Goal: Task Accomplishment & Management: Complete application form

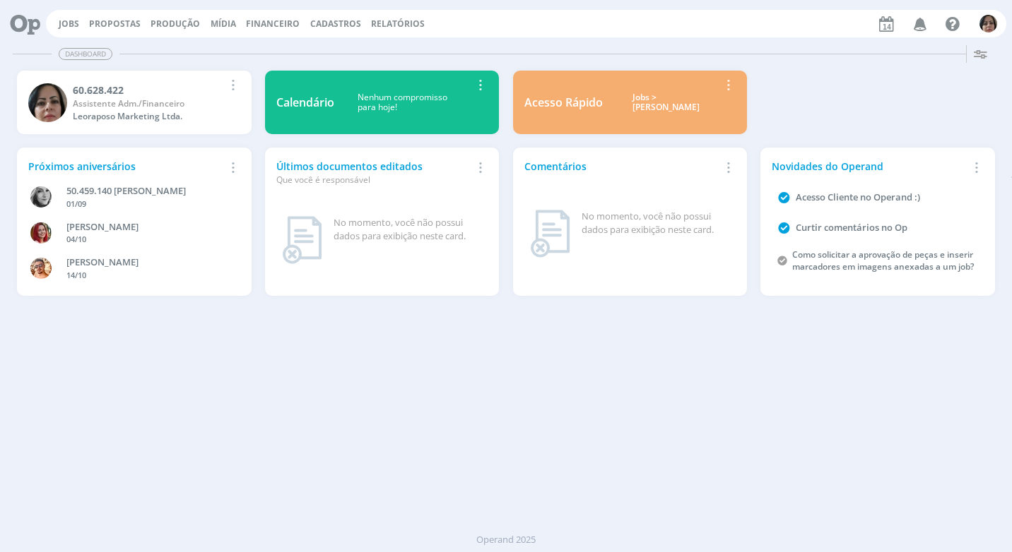
click at [276, 25] on span "Financeiro" at bounding box center [273, 24] width 54 height 12
click at [268, 45] on link "Lançamentos" at bounding box center [274, 48] width 119 height 22
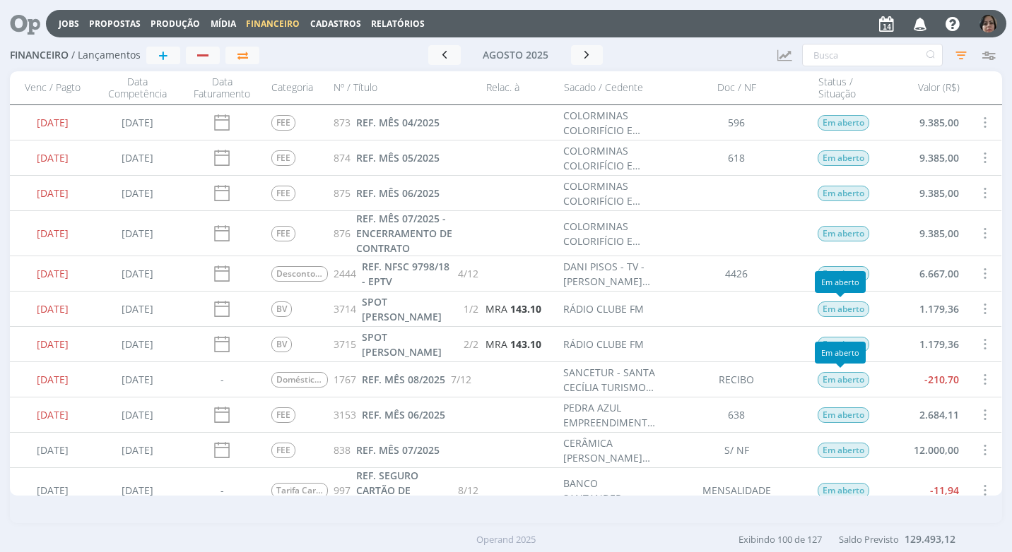
scroll to position [71, 0]
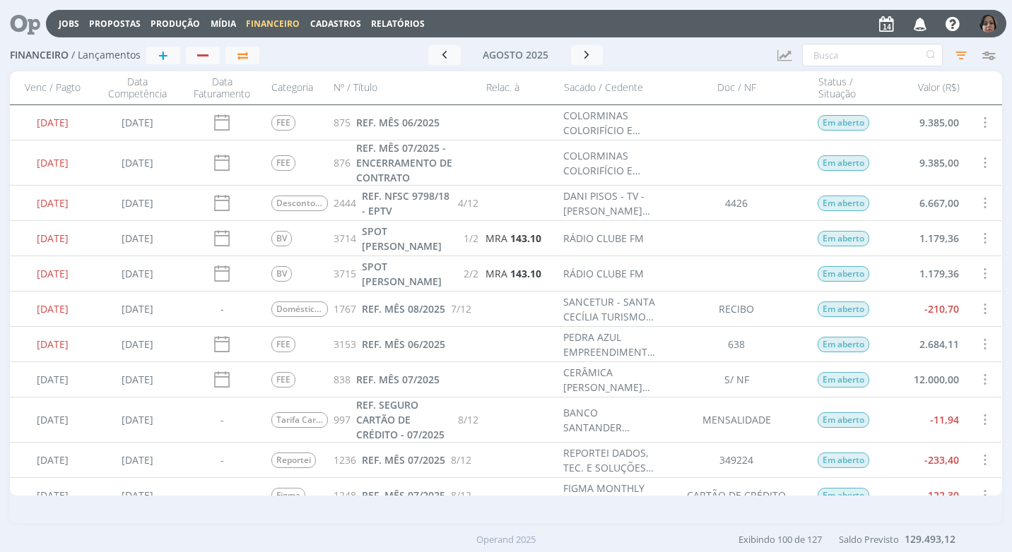
click at [983, 342] on span at bounding box center [984, 344] width 16 height 19
click at [947, 350] on div "Quitar" at bounding box center [937, 356] width 140 height 20
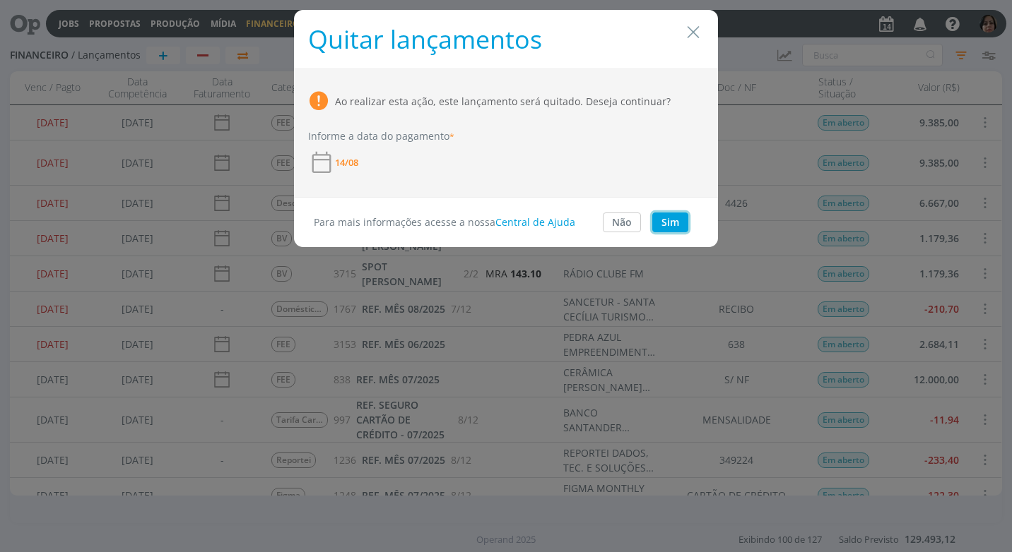
click at [667, 223] on button "Sim" at bounding box center [670, 223] width 36 height 20
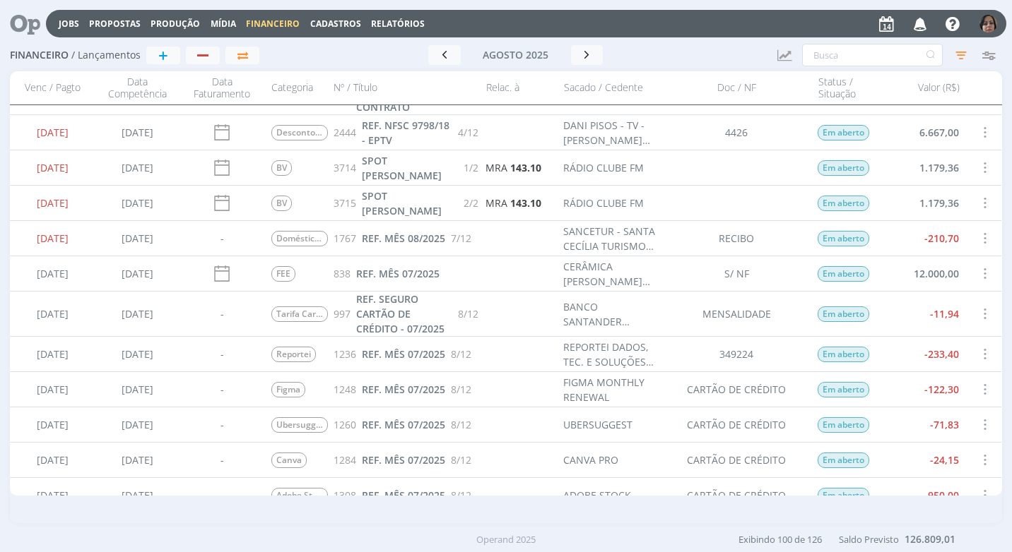
scroll to position [0, 0]
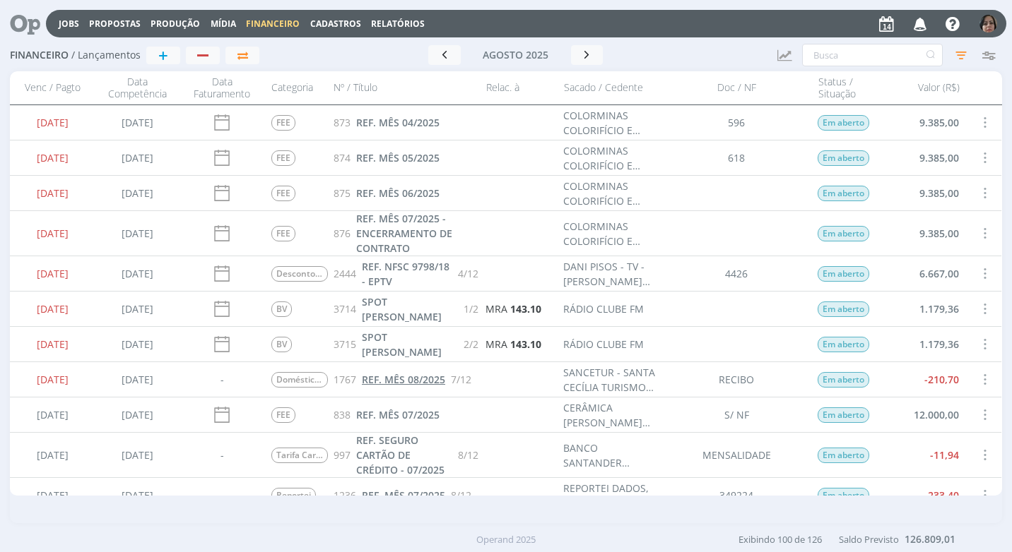
click at [416, 383] on span "REF. MÊS 08/2025" at bounding box center [403, 379] width 83 height 13
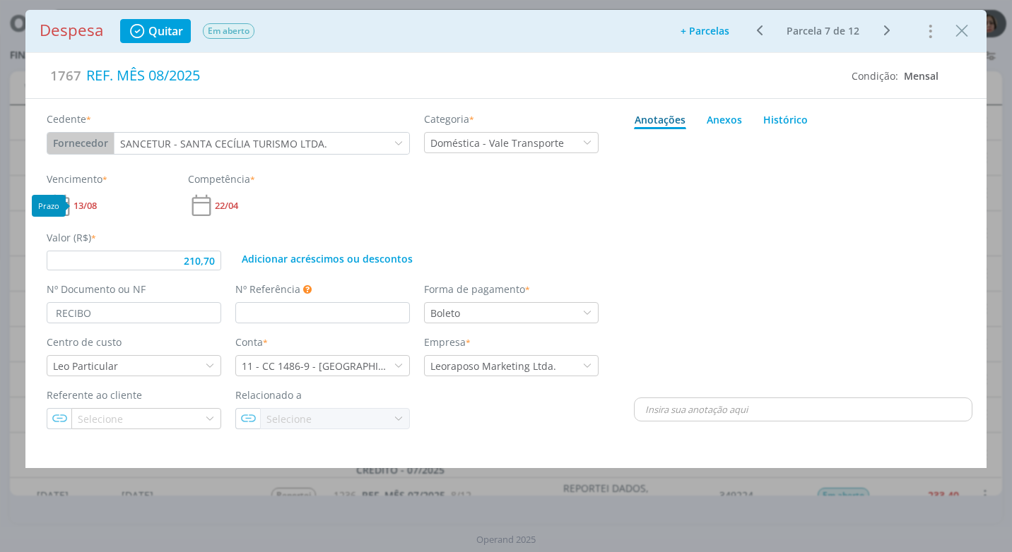
click at [92, 205] on span "13/08" at bounding box center [84, 205] width 23 height 9
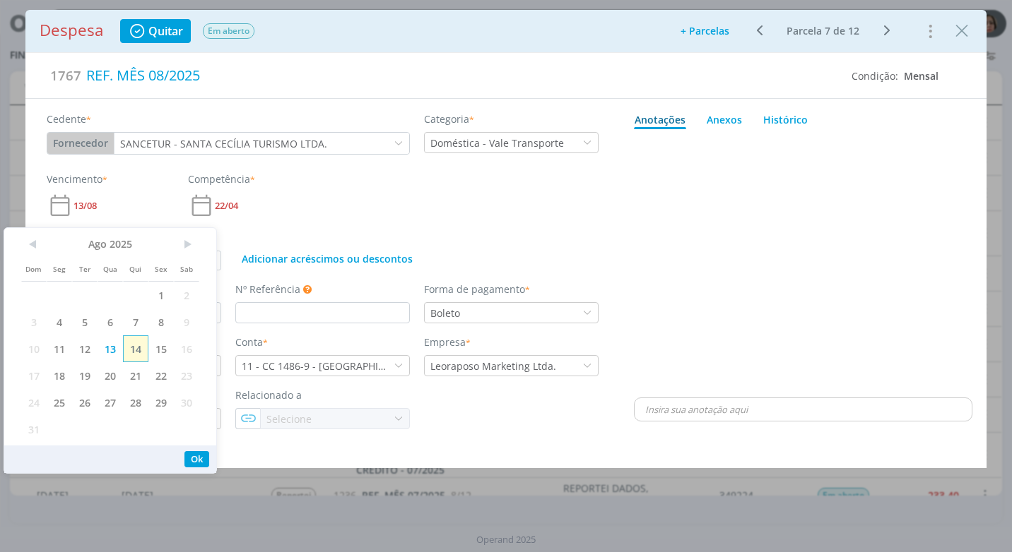
click at [137, 348] on span "14" at bounding box center [135, 349] width 25 height 27
click at [201, 458] on button "Ok" at bounding box center [196, 459] width 25 height 16
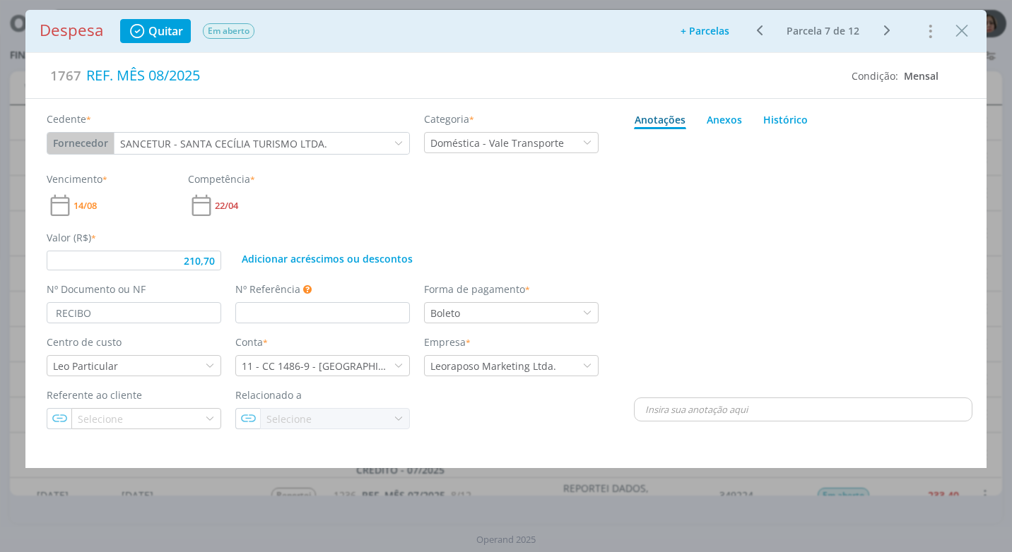
type input "210,70"
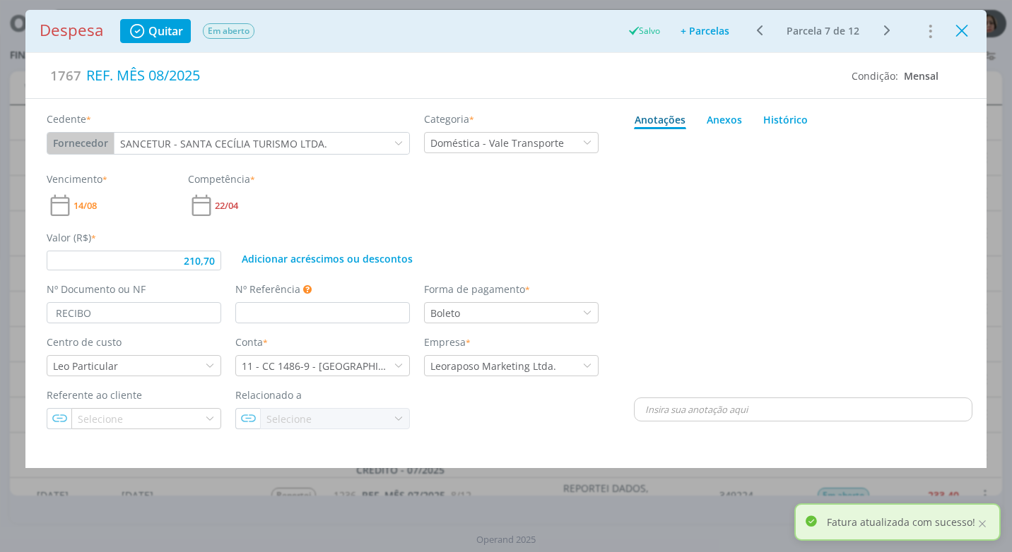
click at [961, 32] on icon "Close" at bounding box center [961, 30] width 21 height 21
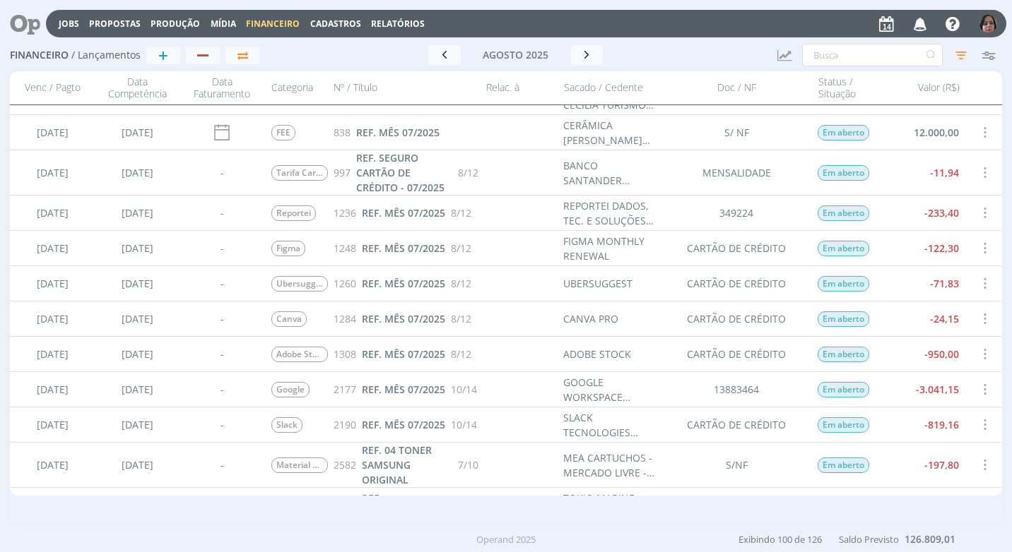
scroll to position [424, 0]
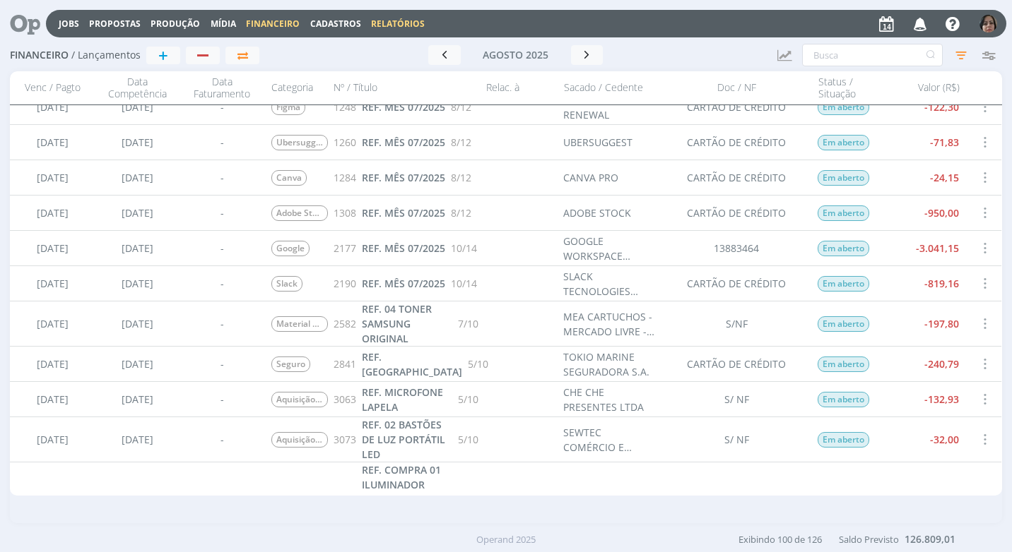
click at [409, 18] on link "Relatórios" at bounding box center [398, 24] width 54 height 12
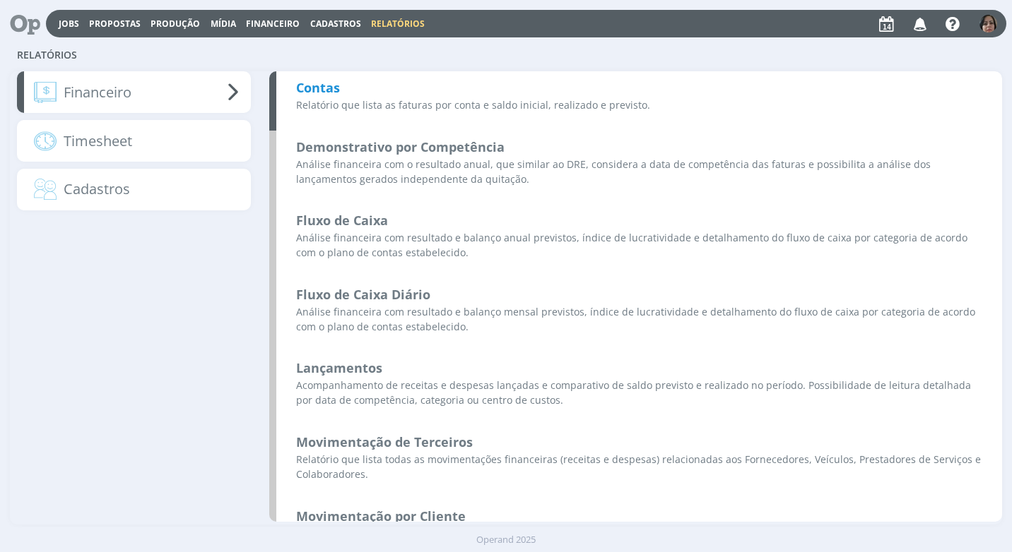
click at [321, 80] on b "Contas" at bounding box center [318, 87] width 44 height 17
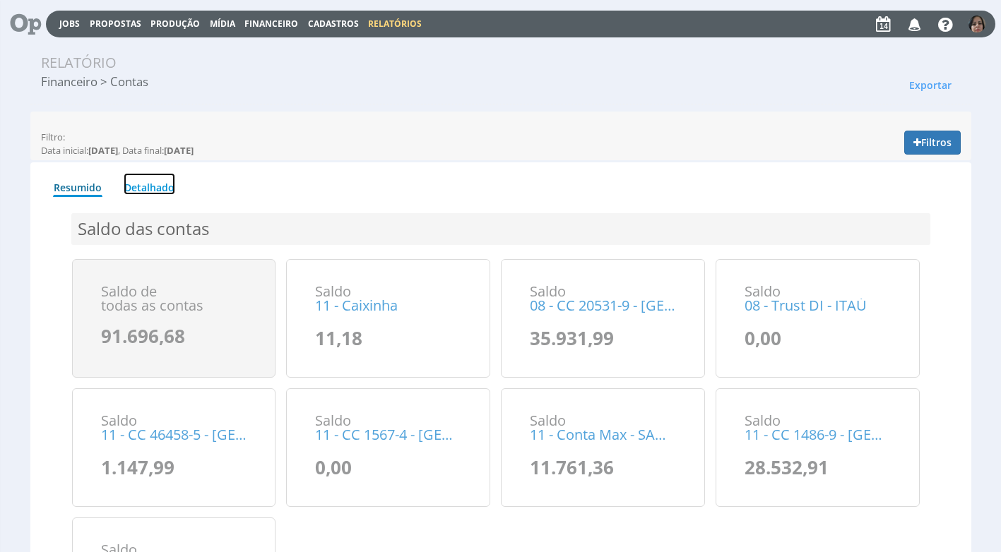
click at [145, 179] on link "Detalhado" at bounding box center [150, 184] width 52 height 22
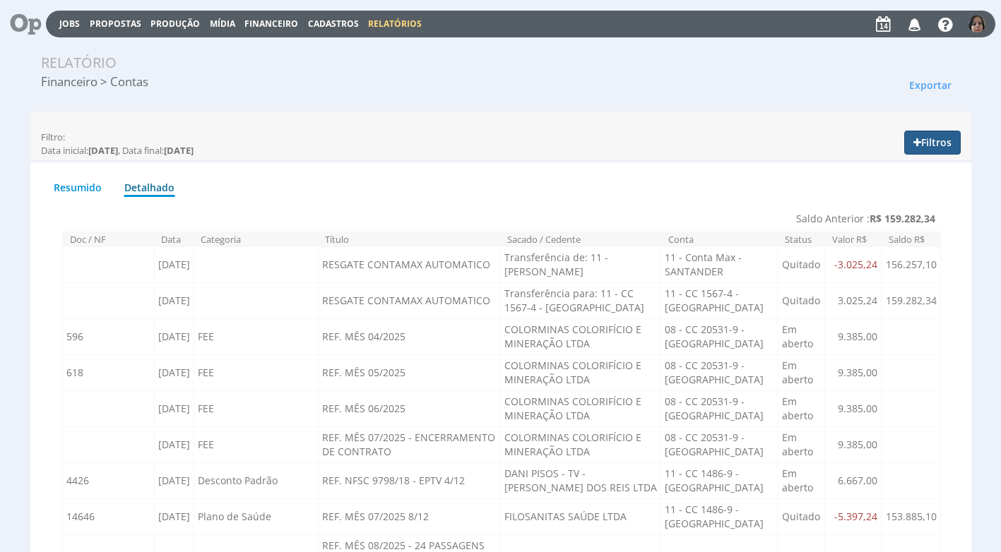
click at [925, 147] on button "Filtros" at bounding box center [932, 143] width 57 height 24
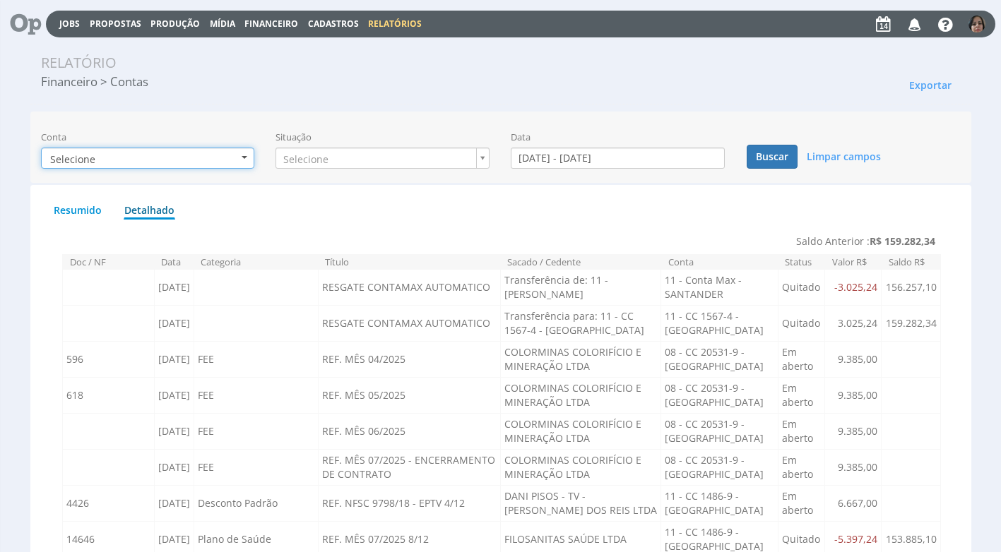
click at [244, 160] on button "Selecione" at bounding box center [148, 158] width 214 height 21
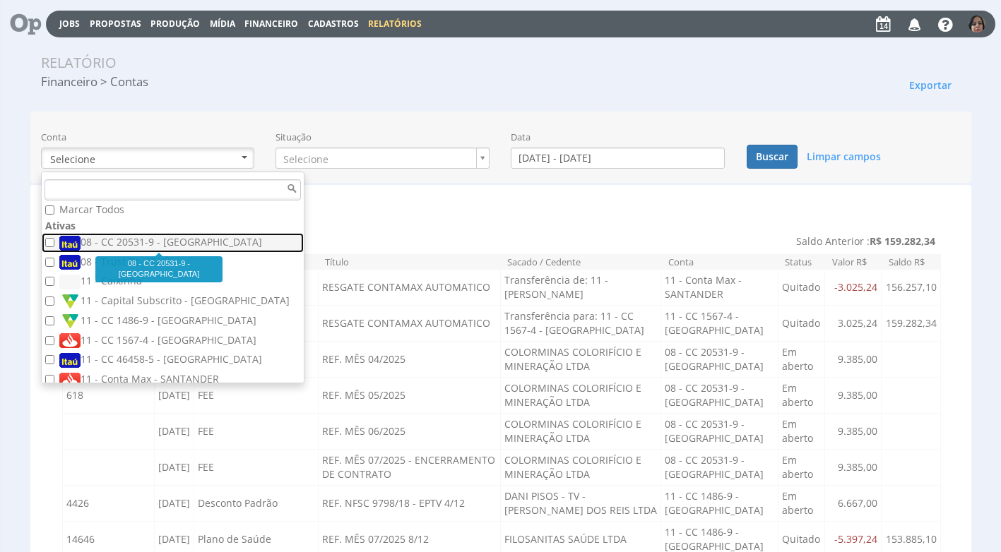
click at [158, 241] on label "08 - CC 20531-9 - ITAÚ" at bounding box center [174, 243] width 230 height 16
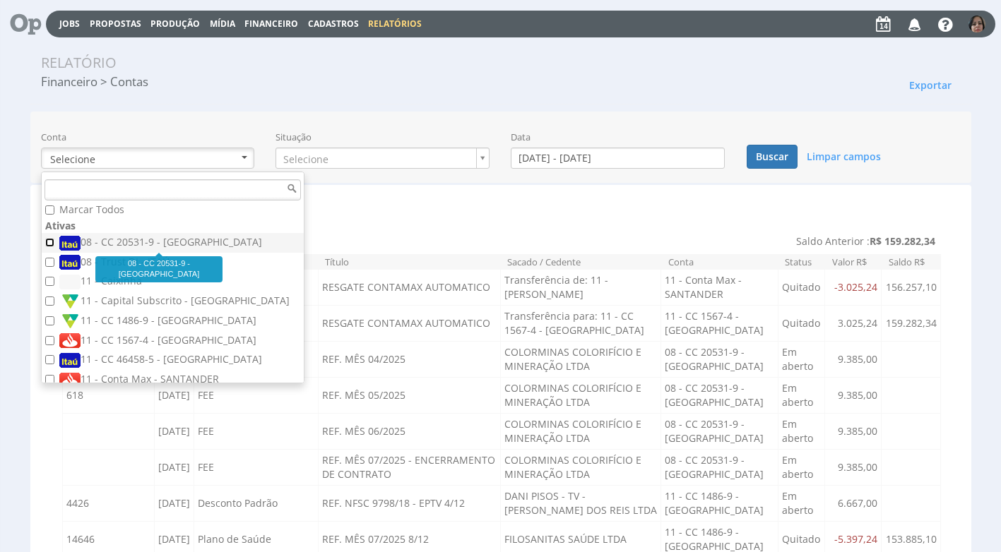
click at [54, 241] on input "08 - CC 20531-9 - ITAÚ" at bounding box center [49, 242] width 9 height 9
checkbox input "true"
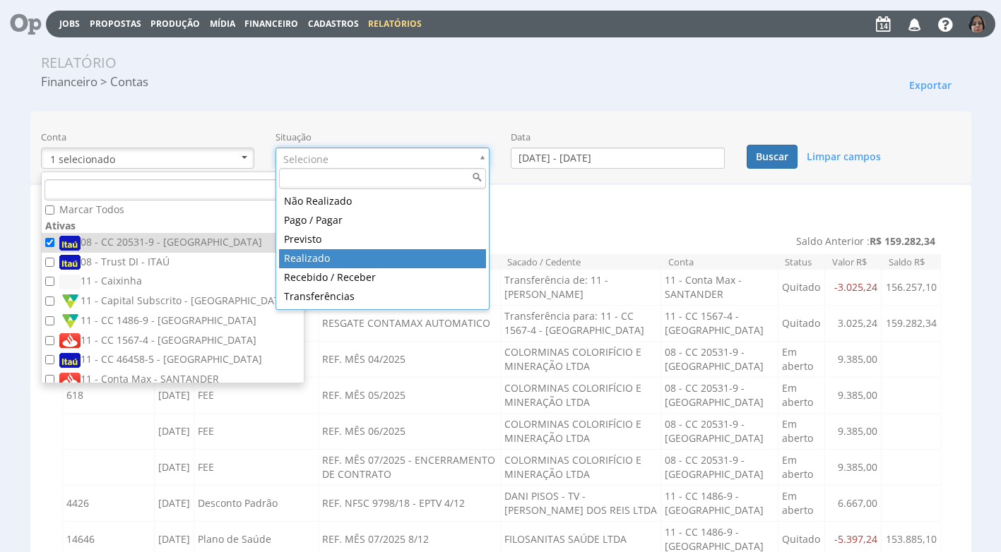
type input "realizado"
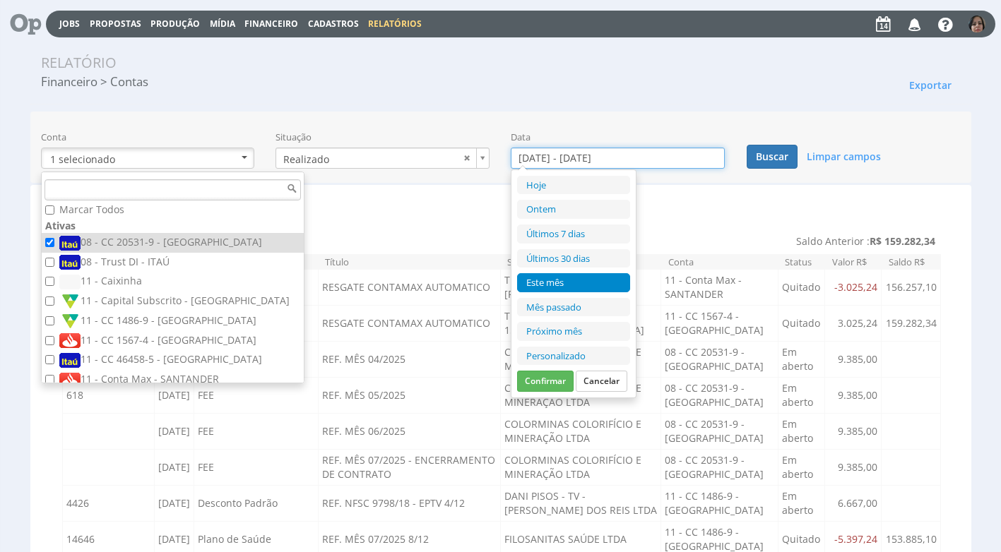
click at [557, 162] on input "01/08/2025 - 31/08/2025" at bounding box center [618, 158] width 214 height 21
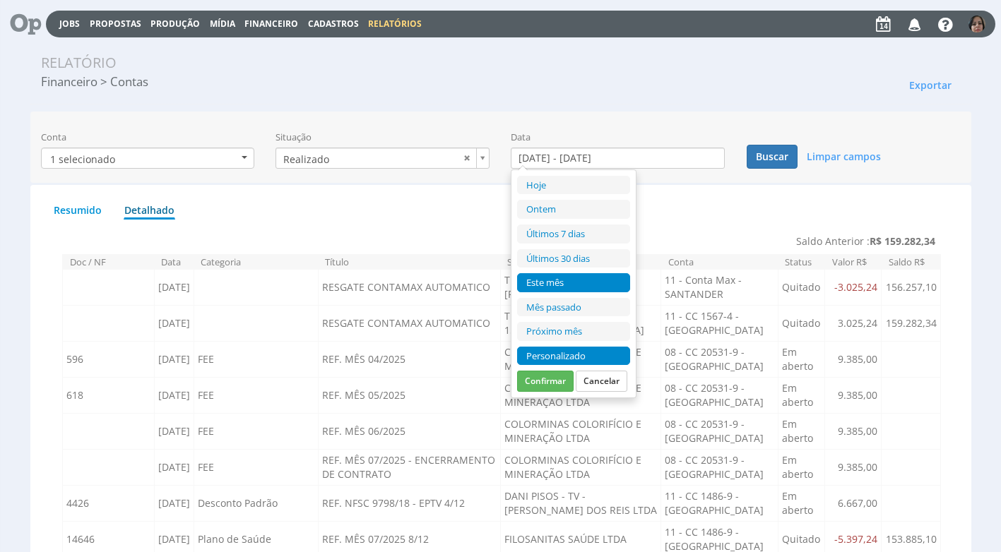
click at [547, 352] on li "Personalizado" at bounding box center [573, 356] width 113 height 19
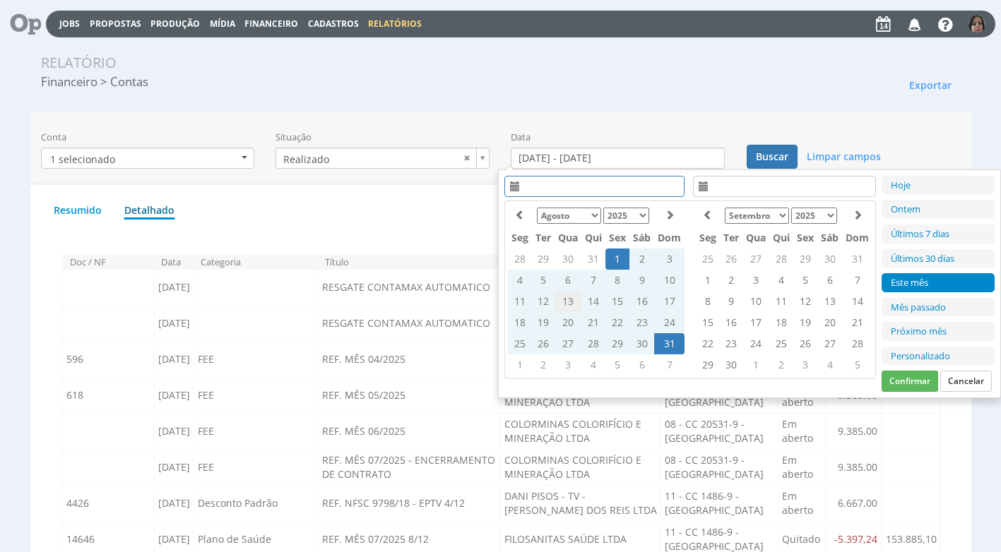
click at [573, 298] on td "13" at bounding box center [568, 301] width 27 height 21
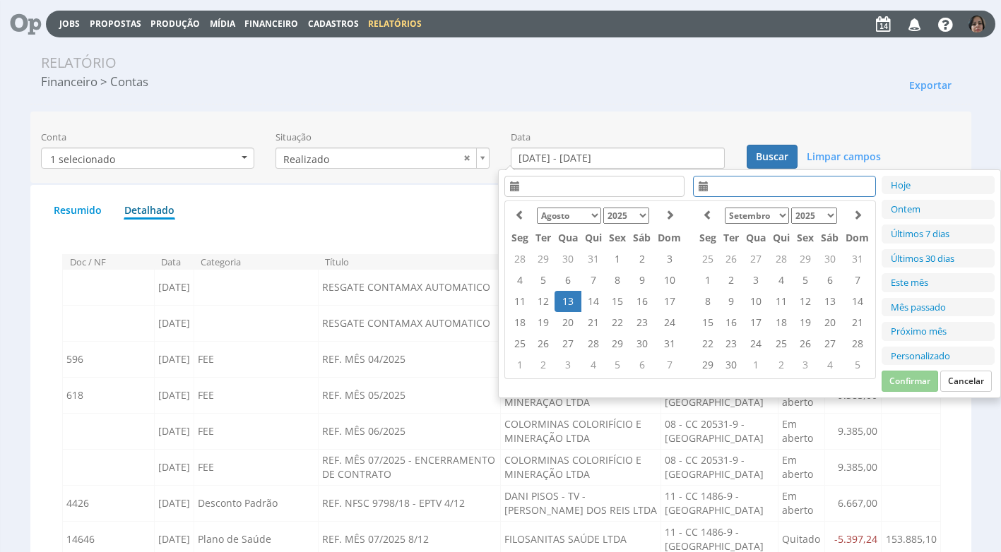
click at [562, 297] on td "13" at bounding box center [568, 301] width 27 height 21
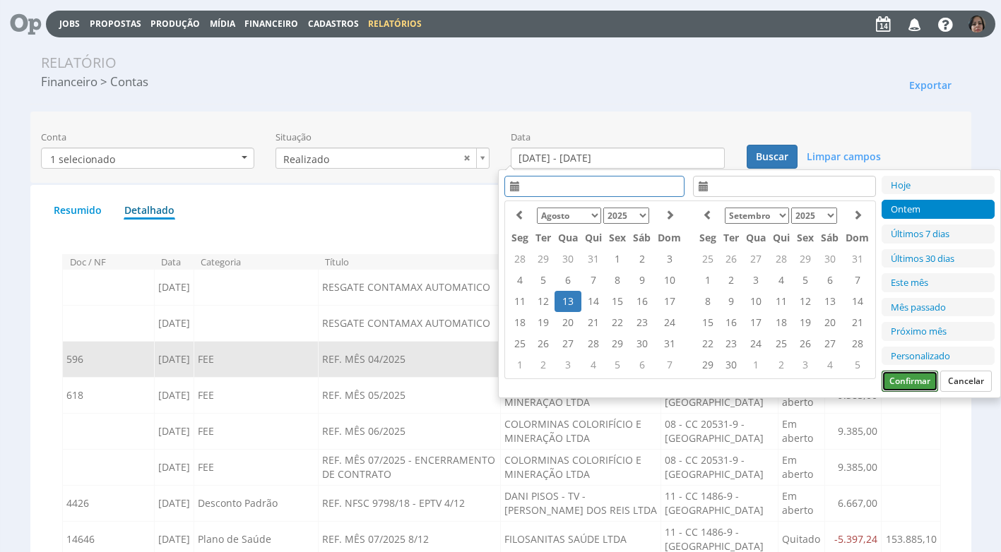
drag, startPoint x: 905, startPoint y: 379, endPoint x: 899, endPoint y: 365, distance: 15.9
click at [905, 377] on button "Confirmar" at bounding box center [910, 381] width 57 height 21
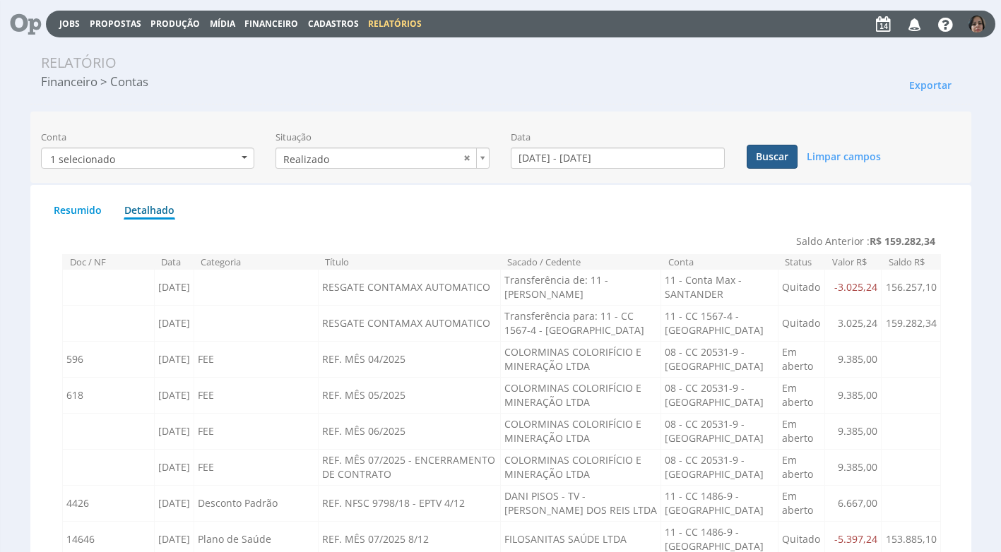
click at [769, 159] on button "Buscar" at bounding box center [772, 157] width 51 height 24
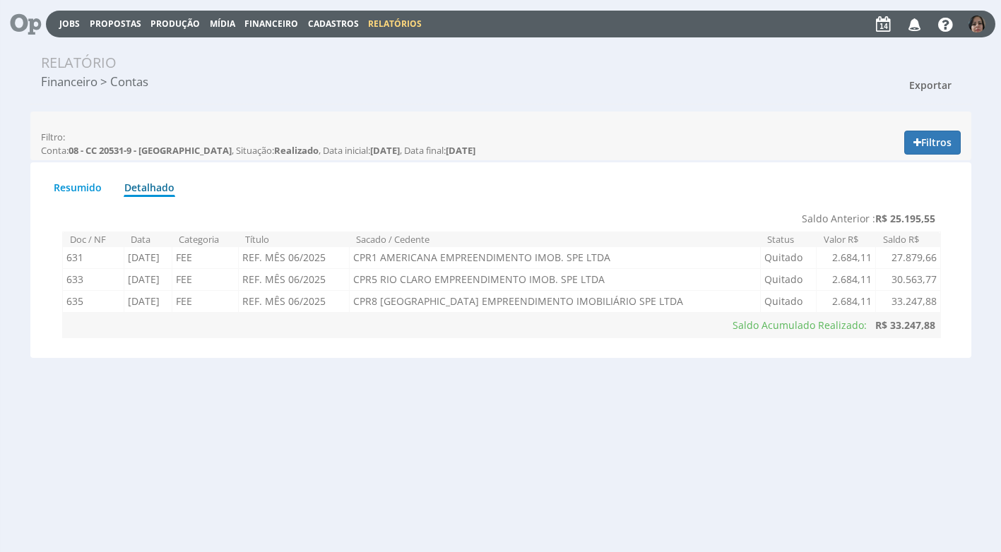
click at [918, 82] on span "Exportar" at bounding box center [930, 84] width 42 height 13
click at [913, 148] on link "Imprimir" at bounding box center [904, 149] width 112 height 18
click at [942, 140] on button "Filtros" at bounding box center [932, 143] width 57 height 24
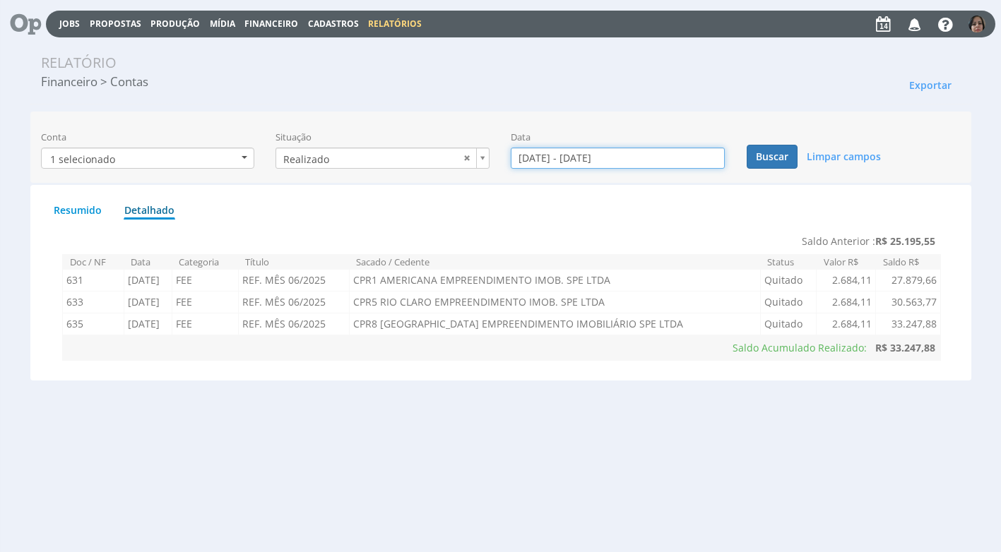
click at [540, 156] on input "13/08/2025 - 13/08/2025" at bounding box center [618, 158] width 214 height 21
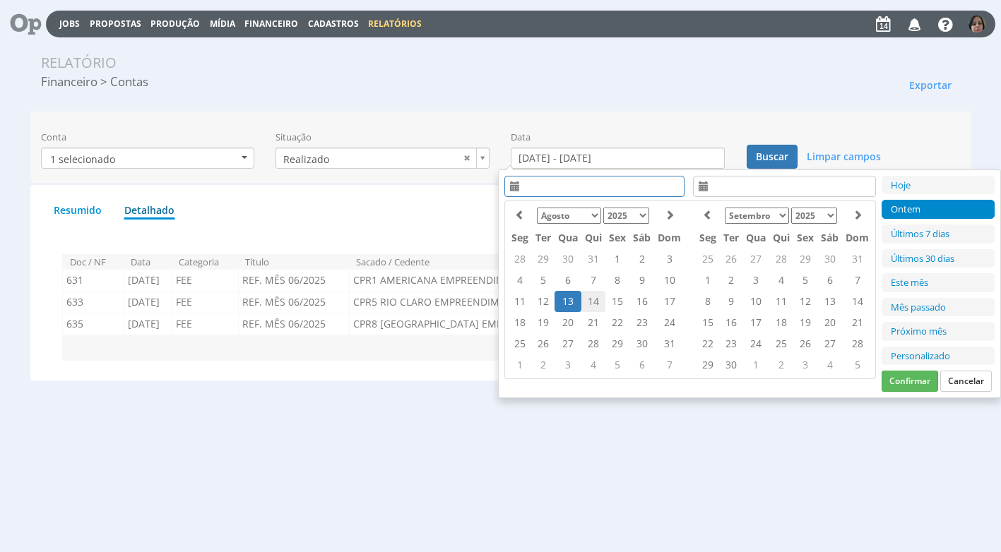
click at [588, 299] on td "14" at bounding box center [593, 301] width 24 height 21
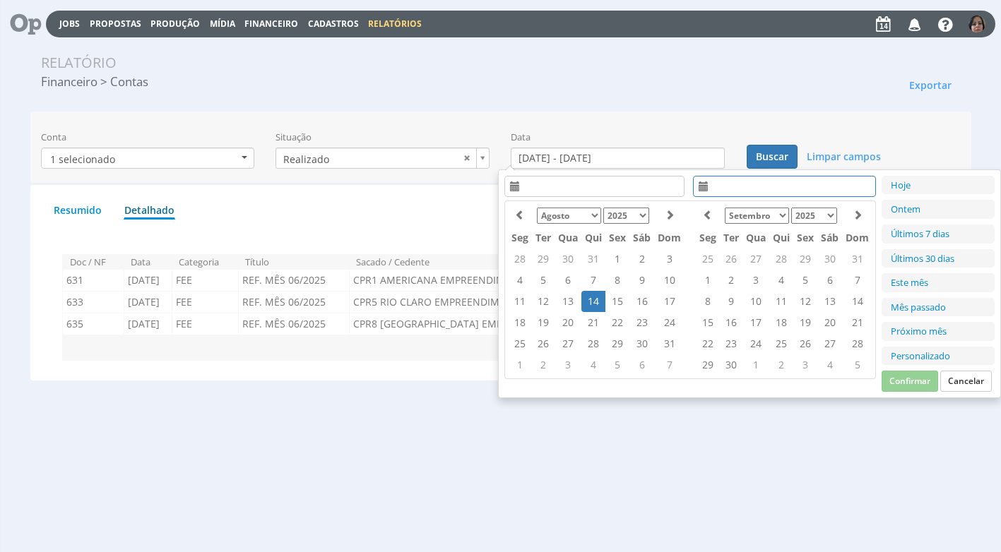
click at [588, 299] on td "14" at bounding box center [593, 301] width 24 height 21
click at [918, 374] on button "Confirmar" at bounding box center [910, 381] width 57 height 21
type input "14/08/2025 - 14/08/2025"
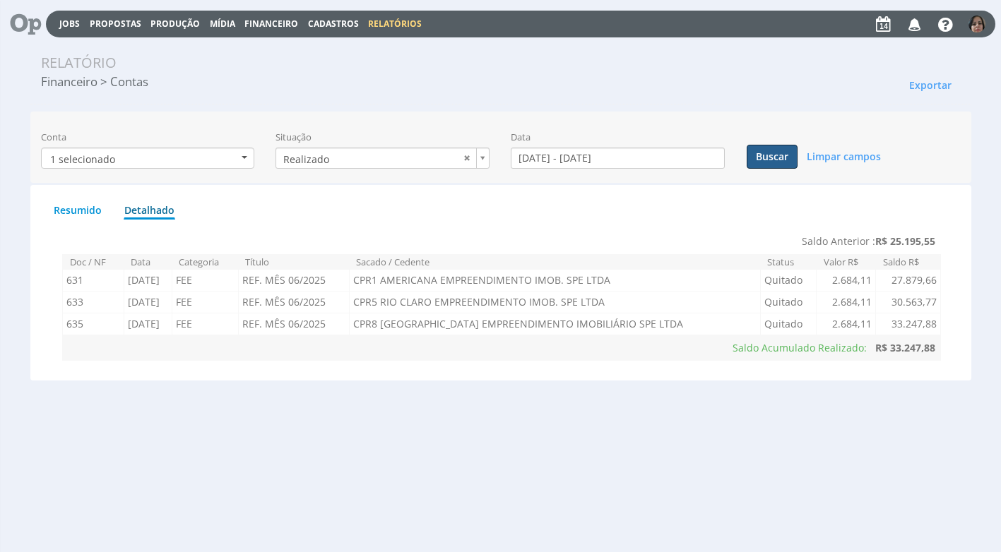
click at [772, 159] on button "Buscar" at bounding box center [772, 157] width 51 height 24
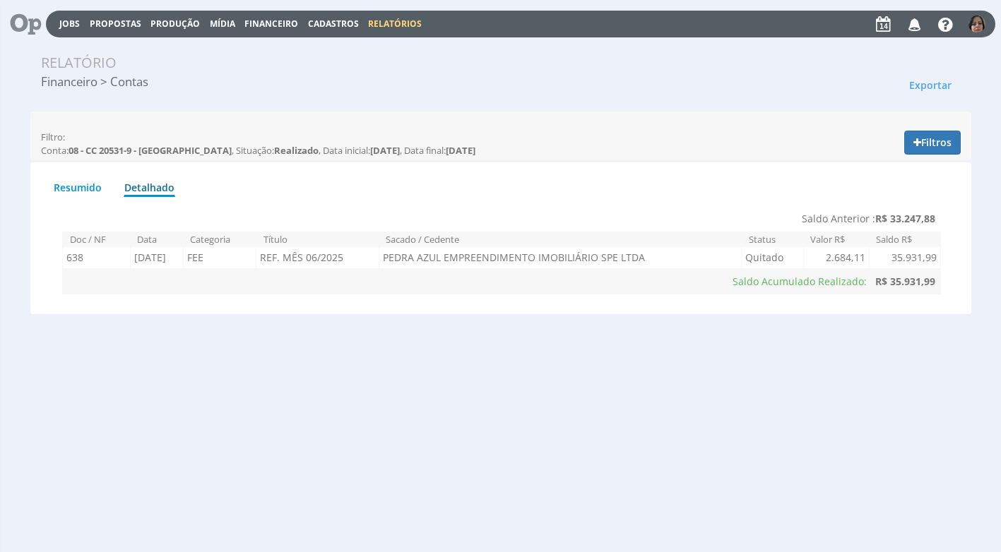
click at [288, 18] on span "Financeiro" at bounding box center [271, 24] width 54 height 12
click at [337, 18] on span "Cadastros" at bounding box center [333, 24] width 51 height 12
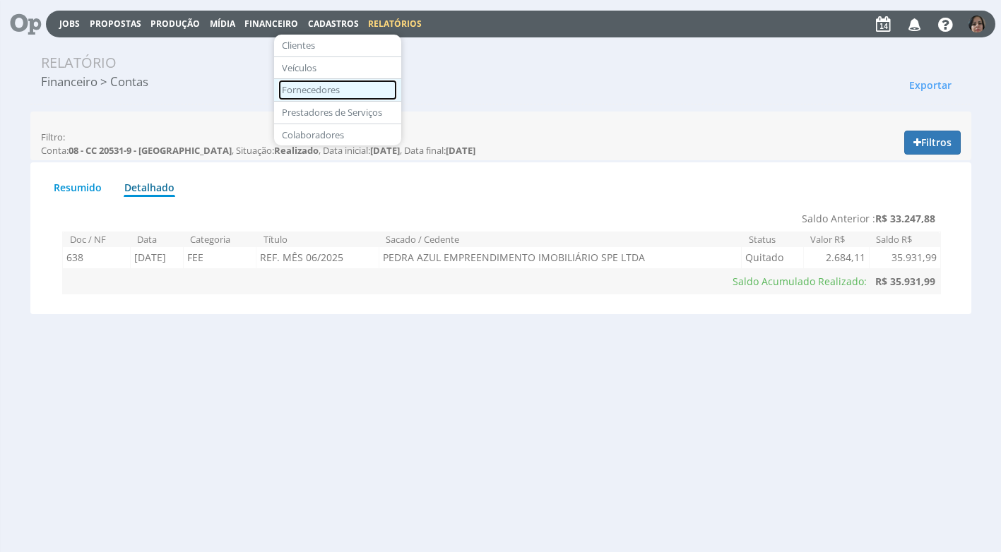
click at [335, 88] on link "Fornecedores" at bounding box center [337, 90] width 119 height 20
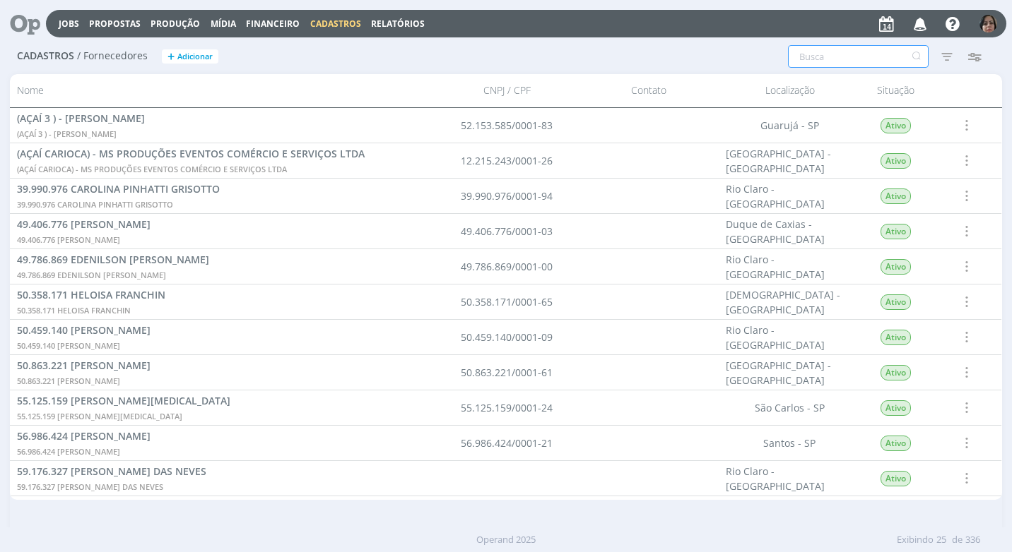
click at [813, 59] on input "text" at bounding box center [858, 56] width 141 height 23
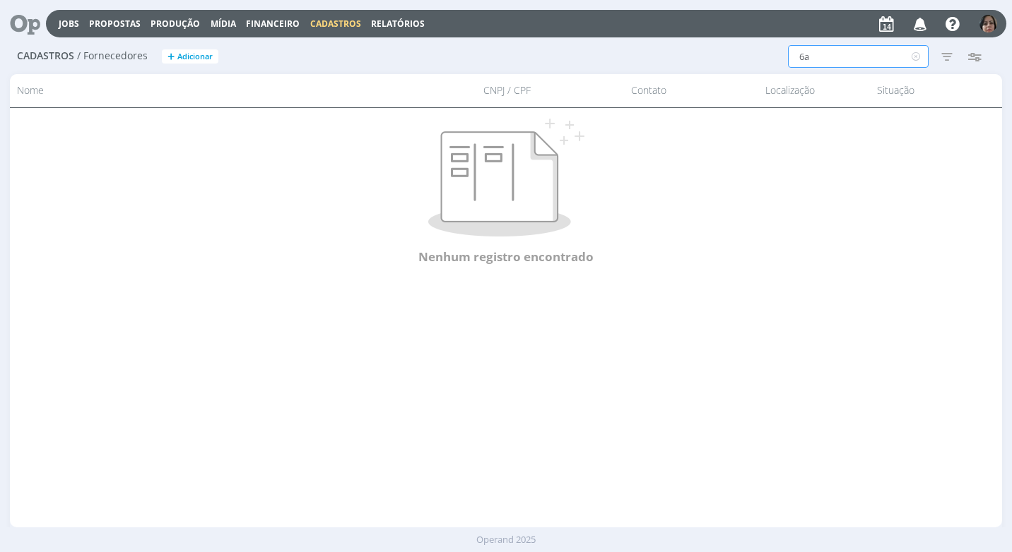
type input "6"
type input "f"
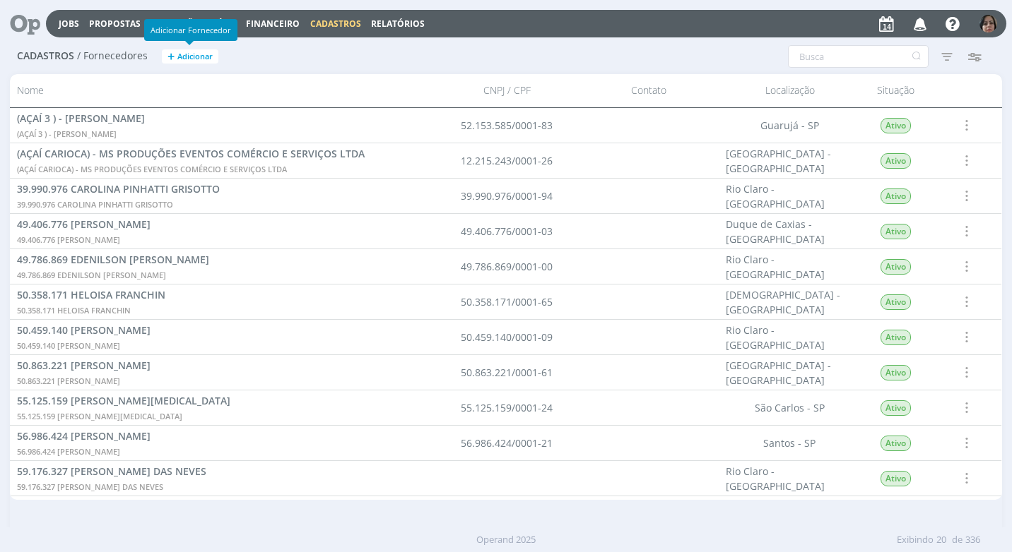
click at [192, 49] on button "+ Adicionar" at bounding box center [190, 56] width 57 height 15
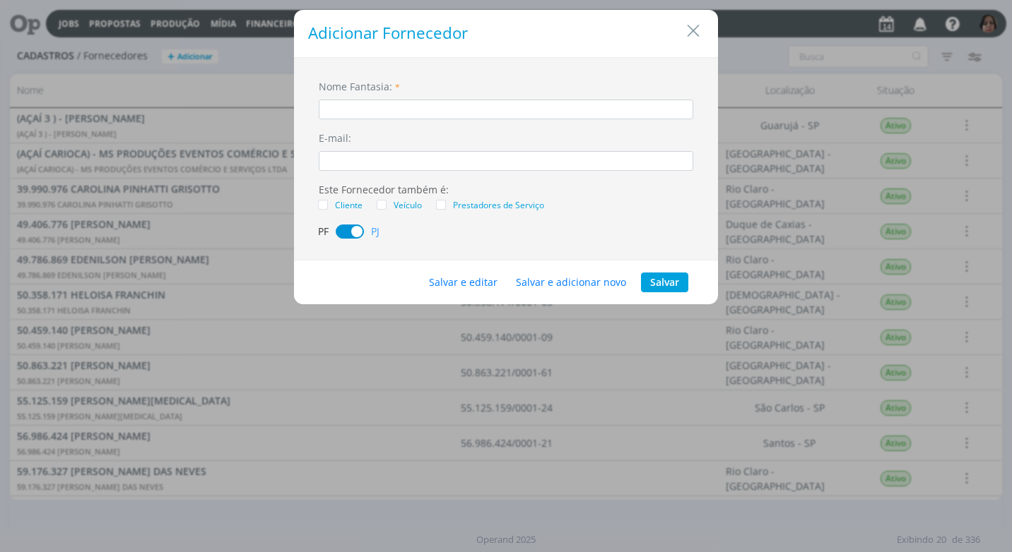
type input "r"
type input "RENTA DE GEIA CASTILHERI -6A PRESENTES"
click at [452, 282] on button "Salvar e editar" at bounding box center [463, 283] width 87 height 20
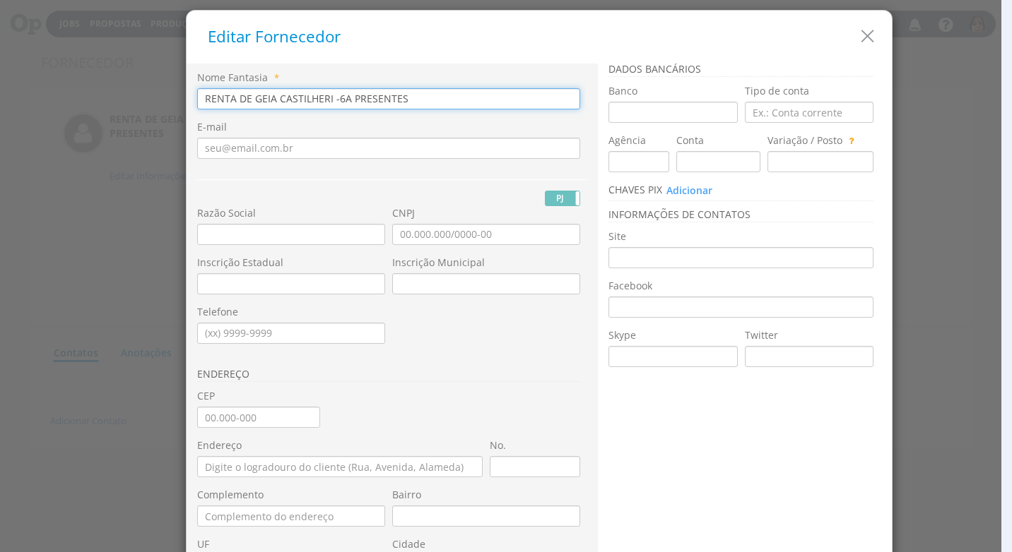
click at [219, 98] on input "RENTA DE GEIA CASTILHERI -6A PRESENTES" at bounding box center [388, 98] width 383 height 21
drag, startPoint x: 422, startPoint y: 97, endPoint x: 135, endPoint y: 102, distance: 287.5
click at [138, 100] on div "Editar Fornecedor Nome Fantasia * RENATA DE GEIA CASTILHERI -6A PRESENTES E-mai…" at bounding box center [506, 276] width 1012 height 552
type input "RENATA DE GEIA CASTILHERI -6A PRESENTES"
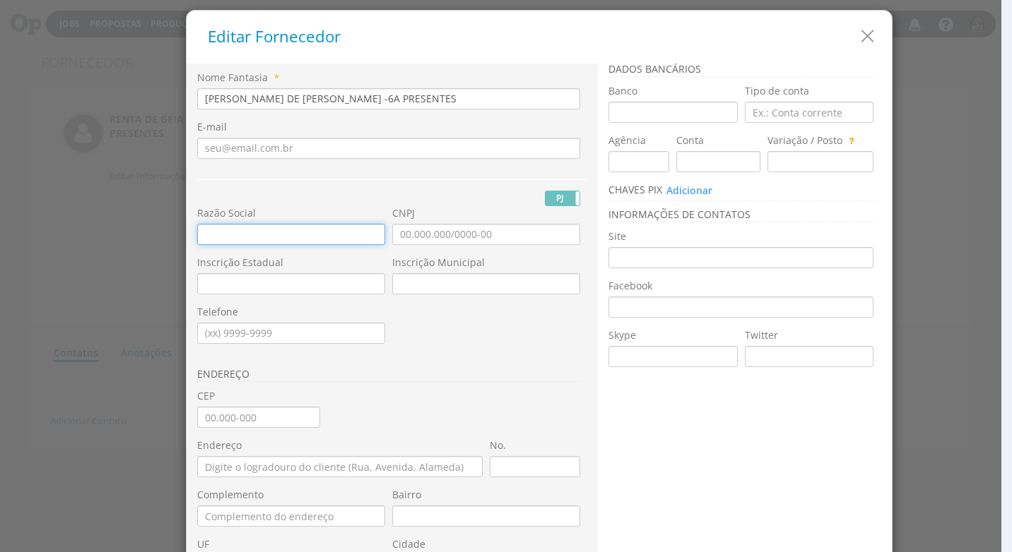
click at [222, 235] on input "text" at bounding box center [291, 234] width 188 height 21
paste input "RENATA DE GEIA CASTILHERI -6A PRESENTES"
type input "RENATA DE GEIA CASTILHERI -6A PRESENTES"
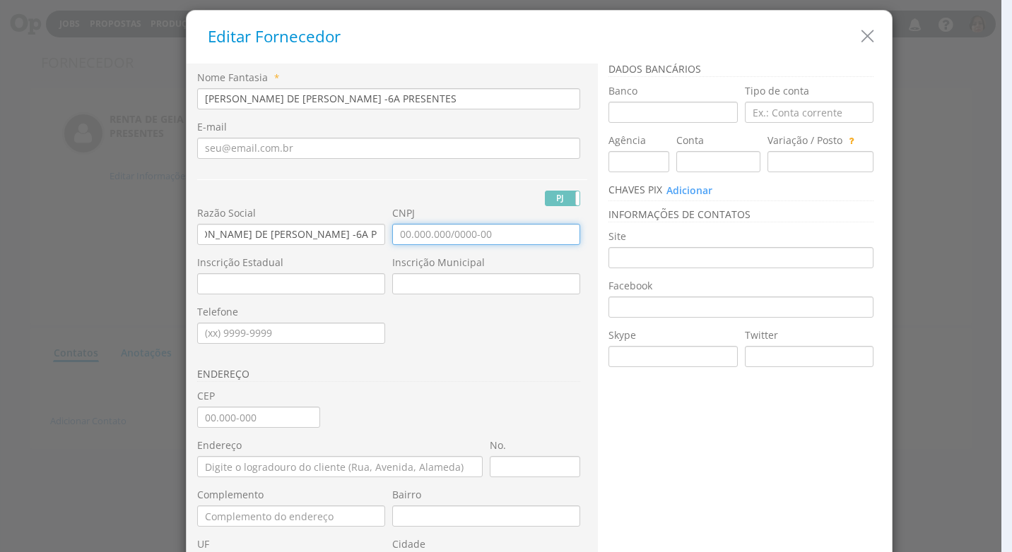
scroll to position [0, 0]
click at [396, 232] on input "CNPJ" at bounding box center [486, 234] width 188 height 21
type input "08.874.575/0001-45"
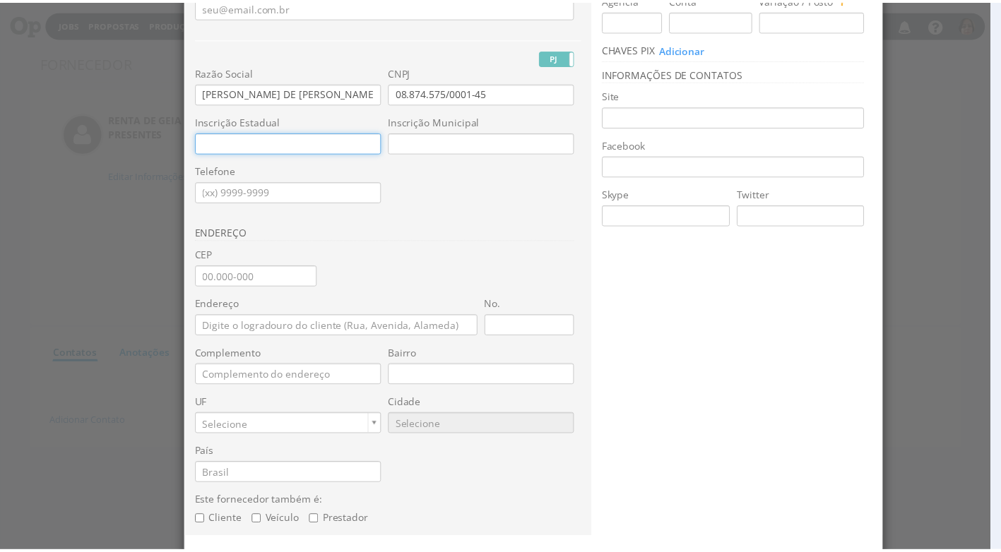
scroll to position [190, 0]
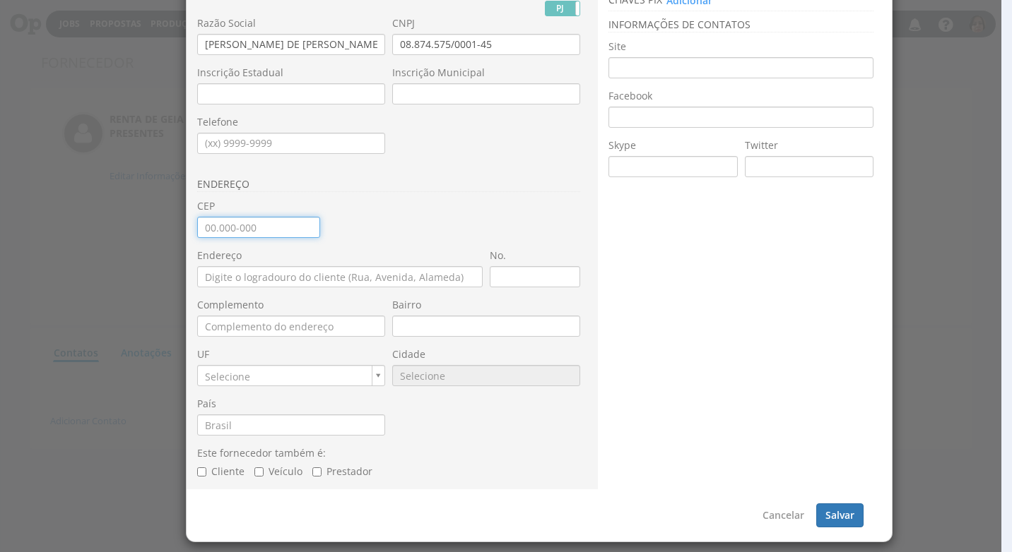
click at [232, 238] on input "CEP" at bounding box center [258, 227] width 123 height 21
type input "13.506-040"
type input "Rua José Felício Castellano"
type input "Jardim América"
type input "SP"
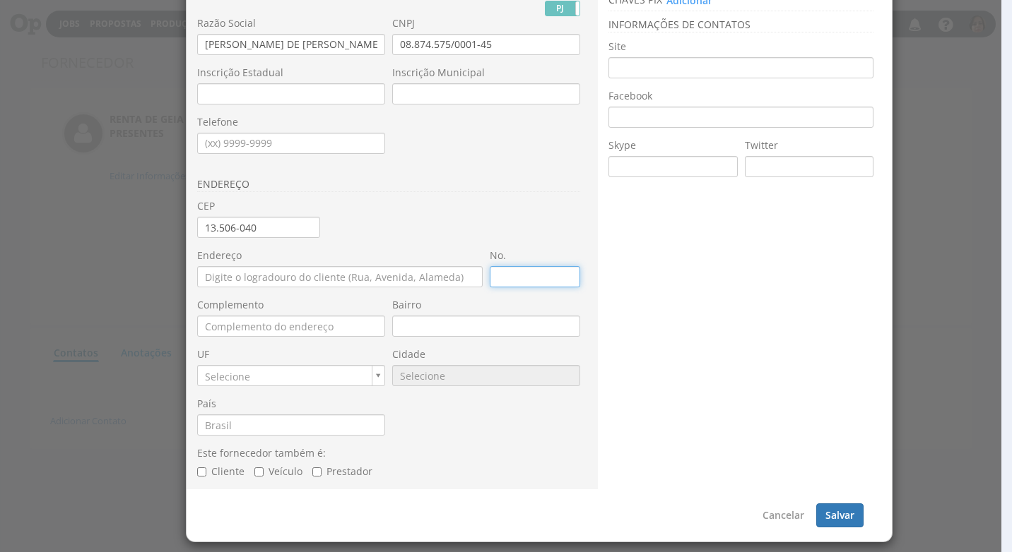
type input "9566"
click at [506, 271] on input "No." at bounding box center [535, 276] width 90 height 21
type input "1"
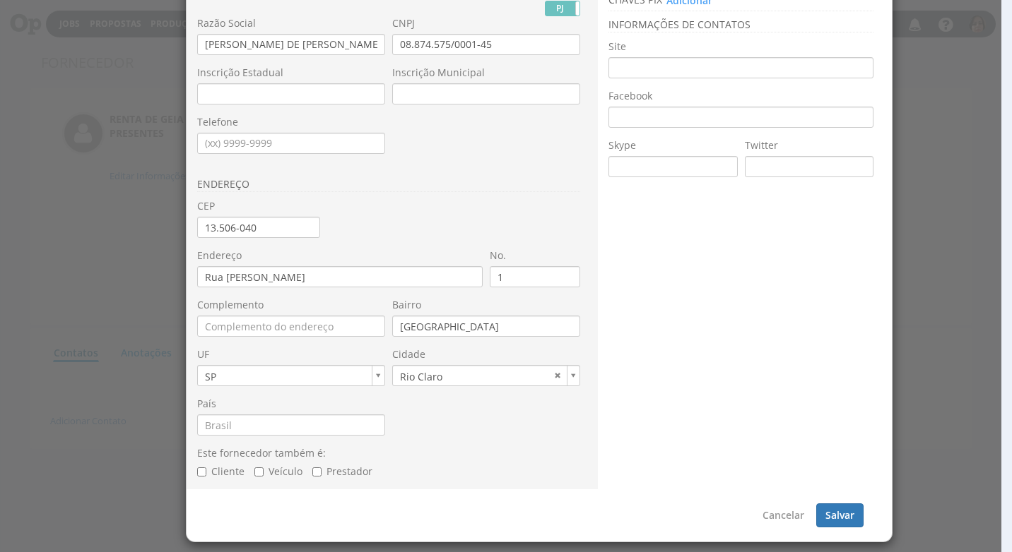
type input "Selecione..."
type input "Brasil"
click at [834, 519] on button "Salvar" at bounding box center [839, 516] width 47 height 24
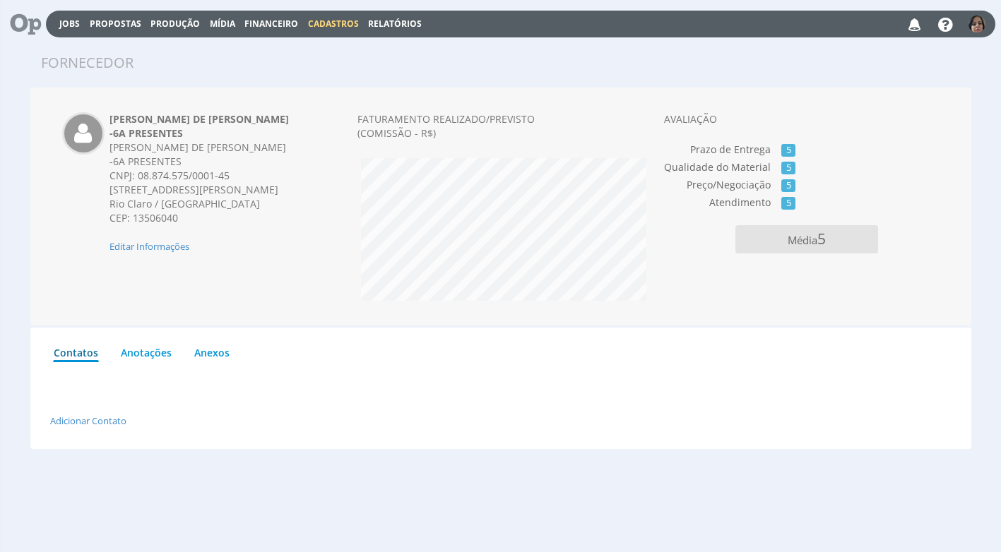
click at [318, 18] on span "Cadastros" at bounding box center [333, 24] width 51 height 12
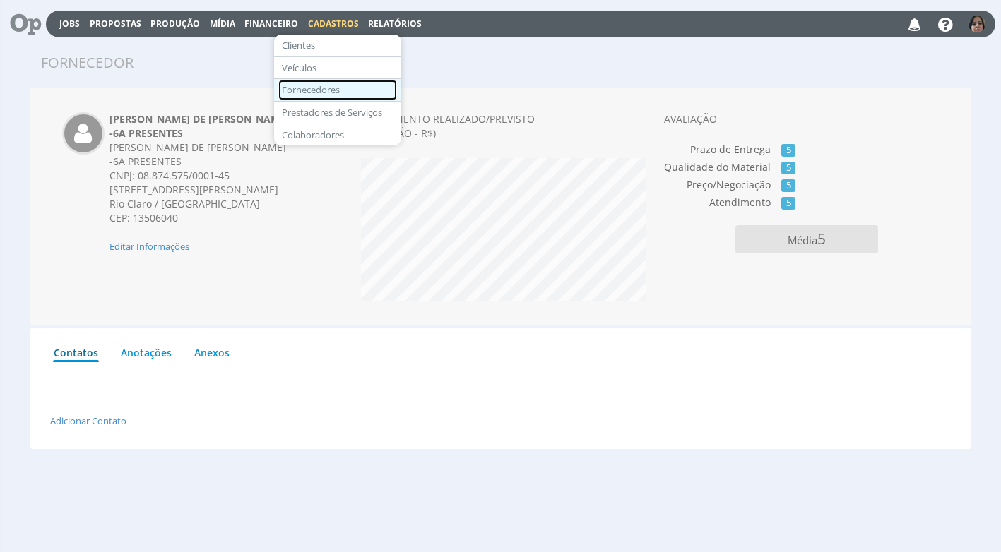
click at [340, 89] on link "Fornecedores" at bounding box center [337, 90] width 119 height 20
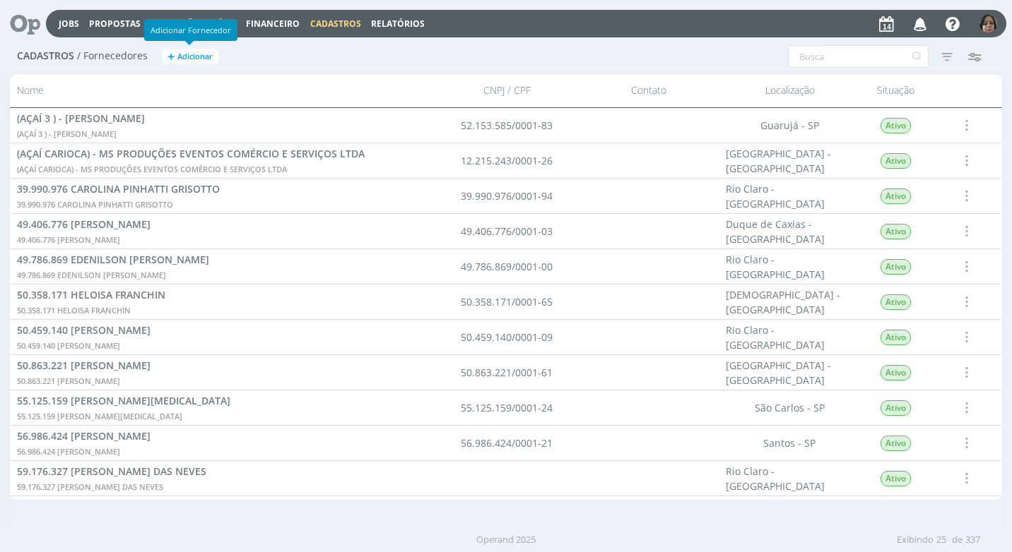
click at [200, 54] on span "Adicionar" at bounding box center [194, 56] width 35 height 9
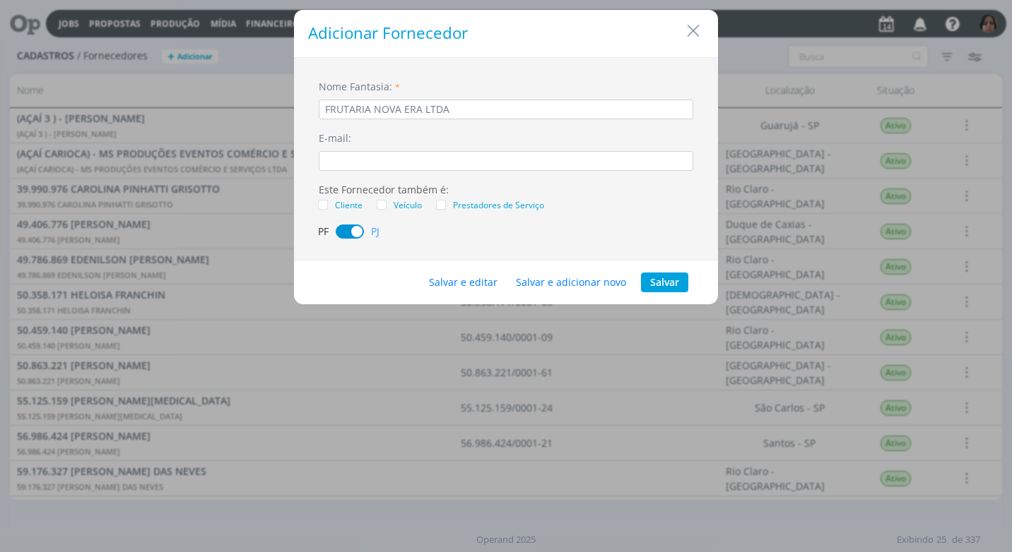
drag, startPoint x: 461, startPoint y: 112, endPoint x: 271, endPoint y: 106, distance: 189.4
click at [271, 106] on div "Adicionar Fornecedor Nome Fantasia: * FRUTARIA NOVA ERA LTDA E-mail: Este Forne…" at bounding box center [506, 276] width 1012 height 552
type input "FRUTARIA NOVA ERA LTDA"
click at [485, 281] on button "Salvar e editar" at bounding box center [463, 283] width 87 height 20
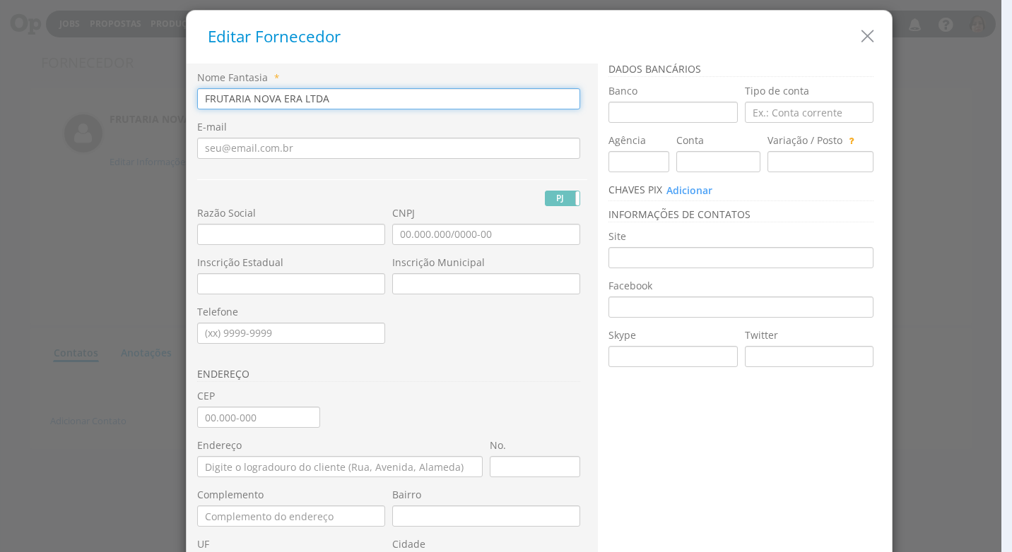
drag, startPoint x: 325, startPoint y: 99, endPoint x: 85, endPoint y: 120, distance: 241.1
click at [63, 99] on div "Editar Fornecedor Nome Fantasia * FRUTARIA NOVA ERA LTDA E-mail PJ PF" at bounding box center [506, 276] width 1012 height 552
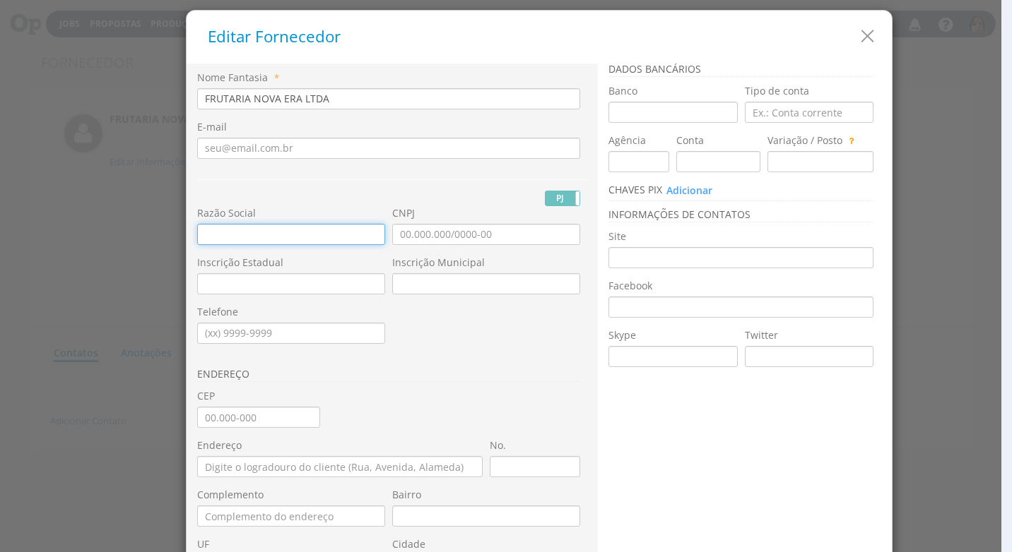
click at [205, 232] on input "text" at bounding box center [291, 234] width 188 height 21
paste input "FRUTARIA NOVA ERA LTDA"
type input "FRUTARIA NOVA ERA LTDA"
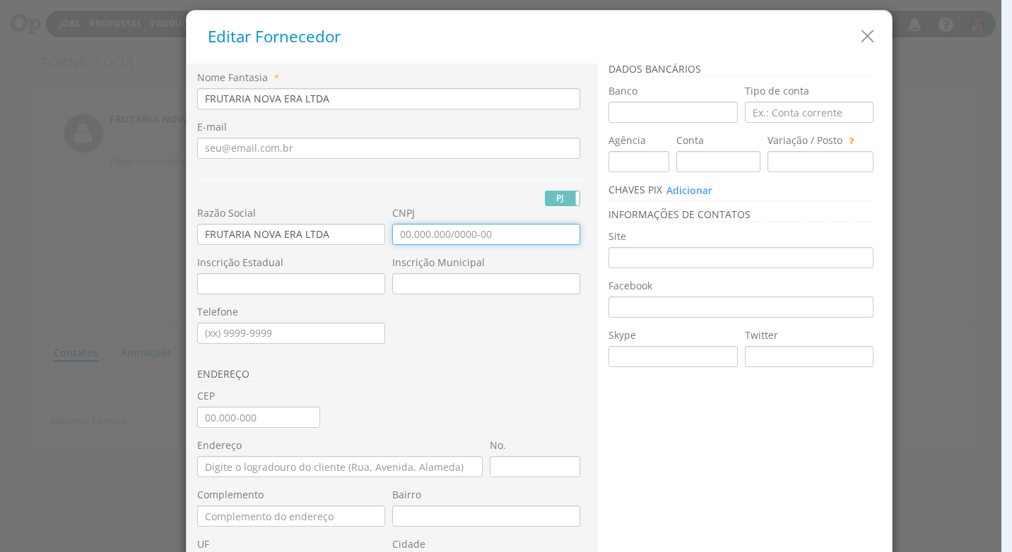
click at [394, 236] on input "CNPJ" at bounding box center [486, 234] width 188 height 21
type input "61.255.539/0001-86"
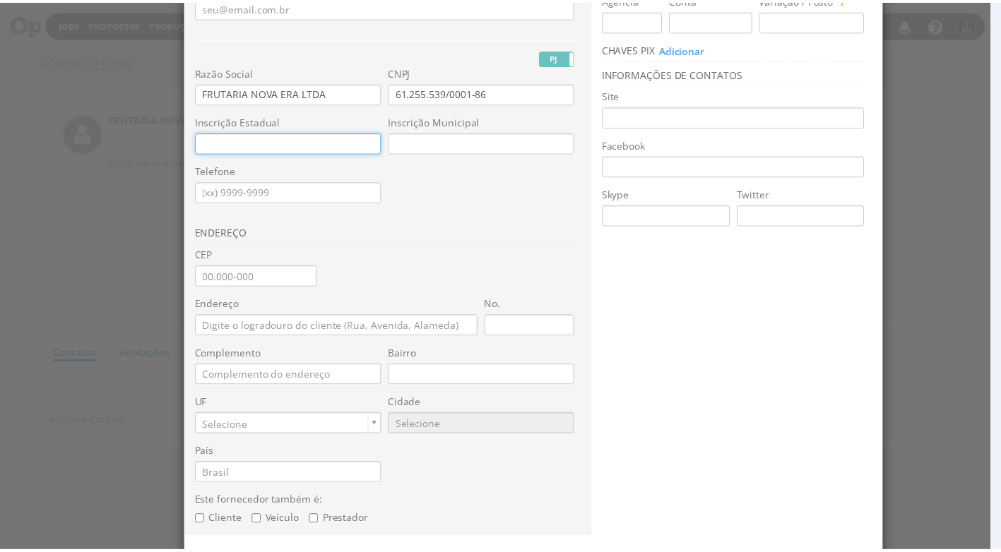
scroll to position [190, 0]
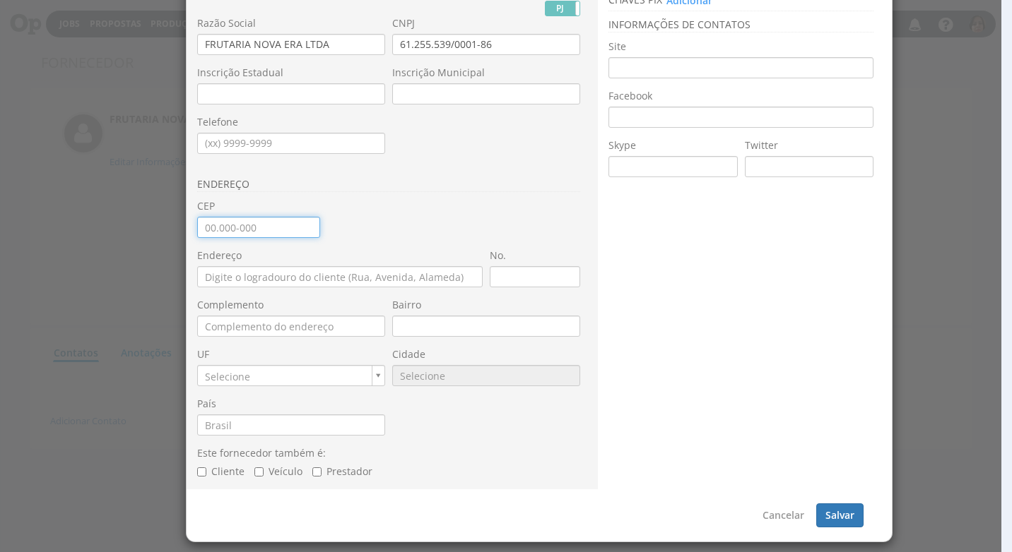
click at [228, 231] on input "CEP" at bounding box center [258, 227] width 123 height 21
type input "13.506-566"
type input "Rua 3 A"
type input "Vila Alemã"
type input "SP"
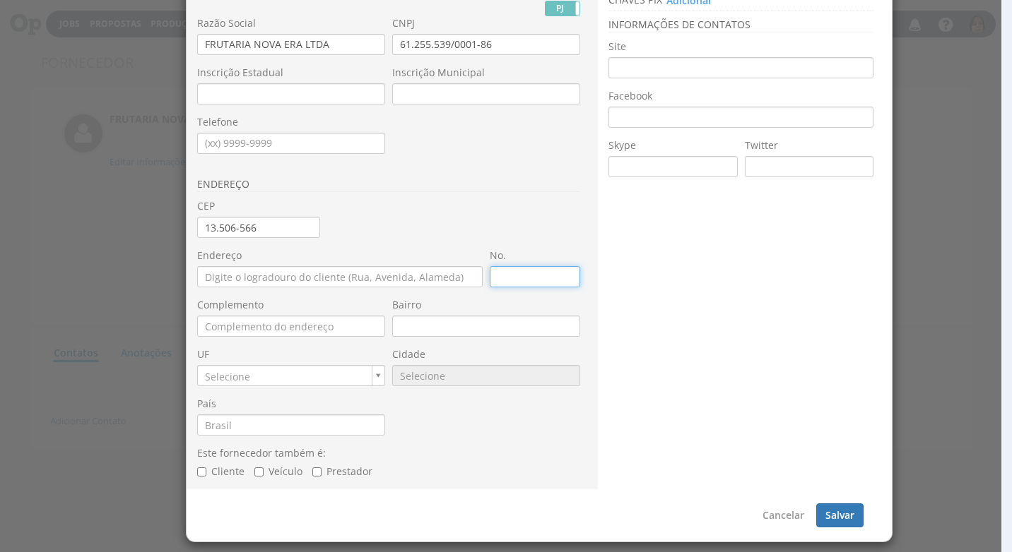
type input "9566"
click at [545, 274] on input "No." at bounding box center [535, 276] width 90 height 21
type input "812"
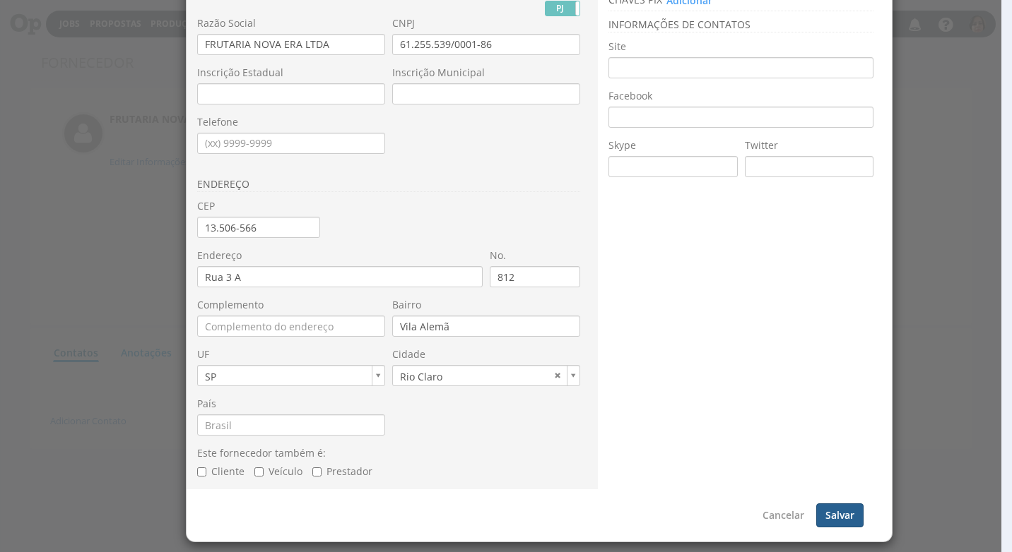
click at [854, 516] on button "Salvar" at bounding box center [839, 516] width 47 height 24
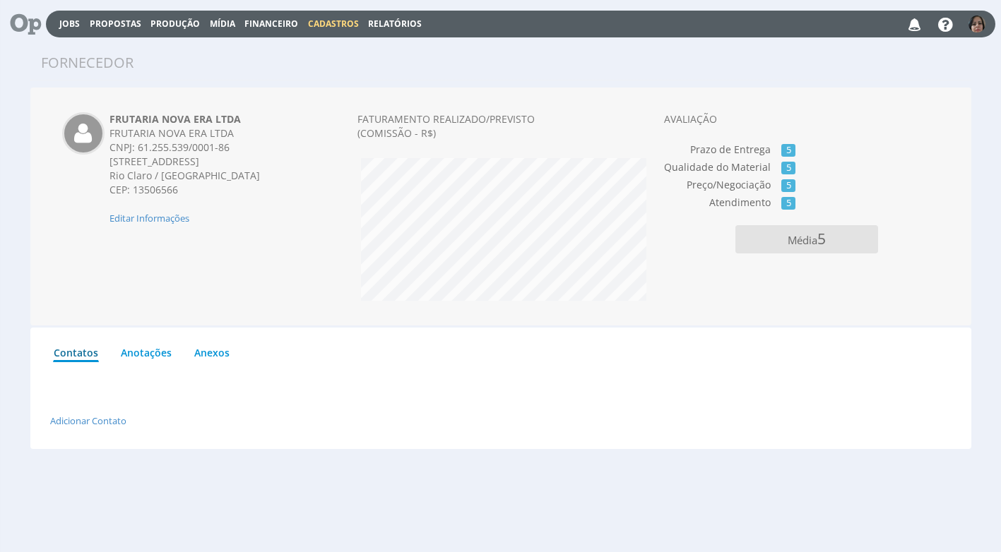
click at [264, 24] on span "Financeiro" at bounding box center [271, 24] width 54 height 12
click at [258, 45] on link "Lançamentos" at bounding box center [272, 45] width 119 height 20
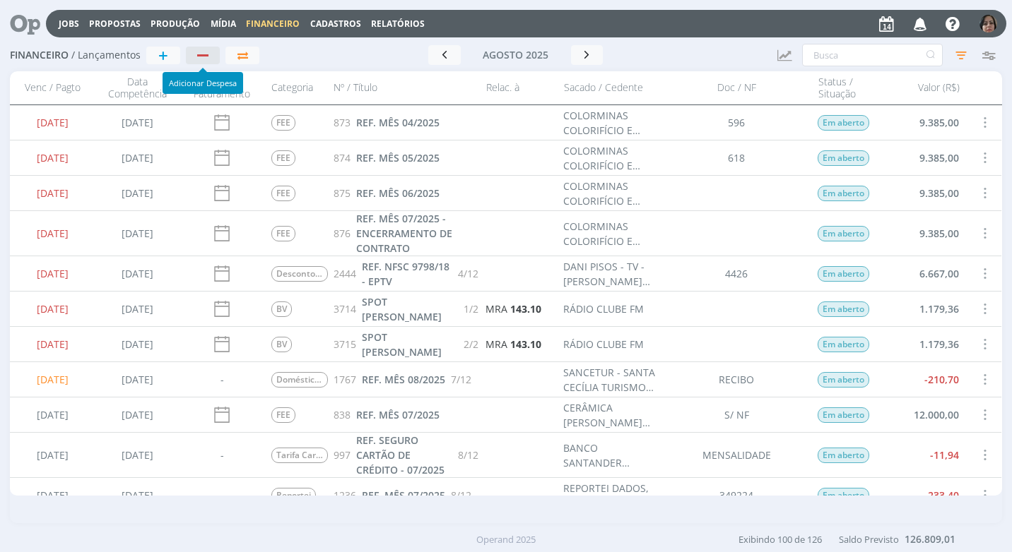
click at [207, 56] on div "button" at bounding box center [202, 55] width 11 height 2
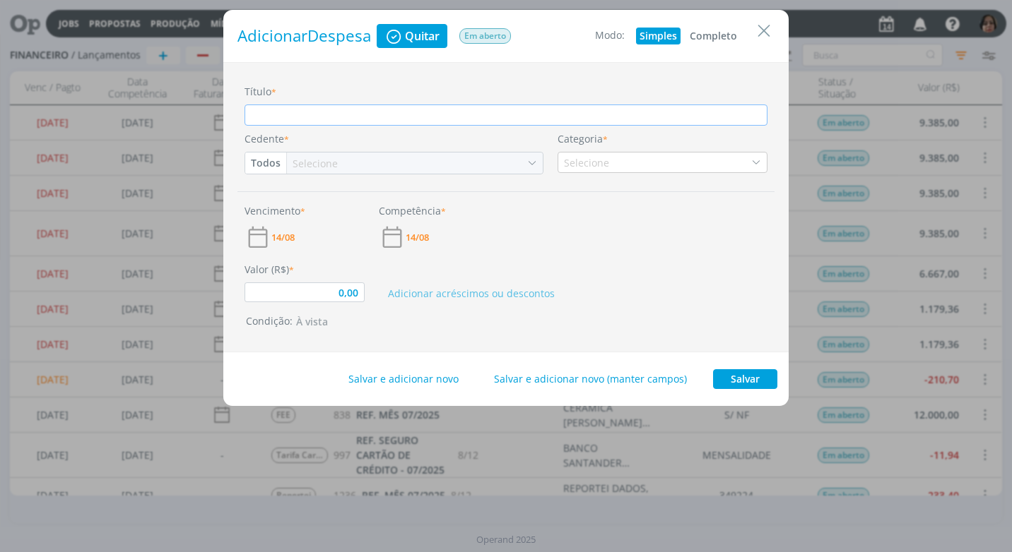
click at [718, 32] on button "Completo" at bounding box center [713, 36] width 54 height 17
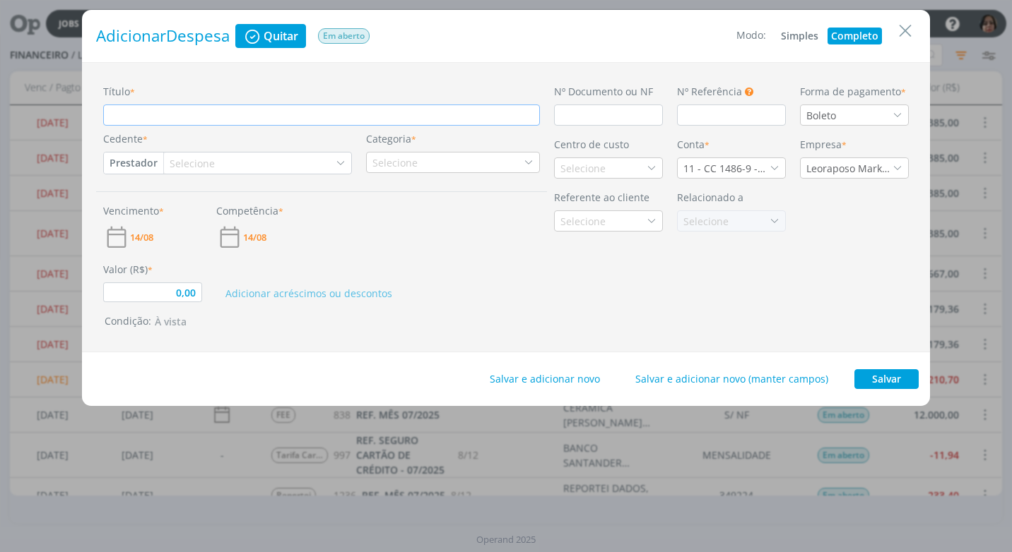
type input "0,00"
click at [131, 116] on input "Título *" at bounding box center [321, 115] width 437 height 21
type input "R"
type input "0,00"
type input "RE"
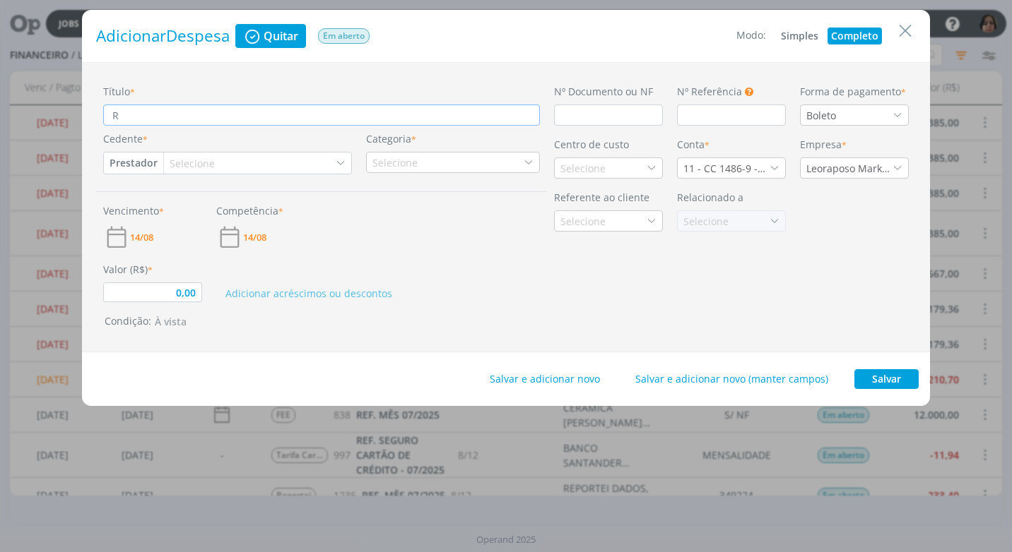
type input "0,00"
type input "REF"
type input "0,00"
type input "REF."
type input "0,00"
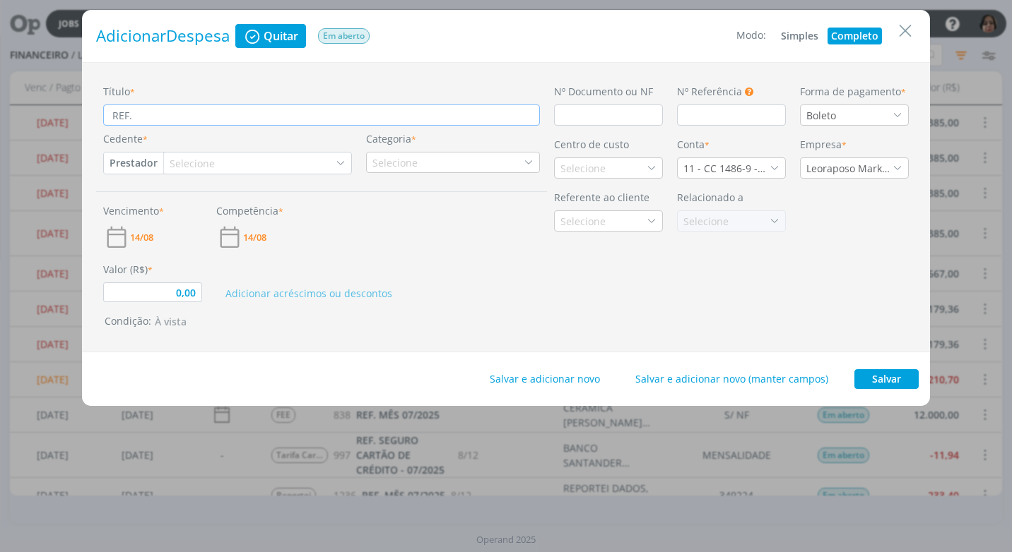
type input "REF."
type input "0,00"
type input "REF. 0"
type input "0,00"
type input "REF. 02"
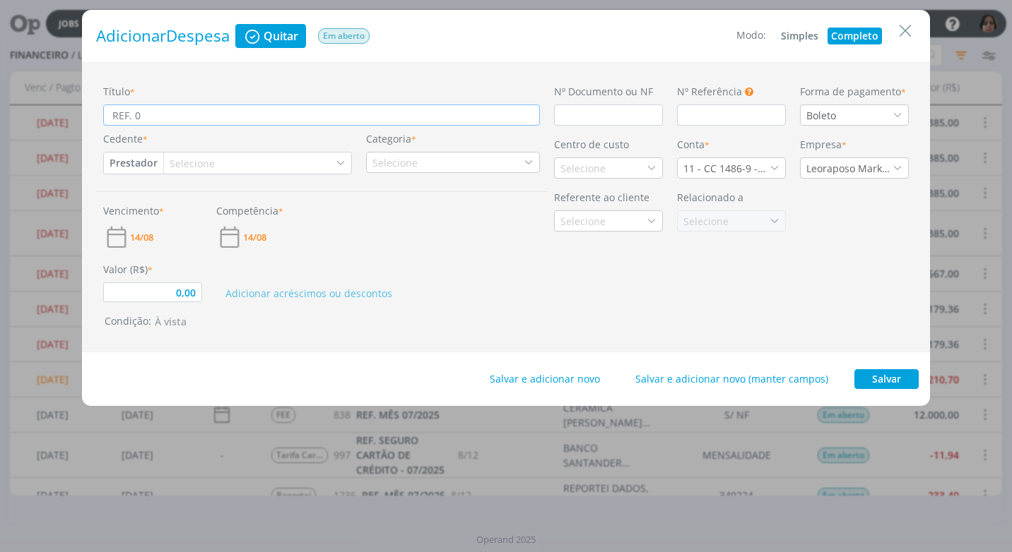
type input "0,00"
type input "REF. 02"
type input "0,00"
type input "REF. 02 C"
type input "0,00"
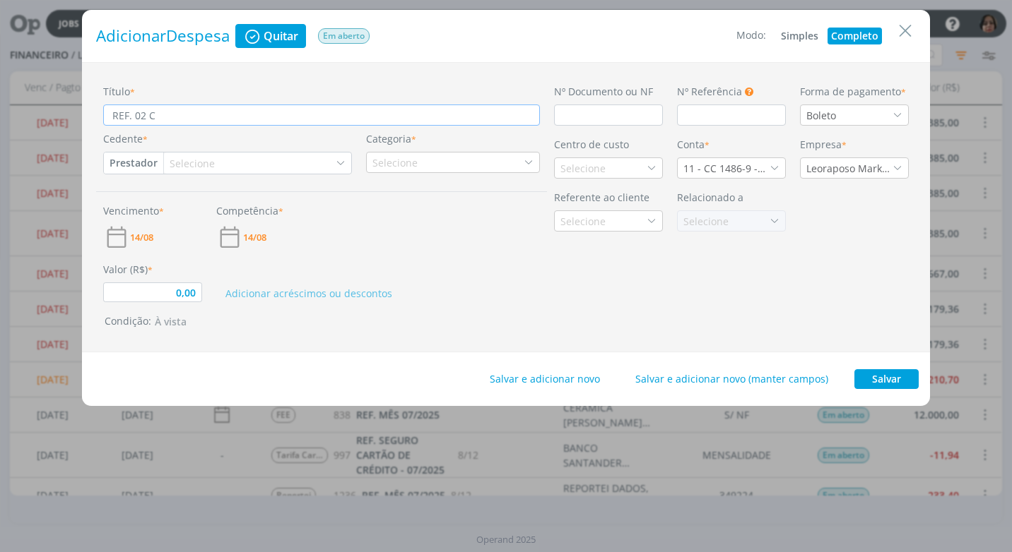
type input "REF. 02 CA"
type input "0,00"
type input "REF. 02 CAR"
type input "0,00"
type input "REF. 02 CART"
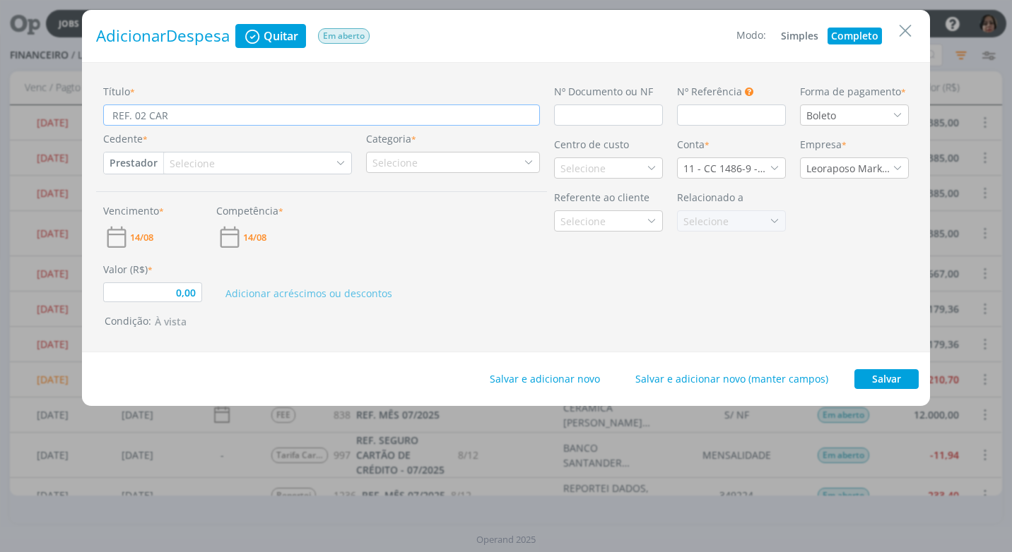
type input "0,00"
type input "REF. 02 CARTO"
type input "0,00"
type input "REF. 02 CARTOL"
type input "0,00"
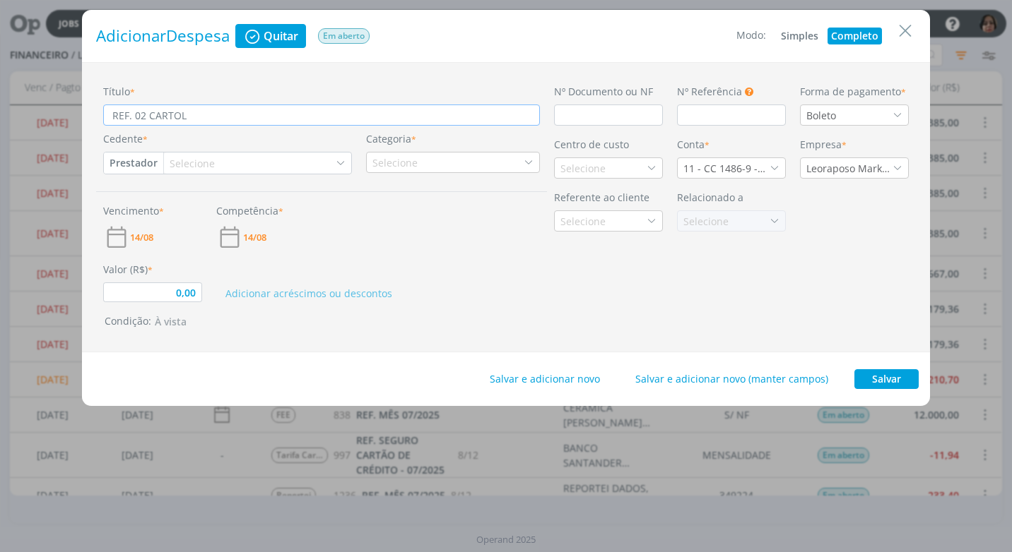
type input "REF. 02 CARTOLI"
type input "0,00"
type input "REF. 02 CARTOLINA"
type input "0,00"
type input "REF. 02 CARTOLINAS"
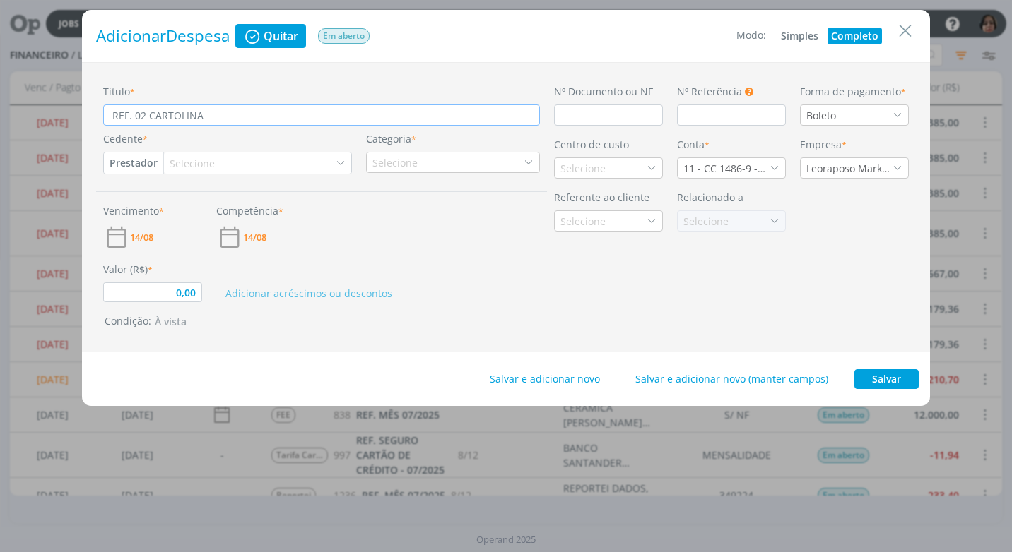
type input "0,00"
type input "REF. 02 CARTOLINAS"
type input "0,00"
type input "REF. 02 CARTOLINAS P"
type input "0,00"
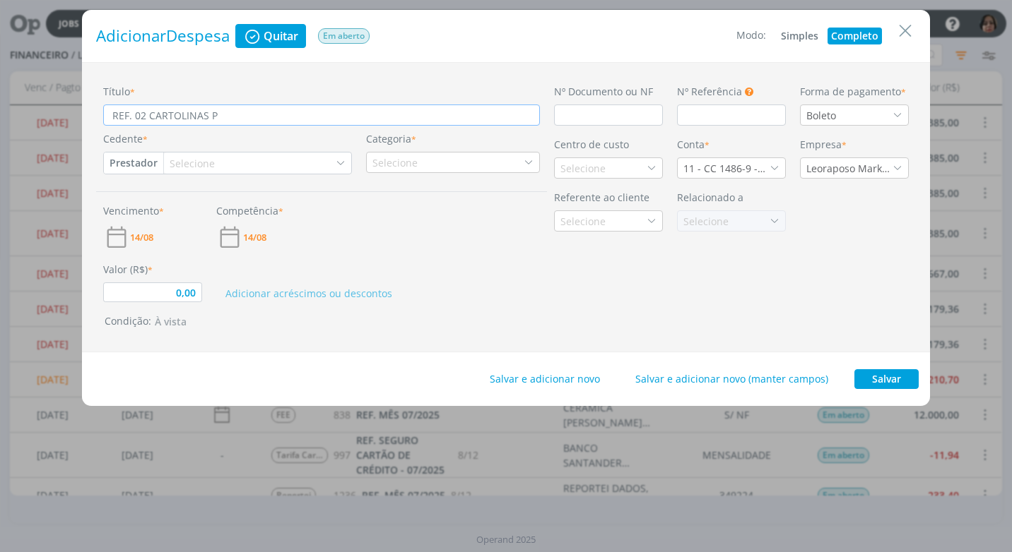
type input "REF. 02 CARTOLINAS PA"
type input "0,00"
type input "REF. 02 CARTOLINAS PAR"
type input "0,00"
type input "REF. 02 CARTOLINAS PARA"
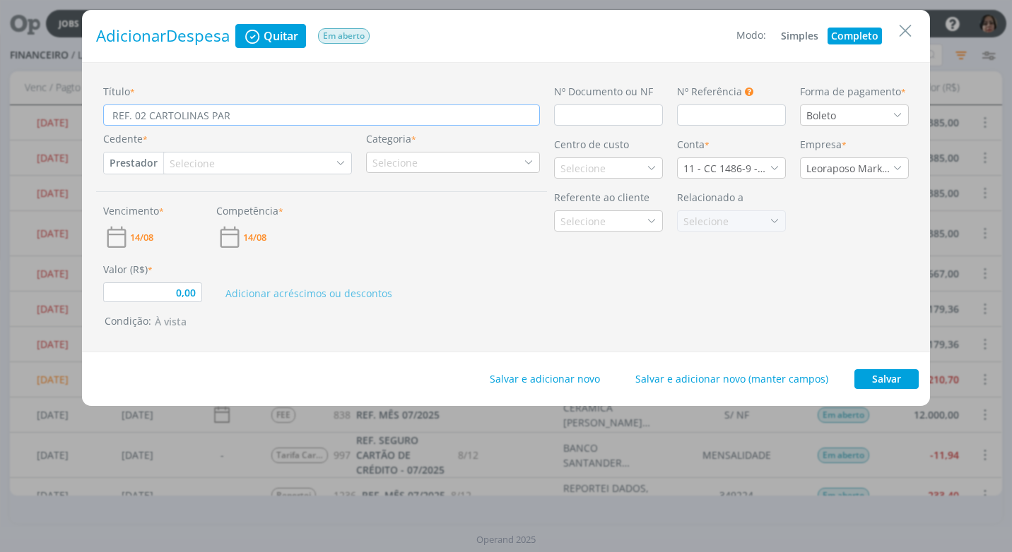
type input "0,00"
type input "REF. 02 CARTOLINAS PARA"
type input "0,00"
type input "REF. 02 CARTOLINAS PARA C"
type input "0,00"
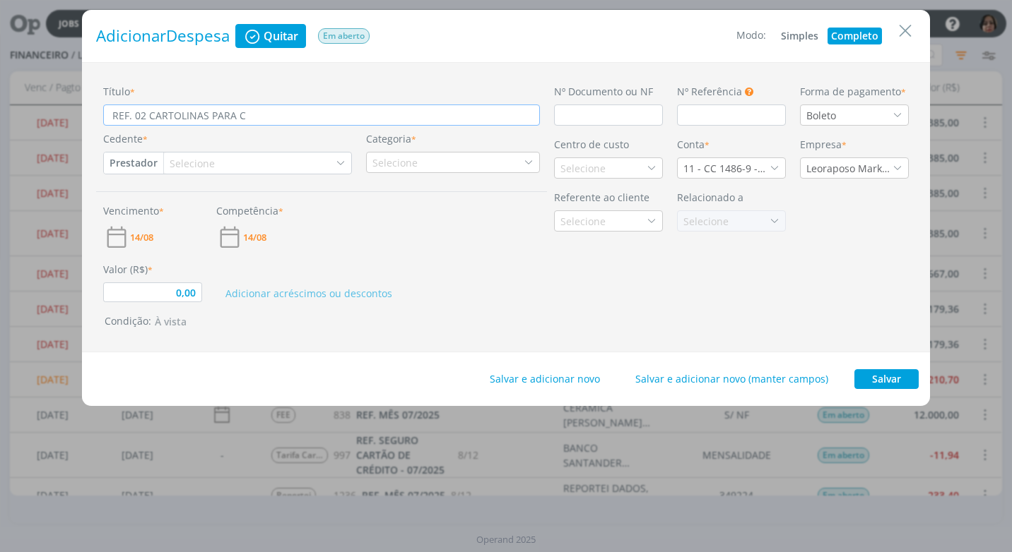
type input "REF. 02 CARTOLINAS PARA CE"
type input "0,00"
type input "REF. 02 CARTOLINAS PARA CEN"
type input "0,00"
type input "REF. 02 CARTOLINAS PARA CENÁ"
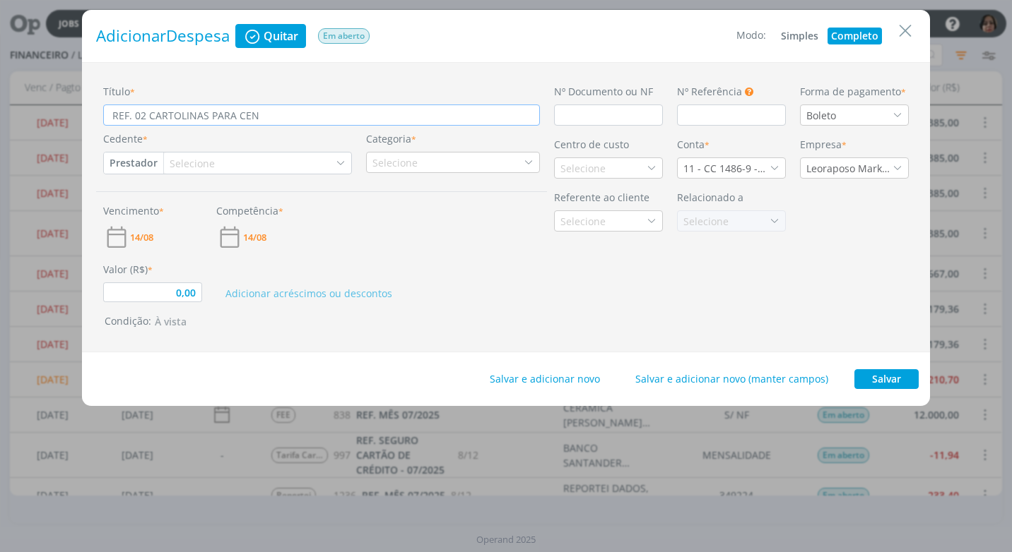
type input "0,00"
type input "REF. 02 CARTOLINAS PARA CENÁR"
type input "0,00"
type input "REF. 02 CARTOLINAS PARA CENÁRI"
type input "0,00"
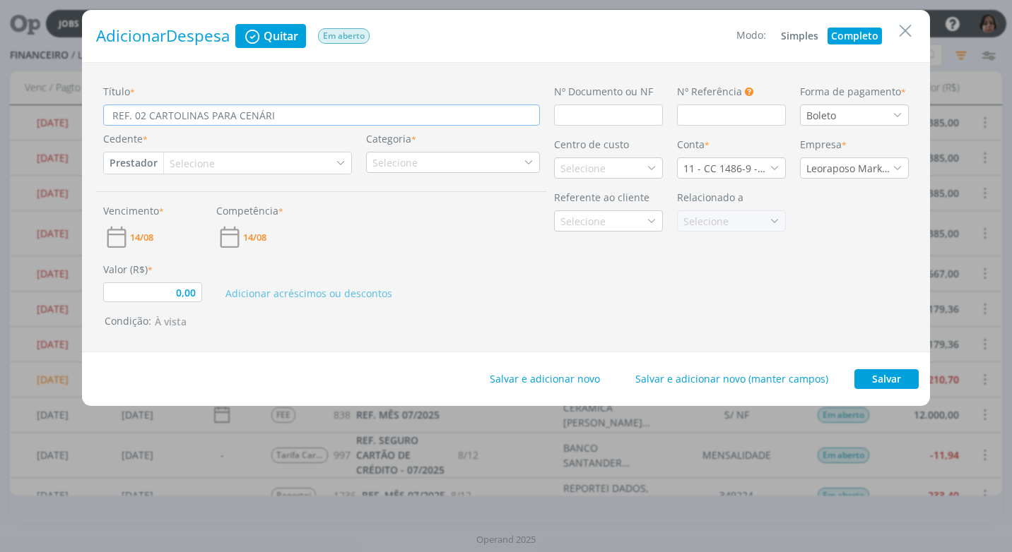
type input "REF. 02 CARTOLINAS PARA CENÁRIO"
type input "0,00"
type input "REF. 02 CARTOLINAS PARA CENÁRIO"
type input "0,00"
type input "REF. 02 CARTOLINAS PARA CENÁRIO -"
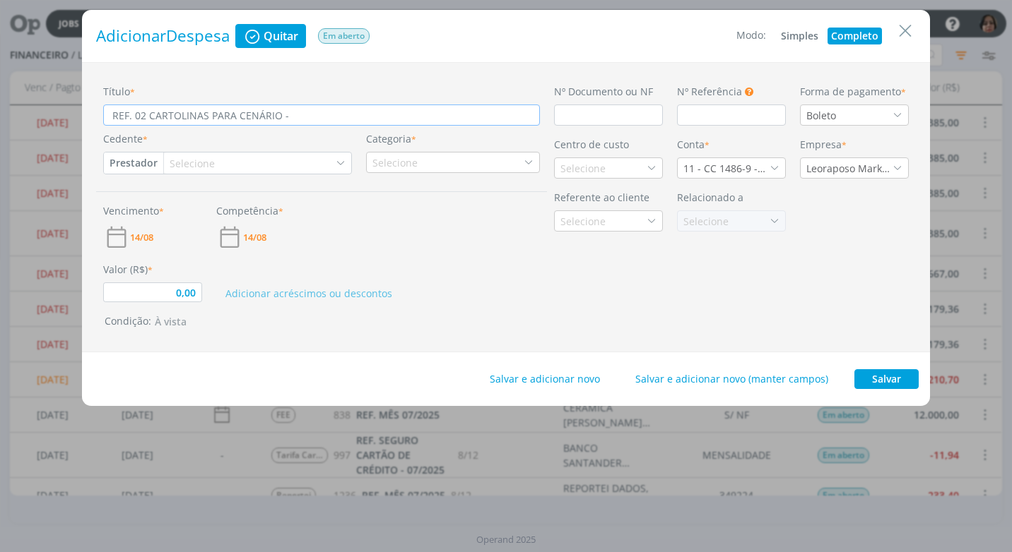
type input "0,00"
type input "REF. 02 CARTOLINAS PARA CENÁRIO -"
type input "0,00"
type input "REF. 02 CARTOLINAS PARA CENÁRIO - G"
type input "0,00"
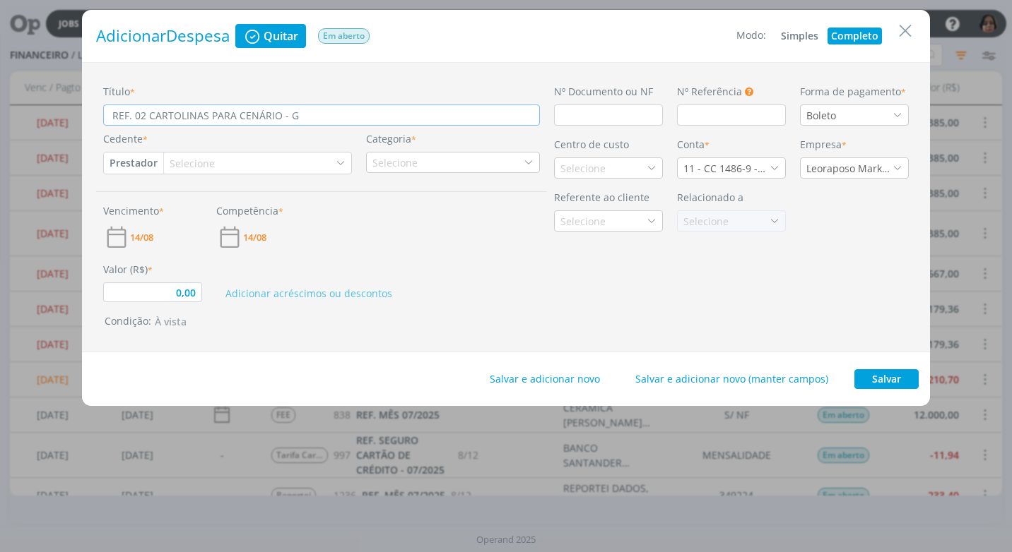
type input "REF. 02 CARTOLINAS PARA CENÁRIO - GA"
type input "0,00"
type input "REF. 02 CARTOLINAS PARA CENÁRIO - G"
type input "0,00"
type input "REF. 02 CARTOLINAS PARA CENÁRIO - GR"
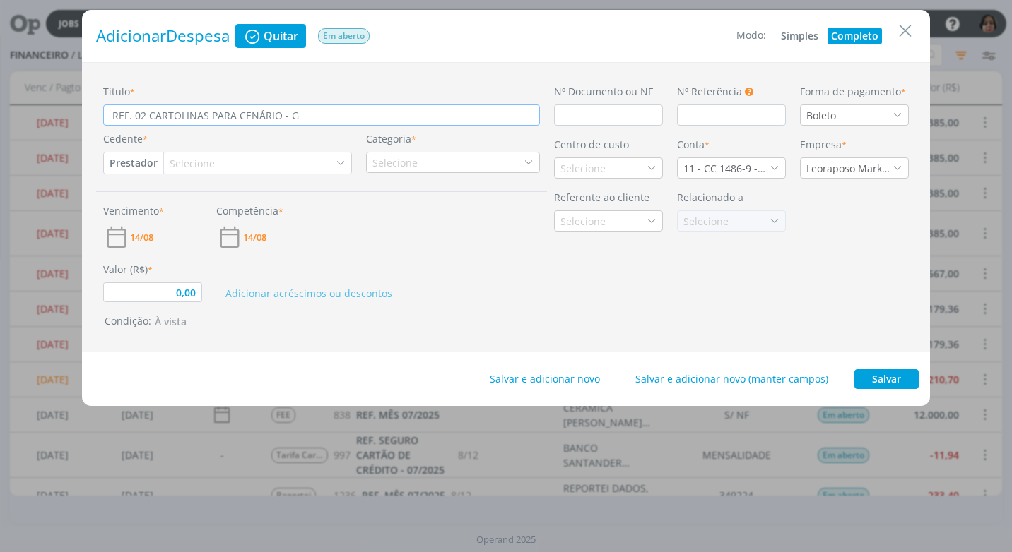
type input "0,00"
type input "REF. 02 CARTOLINAS PARA CENÁRIO - GRA"
type input "0,00"
type input "REF. 02 CARTOLINAS PARA CENÁRIO - GRAV"
type input "0,00"
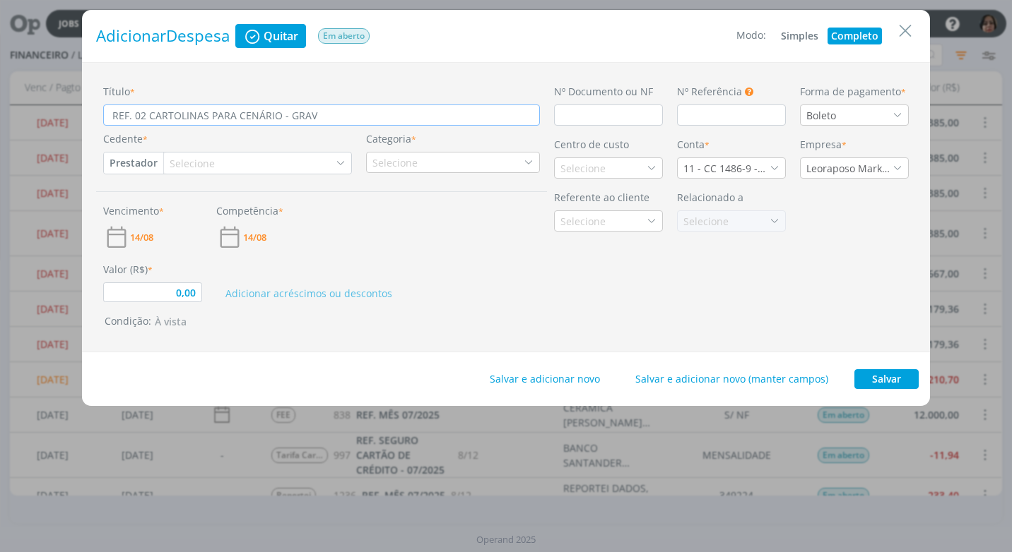
type input "REF. 02 CARTOLINAS PARA CENÁRIO - GRAVA"
type input "0,00"
type input "REF. 02 CARTOLINAS PARA CENÁRIO - GRAVAÃ"
type input "0,00"
type input "REF. 02 CARTOLINAS PARA CENÁRIO - GRAVAÃO"
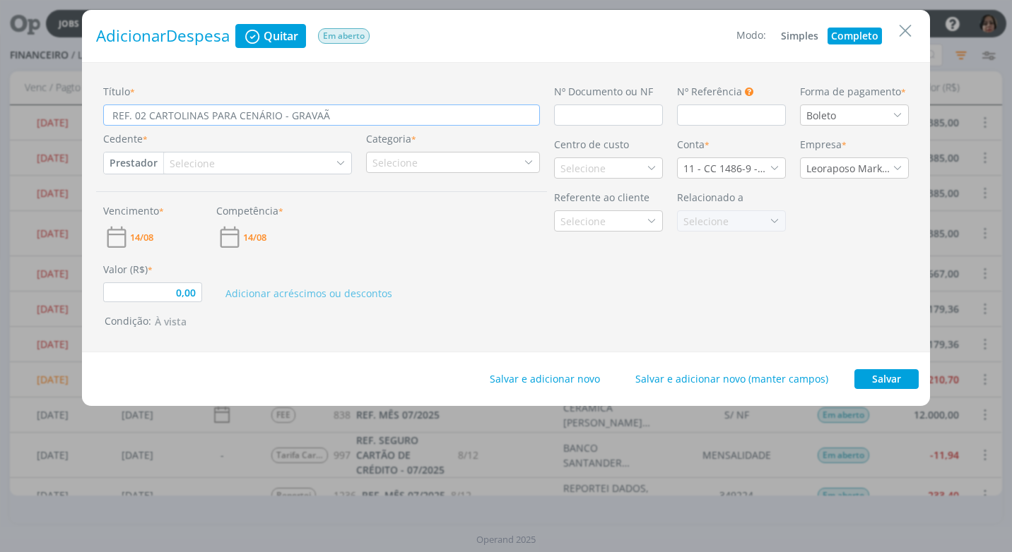
type input "0,00"
type input "REF. 02 CARTOLINAS PARA CENÁRIO - GRAVAÃ"
type input "0,00"
type input "REF. 02 CARTOLINAS PARA CENÁRIO - GRAVA"
type input "0,00"
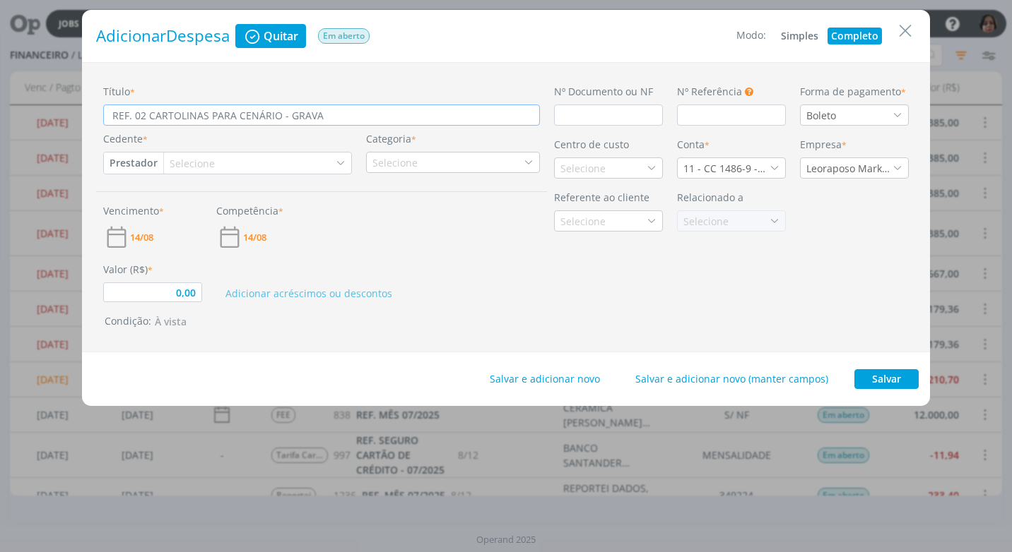
type input "REF. 02 CARTOLINAS PARA CENÁRIO - GRAVAÇ"
type input "0,00"
type input "REF. 02 CARTOLINAS PARA CENÁRIO - GRAVAÇÃ"
type input "0,00"
type input "REF. 02 CARTOLINAS PARA CENÁRIO - GRAVAÇÃO"
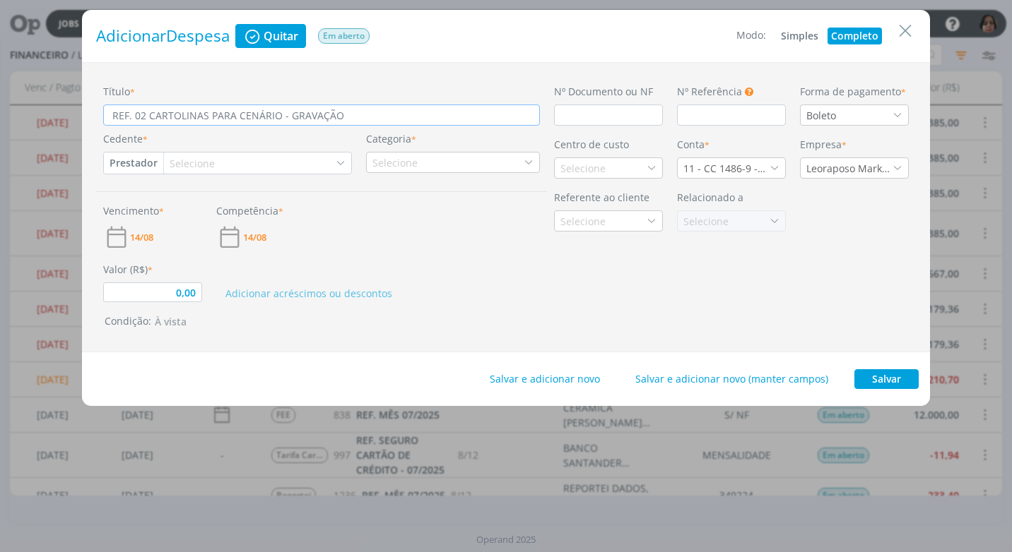
type input "0,00"
type input "REF. 02 CARTOLINAS PARA CENÁRIO - GRAVAÇÃO"
type input "0,00"
type input "REF. 02 CARTOLINAS PARA CENÁRIO - GRAVAÇÃO D"
type input "0,00"
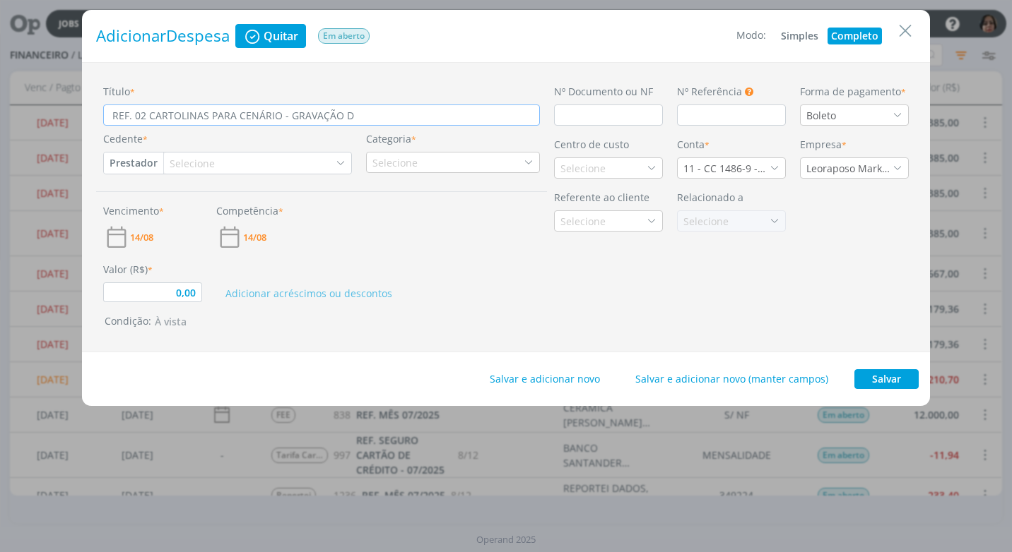
type input "REF. 02 CARTOLINAS PARA CENÁRIO - GRAVAÇÃO DE"
type input "0,00"
type input "REF. 02 CARTOLINAS PARA CENÁRIO - GRAVAÇÃO DE"
type input "0,00"
type input "REF. 02 CARTOLINAS PARA CENÁRIO - GRAVAÇÃO DE 1"
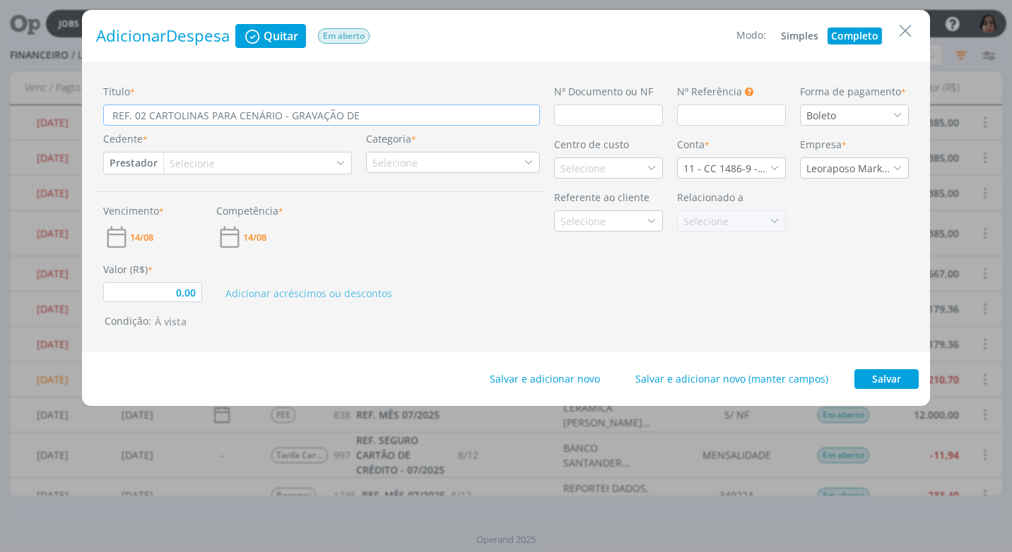
type input "0,00"
type input "REF. 02 CARTOLINAS PARA CENÁRIO - GRAVAÇÃO DE 11"
type input "0,00"
type input "REF. 02 CARTOLINAS PARA CENÁRIO - GRAVAÇÃO DE 11/"
type input "0,00"
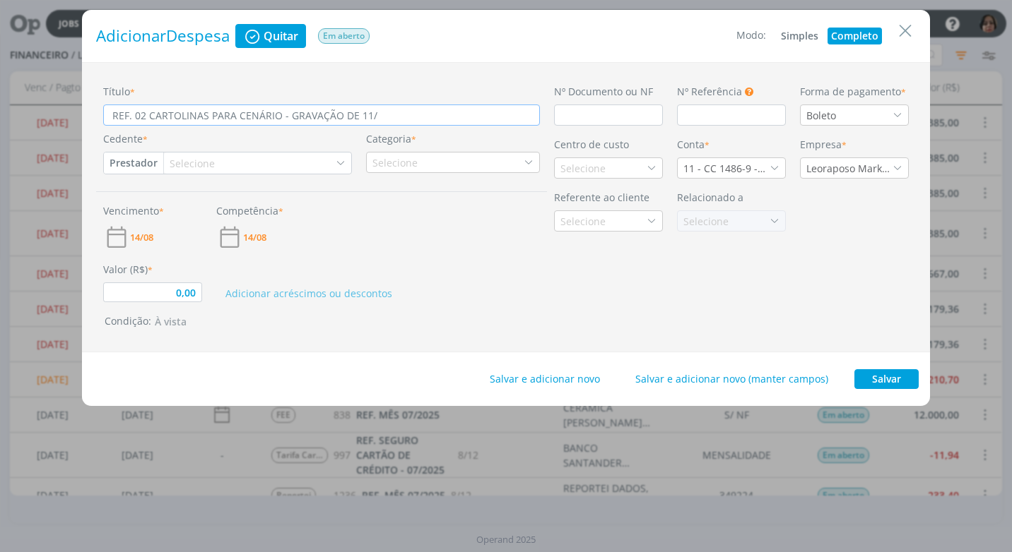
type input "REF. 02 CARTOLINAS PARA CENÁRIO - GRAVAÇÃO DE 11/0"
type input "0,00"
type input "REF. 02 CARTOLINAS PARA CENÁRIO - GRAVAÇÃO DE 11/08"
type input "0,00"
type input "REF. 02 CARTOLINAS PARA CENÁRIO - GRAVAÇÃO DE 11/08/"
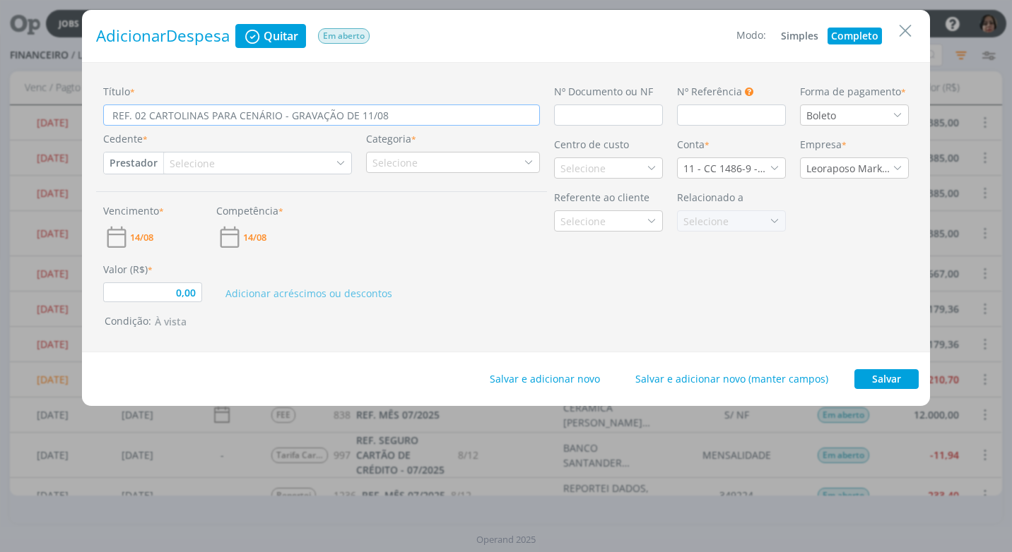
type input "0,00"
type input "REF. 02 CARTOLINAS PARA CENÁRIO - GRAVAÇÃO DE 11/08/2"
type input "0,00"
type input "REF. 02 CARTOLINAS PARA CENÁRIO - GRAVAÇÃO DE 11/08/25"
type input "0,00"
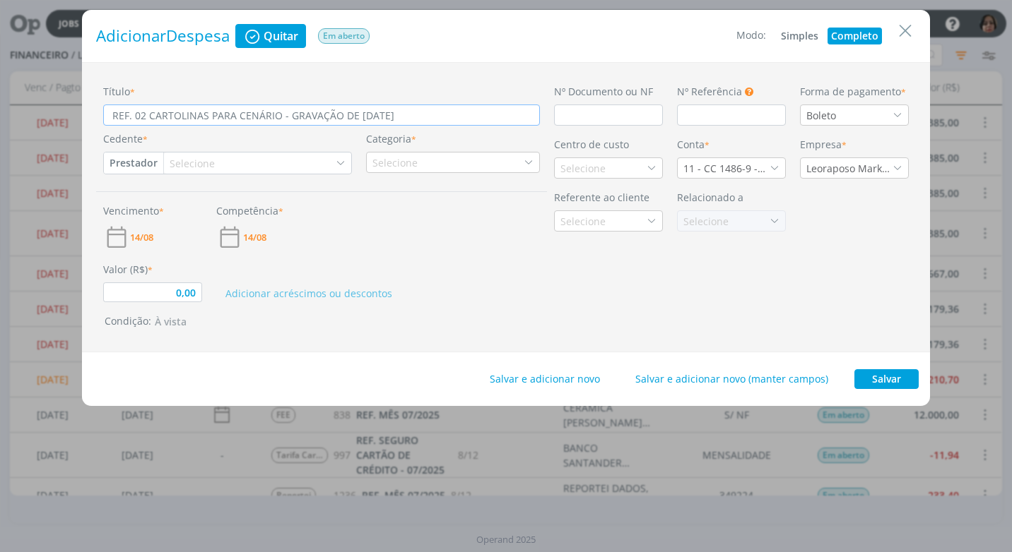
type input "REF. 02 CARTOLINAS PARA CENÁRIO - GRAVAÇÃO DE 11/08/25 N"
type input "0,00"
type input "REF. 02 CARTOLINAS PARA CENÁRIO - GRAVAÇÃO DE 11/08/25"
type input "0,00"
type input "REF. 02 CARTOLINAS PARA CENÁRIO - GRAVAÇÃO DE 11/08/25 =-"
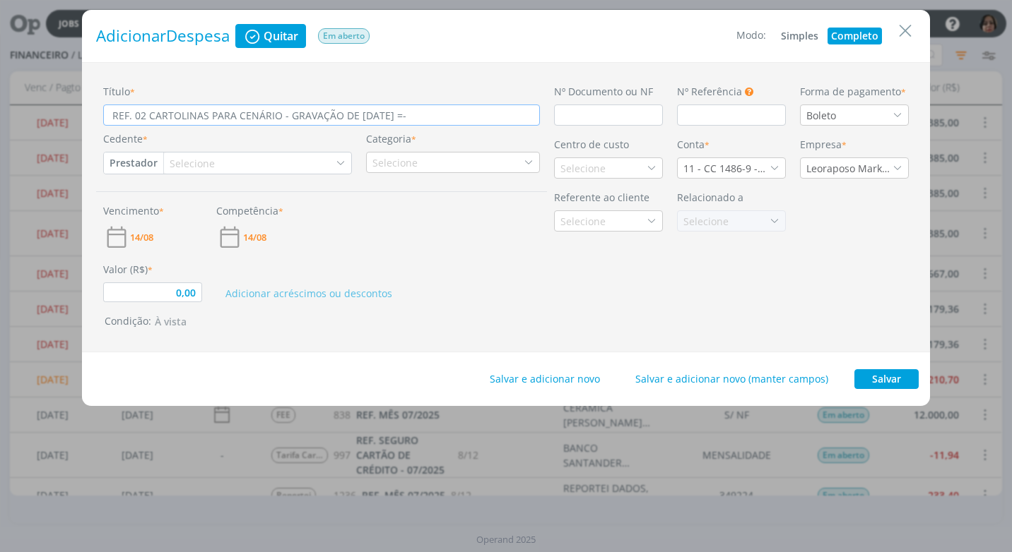
type input "0,00"
type input "REF. 02 CARTOLINAS PARA CENÁRIO - GRAVAÇÃO DE 11/08/25 =-"
type input "0,00"
type input "REF. 02 CARTOLINAS PARA CENÁRIO - GRAVAÇÃO DE 11/08/25 =- R"
type input "0,00"
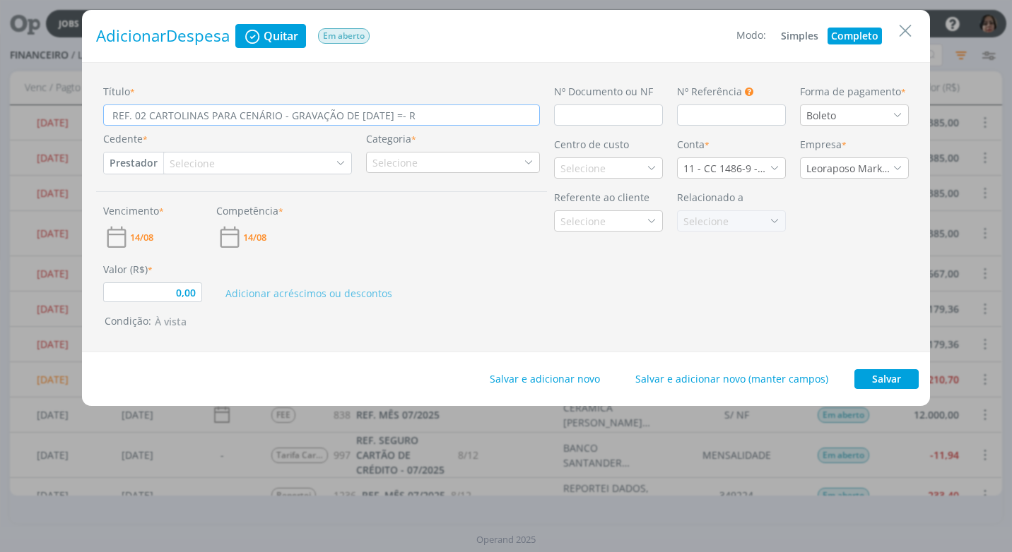
type input "REF. 02 CARTOLINAS PARA CENÁRIO - GRAVAÇÃO DE 11/08/25 =- RE"
type input "0,00"
type input "REF. 02 CARTOLINAS PARA CENÁRIO - GRAVAÇÃO DE 11/08/25 =- R"
type input "0,00"
type input "REF. 02 CARTOLINAS PARA CENÁRIO - GRAVAÇÃO DE 11/08/25 =-"
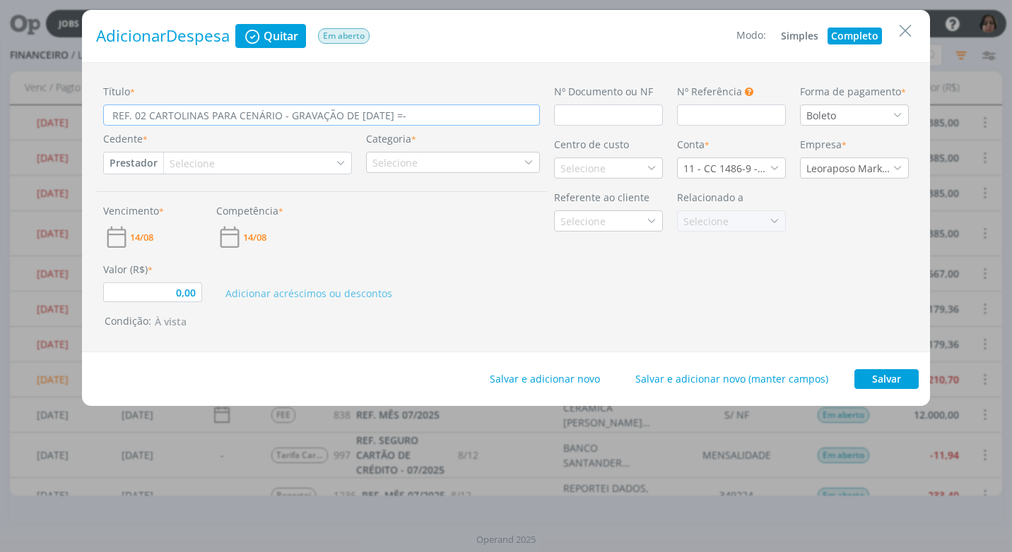
type input "0,00"
type input "REF. 02 CARTOLINAS PARA CENÁRIO - GRAVAÇÃO DE 11/08/25 =-"
type input "0,00"
type input "REF. 02 CARTOLINAS PARA CENÁRIO - GRAVAÇÃO DE 11/08/25 ="
type input "0,00"
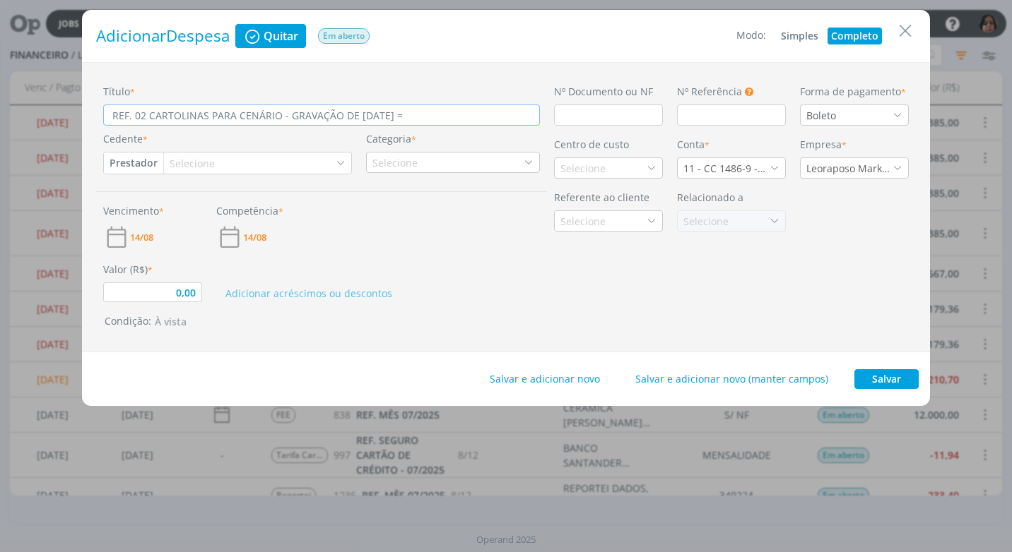
type input "REF. 02 CARTOLINAS PARA CENÁRIO - GRAVAÇÃO DE 11/08/25"
type input "0,00"
type input "REF. 02 CARTOLINAS PARA CENÁRIO - GRAVAÇÃO DE 11/08/25 -"
type input "0,00"
type input "REF. 02 CARTOLINAS PARA CENÁRIO - GRAVAÇÃO DE 11/08/25 -R"
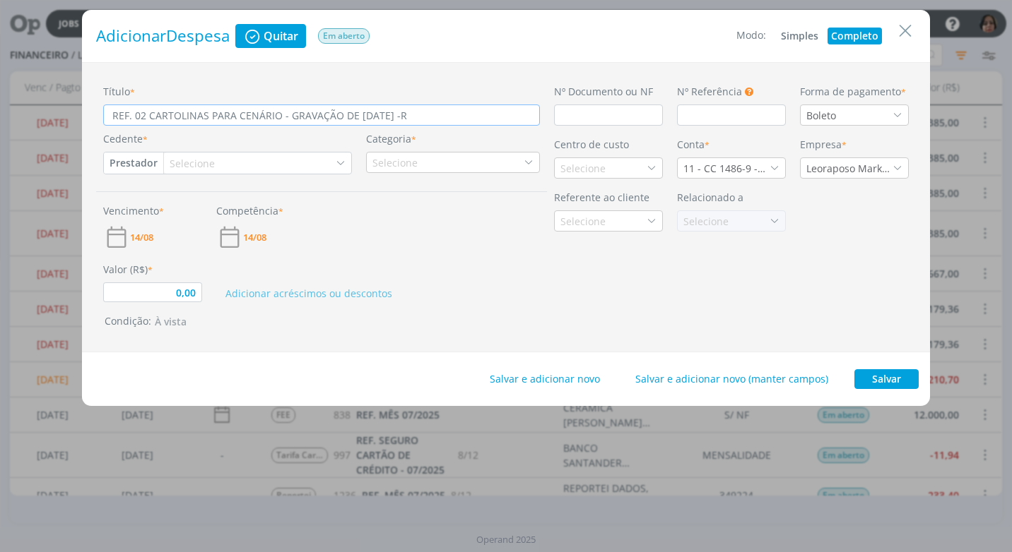
type input "0,00"
type input "REF. 02 CARTOLINAS PARA CENÁRIO - GRAVAÇÃO DE 11/08/25 -RE"
type input "0,00"
type input "REF. 02 CARTOLINAS PARA CENÁRIO - GRAVAÇÃO DE 11/08/25 -REE"
type input "0,00"
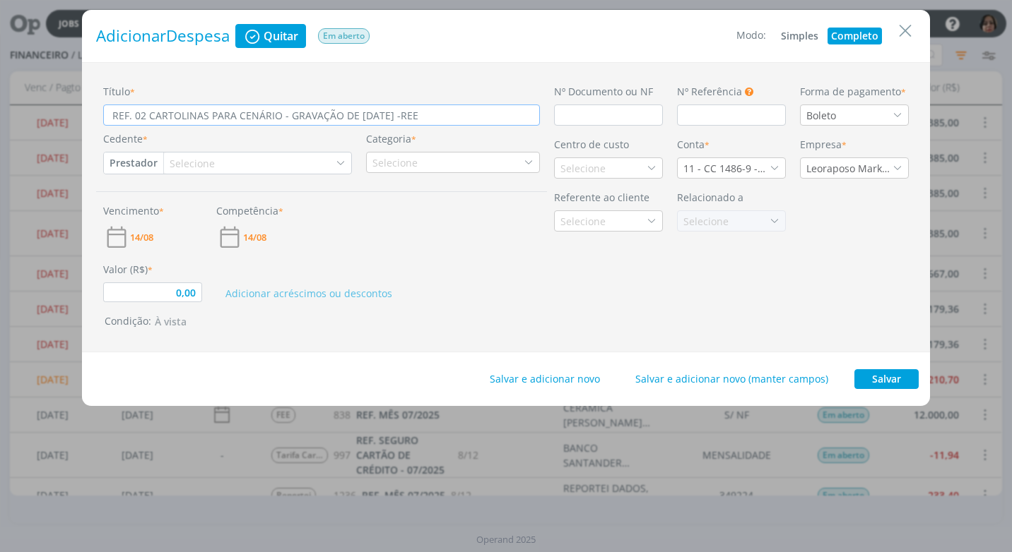
type input "REF. 02 CARTOLINAS PARA CENÁRIO - GRAVAÇÃO DE 11/08/25 -REEM"
type input "0,00"
type input "REF. 02 CARTOLINAS PARA CENÁRIO - GRAVAÇÃO DE 11/08/25 -REEMB"
type input "0,00"
type input "REF. 02 CARTOLINAS PARA CENÁRIO - GRAVAÇÃO DE 11/08/25 -REEMBO"
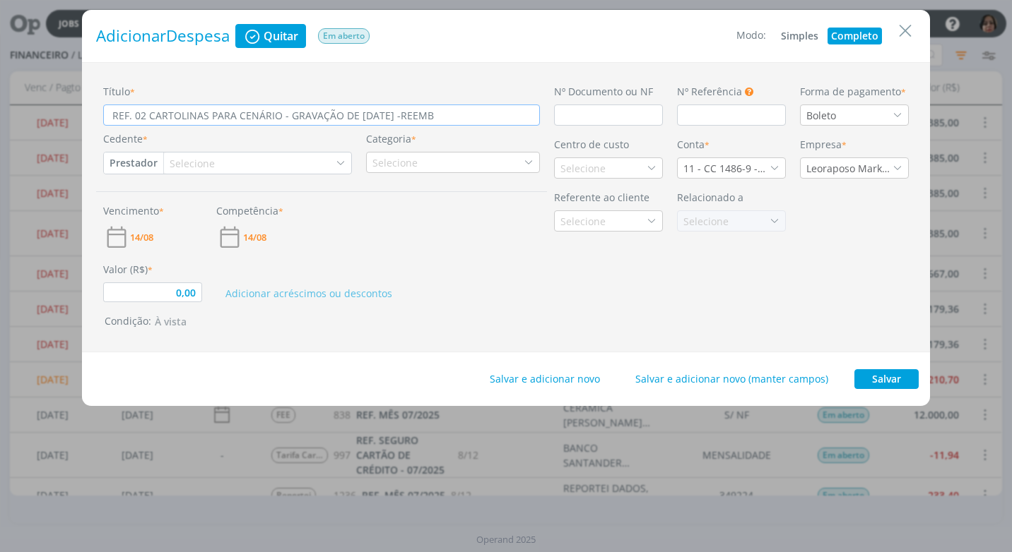
type input "0,00"
type input "REF. 02 CARTOLINAS PARA CENÁRIO - GRAVAÇÃO DE 11/08/25 -REEMBOS"
type input "0,00"
type input "REF. 02 CARTOLINAS PARA CENÁRIO - GRAVAÇÃO DE 11/08/25 -REEMBO"
type input "0,00"
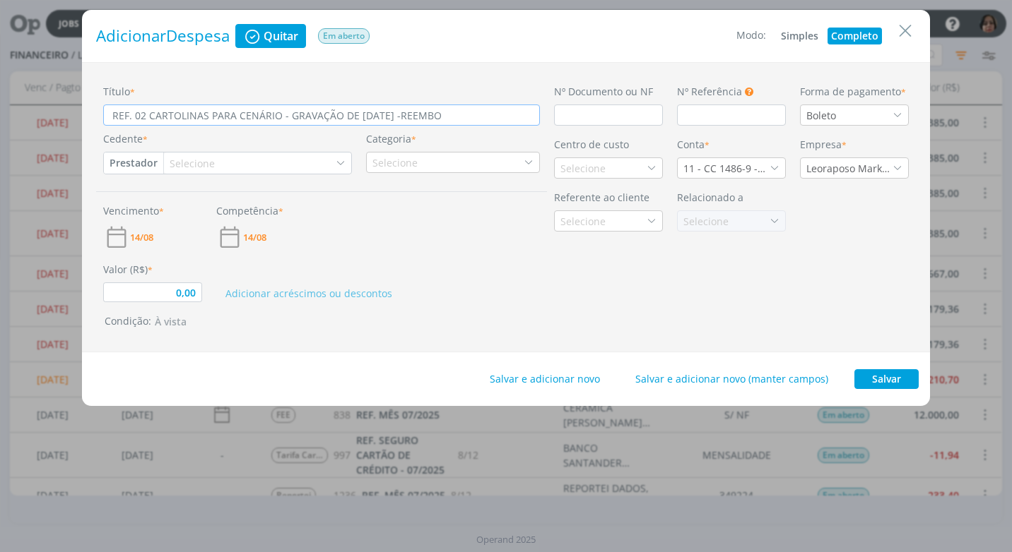
type input "REF. 02 CARTOLINAS PARA CENÁRIO - GRAVAÇÃO DE 11/08/25 -REEMBOL"
type input "0,00"
type input "REF. 02 CARTOLINAS PARA CENÁRIO - GRAVAÇÃO DE 11/08/25 -REEMBOLS"
type input "0,00"
type input "REF. 02 CARTOLINAS PARA CENÁRIO - GRAVAÇÃO DE 11/08/25 -REEMBOLSO"
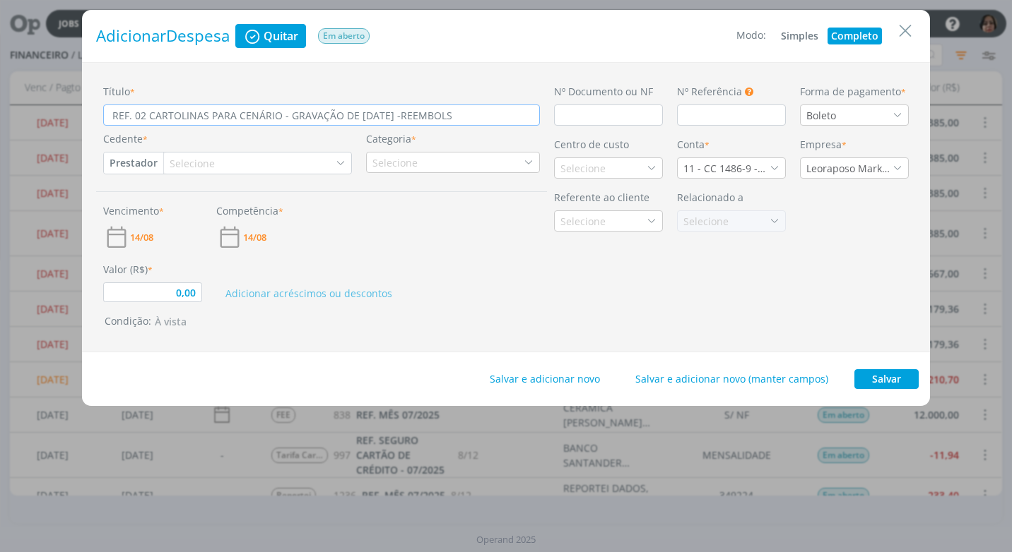
type input "0,00"
type input "REF. 02 CARTOLINAS PARA CENÁRIO - GRAVAÇÃO DE 11/08/25 -REEMBOLSO"
type input "0,00"
type input "REF. 02 CARTOLINAS PARA CENÁRIO - GRAVAÇÃO DE 11/08/25 -REEMBOLSO S"
type input "0,00"
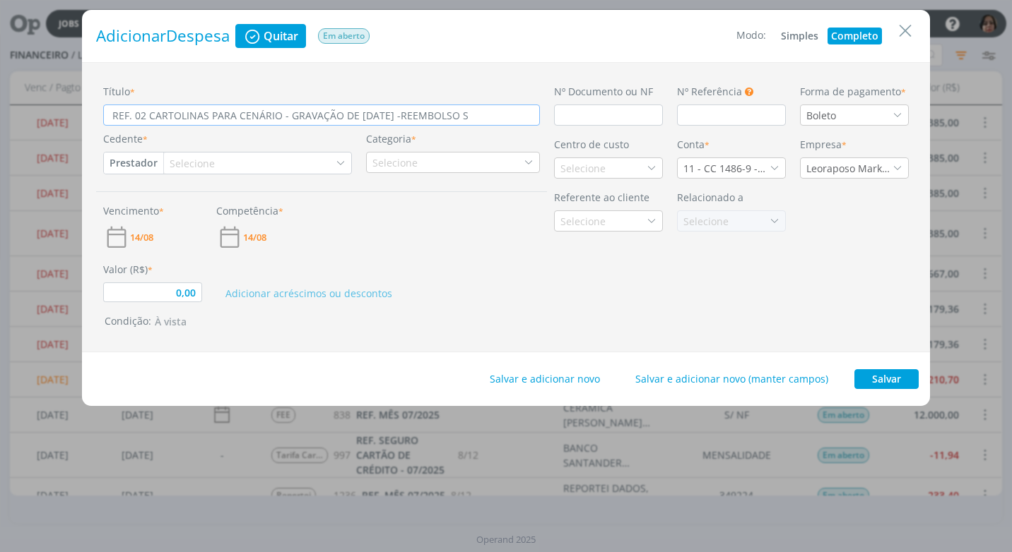
type input "REF. 02 CARTOLINAS PARA CENÁRIO - GRAVAÇÃO DE 11/08/25 -REEMBOLSO SU"
type input "0,00"
type input "REF. 02 CARTOLINAS PARA CENÁRIO - GRAVAÇÃO DE 11/08/25 -REEMBOLSO SUE"
type input "0,00"
type input "REF. 02 CARTOLINAS PARA CENÁRIO - GRAVAÇÃO DE 11/08/25 -REEMBOLSO SUEL"
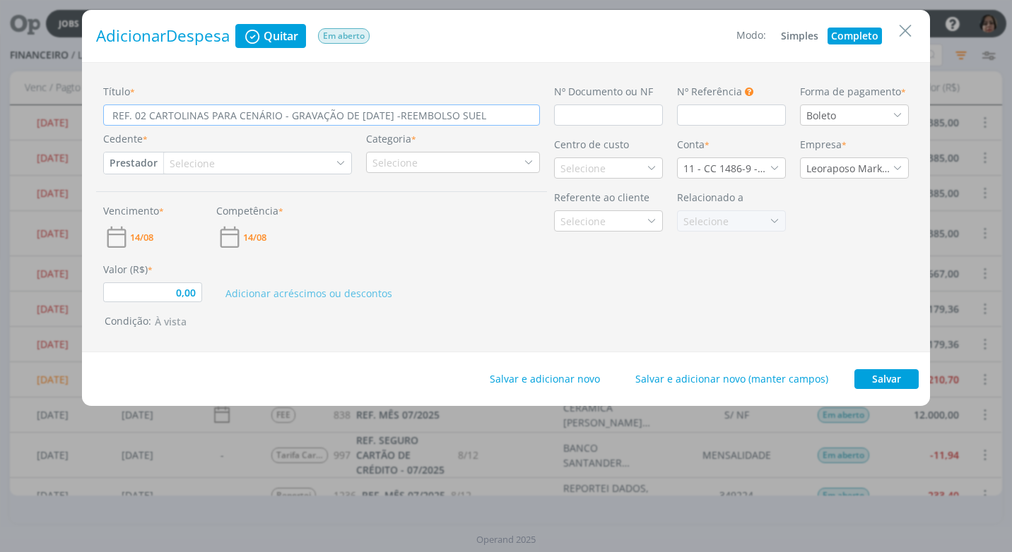
type input "0,00"
type input "REF. 02 CARTOLINAS PARA CENÁRIO - GRAVAÇÃO DE 11/08/25 -REEMBOLSO SUELE"
type input "0,00"
type input "REF. 02 CARTOLINAS PARA CENÁRIO - GRAVAÇÃO DE 11/08/25 -REEMBOLSO SUELEN"
type input "0,00"
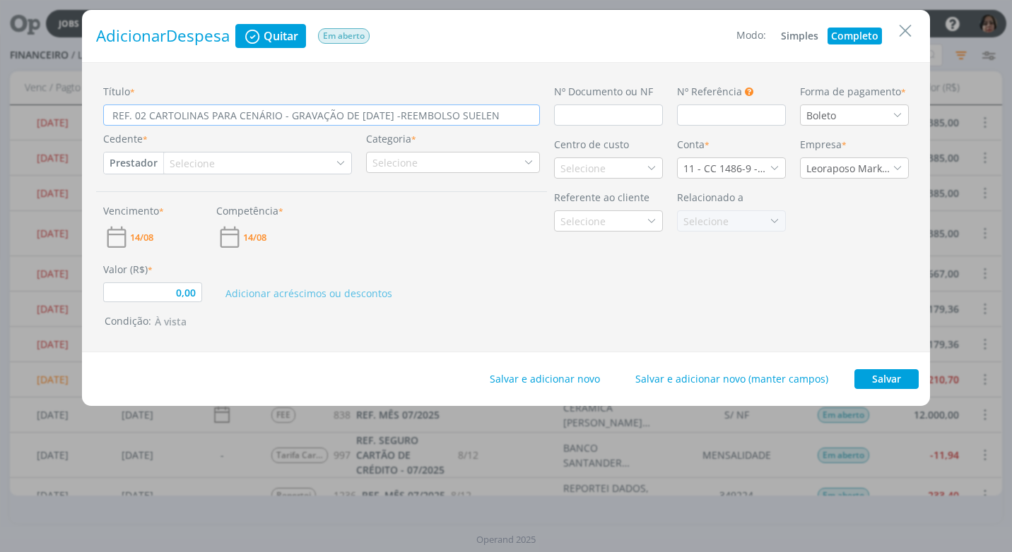
click at [405, 116] on input "REF. 02 CARTOLINAS PARA CENÁRIO - GRAVAÇÃO DE 11/08/25 -REEMBOLSO SUELEN" at bounding box center [321, 115] width 437 height 21
type input "REF. 02 CARTOLINAS PARA CENÁRIO - GRAVAÇÃO DE [DATE] - REEMBOLSO SUELEN"
type input "0,00"
type input "REF. 02 CARTOLINAS PARA CENÁRIO - GRAVAÇÃO DE [DATE] - REEMBOLSO SUELEN"
click at [568, 112] on input "dialog" at bounding box center [608, 115] width 109 height 21
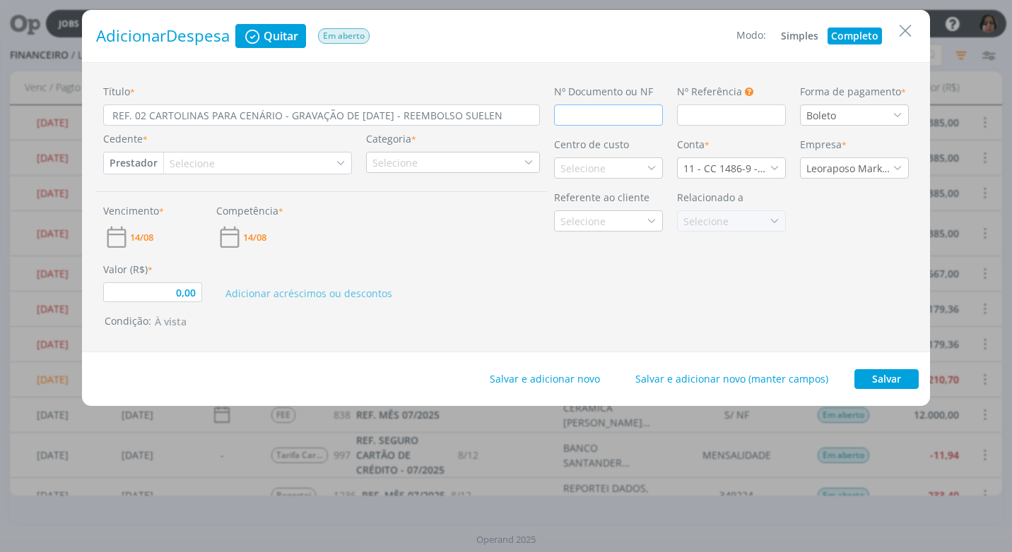
type input "C"
type input "0,00"
type input "CU"
type input "0,00"
type input "CUPO"
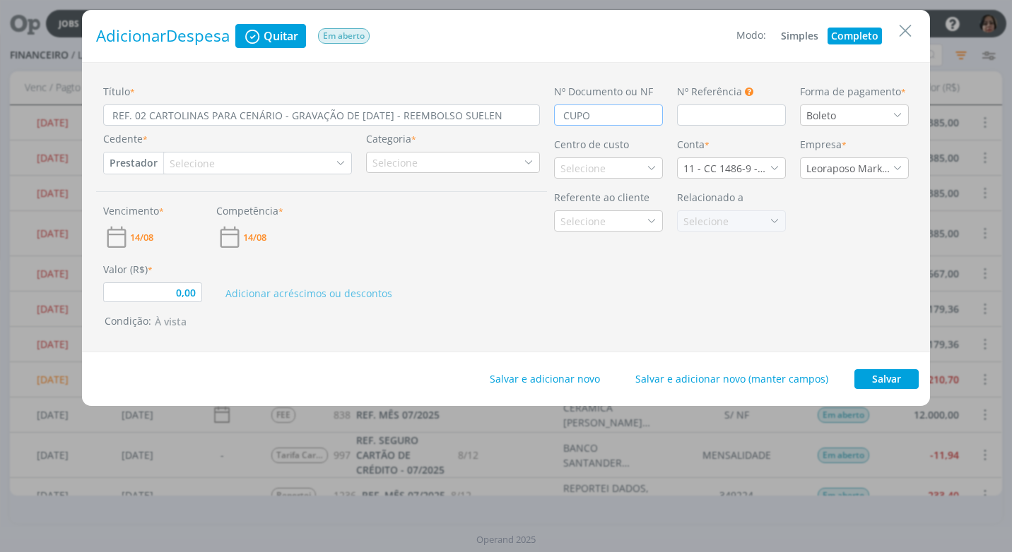
type input "0,00"
type input "CUPOM"
type input "0,00"
type input "CUPOM"
click at [600, 122] on input "CUPOM" at bounding box center [608, 115] width 109 height 21
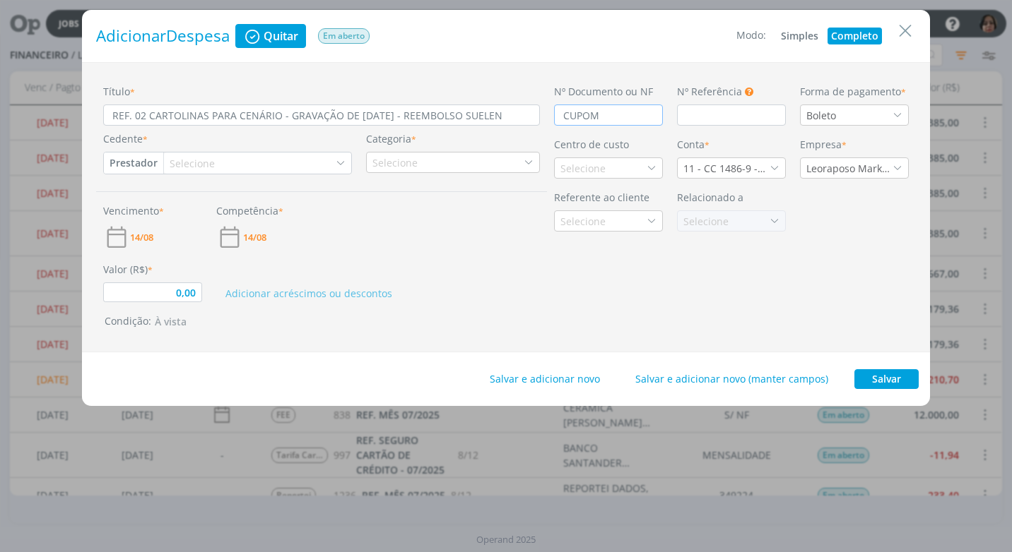
type input "0,00"
type input "C"
type input "0,00"
type input "R"
type input "0,00"
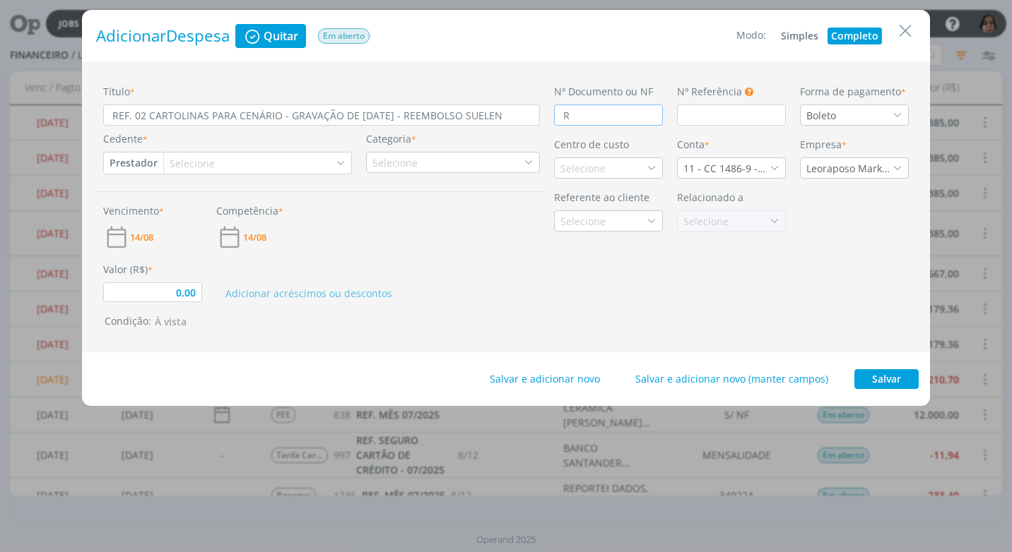
type input "RE"
type input "0,00"
type input "REL"
click at [615, 118] on input "RELATOPIO DE DESPESA" at bounding box center [608, 115] width 109 height 21
click at [899, 117] on icon "dialog" at bounding box center [897, 115] width 10 height 10
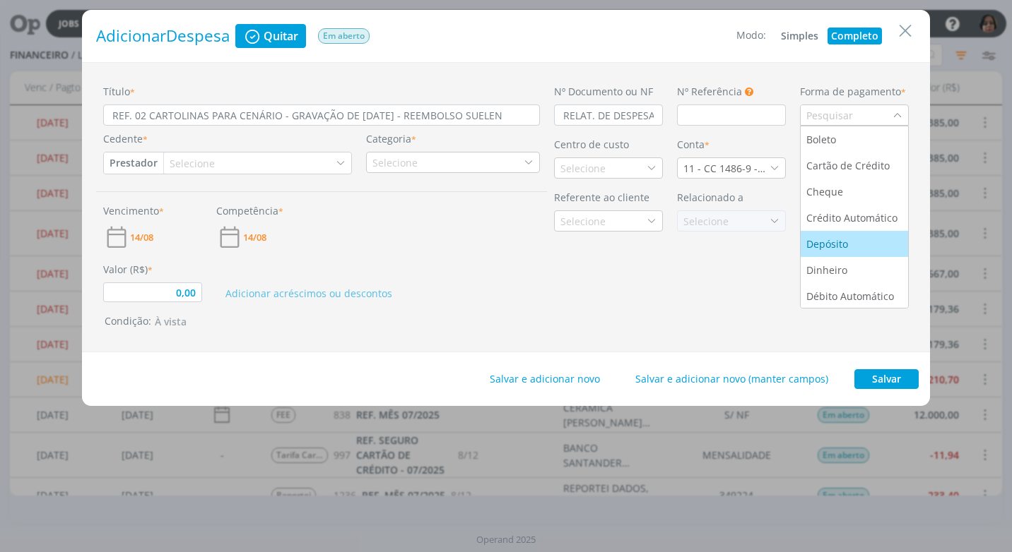
scroll to position [54, 0]
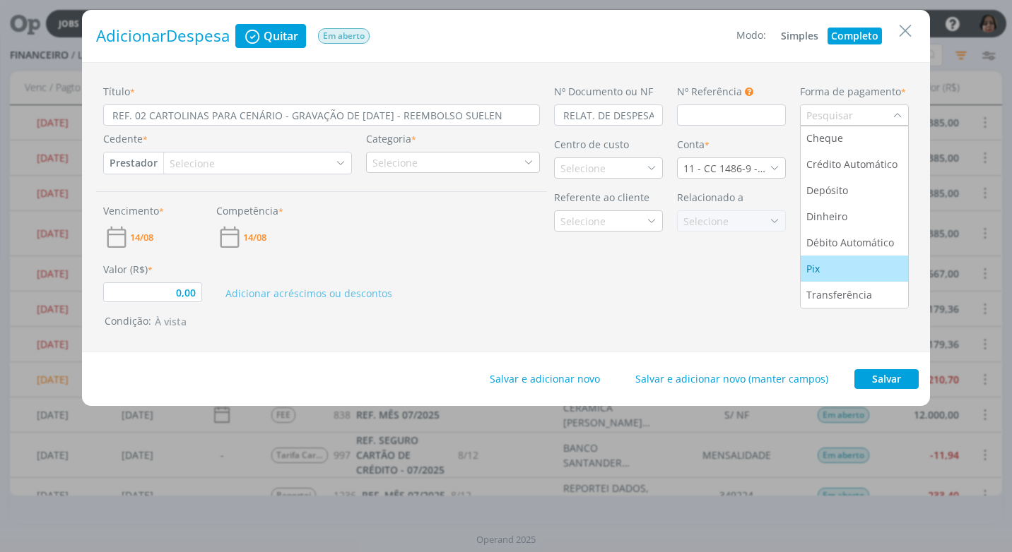
click at [846, 266] on div "Pix" at bounding box center [854, 268] width 96 height 15
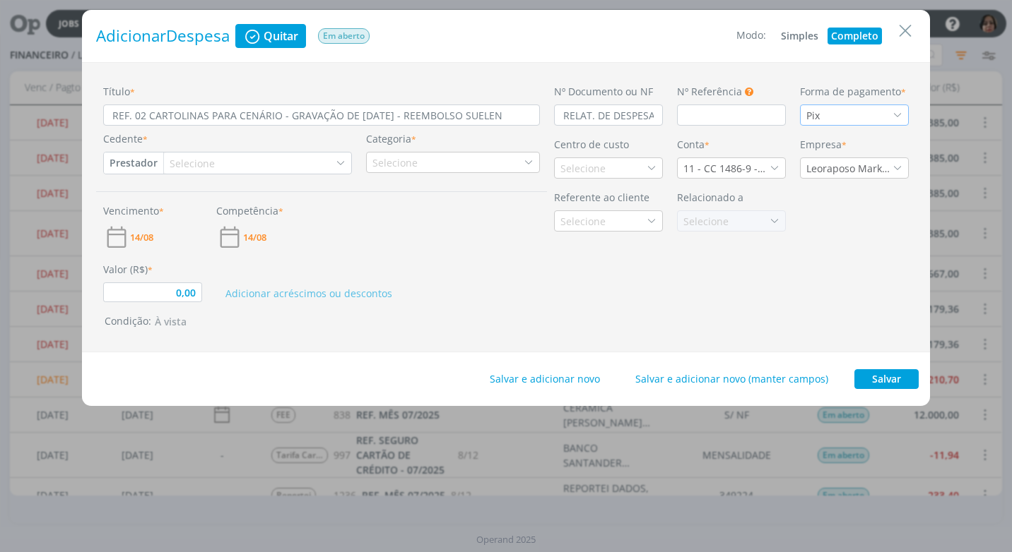
click at [138, 160] on button "Prestador" at bounding box center [133, 163] width 59 height 21
drag, startPoint x: 166, startPoint y: 209, endPoint x: 165, endPoint y: 201, distance: 7.9
click at [166, 207] on link "Fornecedor" at bounding box center [161, 210] width 112 height 23
click at [189, 158] on div "Selecione" at bounding box center [201, 163] width 48 height 15
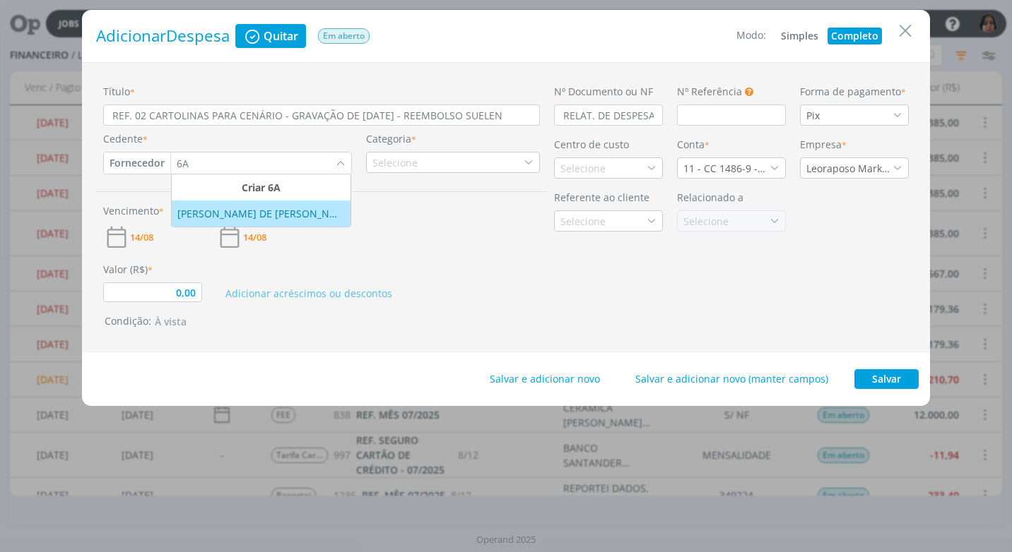
click at [269, 215] on div "[PERSON_NAME] DE [PERSON_NAME] -6A PRESENTES" at bounding box center [260, 213] width 167 height 15
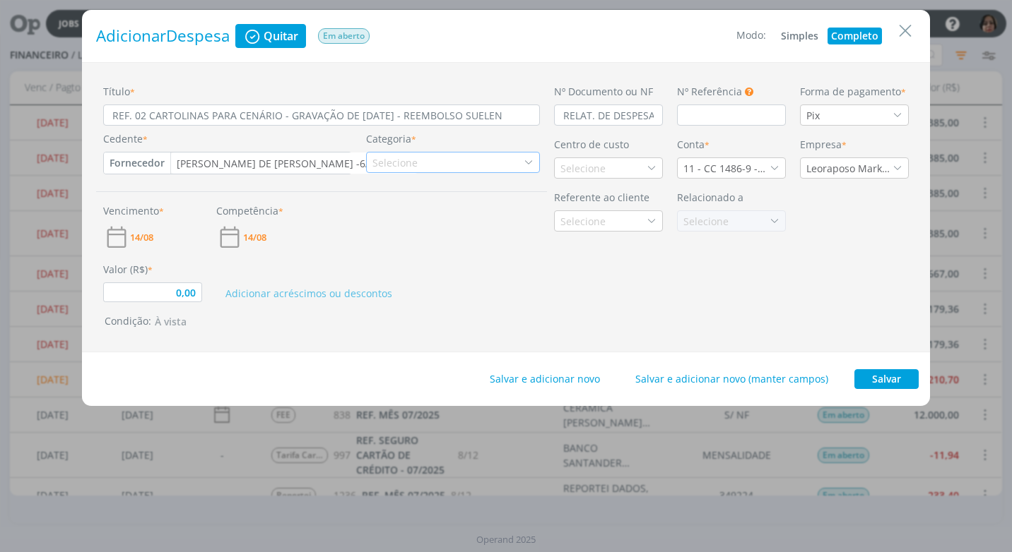
click at [416, 156] on div "Selecione" at bounding box center [396, 162] width 48 height 15
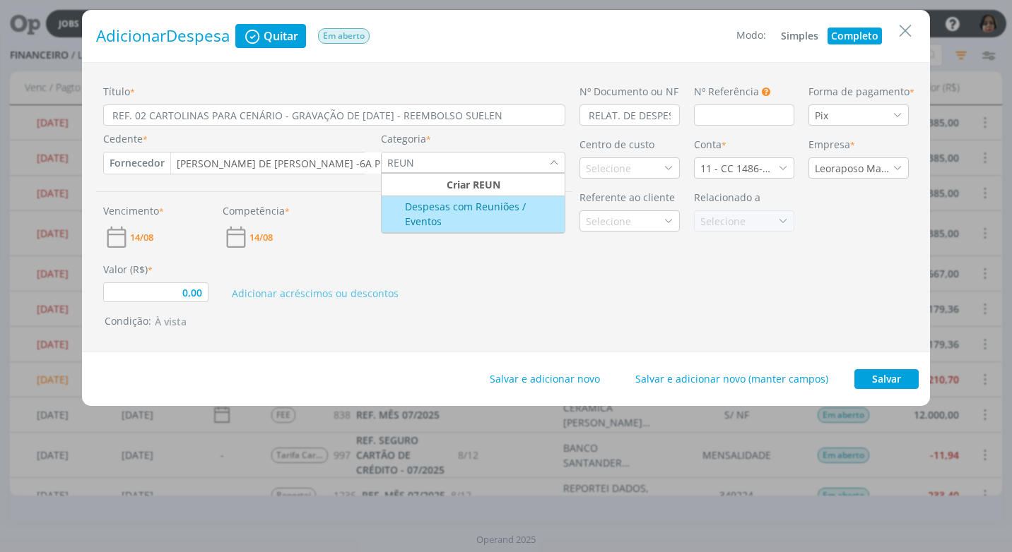
click at [448, 213] on div "Despesas com Reuniões / Eventos" at bounding box center [473, 214] width 179 height 30
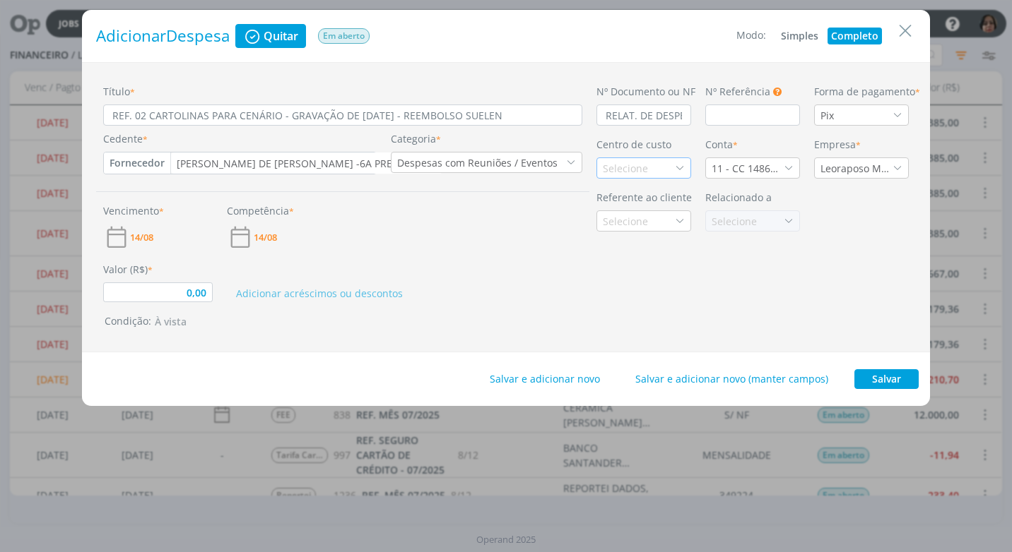
click at [623, 167] on div "Selecione" at bounding box center [627, 168] width 48 height 15
click at [661, 223] on div "Promax / Bardahl" at bounding box center [644, 218] width 82 height 15
click at [783, 167] on icon "dialog" at bounding box center [788, 168] width 10 height 10
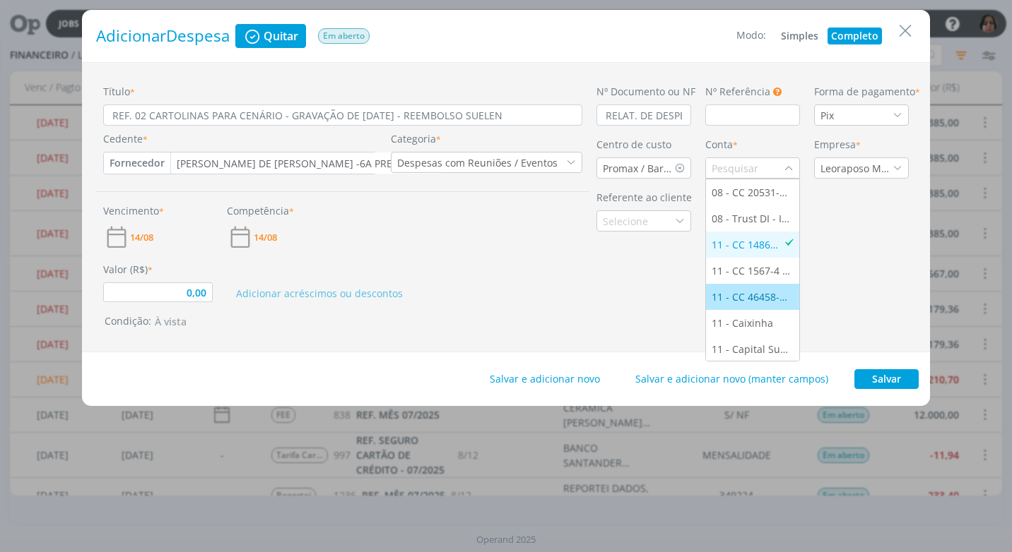
click at [740, 294] on div "11 - CC 46458-5 - [GEOGRAPHIC_DATA]" at bounding box center [752, 297] width 82 height 15
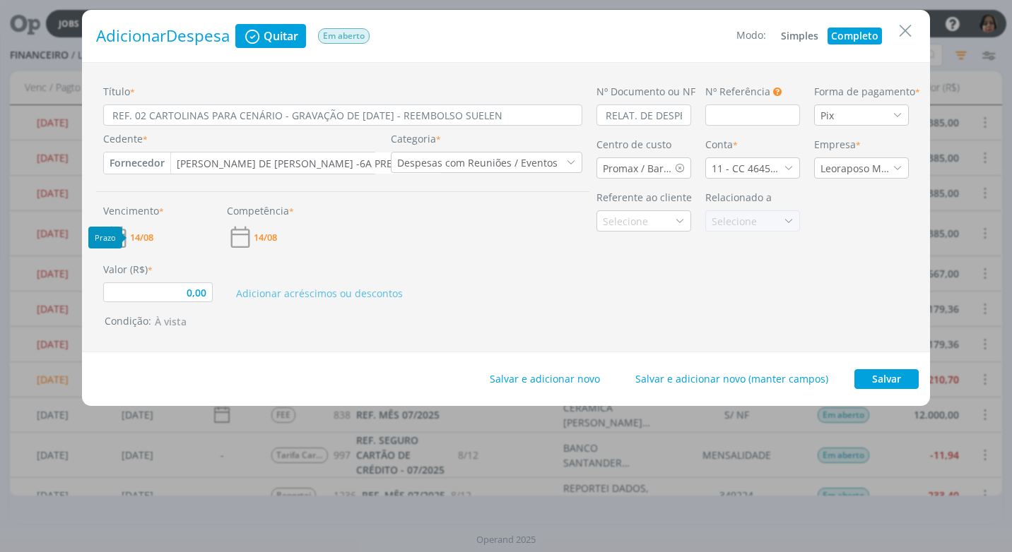
click at [137, 235] on span "14/08" at bounding box center [141, 237] width 23 height 9
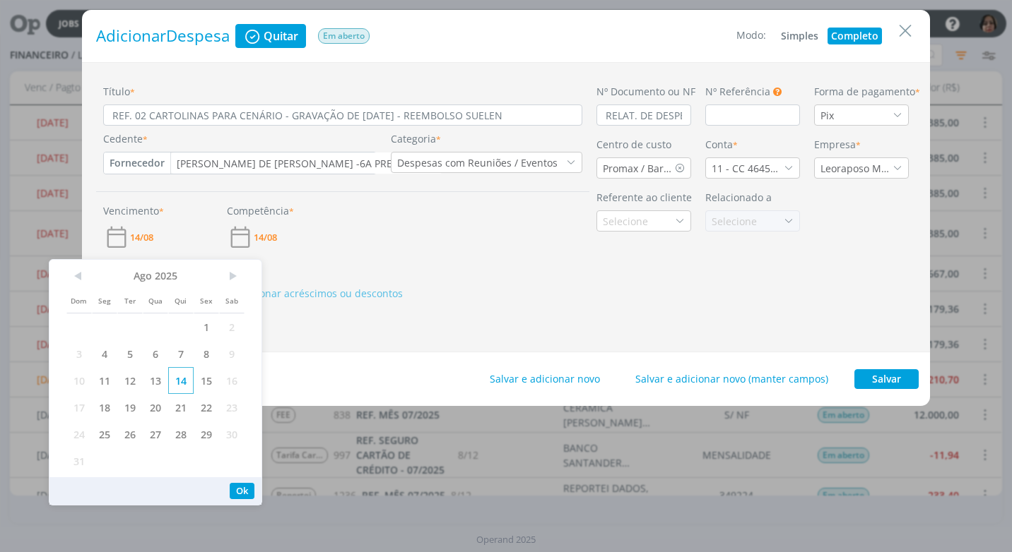
click at [179, 380] on span "14" at bounding box center [180, 380] width 25 height 27
drag, startPoint x: 233, startPoint y: 494, endPoint x: 233, endPoint y: 485, distance: 9.2
click at [233, 493] on button "Ok" at bounding box center [242, 491] width 25 height 16
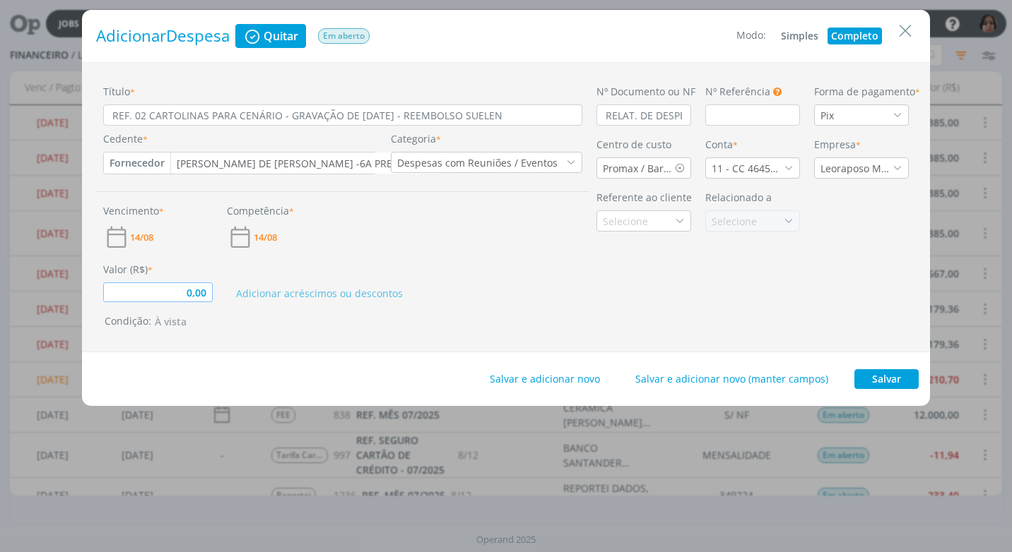
click at [184, 297] on input "0,00" at bounding box center [157, 293] width 109 height 20
click at [508, 311] on div "Título * REF. 02 CARTOLINAS PARA CENÁRIO - GRAVAÇÃO DE 11/08/25 - REEMBOLSO SUE…" at bounding box center [342, 207] width 493 height 247
click at [895, 381] on button "Salvar" at bounding box center [886, 379] width 64 height 20
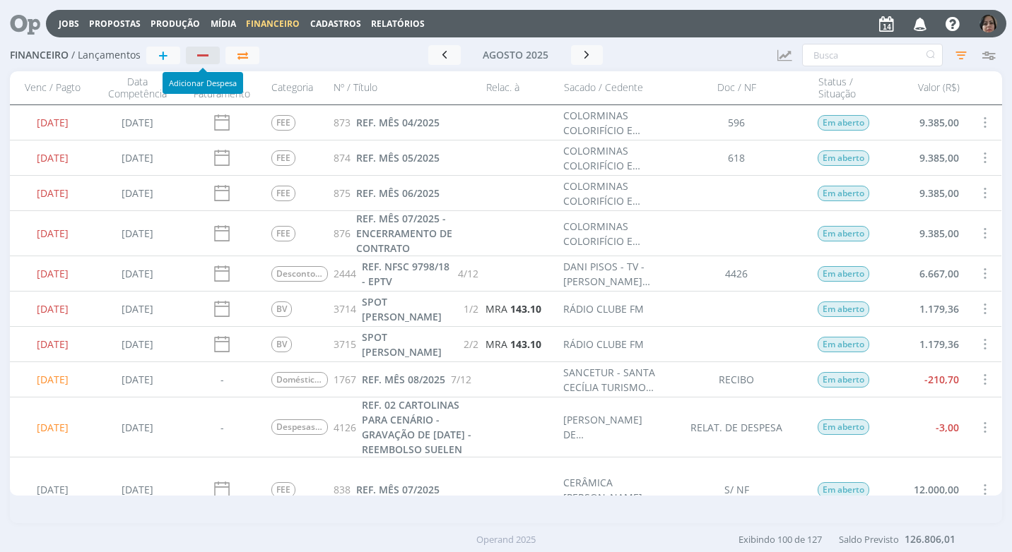
click at [202, 54] on div "button" at bounding box center [202, 55] width 11 height 2
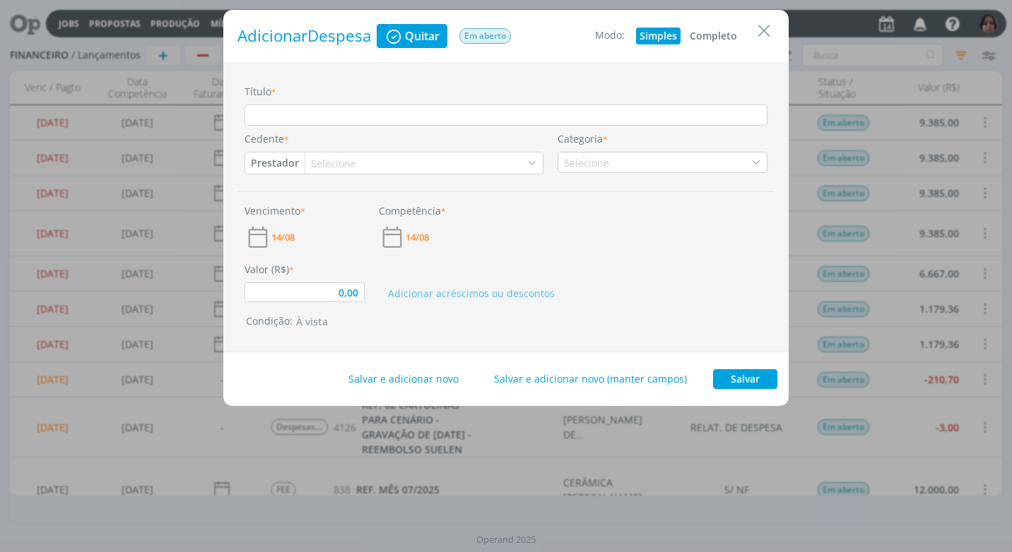
drag, startPoint x: 700, startPoint y: 35, endPoint x: 664, endPoint y: 32, distance: 36.1
click at [696, 32] on button "Completo" at bounding box center [713, 36] width 54 height 17
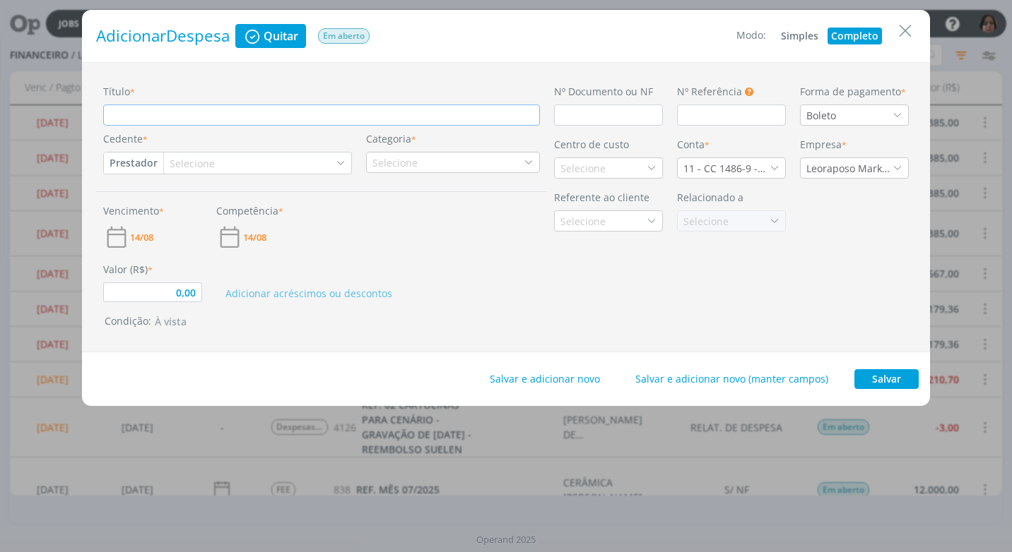
click at [169, 114] on input "Título *" at bounding box center [321, 115] width 437 height 21
click at [595, 114] on input "dialog" at bounding box center [608, 115] width 109 height 21
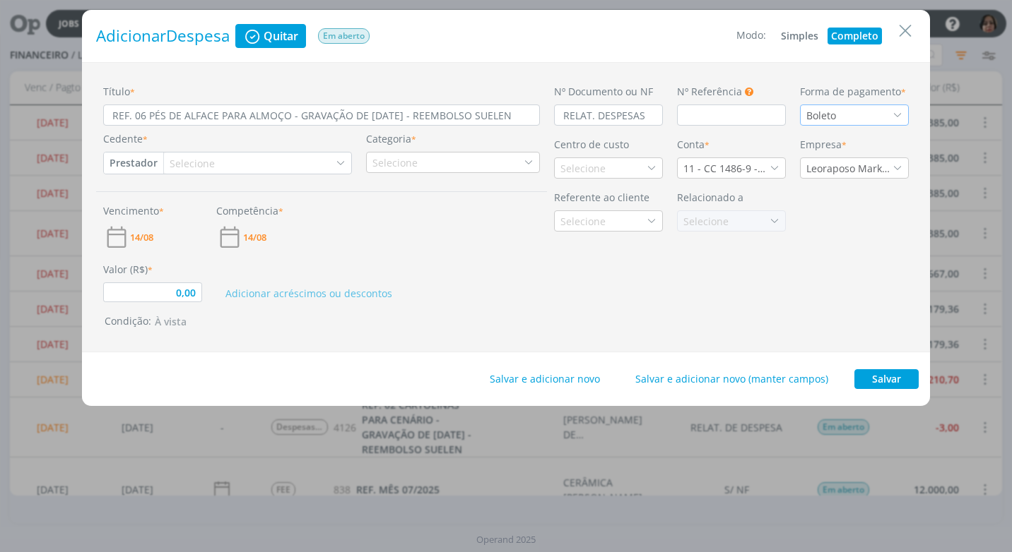
click at [896, 115] on icon "dialog" at bounding box center [897, 115] width 10 height 10
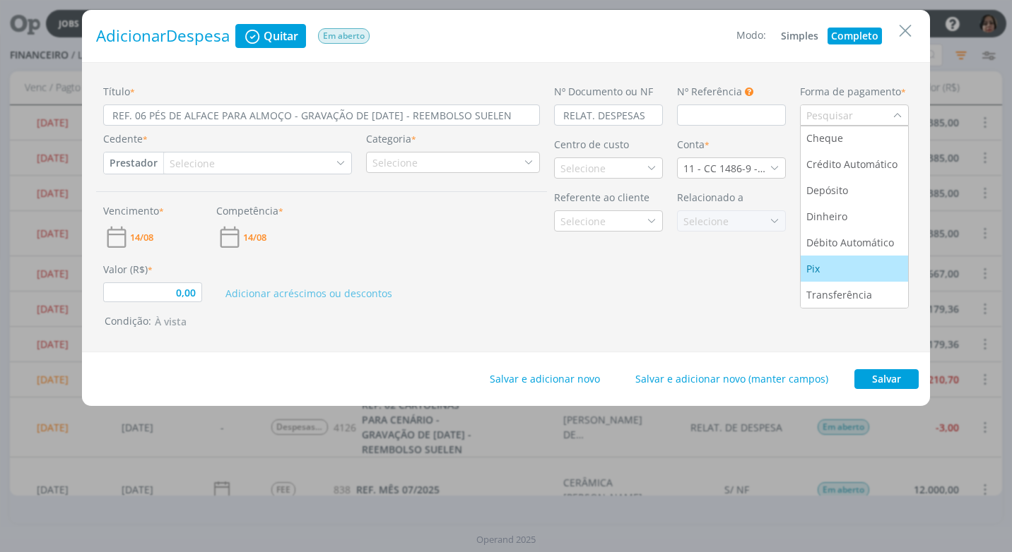
click at [848, 276] on div "Pix" at bounding box center [854, 268] width 96 height 15
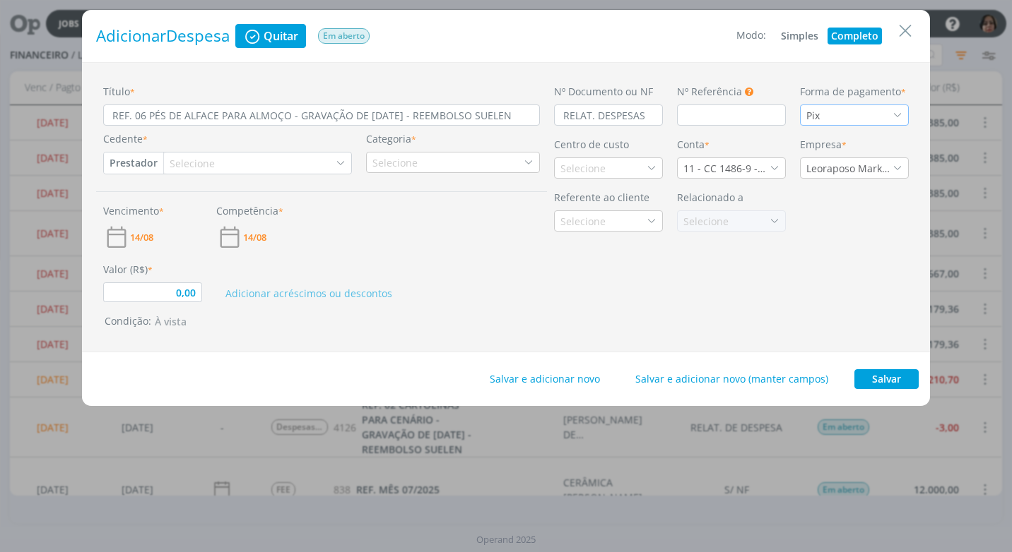
click at [140, 163] on button "Prestador" at bounding box center [133, 163] width 59 height 21
click at [166, 211] on link "Fornecedor" at bounding box center [161, 210] width 112 height 23
click at [202, 158] on div "Selecione" at bounding box center [201, 163] width 48 height 15
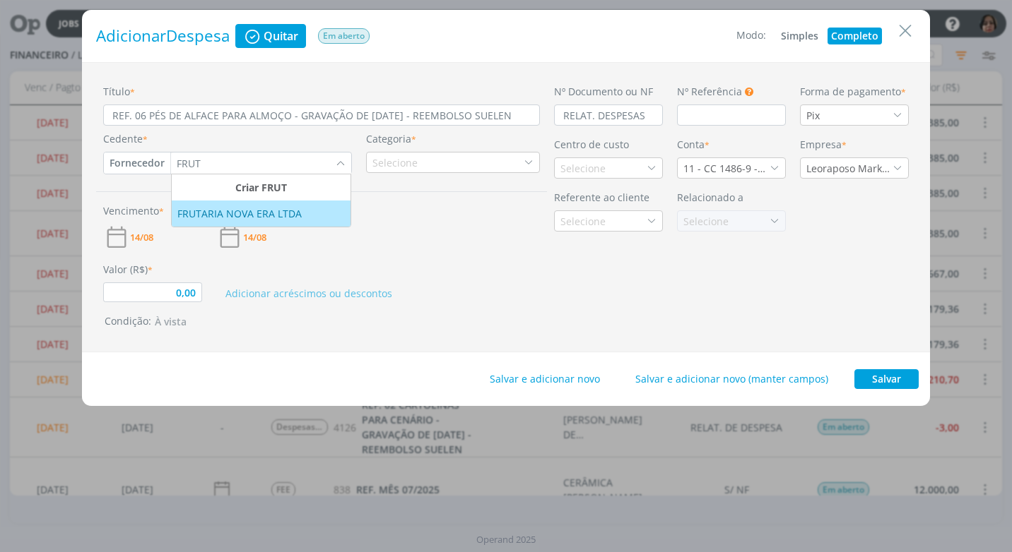
click at [220, 220] on div "FRUTARIA NOVA ERA LTDA" at bounding box center [240, 213] width 127 height 15
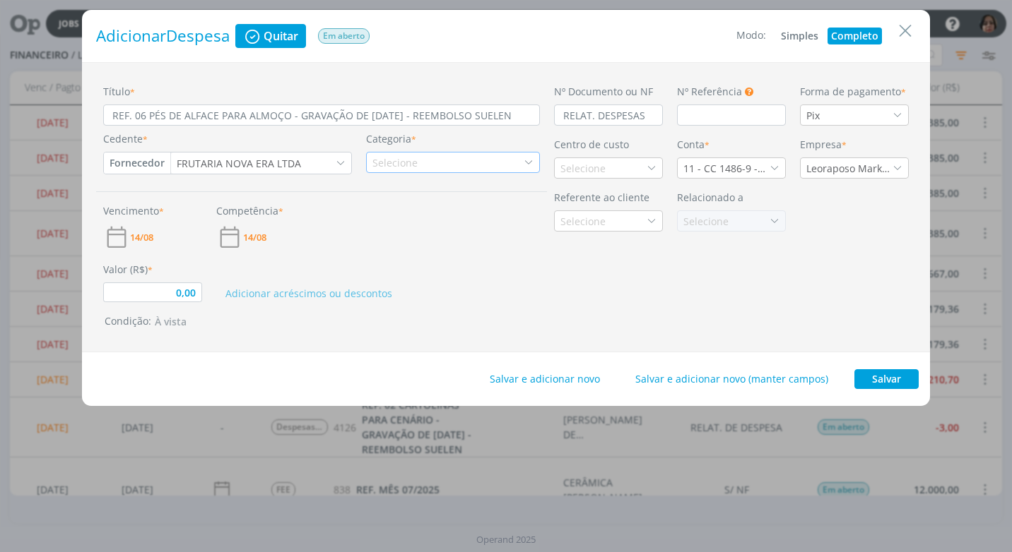
click at [463, 163] on div "Selecione" at bounding box center [453, 162] width 174 height 21
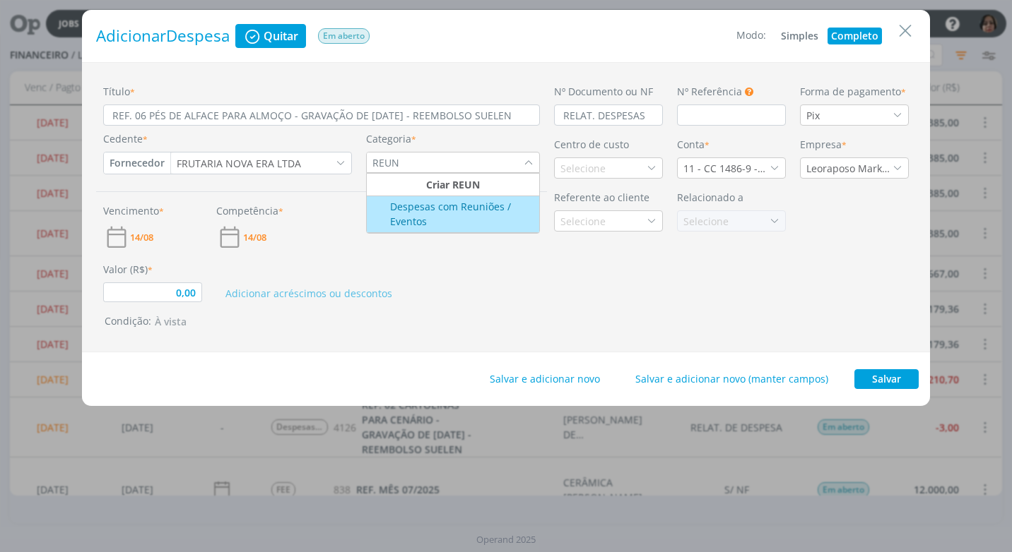
click at [492, 219] on div "Despesas com Reuniões / Eventos" at bounding box center [453, 214] width 169 height 30
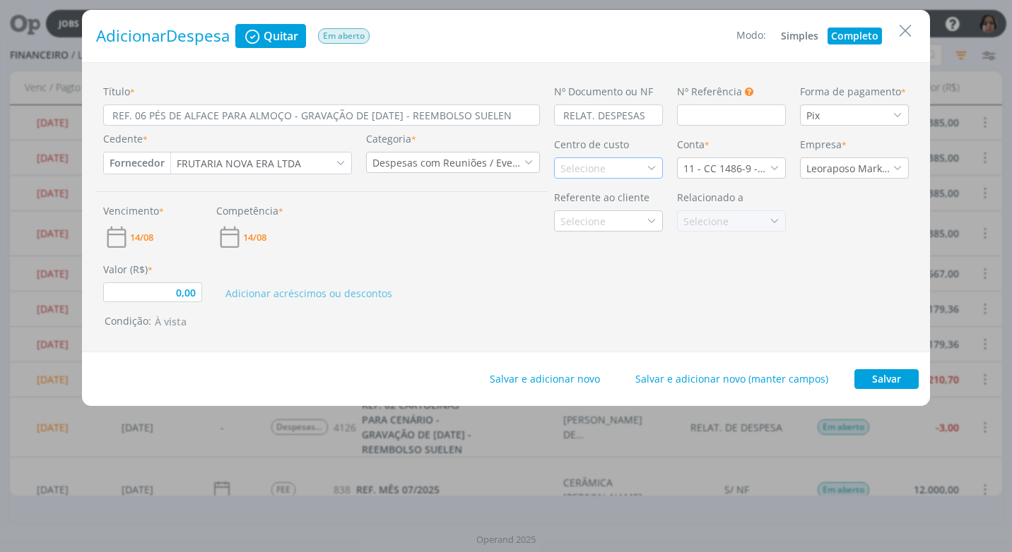
click at [619, 169] on div "Selecione" at bounding box center [608, 168] width 109 height 21
click at [612, 225] on div "Promax / Bardahl" at bounding box center [602, 218] width 85 height 15
click at [773, 164] on icon "dialog" at bounding box center [774, 168] width 10 height 10
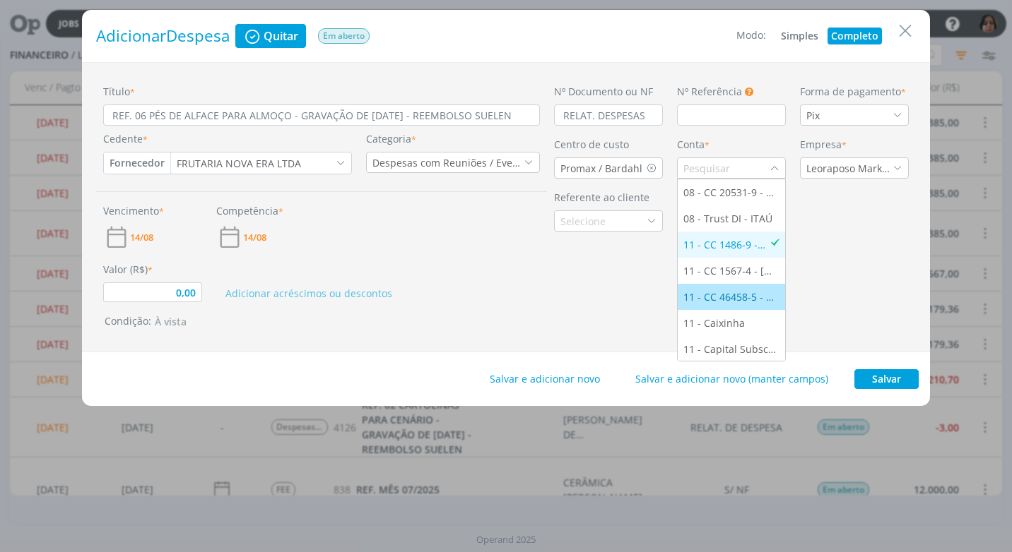
click at [728, 297] on div "11 - CC 46458-5 - [GEOGRAPHIC_DATA]" at bounding box center [731, 297] width 96 height 15
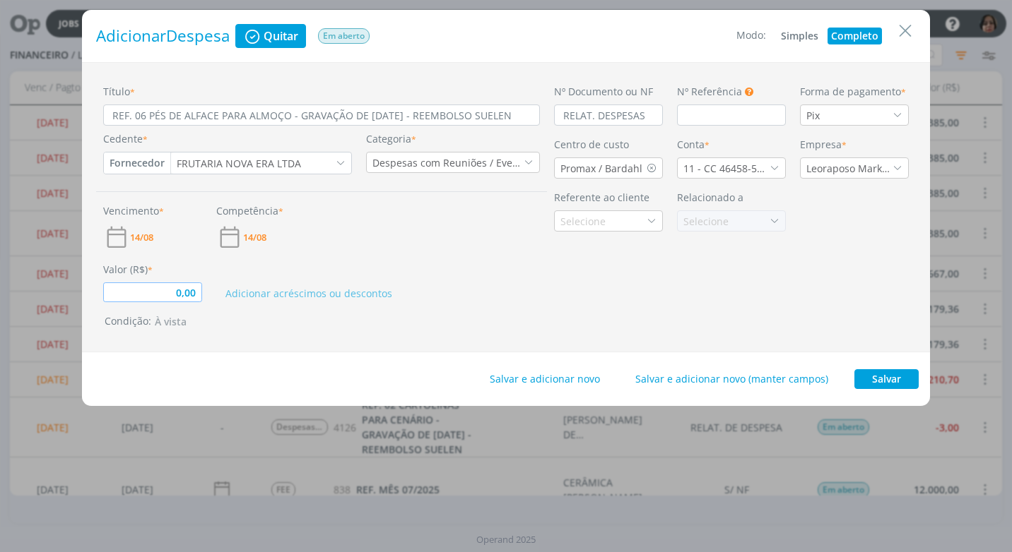
click at [131, 299] on input "0,00" at bounding box center [152, 293] width 99 height 20
drag, startPoint x: 635, startPoint y: 362, endPoint x: 596, endPoint y: 336, distance: 46.8
click at [634, 360] on div "Salvar e adicionar novo Salvar e adicionar novo (manter campos) Salvar" at bounding box center [506, 379] width 848 height 54
drag, startPoint x: 883, startPoint y: 383, endPoint x: 875, endPoint y: 383, distance: 8.5
click at [881, 382] on button "Salvar" at bounding box center [886, 379] width 64 height 20
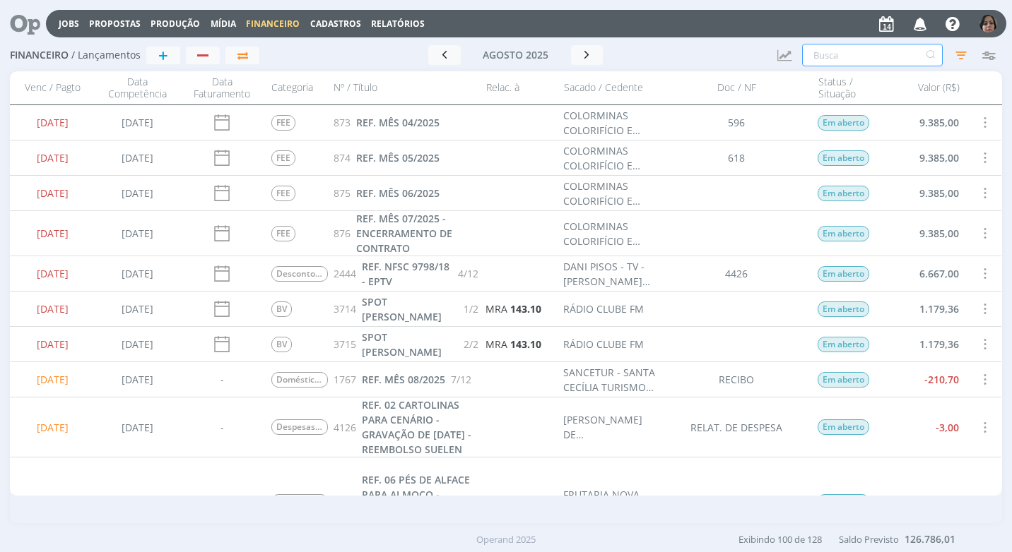
click at [806, 54] on input "text" at bounding box center [872, 55] width 141 height 23
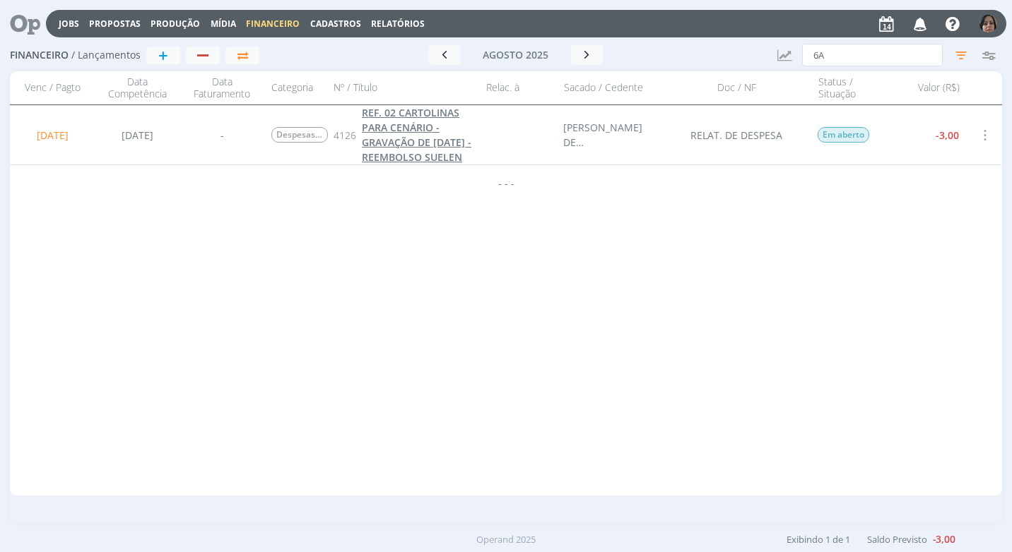
click at [423, 150] on link "REF. 02 CARTOLINAS PARA CENÁRIO - GRAVAÇÃO DE [DATE] - REEMBOLSO SUELEN" at bounding box center [420, 134] width 117 height 59
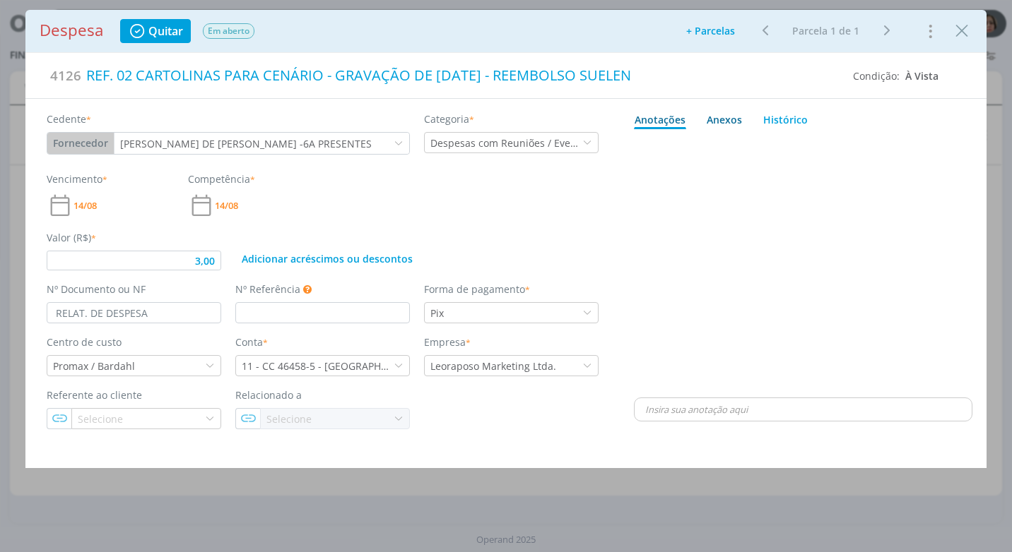
click at [728, 118] on div "Anexos 0" at bounding box center [723, 119] width 35 height 15
click at [875, 158] on span "procure em seu computador" at bounding box center [864, 158] width 121 height 13
click at [875, 145] on input "Arraste seus arquivos ou procure em seu computador" at bounding box center [803, 143] width 338 height 4
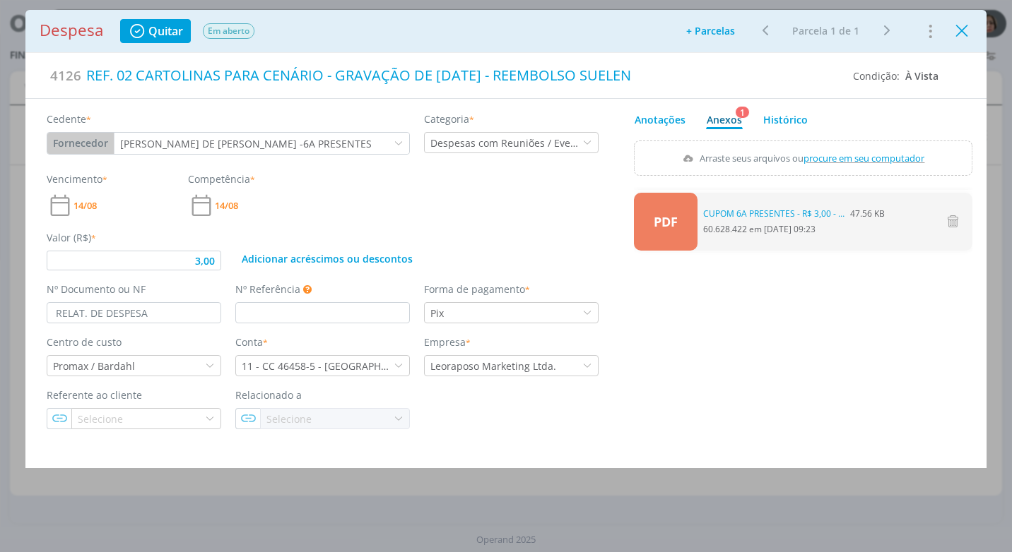
click at [954, 40] on icon "Close" at bounding box center [961, 30] width 21 height 21
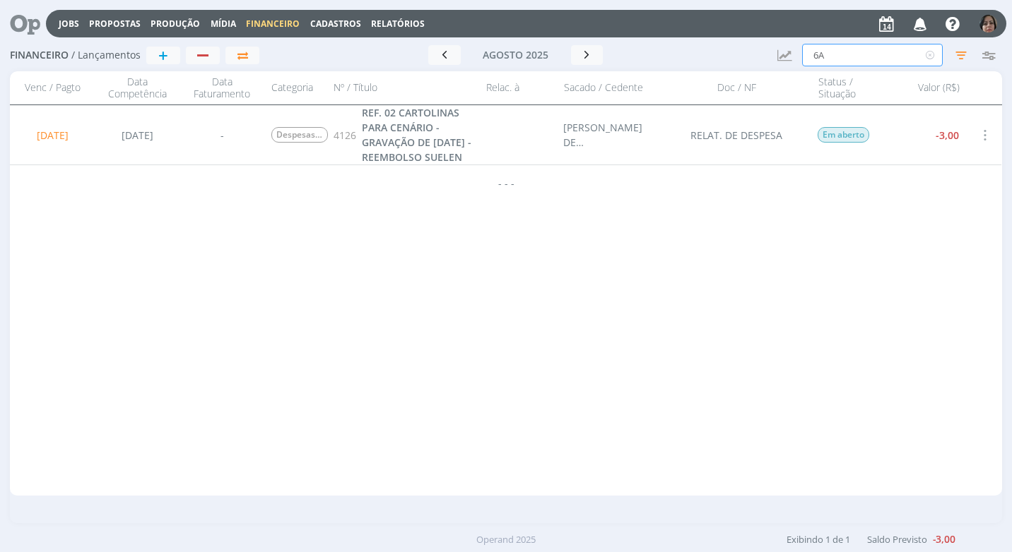
click at [839, 56] on input "6A" at bounding box center [872, 55] width 141 height 23
click at [417, 144] on span "REF. 06 PÉS DE ALFACE PARA ALMOÇO - GRAVAÇÃO DE [DATE] - REEMBOLSO SUELEN" at bounding box center [416, 135] width 109 height 58
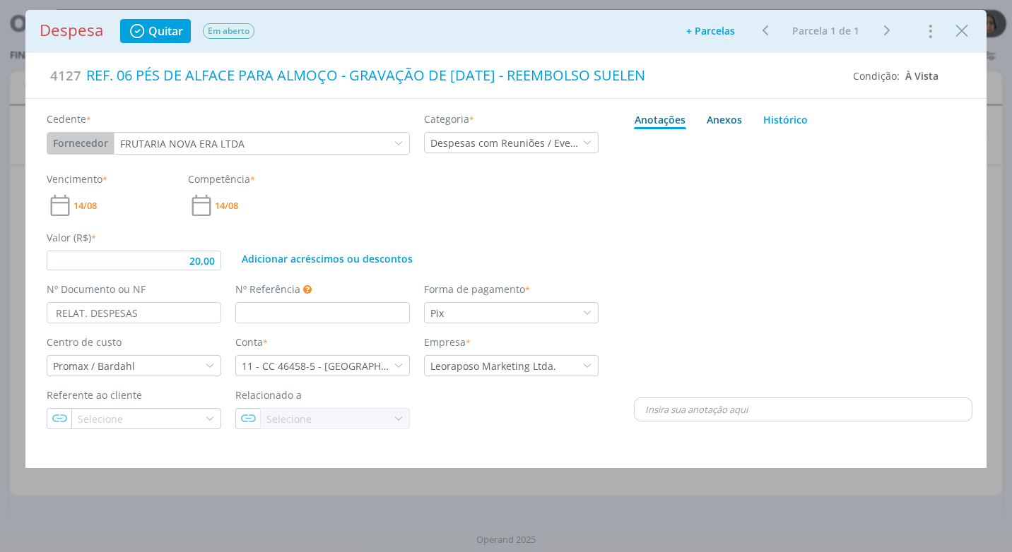
click at [716, 117] on div "Anexos 0" at bounding box center [723, 119] width 35 height 15
click at [818, 157] on span "procure em seu computador" at bounding box center [864, 158] width 121 height 13
click at [818, 145] on input "Arraste seus arquivos ou procure em seu computador" at bounding box center [803, 143] width 338 height 4
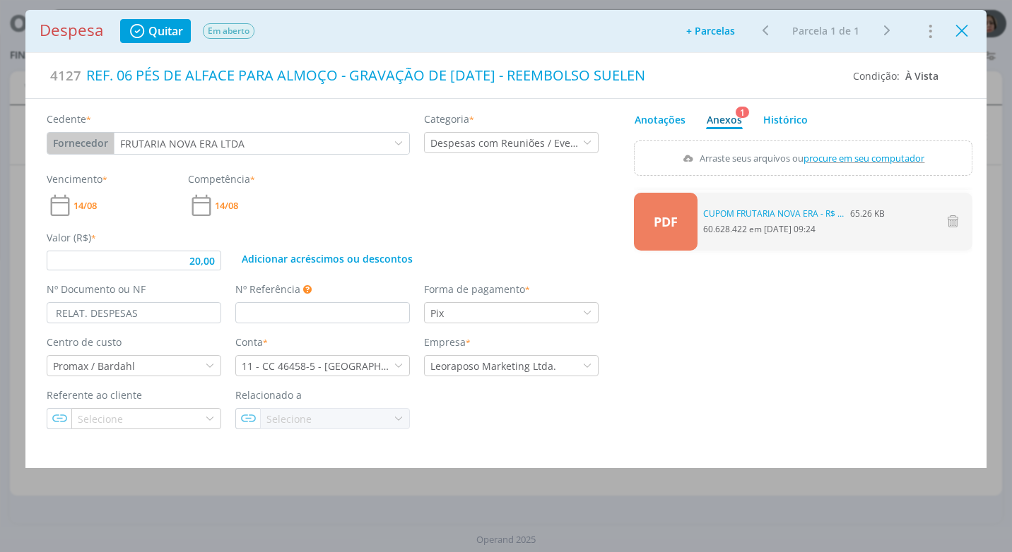
click at [970, 27] on icon "Close" at bounding box center [961, 30] width 21 height 21
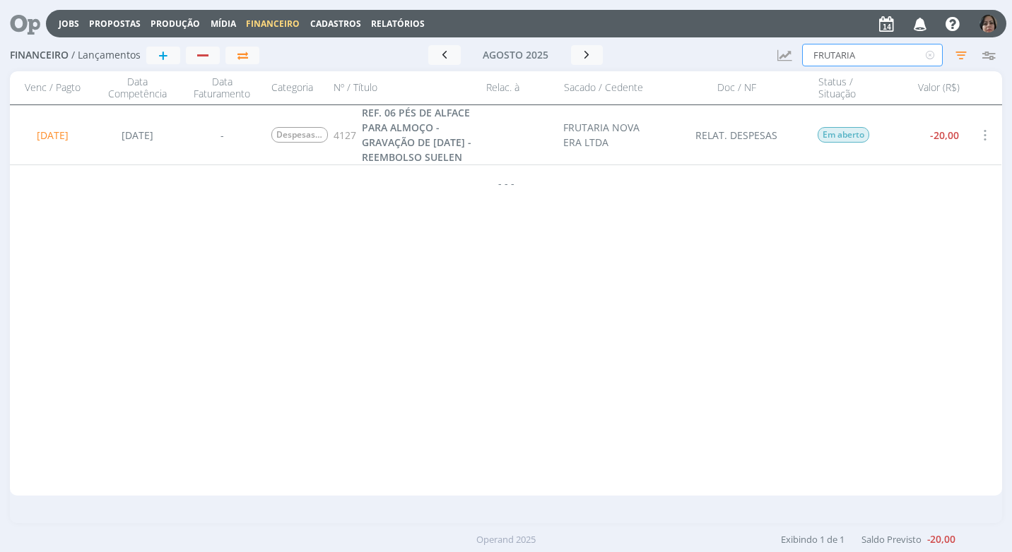
click at [866, 57] on input "FRUTARIA" at bounding box center [872, 55] width 141 height 23
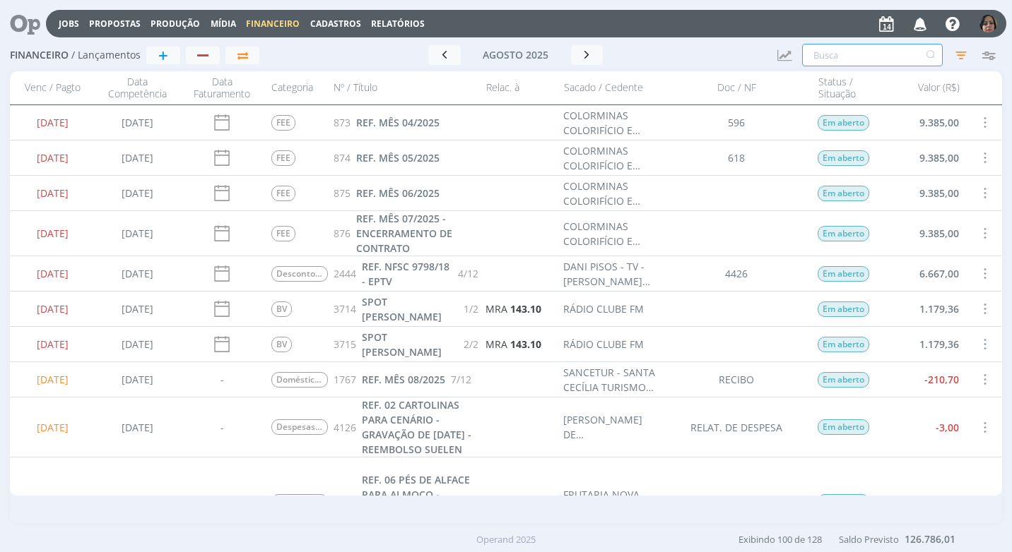
scroll to position [141, 0]
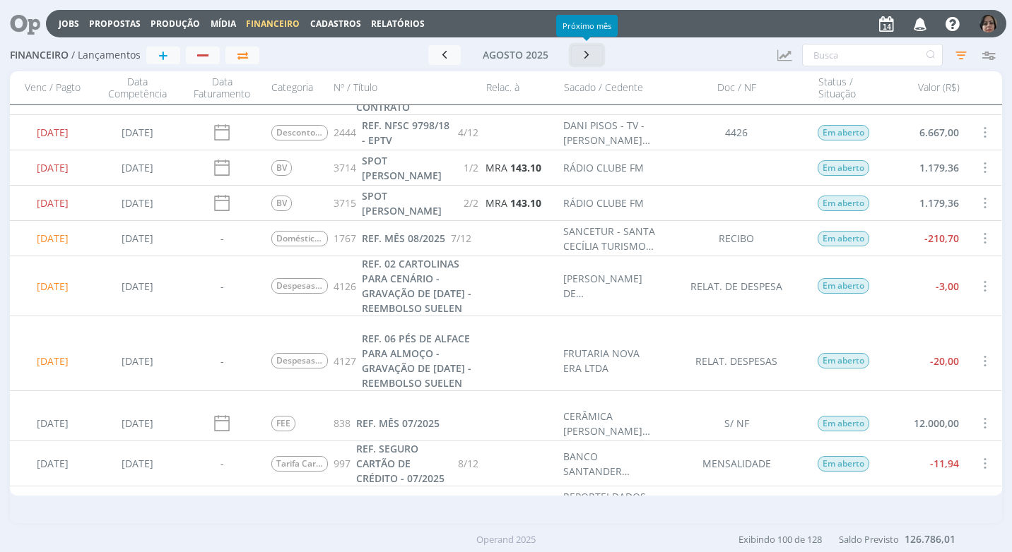
click at [591, 53] on icon "button" at bounding box center [587, 54] width 14 height 13
click at [589, 51] on icon "button" at bounding box center [591, 53] width 14 height 13
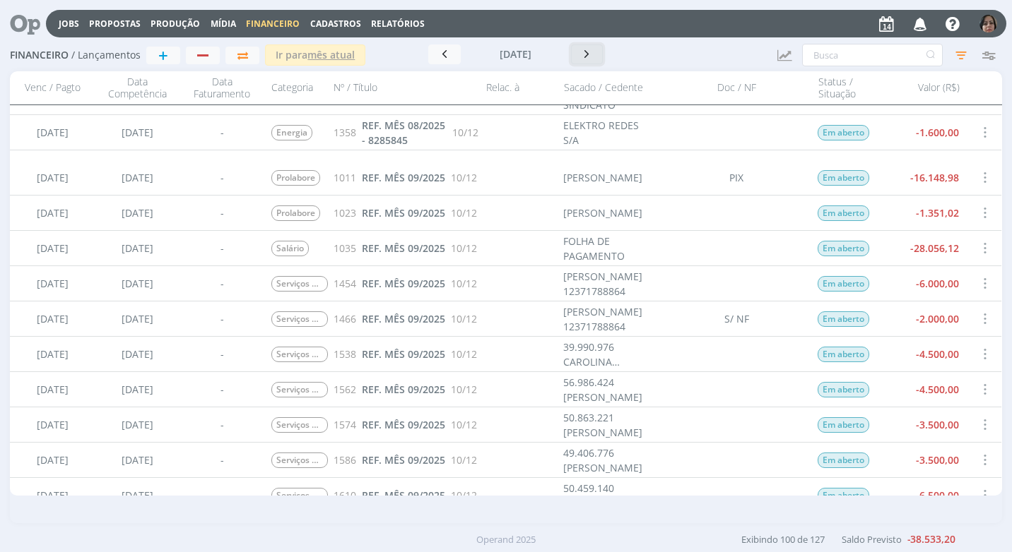
scroll to position [71, 0]
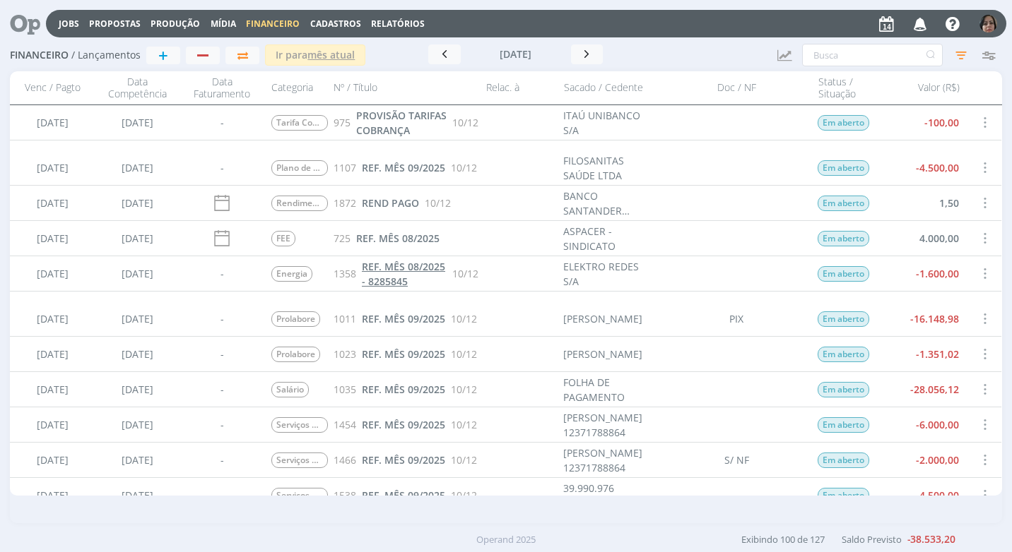
click at [381, 287] on span "REF. MÊS 08/2025 - 8285845" at bounding box center [403, 274] width 83 height 28
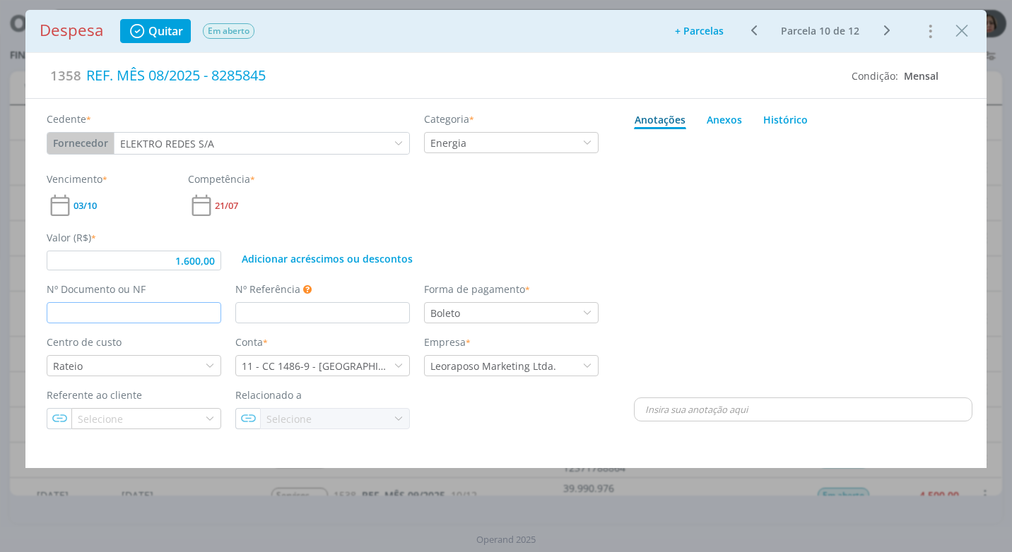
click at [62, 312] on input "dialog" at bounding box center [134, 312] width 174 height 21
drag, startPoint x: 220, startPoint y: 261, endPoint x: 232, endPoint y: 291, distance: 31.7
click at [220, 264] on input "1.600,00" at bounding box center [134, 261] width 174 height 20
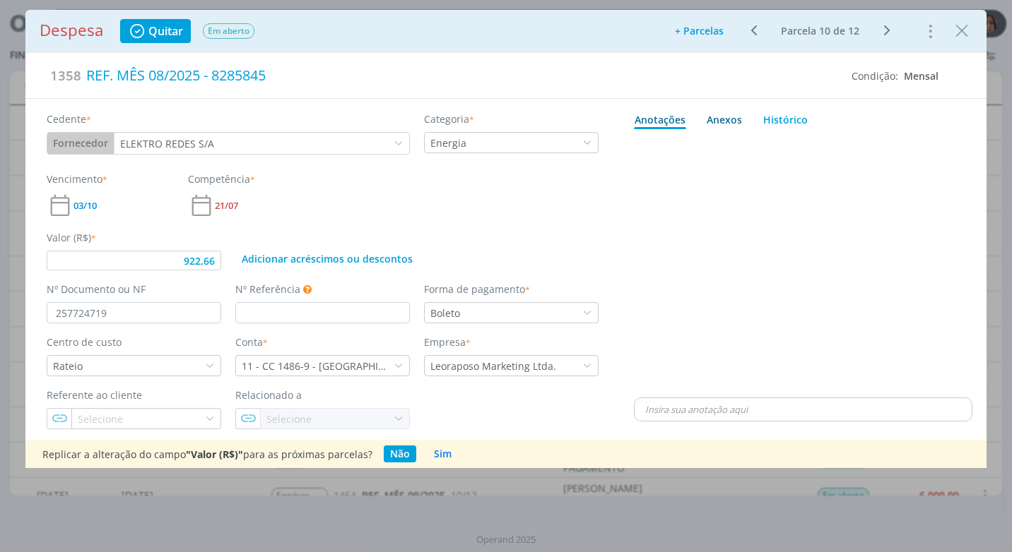
click at [722, 117] on div "Anexos 0" at bounding box center [723, 119] width 35 height 15
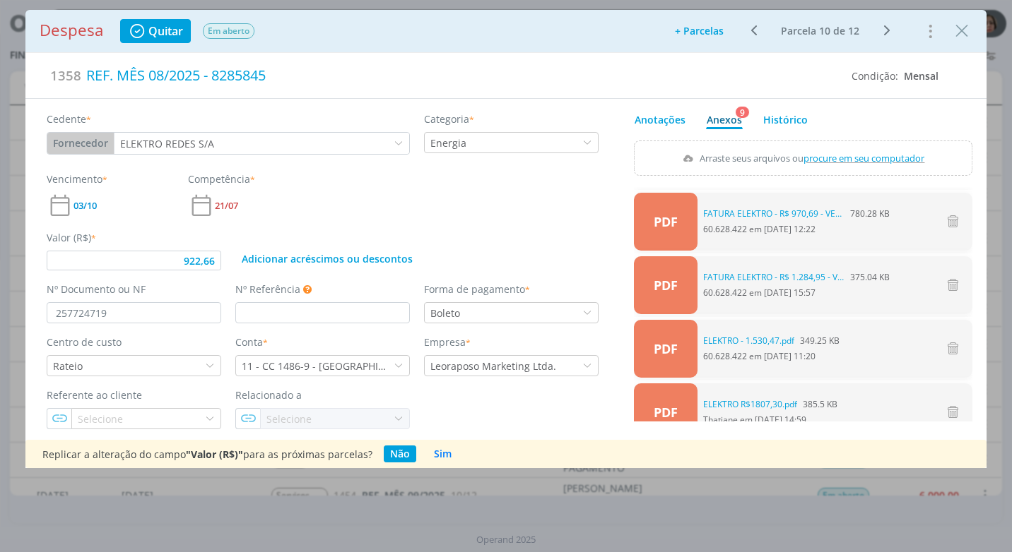
click at [842, 153] on span "procure em seu computador" at bounding box center [864, 158] width 121 height 13
click at [842, 145] on input "Arraste seus arquivos ou procure em seu computador" at bounding box center [803, 143] width 338 height 4
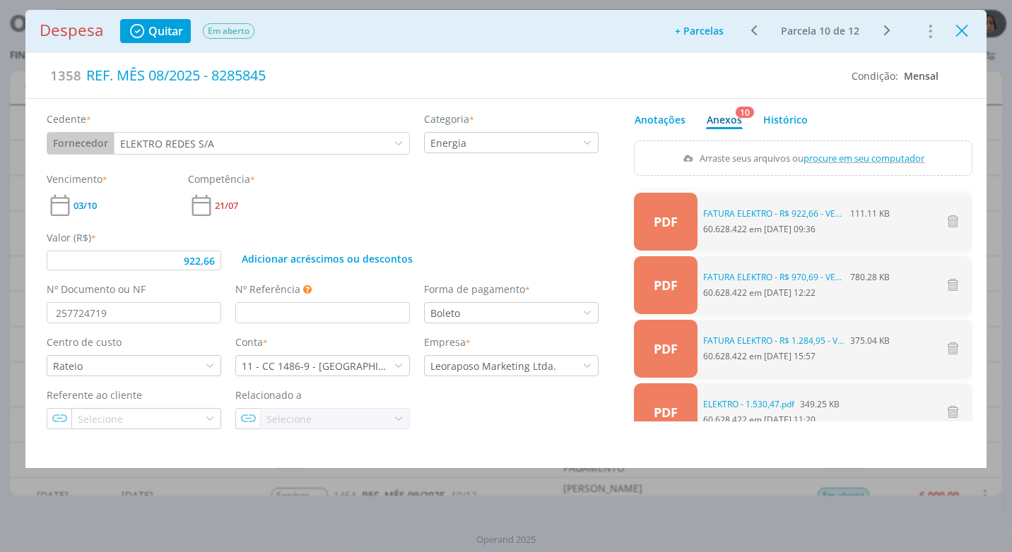
click at [959, 33] on icon "Close" at bounding box center [961, 30] width 21 height 21
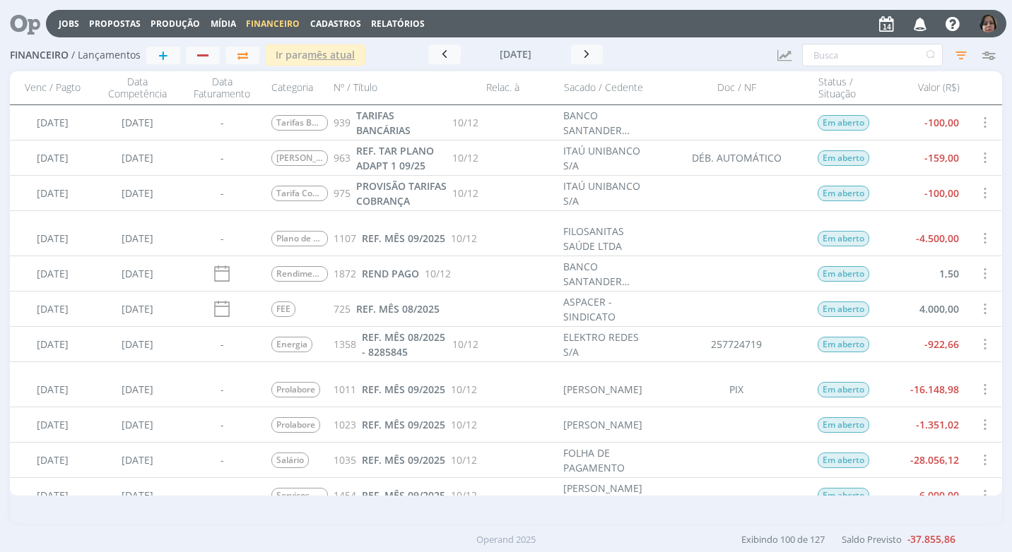
click at [353, 21] on span "Cadastros" at bounding box center [335, 24] width 51 height 12
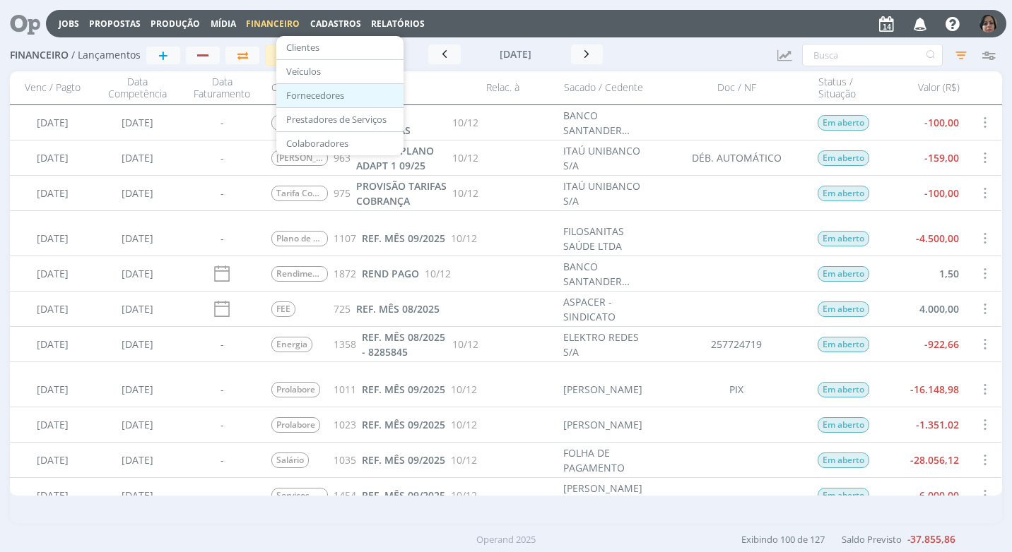
click at [360, 92] on link "Fornecedores" at bounding box center [339, 96] width 119 height 22
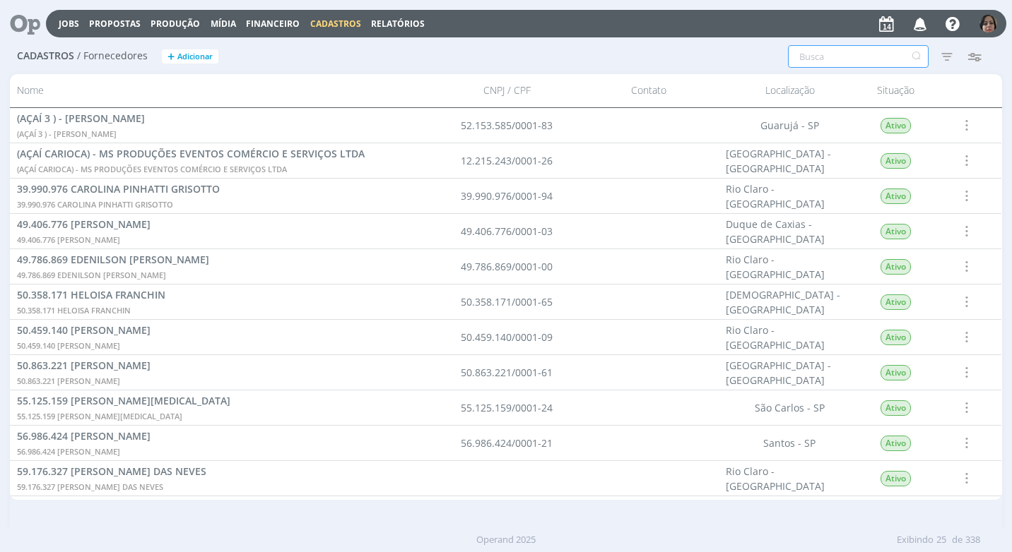
click at [808, 57] on input "text" at bounding box center [858, 56] width 141 height 23
click at [182, 53] on span "Adicionar" at bounding box center [194, 56] width 35 height 9
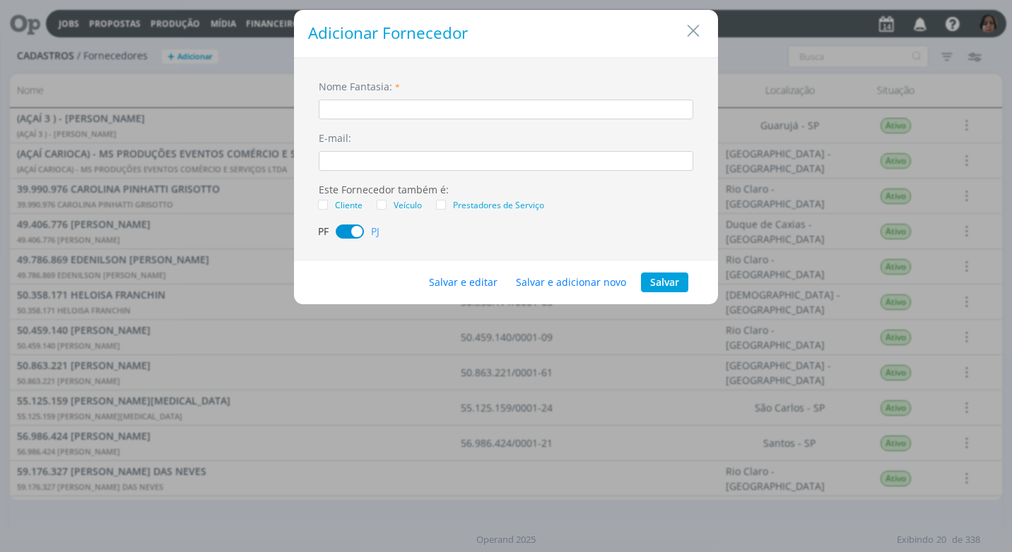
click at [352, 110] on input "dialog" at bounding box center [506, 110] width 374 height 20
click at [485, 278] on button "Salvar e editar" at bounding box center [463, 283] width 87 height 20
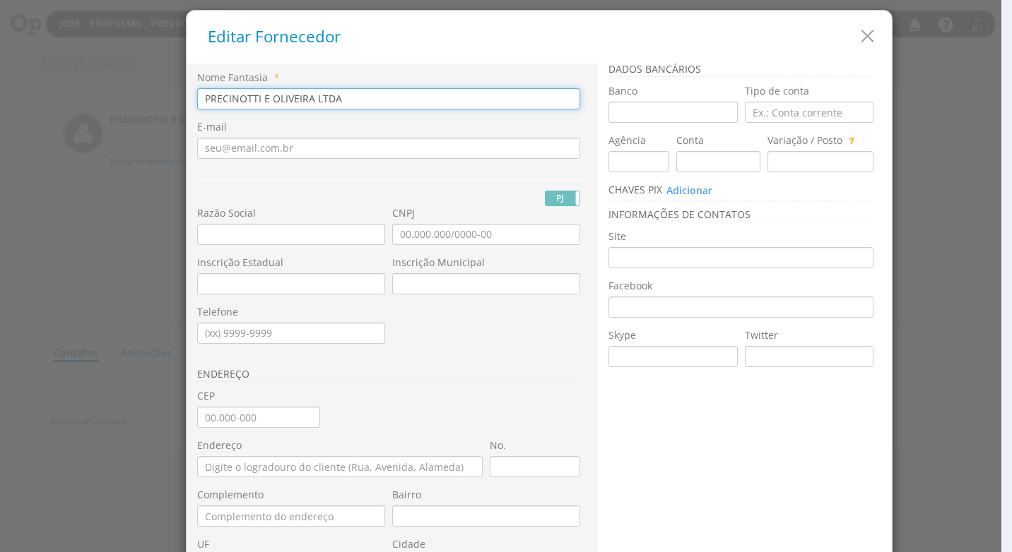
drag, startPoint x: 343, startPoint y: 100, endPoint x: 90, endPoint y: 91, distance: 253.0
click at [117, 95] on div "Editar Fornecedor Nome Fantasia * PRECINOTTI E OLIVEIRA LTDA E-mail PJ PF RG Ra…" at bounding box center [506, 276] width 1012 height 552
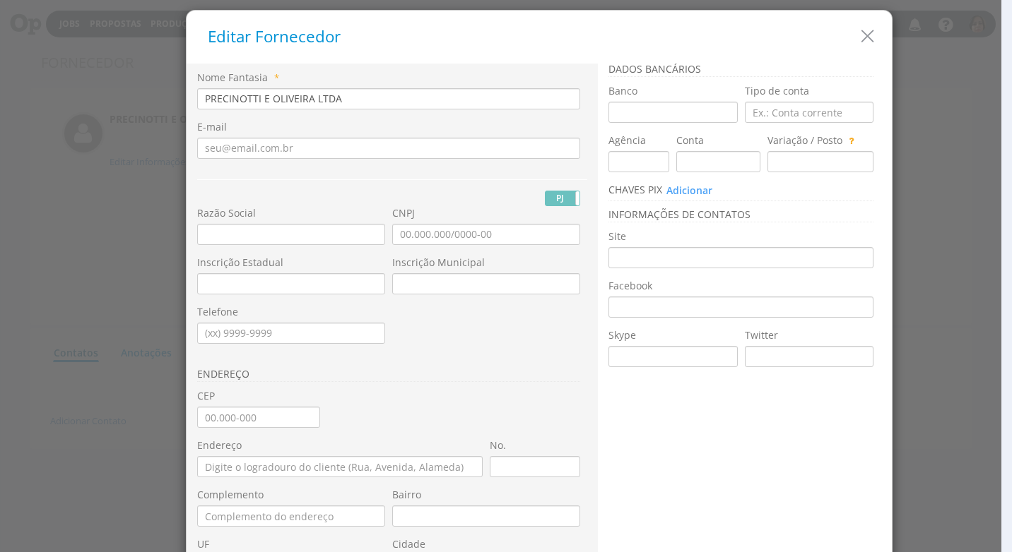
drag, startPoint x: 191, startPoint y: 230, endPoint x: 192, endPoint y: 238, distance: 8.6
click at [192, 238] on div "Nome Fantasia * PRECINOTTI E OLIVEIRA LTDA E-mail PJ PF Nome Civil" at bounding box center [391, 372] width 411 height 617
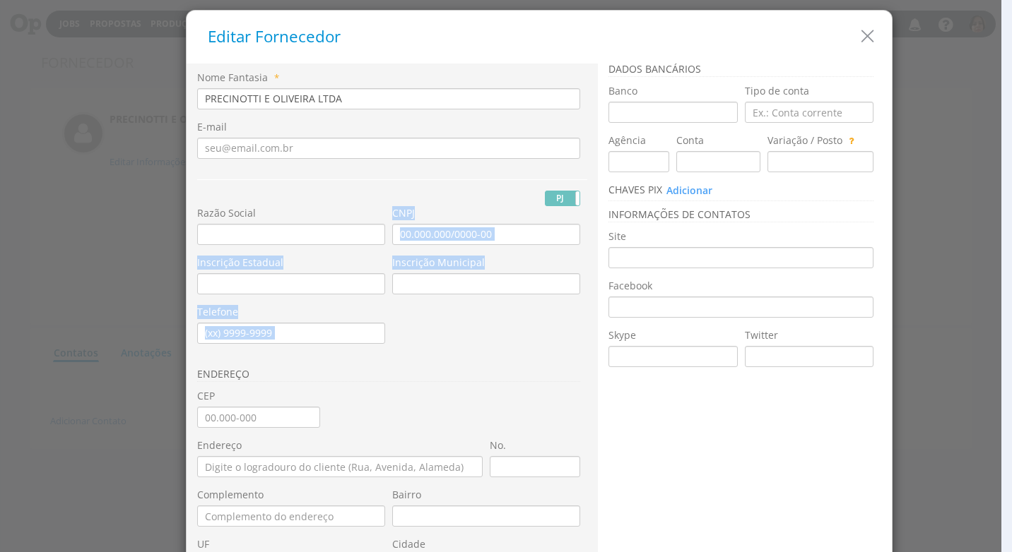
click at [197, 238] on input "text" at bounding box center [291, 234] width 188 height 21
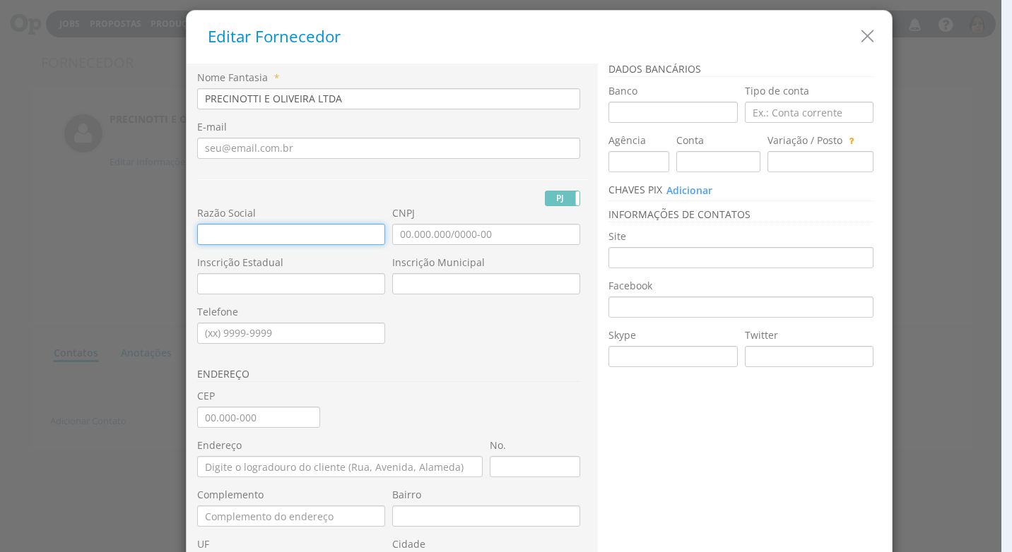
paste input "PRECINOTTI E OLIVEIRA LTDA"
type input "PRECINOTTI E OLIVEIRA LTDA"
drag, startPoint x: 386, startPoint y: 232, endPoint x: 386, endPoint y: 239, distance: 7.1
click at [386, 71] on div "Razão Social PRECINOTTI E OLIVEIRA LTDA CNPJ Inscrição Estadual Inscrição Munic…" at bounding box center [392, 71] width 390 height 0
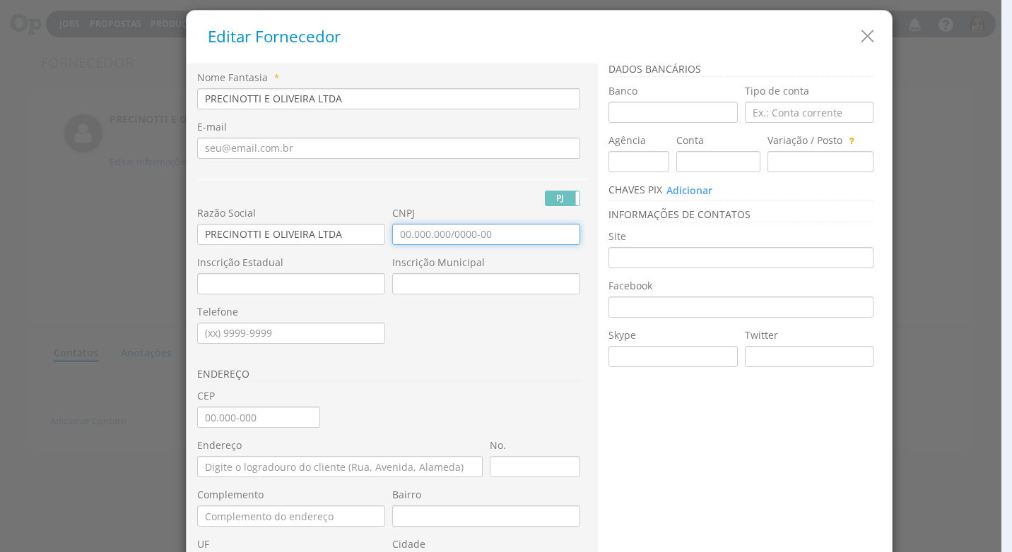
drag, startPoint x: 395, startPoint y: 239, endPoint x: 414, endPoint y: 256, distance: 25.1
click at [395, 240] on input "CNPJ" at bounding box center [486, 234] width 188 height 21
type input "09.462.469/0001-17"
click at [294, 297] on div "Inscrição Estadual" at bounding box center [294, 280] width 195 height 49
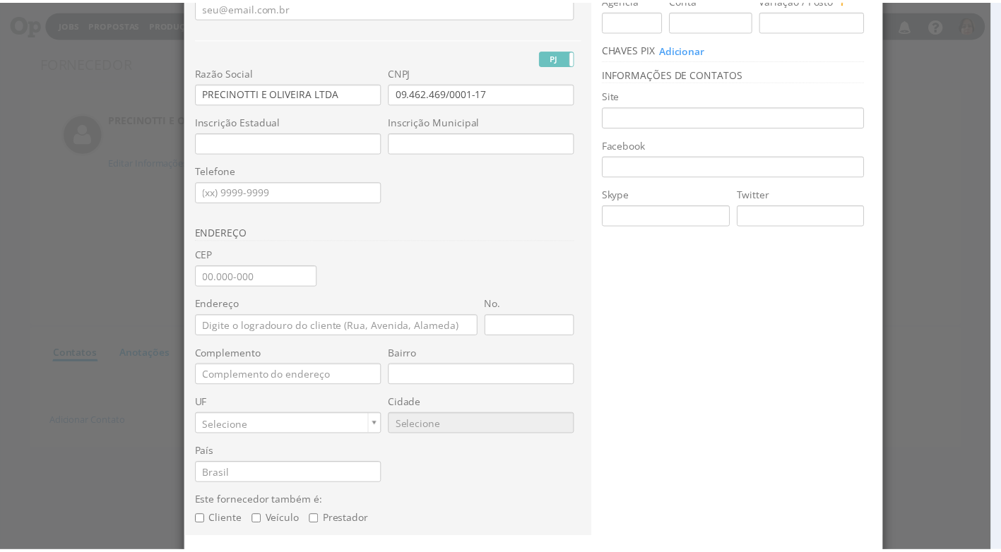
scroll to position [190, 0]
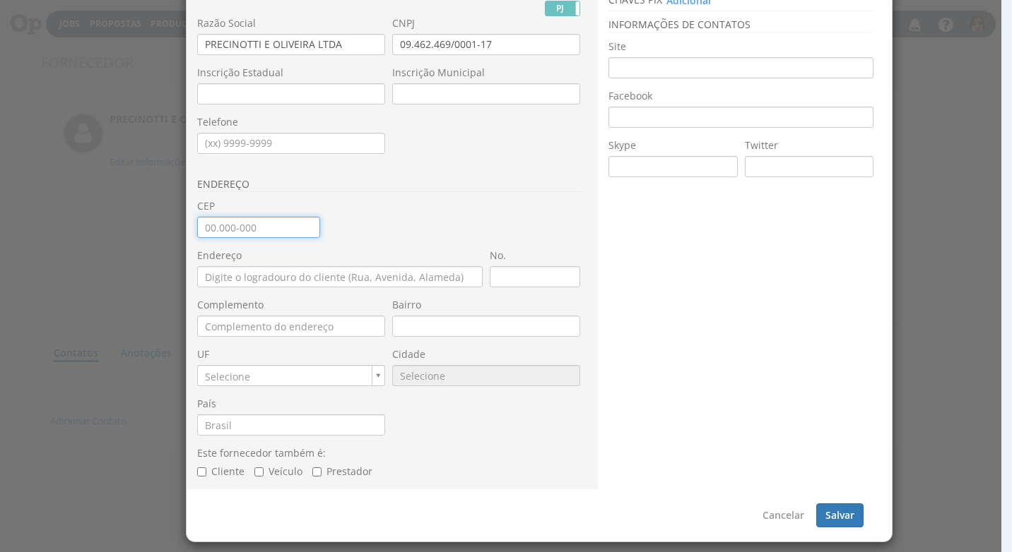
click at [199, 236] on input "CEP" at bounding box center [258, 227] width 123 height 21
type input "37.443-000"
type input "Centro"
type input "MG"
type input "2723"
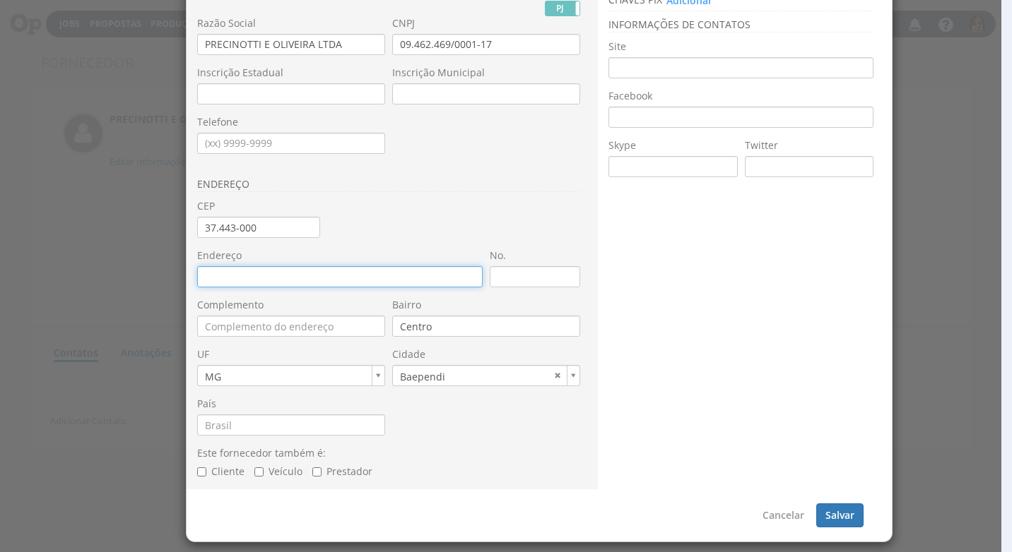
click at [210, 285] on input "Endereço" at bounding box center [339, 276] width 285 height 21
type input "RUA ANTONIO MARIO OLIVEIRA PENA"
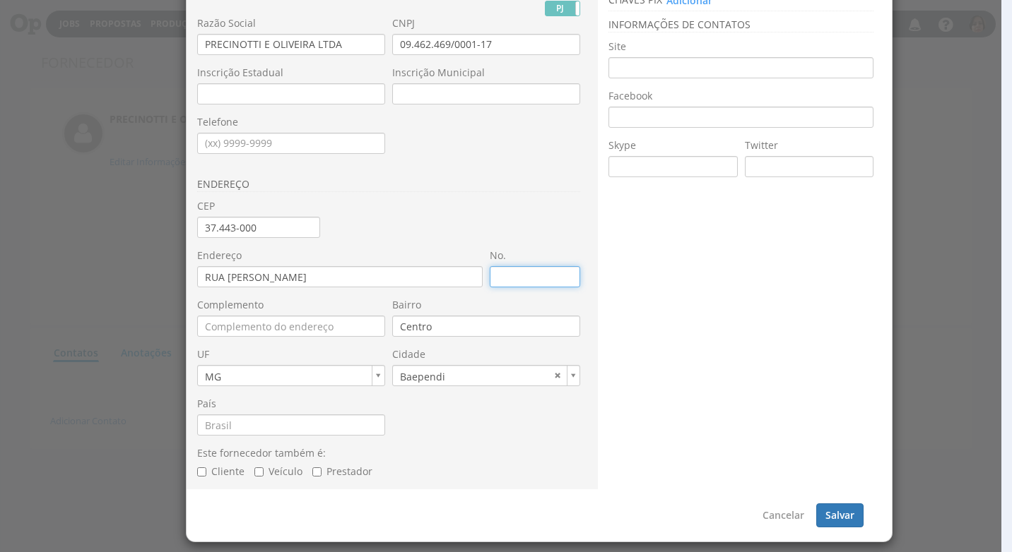
click at [509, 284] on input "No." at bounding box center [535, 276] width 90 height 21
type input "19"
click at [822, 514] on button "Salvar" at bounding box center [839, 516] width 47 height 24
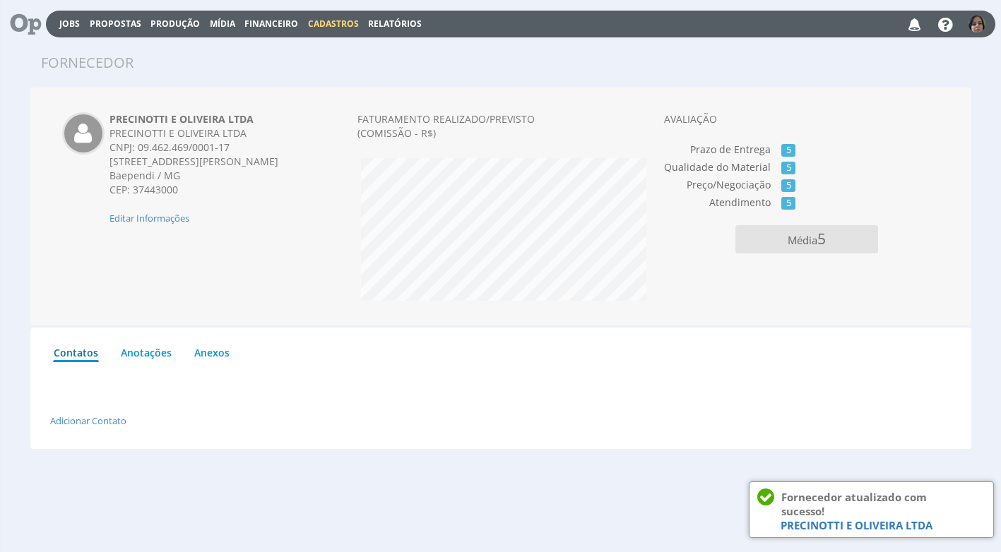
click at [270, 20] on span "Financeiro" at bounding box center [271, 24] width 54 height 12
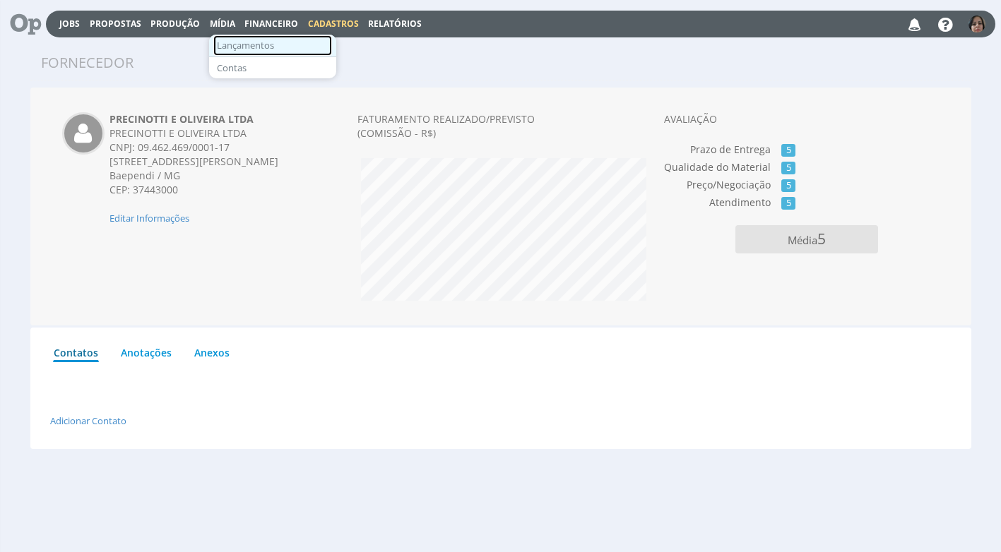
click at [227, 44] on link "Lançamentos" at bounding box center [272, 45] width 119 height 20
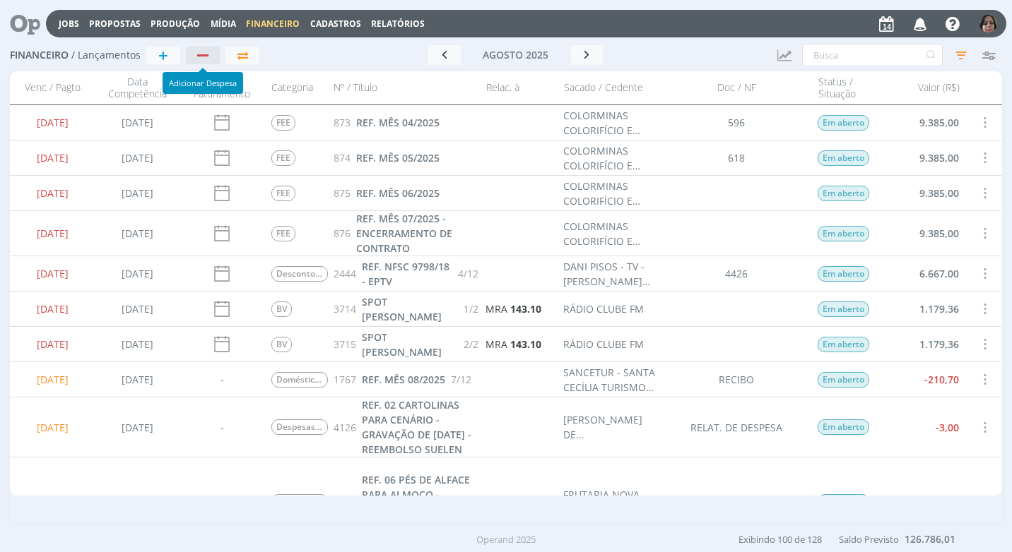
click at [202, 55] on div "button" at bounding box center [202, 55] width 11 height 2
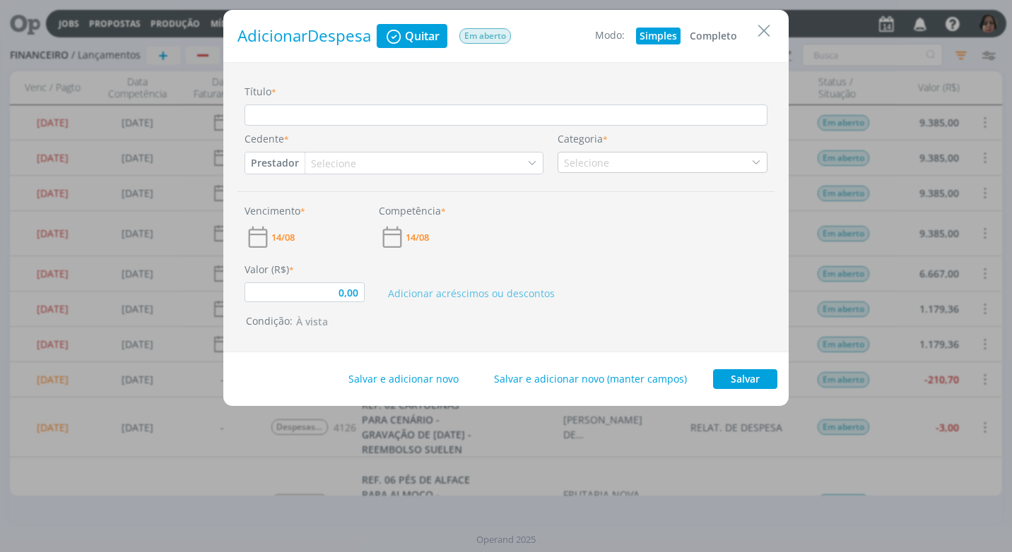
click at [701, 34] on button "Completo" at bounding box center [713, 36] width 54 height 17
type input "0,00"
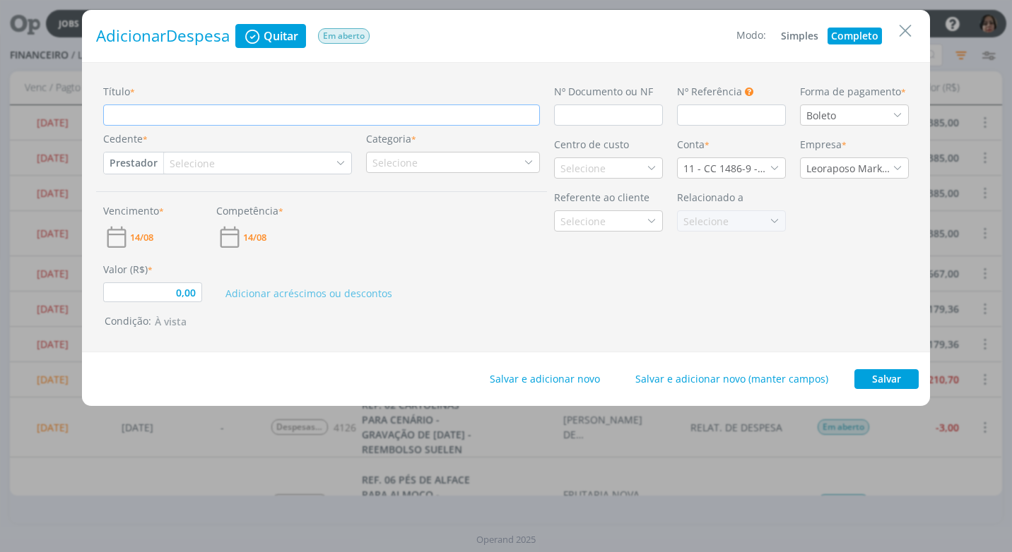
click at [189, 115] on input "Título *" at bounding box center [321, 115] width 437 height 21
type input "R"
type input "0,00"
type input "RE"
type input "0,00"
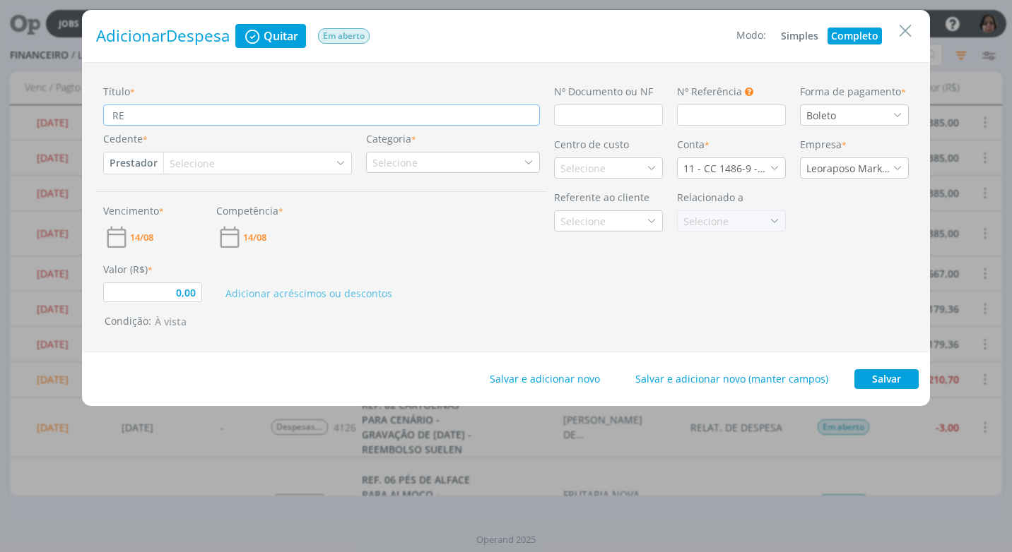
type input "REF"
type input "0,00"
type input "REF."
type input "0,00"
type input "REF."
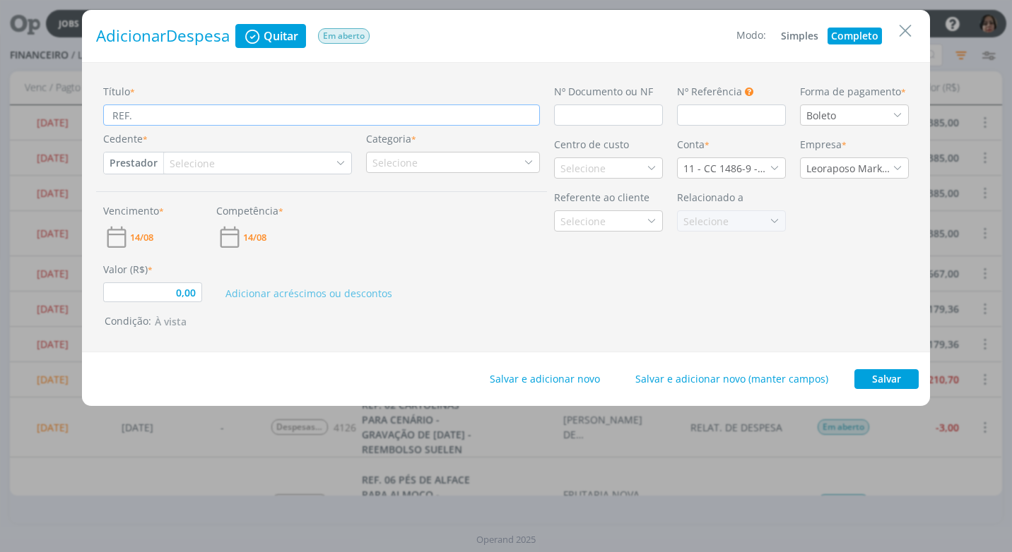
type input "0,00"
type input "REF. C"
type input "0,00"
type input "REF. CE"
type input "0,00"
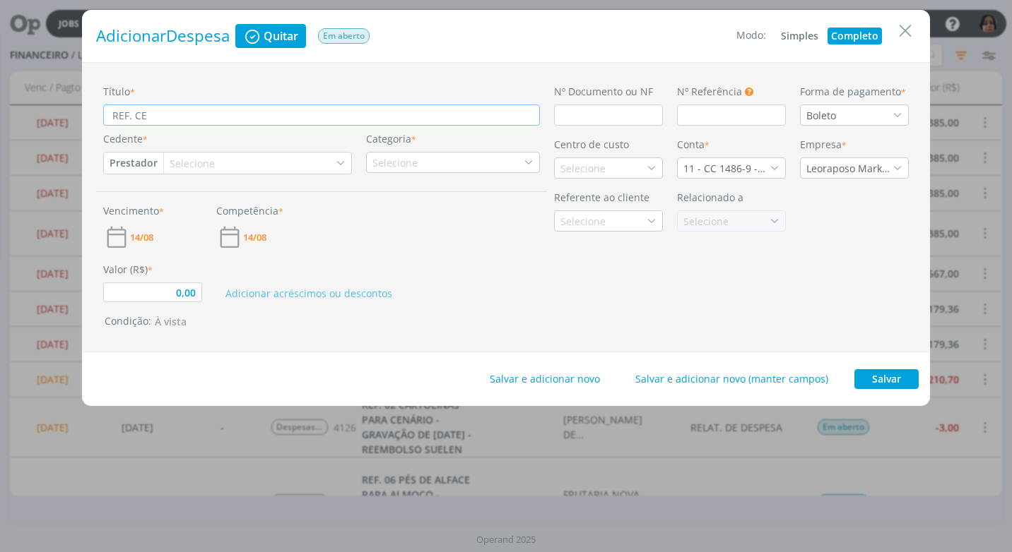
type input "REF. CES"
type input "0,00"
type input "REF. CEST"
type input "0,00"
type input "REF. CESTA"
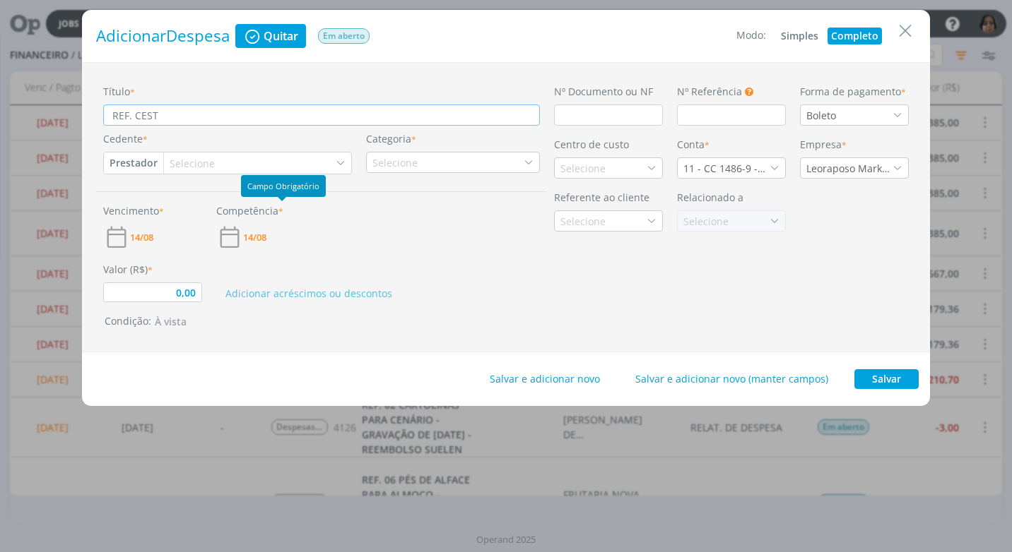
type input "0,00"
type input "REF. CESTA"
type input "0,00"
type input "REF. CESTA D"
type input "0,00"
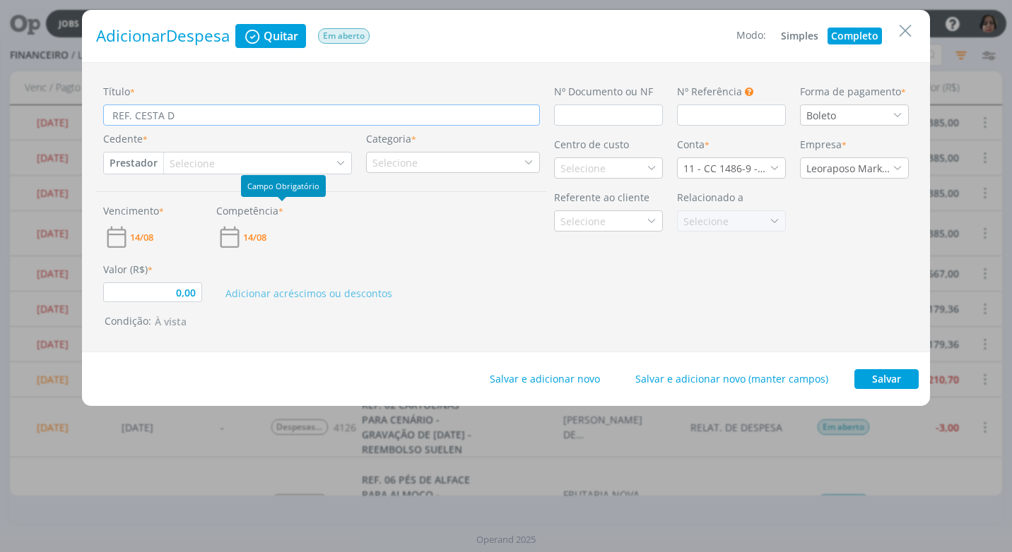
type input "REF. CESTA DE"
type input "0,00"
type input "REF. CESTA DE"
type input "0,00"
type input "REF. CESTA DE P"
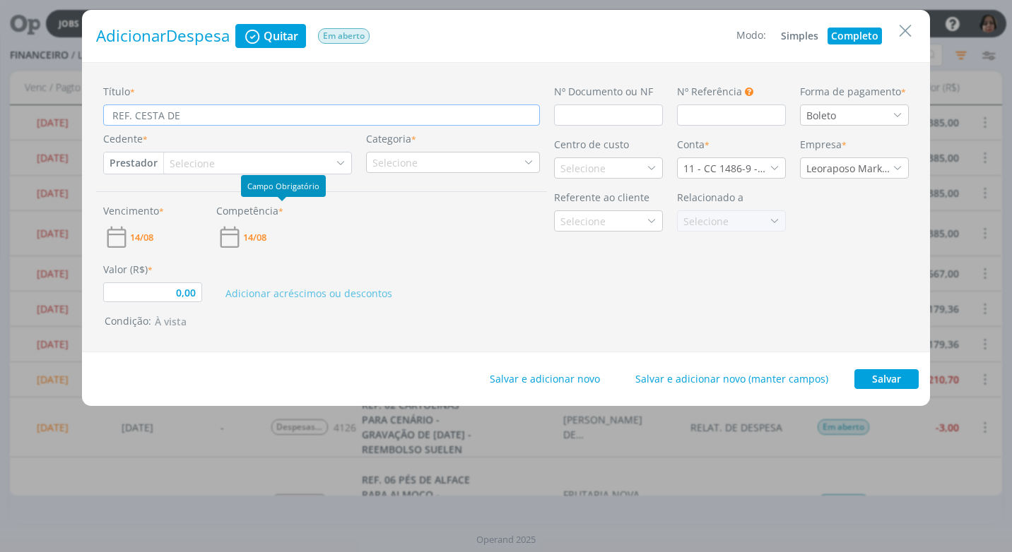
type input "0,00"
type input "REF. CESTA DE PI"
type input "0,00"
type input "REF. CESTA DE PIQ"
type input "0,00"
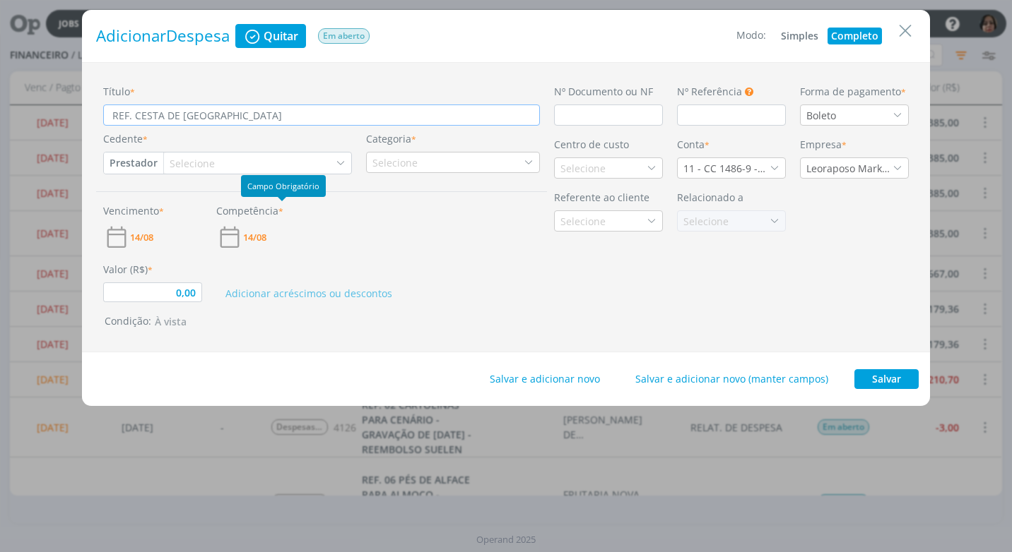
type input "REF. CESTA DE PIQU"
type input "0,00"
type input "REF. CESTA DE PIQUE"
type input "0,00"
type input "REF. CESTA DE PIQUEN"
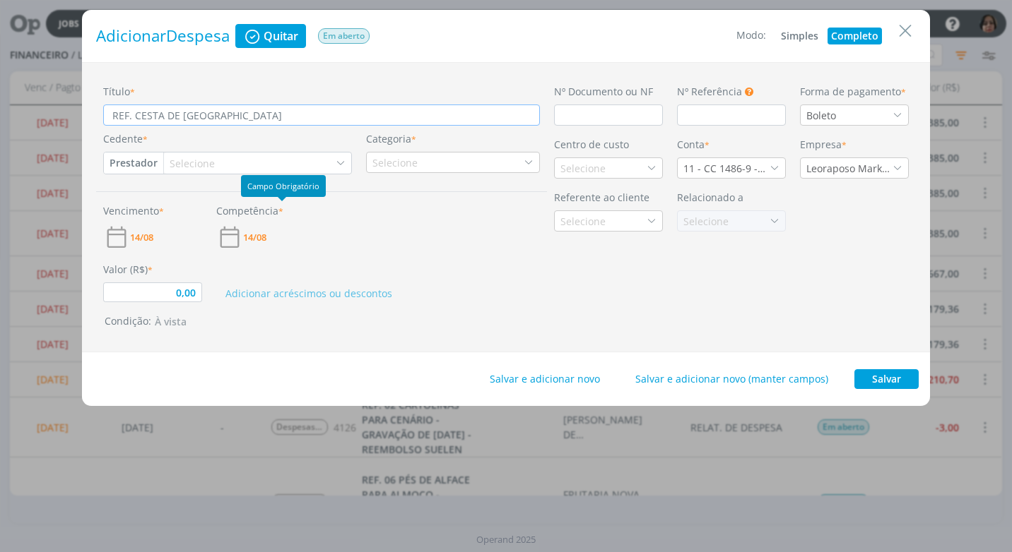
type input "0,00"
type input "REF. CESTA DE PIQUENI"
type input "0,00"
type input "REF. CESTA DE PIQUENIQ"
type input "0,00"
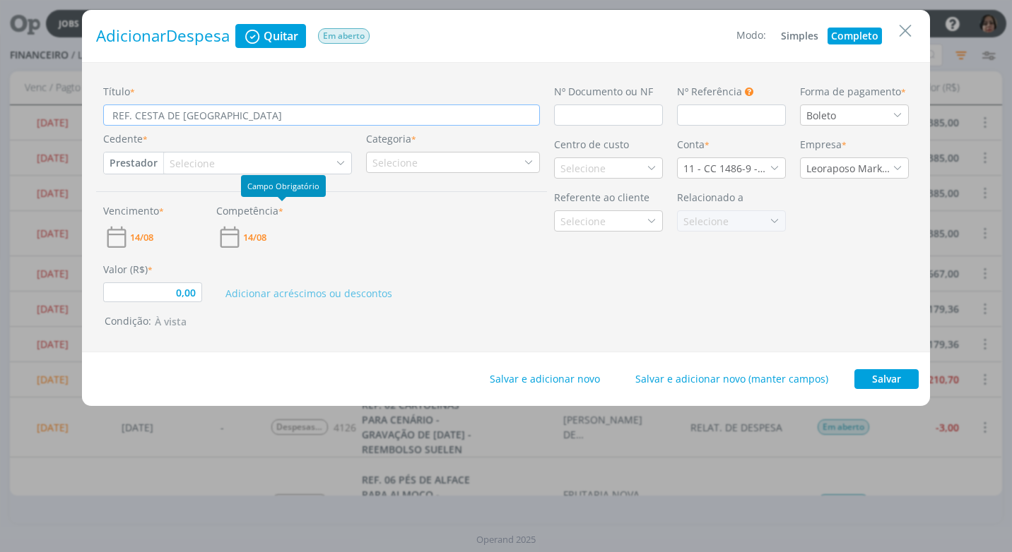
type input "REF. CESTA DE PIQUENIQU"
type input "0,00"
type input "REF. CESTA DE PIQUENIQUE"
type input "0,00"
type input "REF. CESTA DE PIQUENIQUE"
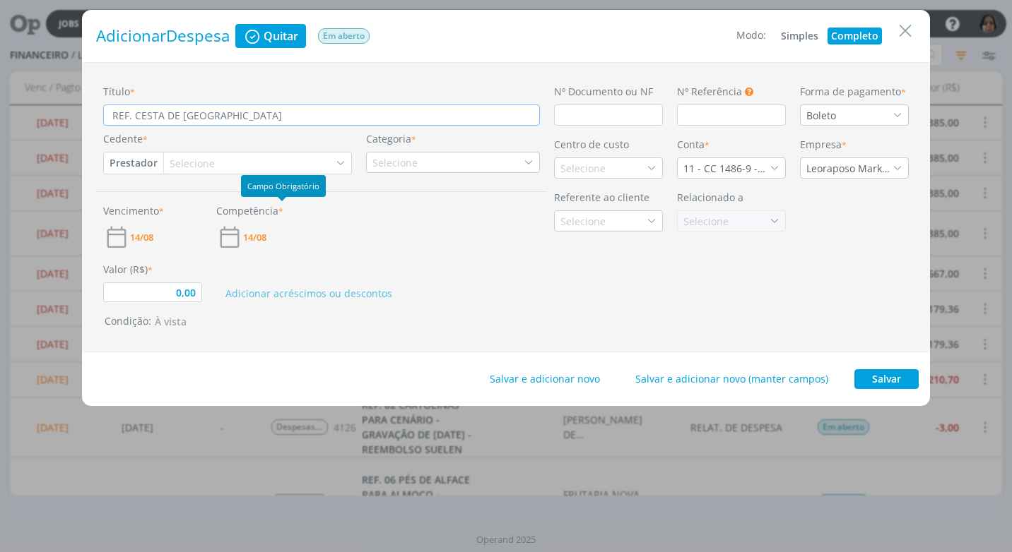
type input "0,00"
type input "REF. CESTA DE PIQUENIQUE P"
type input "0,00"
type input "REF. CESTA DE PIQUENIQUE PA"
type input "0,00"
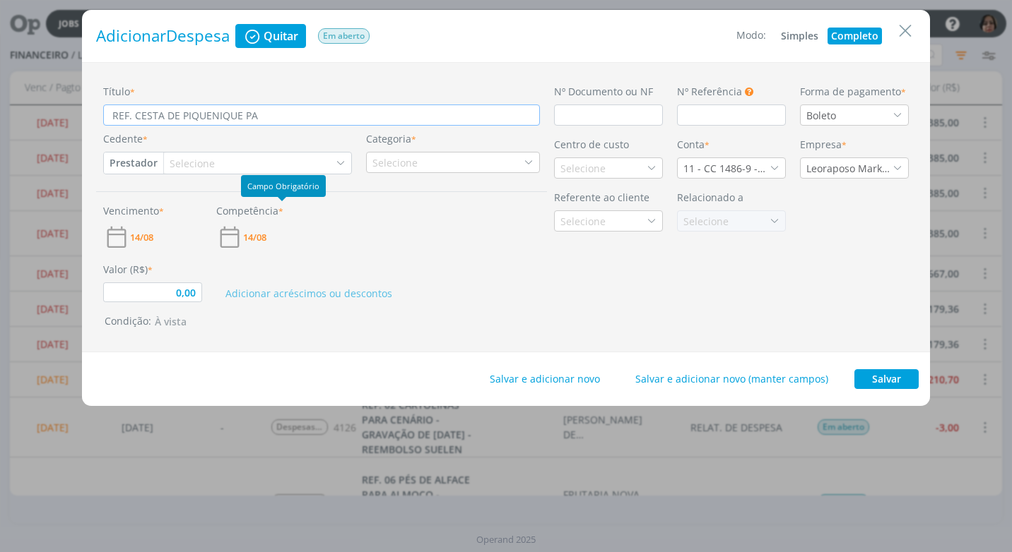
type input "REF. CESTA DE PIQUENIQUE PAR"
type input "0,00"
type input "REF. CESTA DE PIQUENIQUE PARA"
type input "0,00"
type input "REF. CESTA DE PIQUENIQUE PARA"
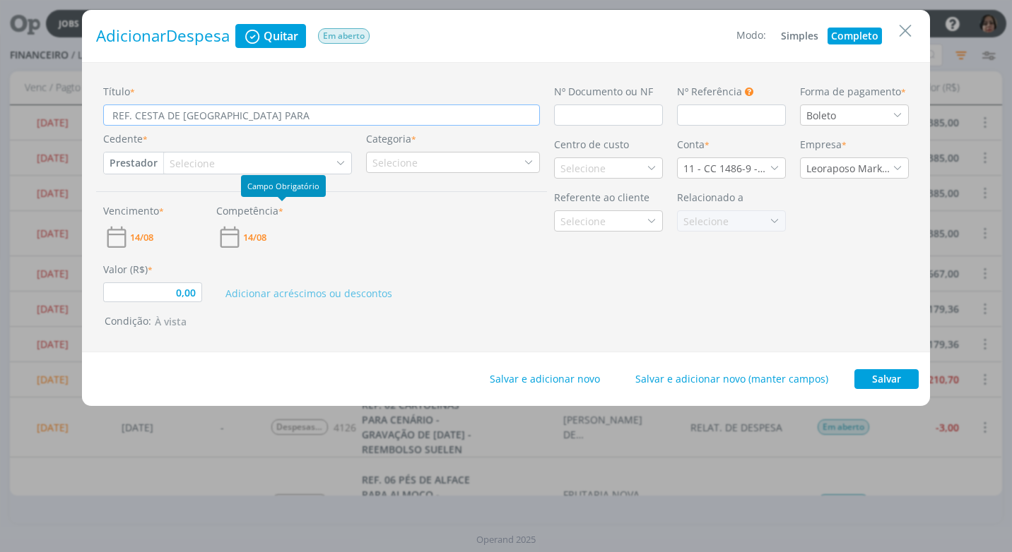
type input "0,00"
type input "REF. CESTA DE PIQUENIQUE PARA G"
type input "0,00"
type input "REF. CESTA DE PIQUENIQUE PARA GA"
type input "0,00"
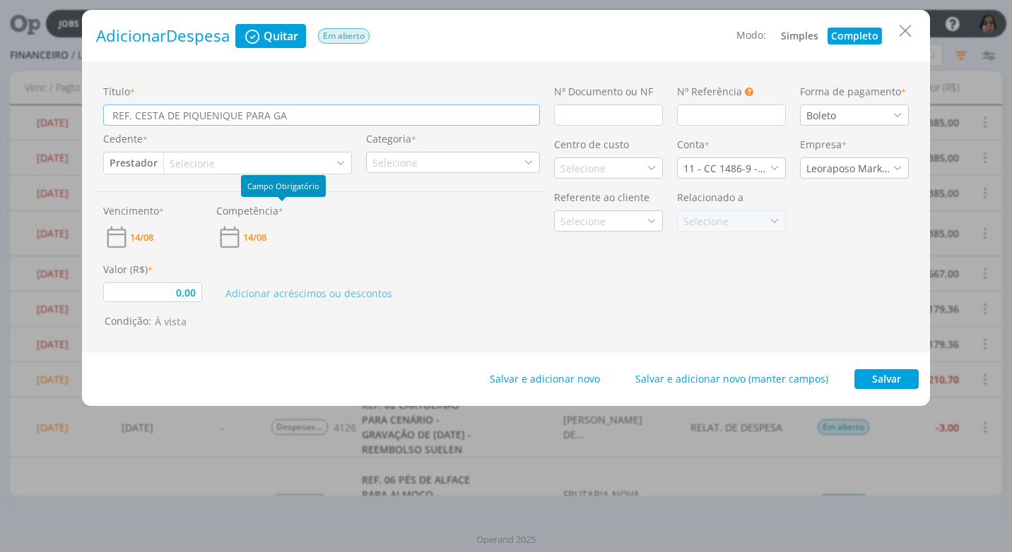
type input "REF. CESTA DE PIQUENIQUE PARA G"
type input "0,00"
type input "REF. CESTA DE PIQUENIQUE PARA GR"
type input "0,00"
type input "REF. CESTA DE PIQUENIQUE PARA GRA"
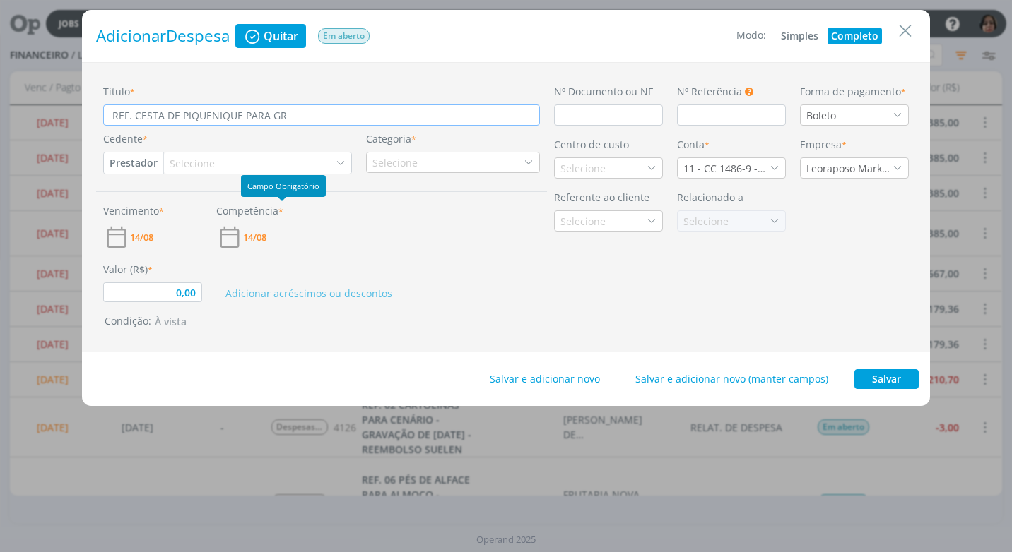
type input "0,00"
type input "REF. CESTA DE PIQUENIQUE PARA GRAV"
type input "0,00"
type input "REF. CESTA DE PIQUENIQUE PARA GRAVA"
type input "0,00"
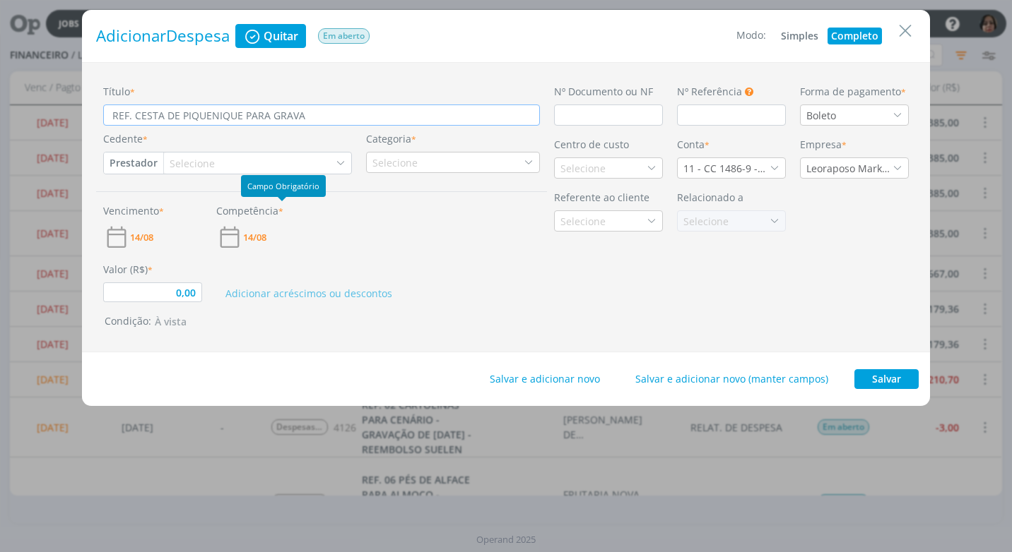
type input "REF. CESTA DE PIQUENIQUE PARA GRAVAÇ"
type input "0,00"
type input "REF. CESTA DE PIQUENIQUE PARA GRAVAÇÃ"
type input "0,00"
type input "REF. CESTA DE PIQUENIQUE PARA GRAVAÇÃOP"
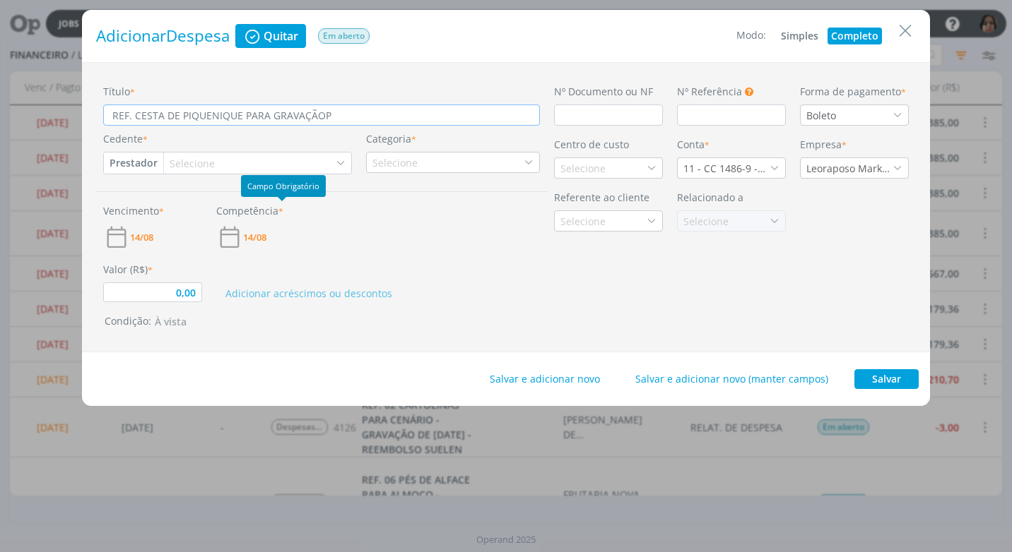
type input "0,00"
type input "REF. CESTA DE PIQUENIQUE PARA GRAVAÇÃO"
type input "0,00"
type input "REF. CESTA DE PIQUENIQUE PARA GRAVAÇÃO"
type input "0,00"
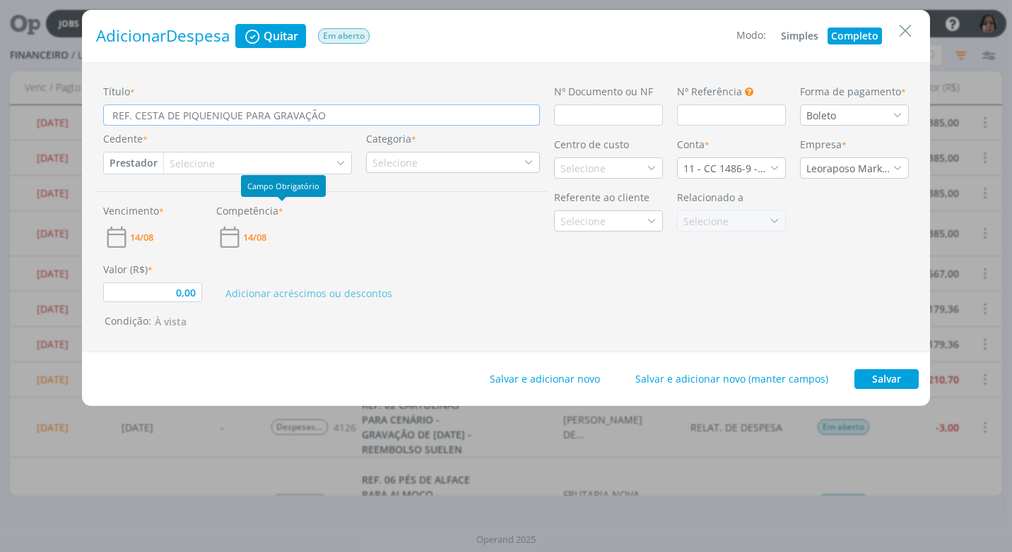
type input "REF. CESTA DE PIQUENIQUE PARA GRAVAÇÃO D"
type input "0,00"
type input "REF. CESTA DE PIQUENIQUE PARA GRAVAÇÃO DE"
type input "0,00"
type input "REF. CESTA DE PIQUENIQUE PARA GRAVAÇÃO DE"
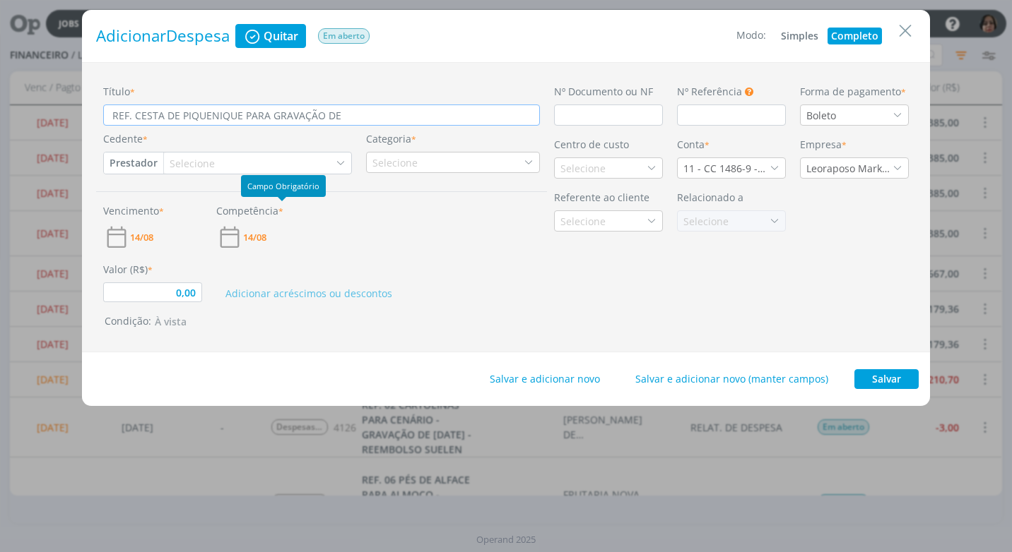
type input "0,00"
type input "REF. CESTA DE PIQUENIQUE PARA GRAVAÇÃO DE 1"
type input "0,00"
type input "REF. CESTA DE PIQUENIQUE PARA GRAVAÇÃO DE 11"
type input "0,00"
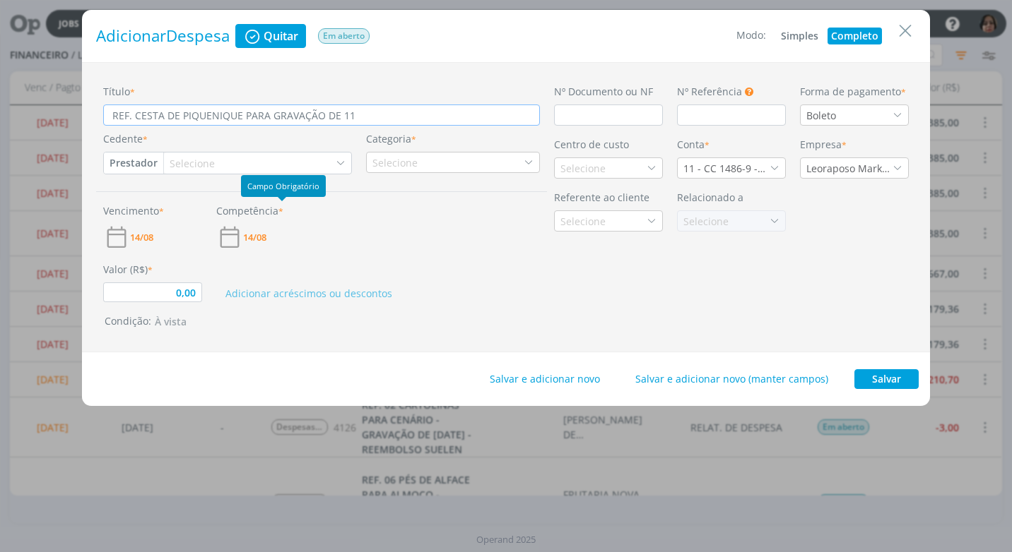
type input "REF. CESTA DE PIQUENIQUE PARA GRAVAÇÃO DE 11/"
type input "0,00"
type input "REF. CESTA DE PIQUENIQUE PARA GRAVAÇÃO DE 11/0"
type input "0,00"
type input "REF. CESTA DE PIQUENIQUE PARA GRAVAÇÃO DE 11/08"
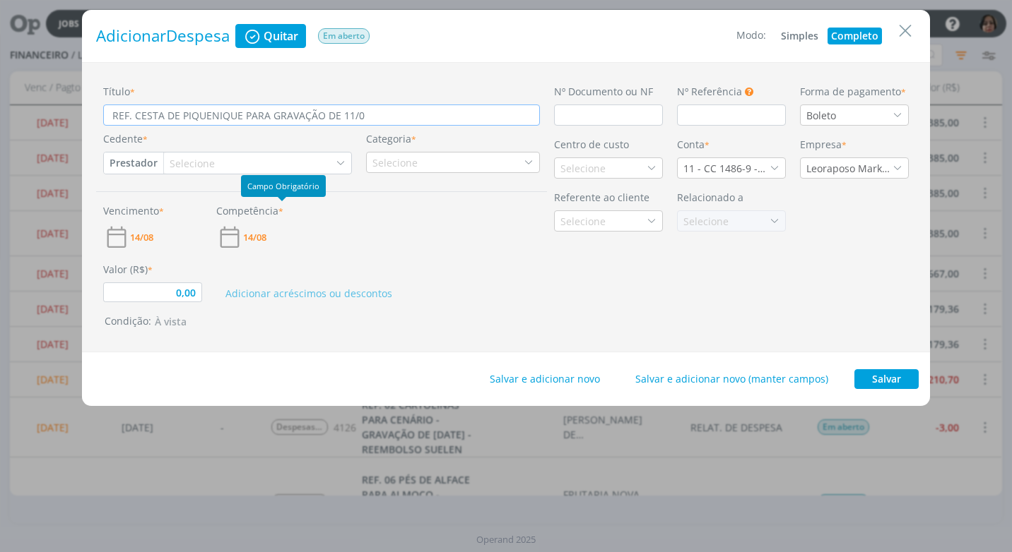
type input "0,00"
type input "REF. CESTA DE PIQUENIQUE PARA GRAVAÇÃO DE 11/08/"
type input "0,00"
type input "REF. CESTA DE PIQUENIQUE PARA GRAVAÇÃO DE 11/08/2"
type input "0,00"
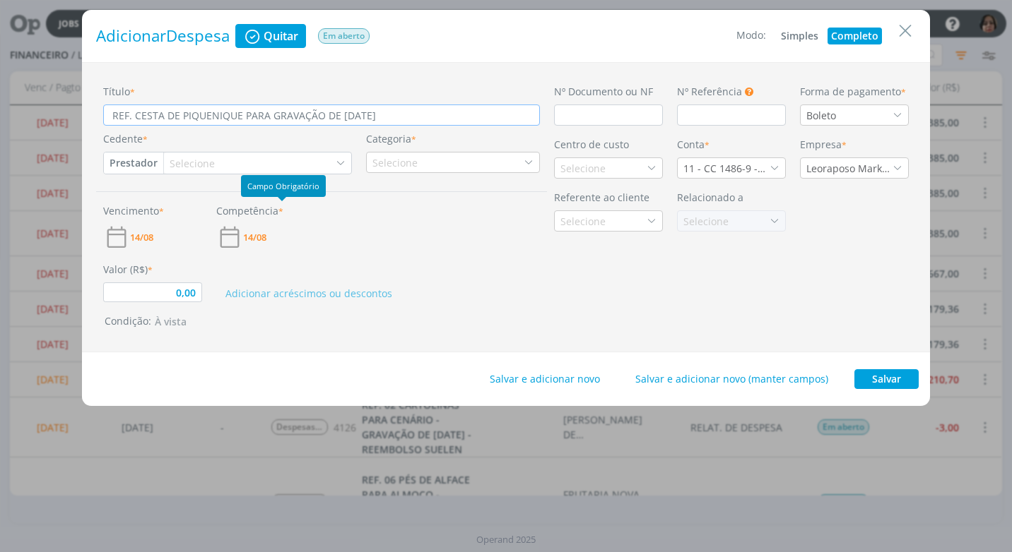
type input "REF. CESTA DE PIQUENIQUE PARA GRAVAÇÃO DE 11/08/25"
type input "0,00"
type input "REF. CESTA DE PIQUENIQUE PARA GRAVAÇÃO DE 11/08/25"
click at [574, 107] on input "dialog" at bounding box center [608, 115] width 109 height 21
type input "0,00"
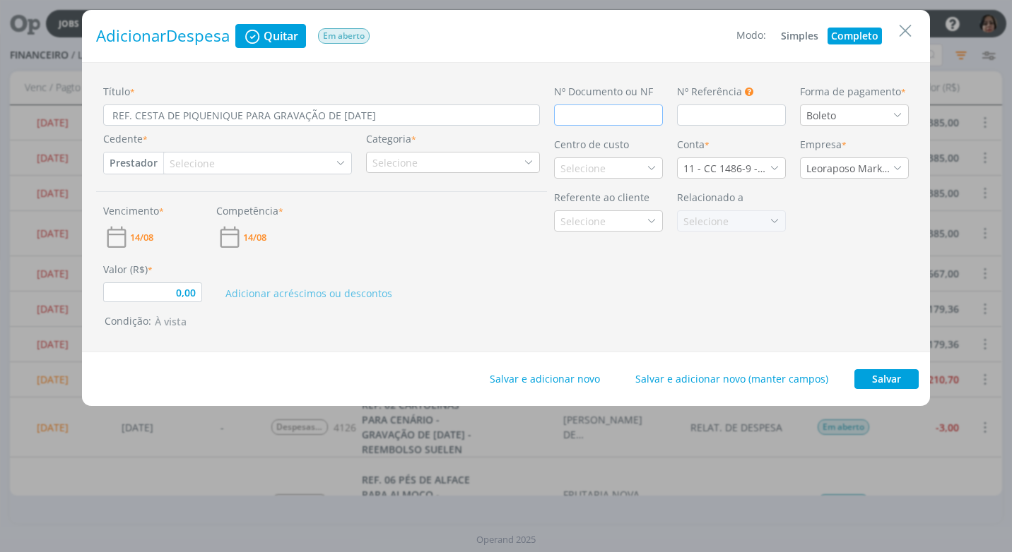
type input "3"
type input "0,00"
type input "36"
type input "0,00"
type input "360"
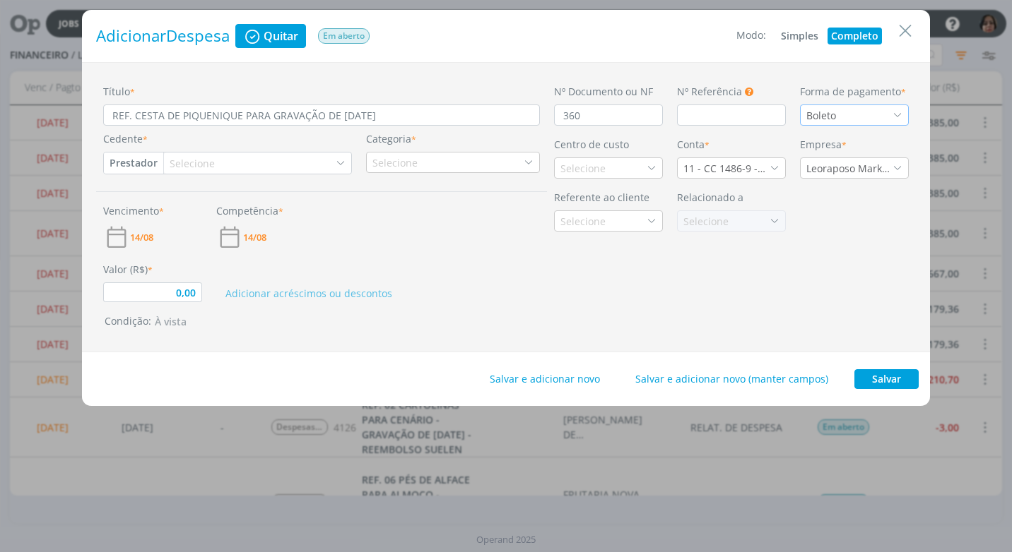
click at [896, 114] on icon "dialog" at bounding box center [897, 115] width 10 height 10
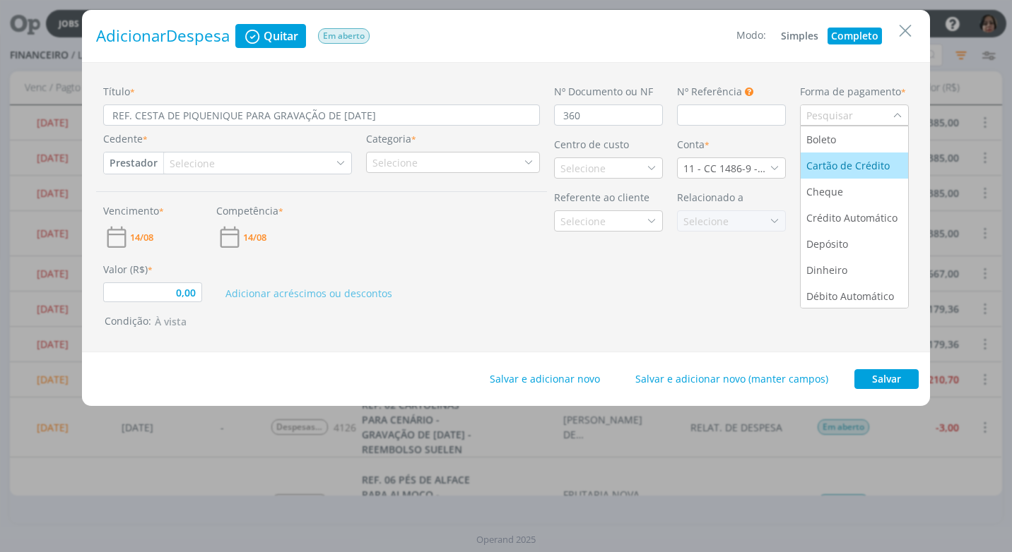
click at [874, 163] on div "Cartão de Crédito" at bounding box center [849, 165] width 86 height 15
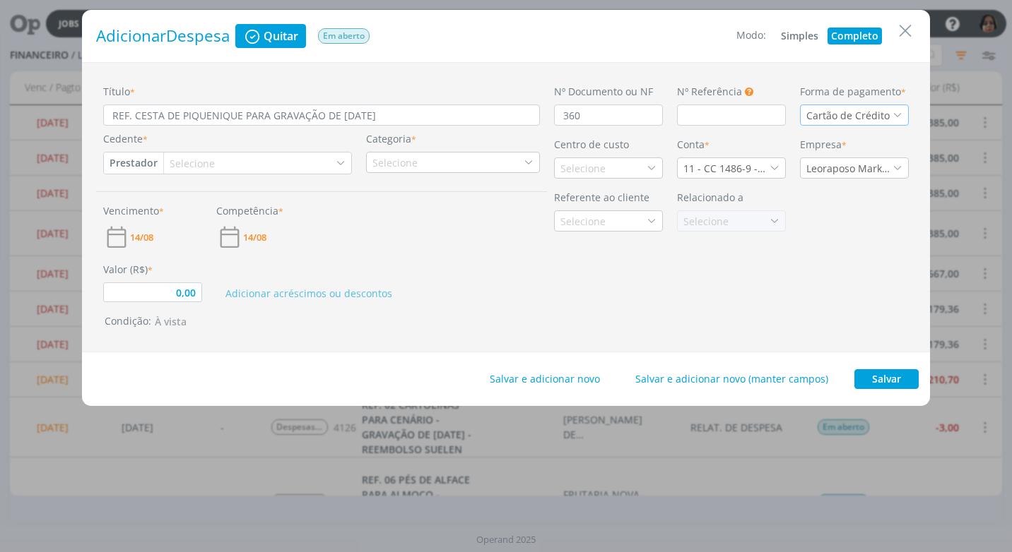
click at [123, 162] on button "Prestador" at bounding box center [133, 163] width 59 height 21
drag, startPoint x: 135, startPoint y: 206, endPoint x: 148, endPoint y: 204, distance: 12.8
click at [135, 206] on link "Fornecedor" at bounding box center [161, 210] width 112 height 23
type input "0,00"
click at [188, 164] on div "Selecione" at bounding box center [201, 163] width 48 height 15
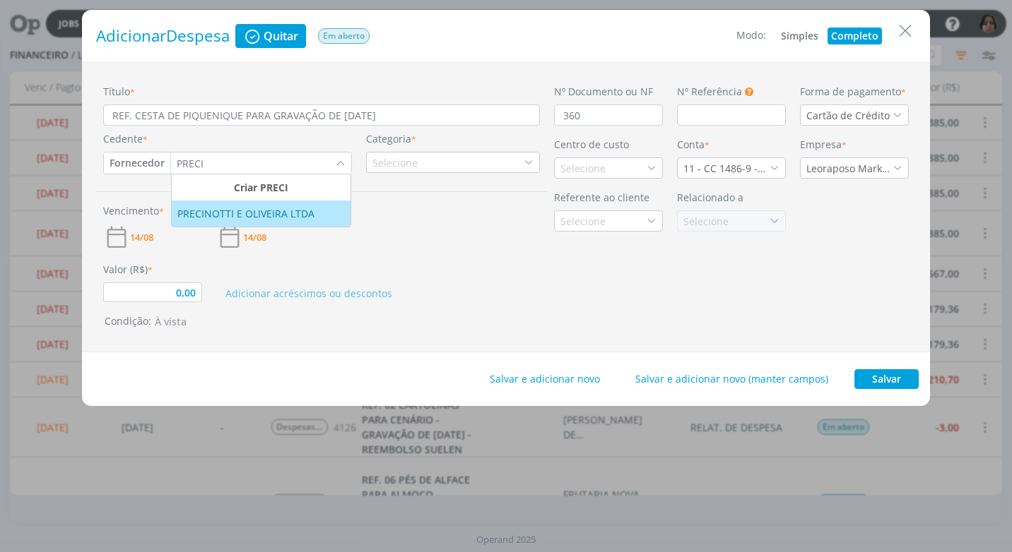
type input "PRECI"
click at [201, 206] on div "PRECINOTTI E OLIVEIRA LTDA" at bounding box center [247, 213] width 140 height 15
type input "0,00"
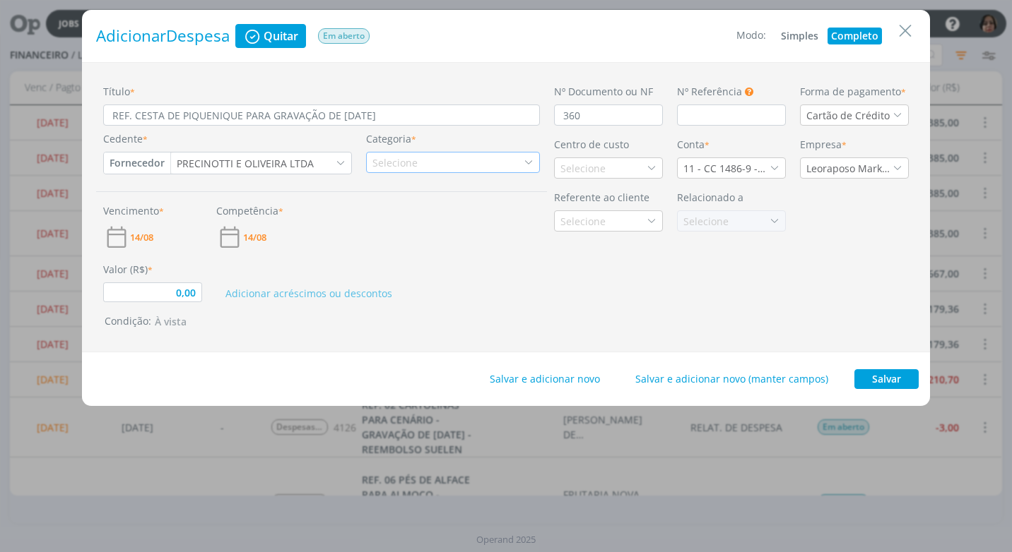
click at [446, 160] on div "Selecione" at bounding box center [453, 162] width 174 height 21
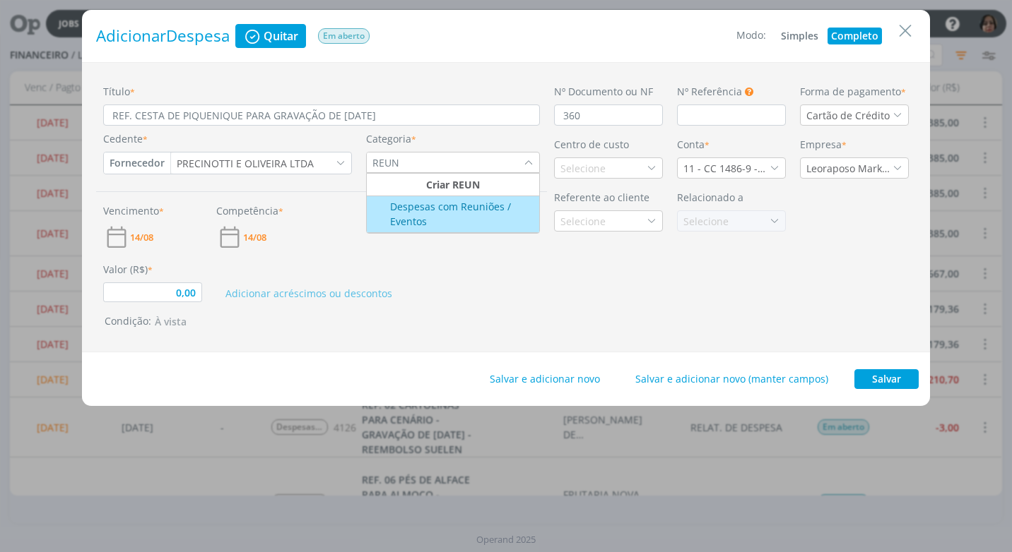
type input "REUN"
click at [479, 202] on div "Despesas com Reuniões / Eventos" at bounding box center [453, 214] width 169 height 30
type input "0,00"
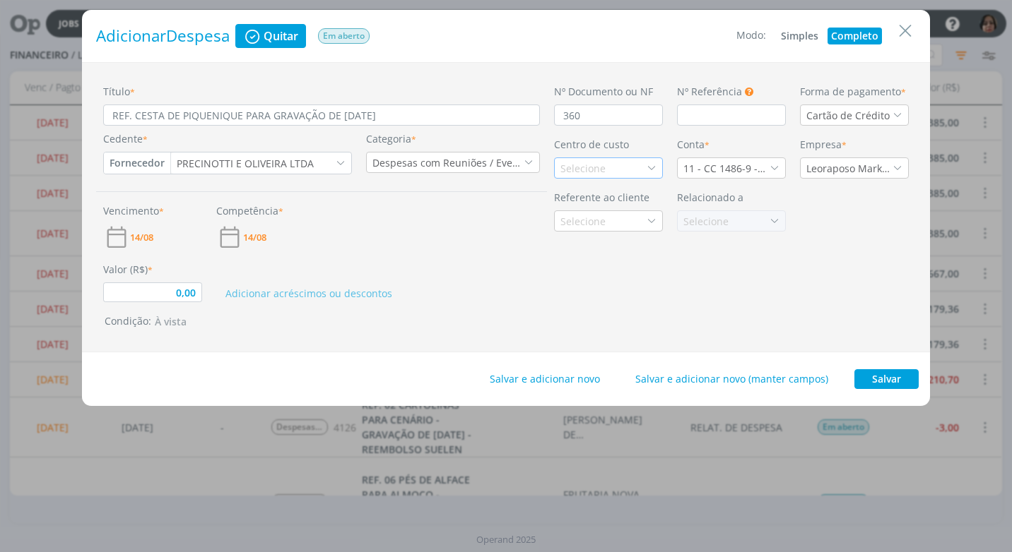
click at [593, 165] on div "Selecione" at bounding box center [584, 168] width 48 height 15
type input "PROM"
click at [593, 216] on div "Promax / Bardahl" at bounding box center [602, 218] width 85 height 15
click at [769, 167] on div "11 - CC 1486-9 - [GEOGRAPHIC_DATA]" at bounding box center [726, 168] width 86 height 15
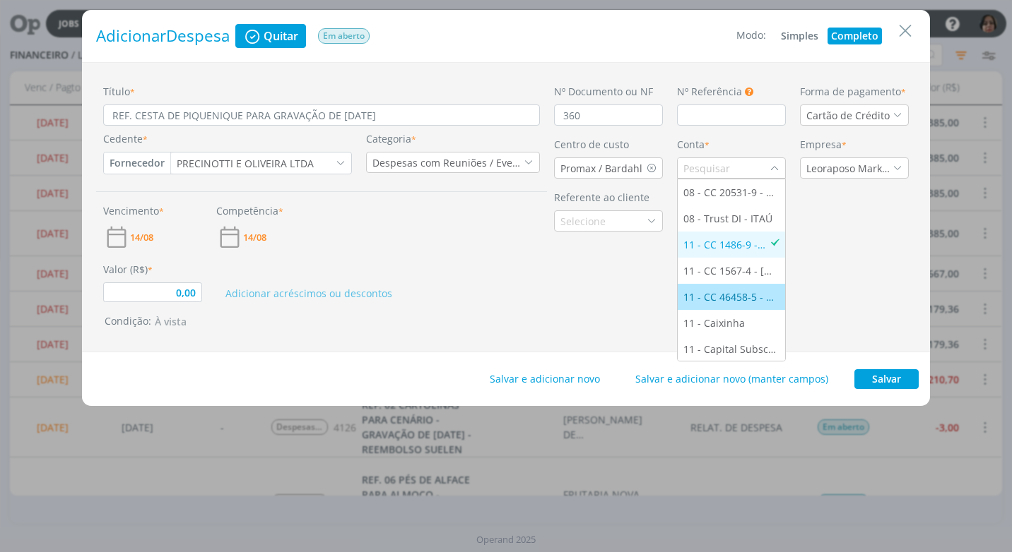
click at [728, 300] on div "11 - CC 46458-5 - [GEOGRAPHIC_DATA]" at bounding box center [731, 297] width 96 height 15
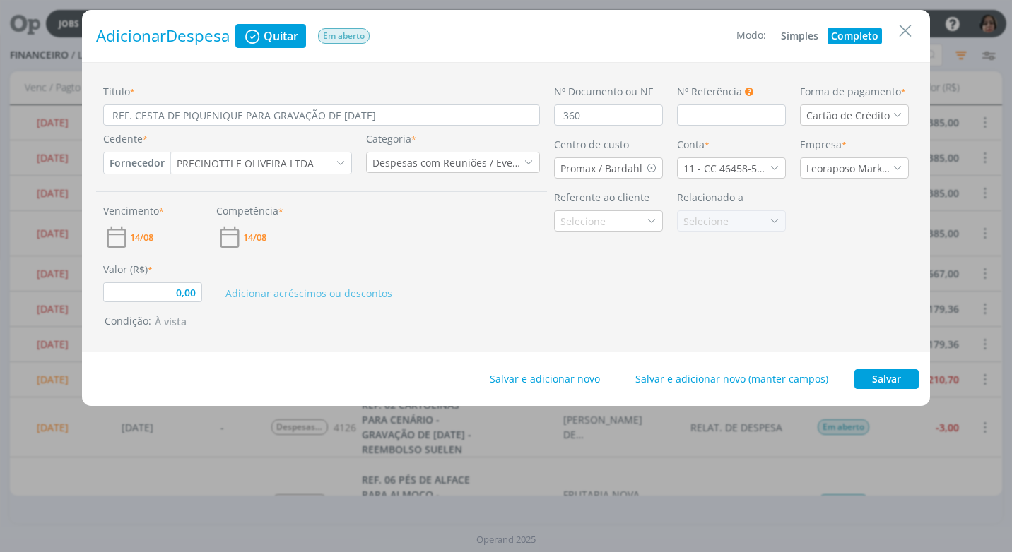
click at [146, 227] on div "14/08" at bounding box center [152, 237] width 99 height 27
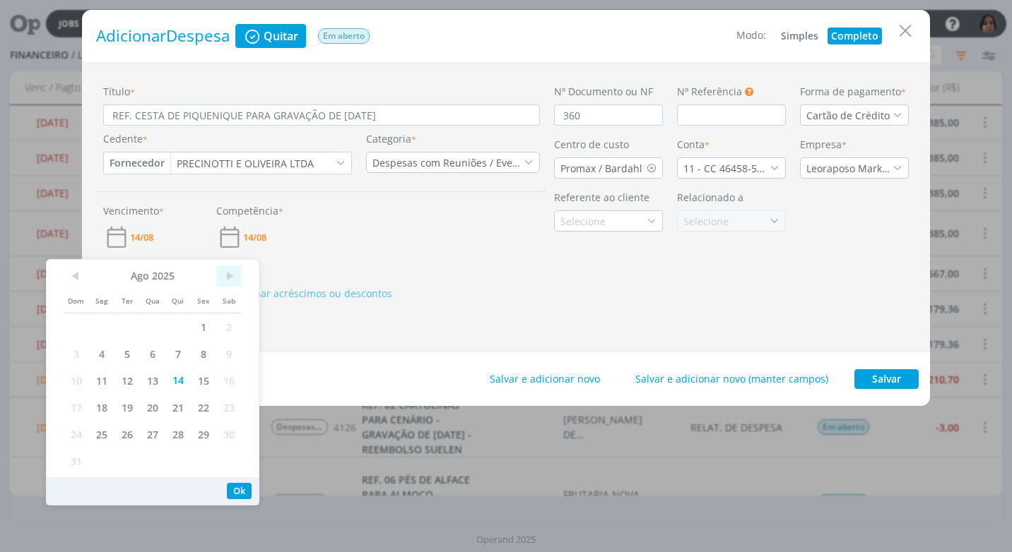
click at [225, 274] on span ">" at bounding box center [228, 276] width 25 height 21
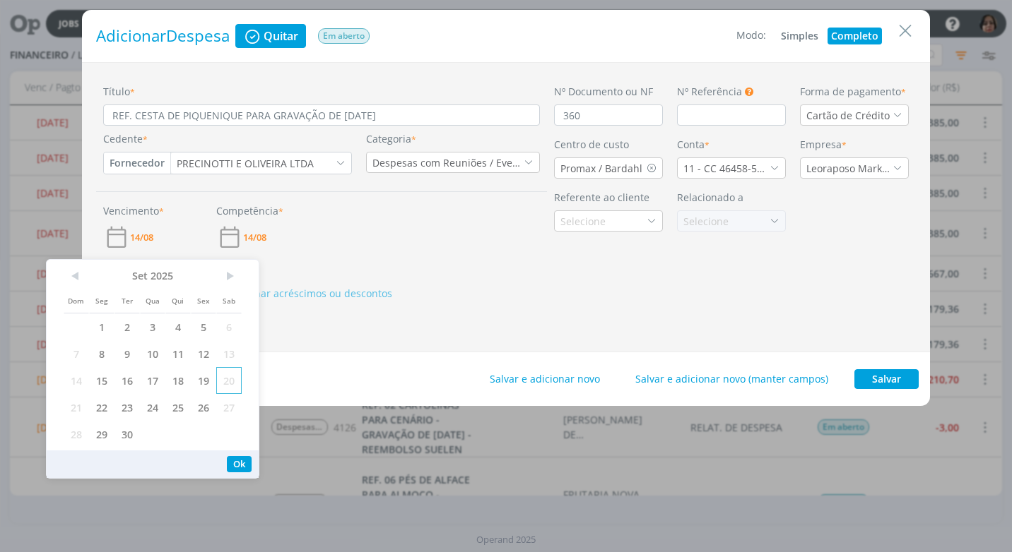
click at [239, 379] on span "20" at bounding box center [228, 380] width 25 height 27
click at [243, 463] on button "Ok" at bounding box center [239, 464] width 25 height 16
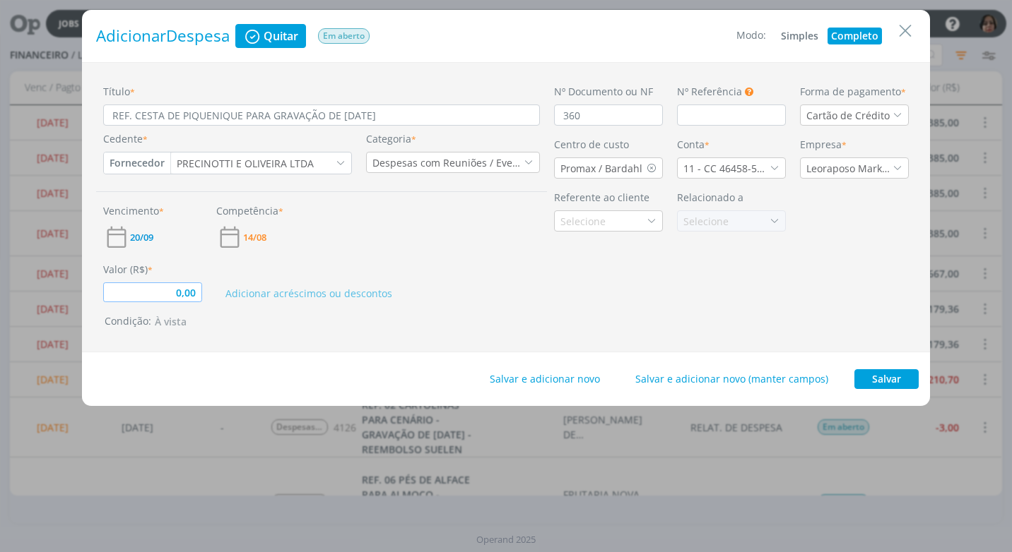
click at [194, 296] on input "0,00" at bounding box center [152, 293] width 99 height 20
click at [899, 376] on button "Salvar" at bounding box center [886, 379] width 64 height 20
type input "65,89"
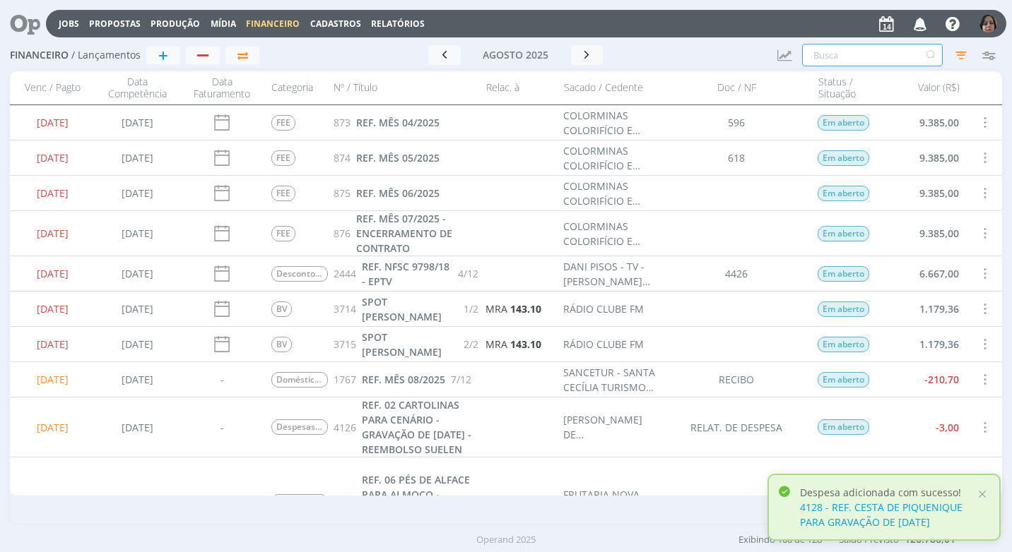
click at [817, 58] on input "text" at bounding box center [872, 55] width 141 height 23
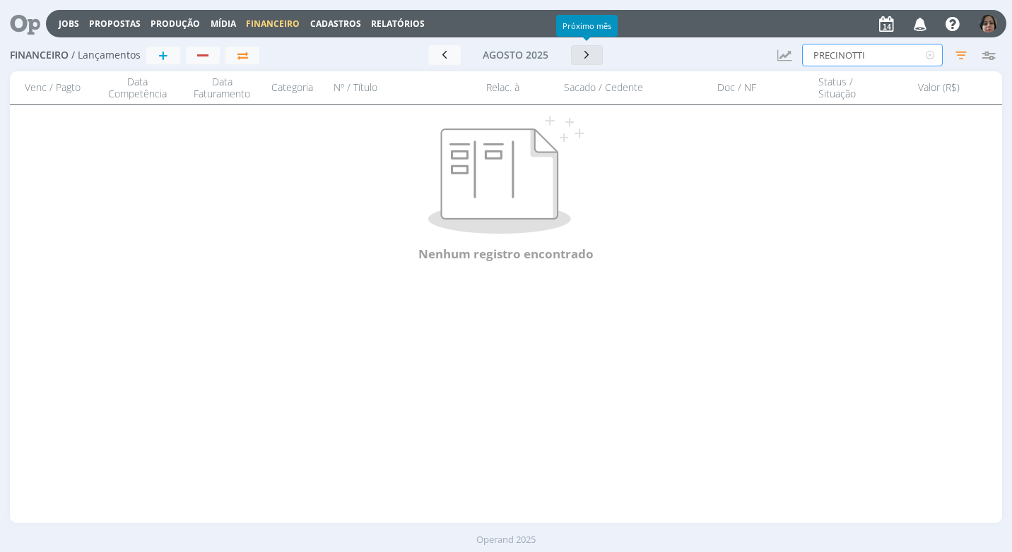
type input "PRECINOTTI"
click at [590, 57] on icon "button" at bounding box center [587, 54] width 14 height 13
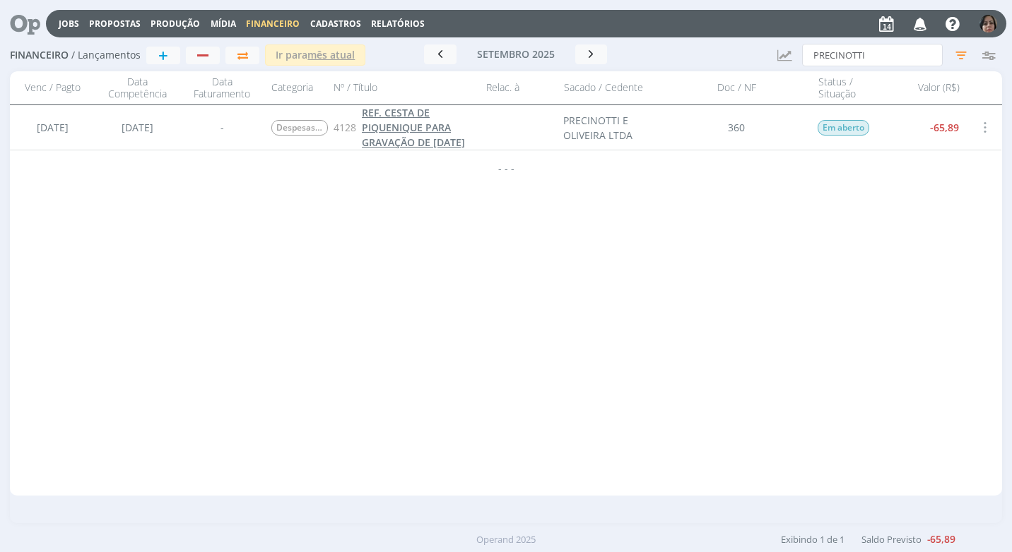
click at [420, 140] on span "REF. CESTA DE PIQUENIQUE PARA GRAVAÇÃO DE 11/08/25" at bounding box center [413, 127] width 103 height 43
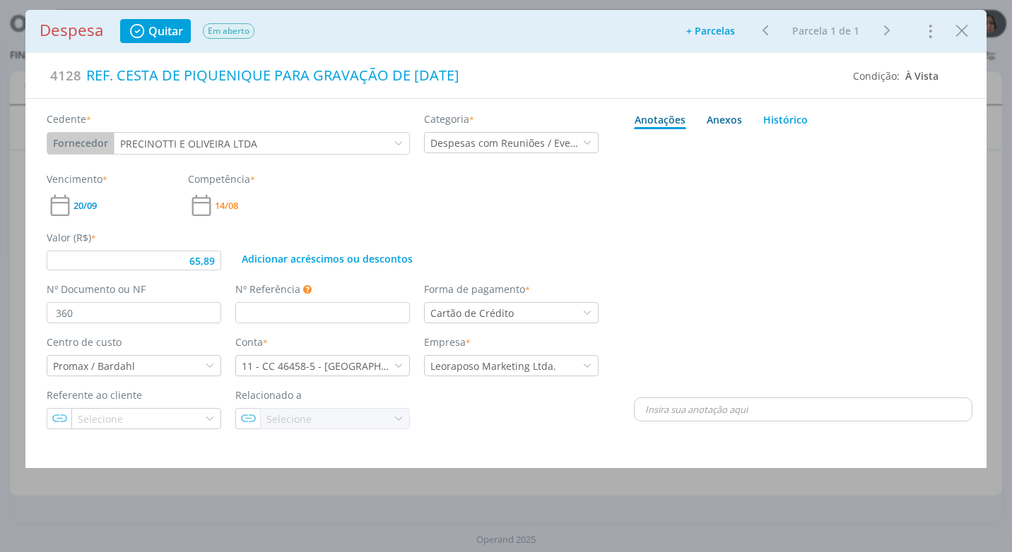
drag, startPoint x: 734, startPoint y: 113, endPoint x: 722, endPoint y: 121, distance: 14.3
click at [733, 113] on div "Anexos 0" at bounding box center [723, 119] width 35 height 15
type input "65,89"
click at [858, 160] on span "procure em seu computador" at bounding box center [864, 158] width 121 height 13
click at [858, 145] on input "Arraste seus arquivos ou procure em seu computador" at bounding box center [803, 143] width 338 height 4
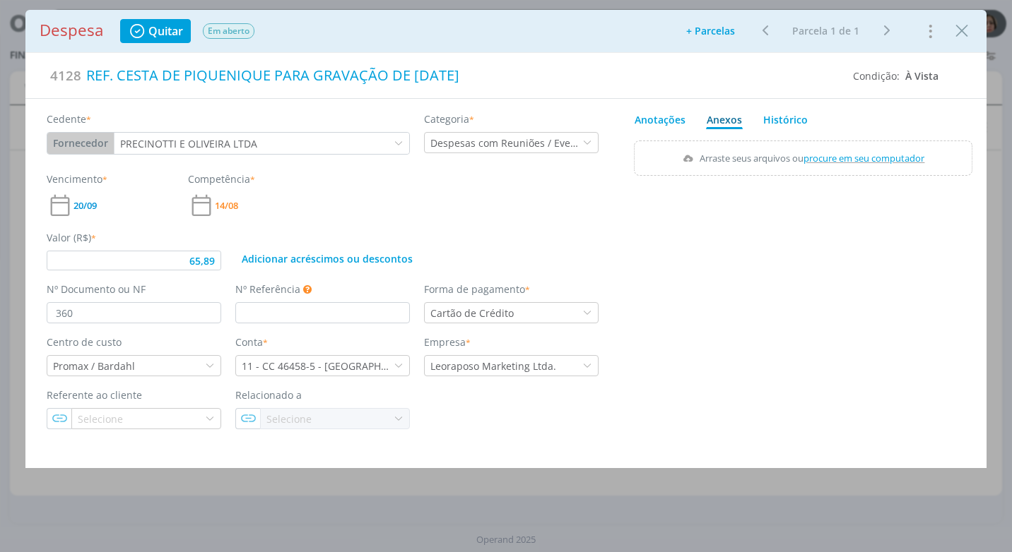
type input "C:\fakepath\NF 360 - PRECINOTTI E OLIVEIRA L - R$ 65,89 - CARTÃO.pdf"
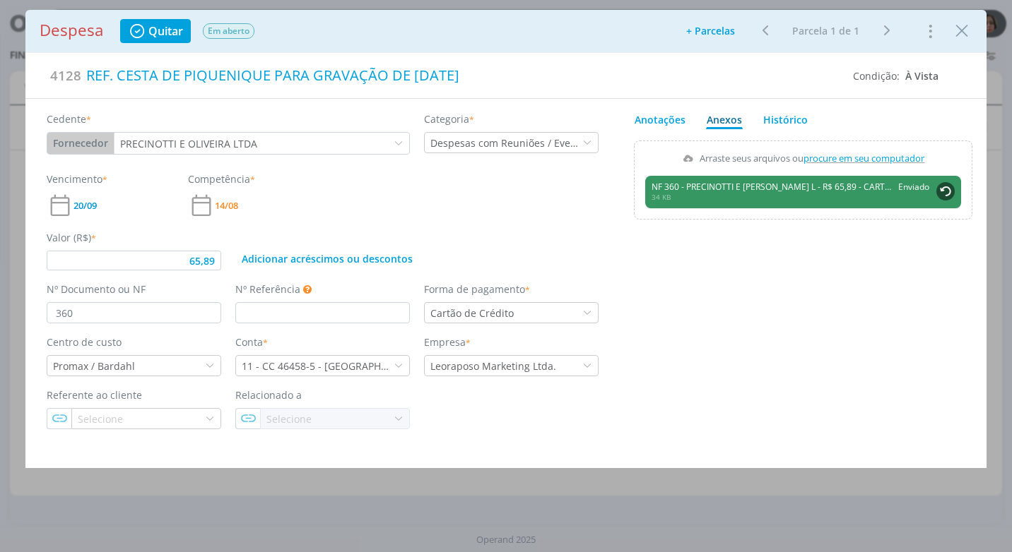
type input "65,89"
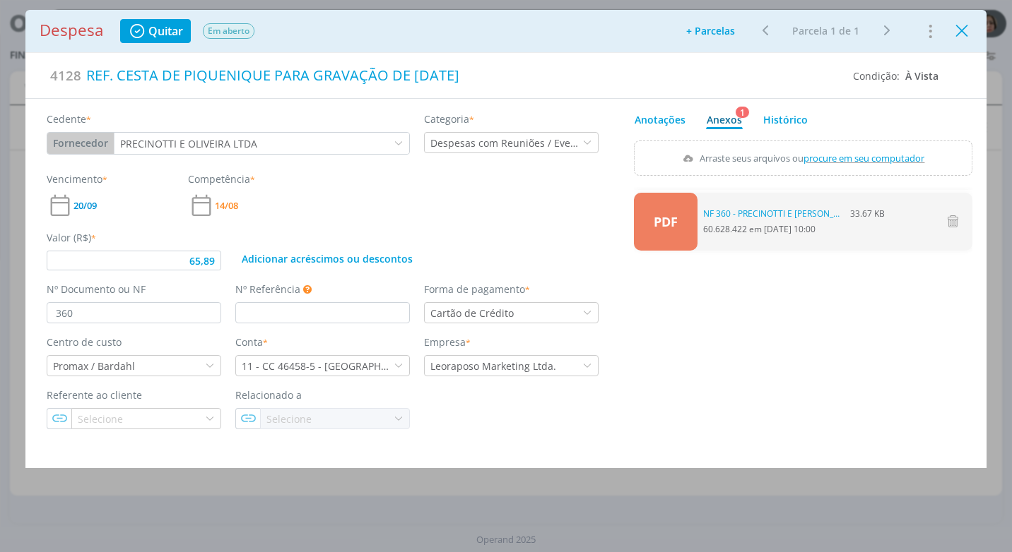
click at [965, 38] on icon "Close" at bounding box center [961, 30] width 21 height 21
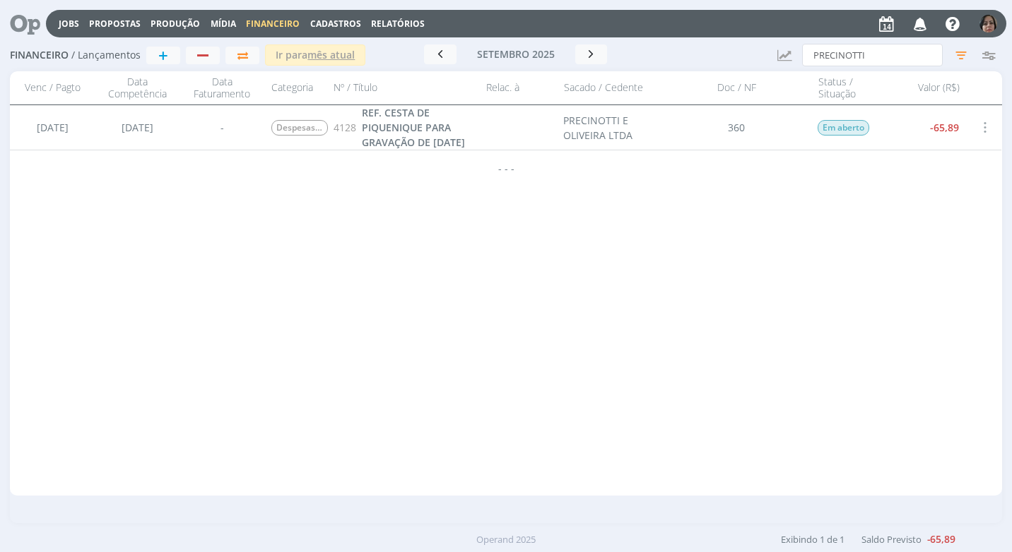
click at [345, 25] on span "Cadastros" at bounding box center [335, 24] width 51 height 12
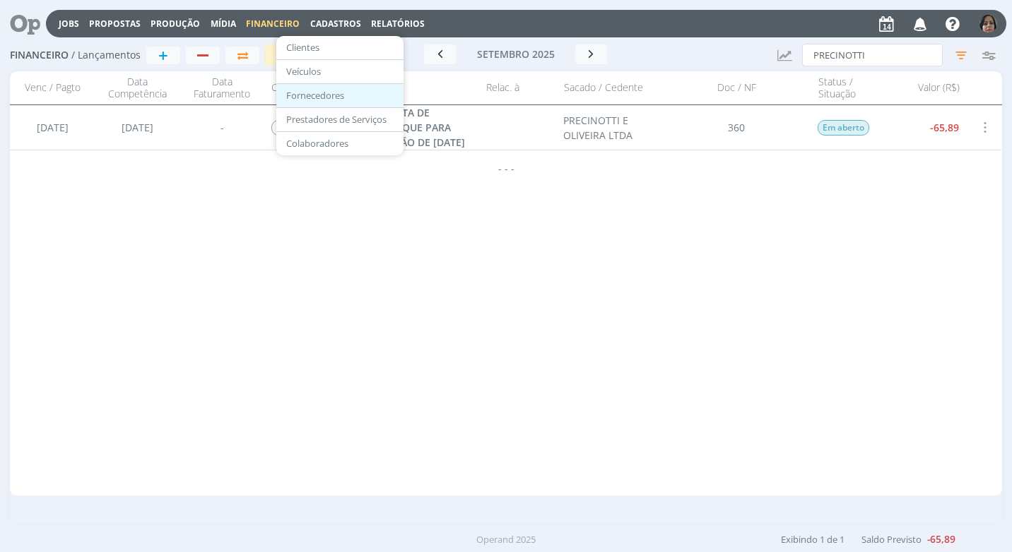
click at [336, 95] on link "Fornecedores" at bounding box center [339, 96] width 119 height 22
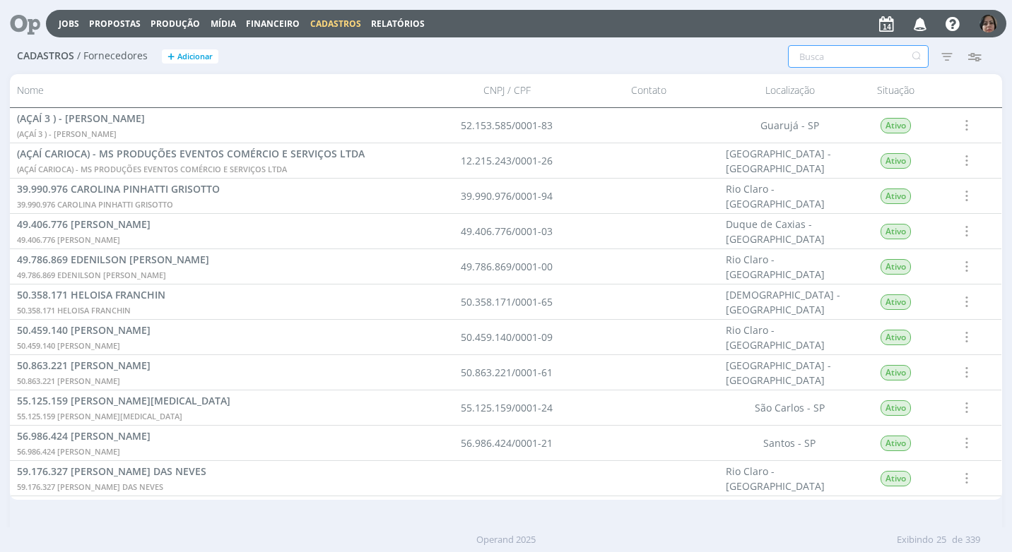
click at [853, 59] on input "text" at bounding box center [858, 56] width 141 height 23
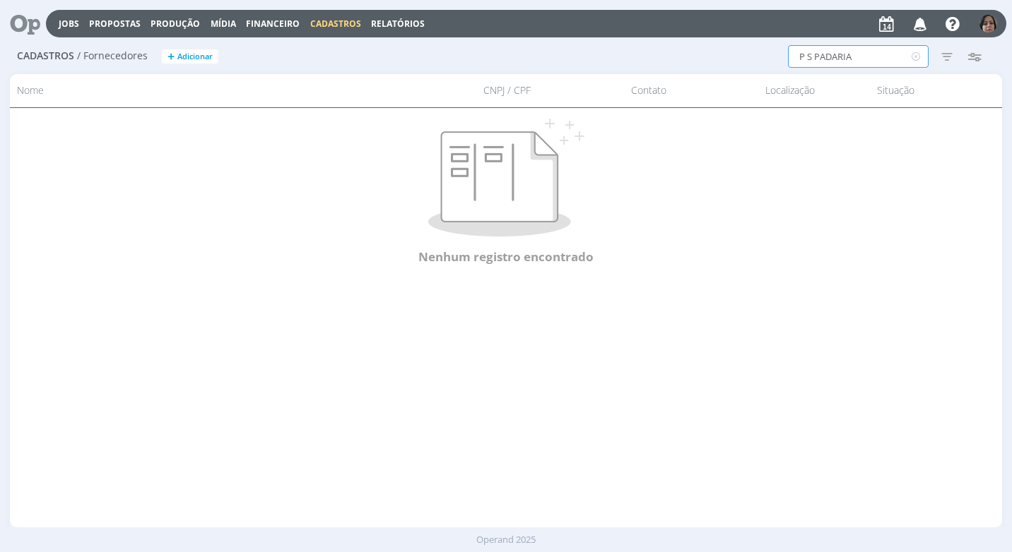
drag, startPoint x: 806, startPoint y: 57, endPoint x: 810, endPoint y: 75, distance: 18.0
click at [807, 61] on input "P S PADARIA" at bounding box center [858, 56] width 141 height 23
click at [811, 63] on input "PS PADARIA" at bounding box center [858, 56] width 141 height 23
drag, startPoint x: 802, startPoint y: 59, endPoint x: 790, endPoint y: 97, distance: 40.2
click at [800, 67] on input "PS COSTA PADARIA" at bounding box center [858, 56] width 141 height 23
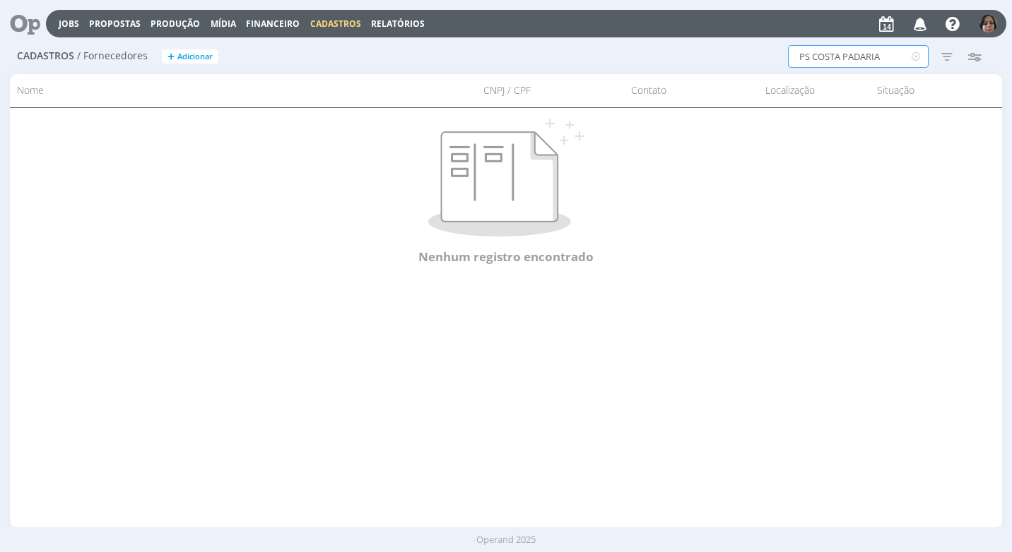
click at [809, 61] on input "PS COSTA PADARIA" at bounding box center [858, 56] width 141 height 23
drag, startPoint x: 805, startPoint y: 59, endPoint x: 807, endPoint y: 85, distance: 27.0
click at [805, 66] on input "PS COSTA PADARIA" at bounding box center [858, 56] width 141 height 23
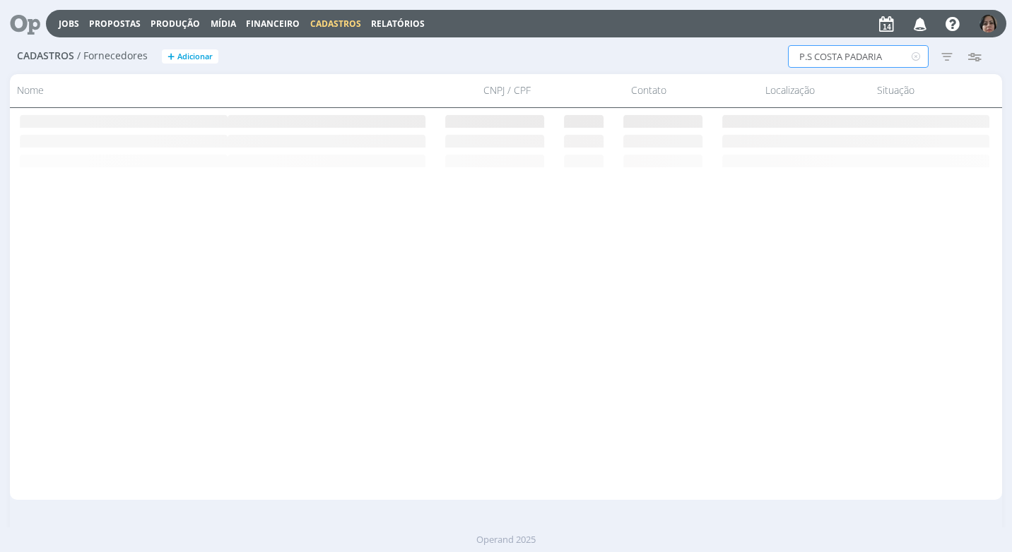
click at [810, 55] on input "P.S COSTA PADARIA" at bounding box center [858, 56] width 141 height 23
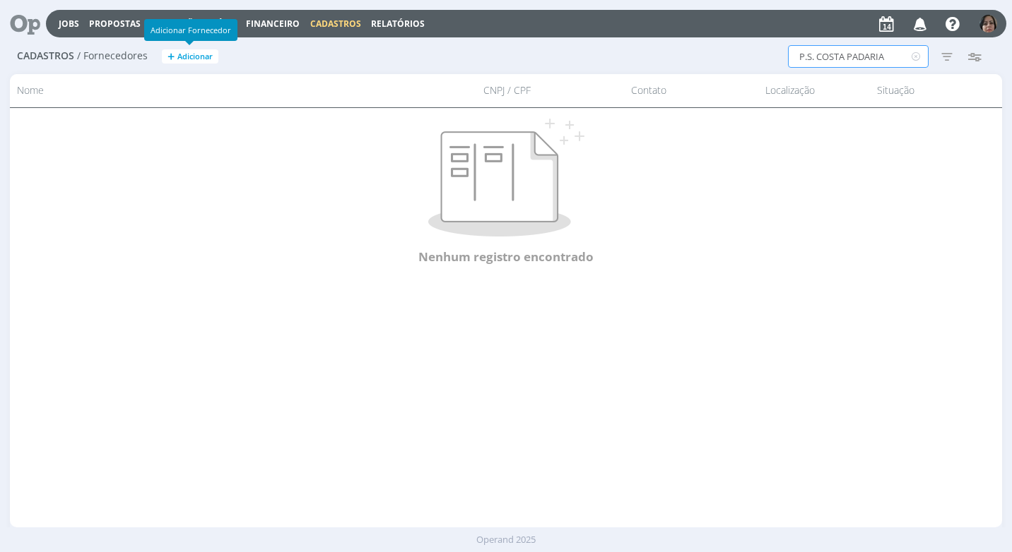
type input "P.S. COSTA PADARIA"
click at [179, 54] on span "Adicionar" at bounding box center [194, 56] width 35 height 9
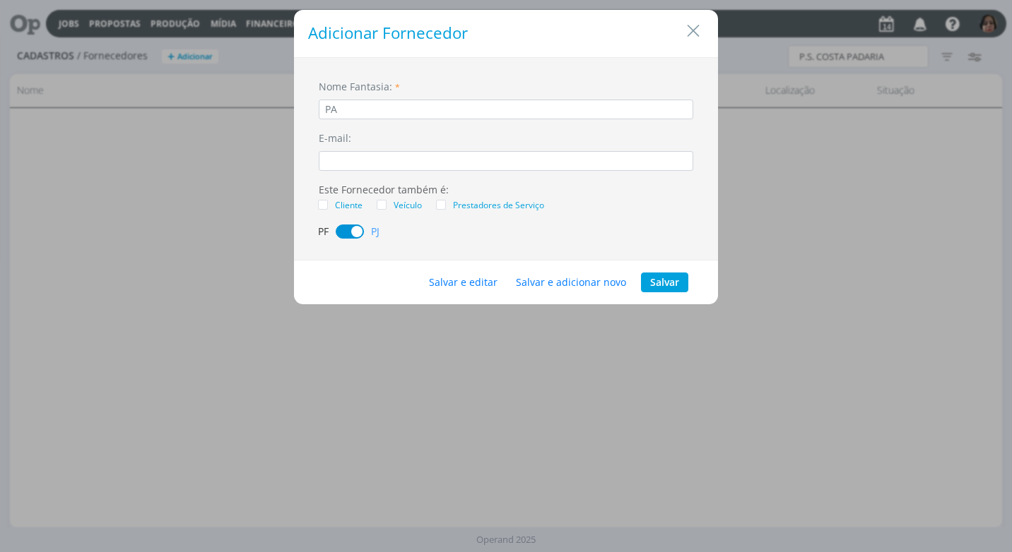
type input "P"
type input "P S COSTA PADARIA"
click at [482, 278] on button "Salvar e editar" at bounding box center [463, 283] width 87 height 20
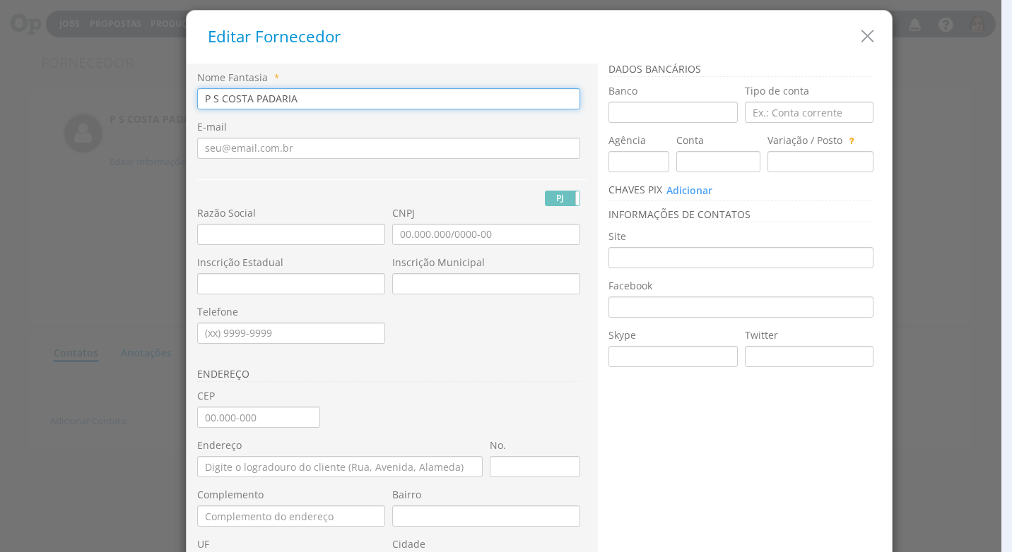
drag, startPoint x: 308, startPoint y: 100, endPoint x: 56, endPoint y: 111, distance: 252.4
click at [56, 111] on div "Editar Fornecedor Nome Fantasia * P S COSTA PADARIA E-mail PJ PF" at bounding box center [506, 276] width 1012 height 552
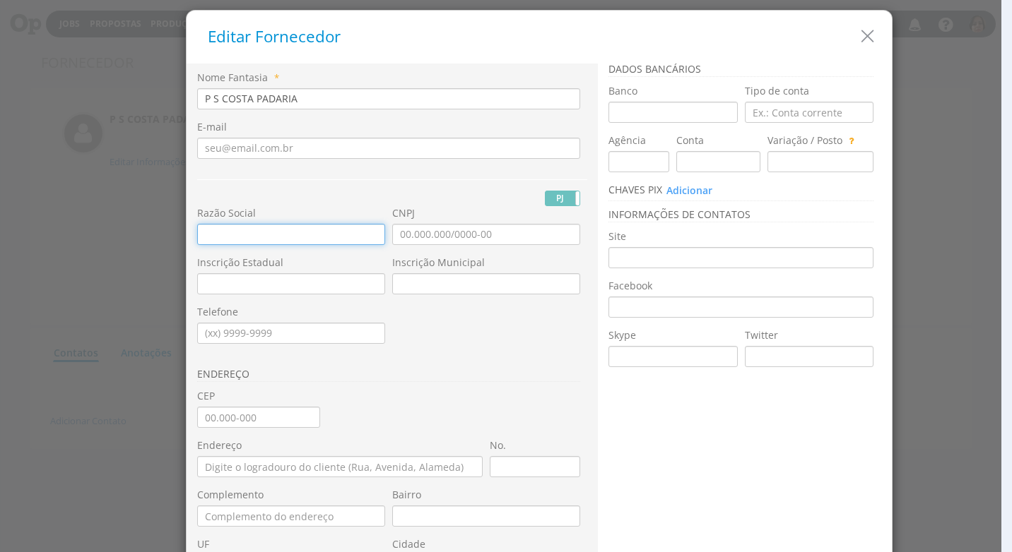
click at [197, 237] on input "text" at bounding box center [291, 234] width 188 height 21
paste input "P S COSTA PADARIA"
type input "P S COSTA PADARIA"
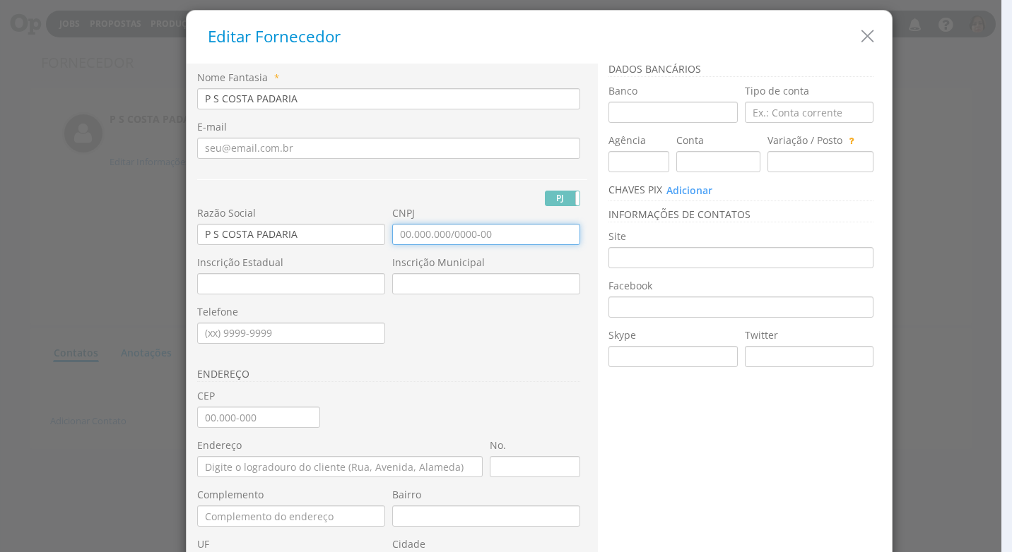
drag, startPoint x: 391, startPoint y: 234, endPoint x: 383, endPoint y: 246, distance: 14.7
click at [392, 234] on input "CNPJ" at bounding box center [486, 234] width 188 height 21
type input "08.874.575/0001-45"
drag, startPoint x: 495, startPoint y: 234, endPoint x: 316, endPoint y: 232, distance: 178.7
click at [316, 71] on div "Razão Social P S COSTA PADARIA CNPJ 08.874.575/0001-45 Inscrição Estadual Inscr…" at bounding box center [392, 71] width 390 height 0
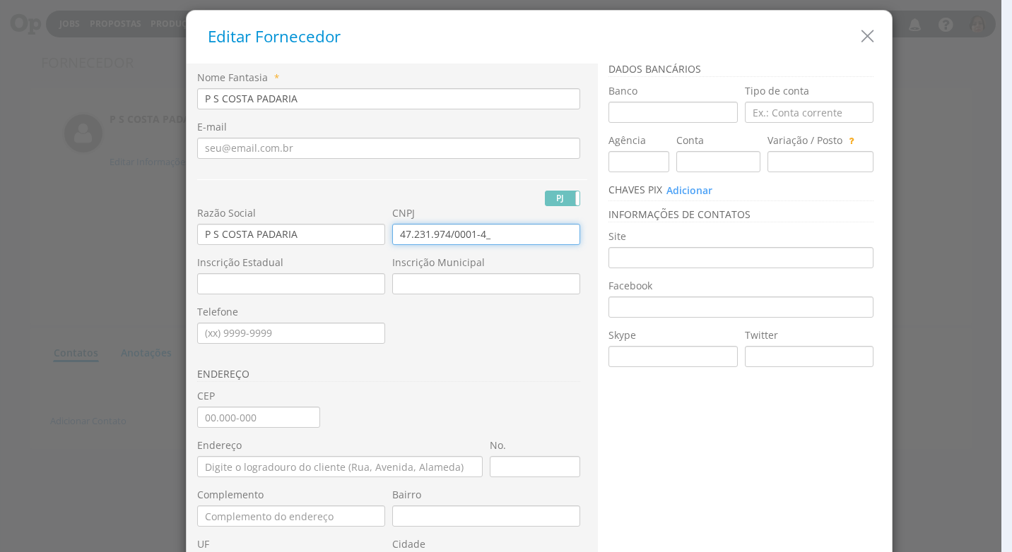
type input "47.231.974/0001-40"
drag, startPoint x: 515, startPoint y: 228, endPoint x: 509, endPoint y: 235, distance: 9.5
click at [510, 232] on input "47.231.974/0001-40" at bounding box center [486, 234] width 188 height 21
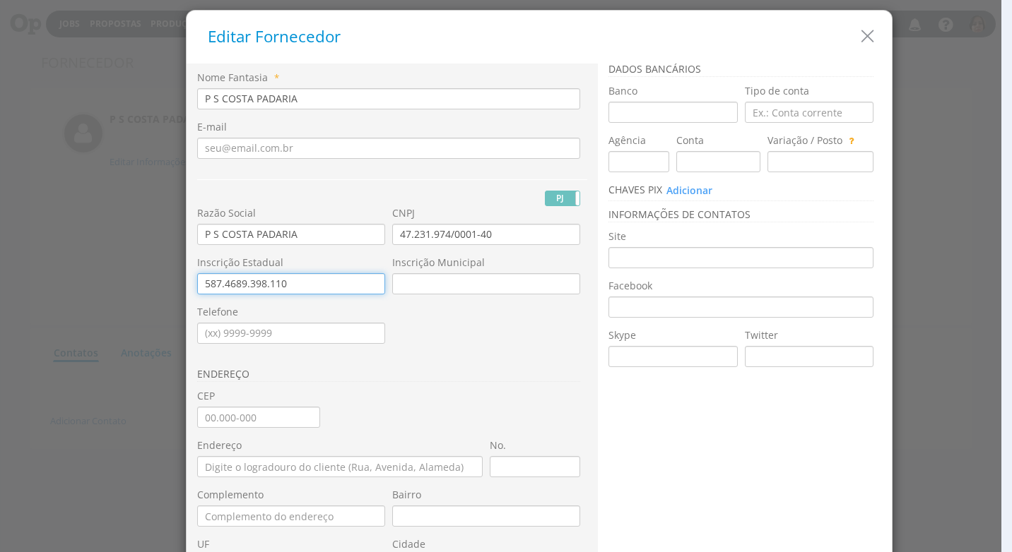
type input "587.4689.398.110"
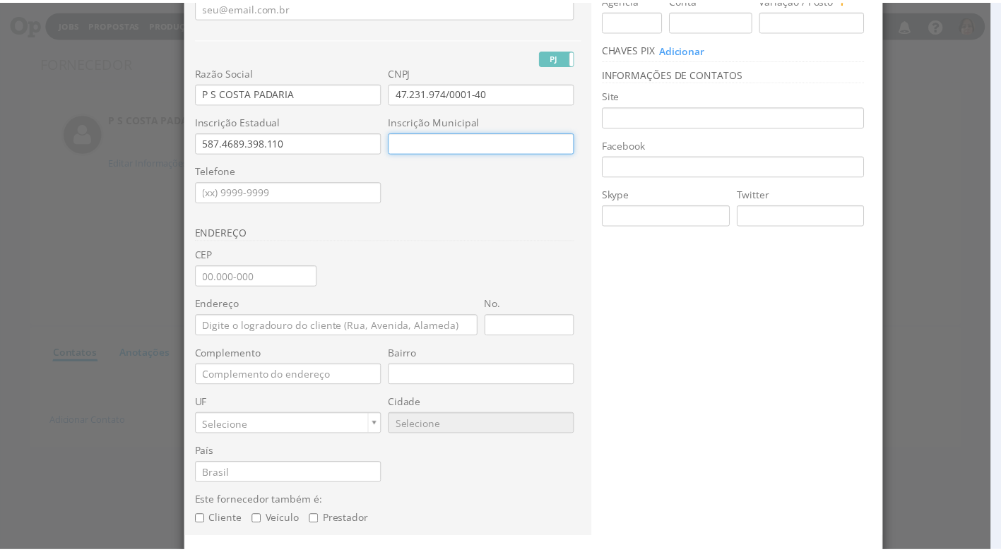
scroll to position [190, 0]
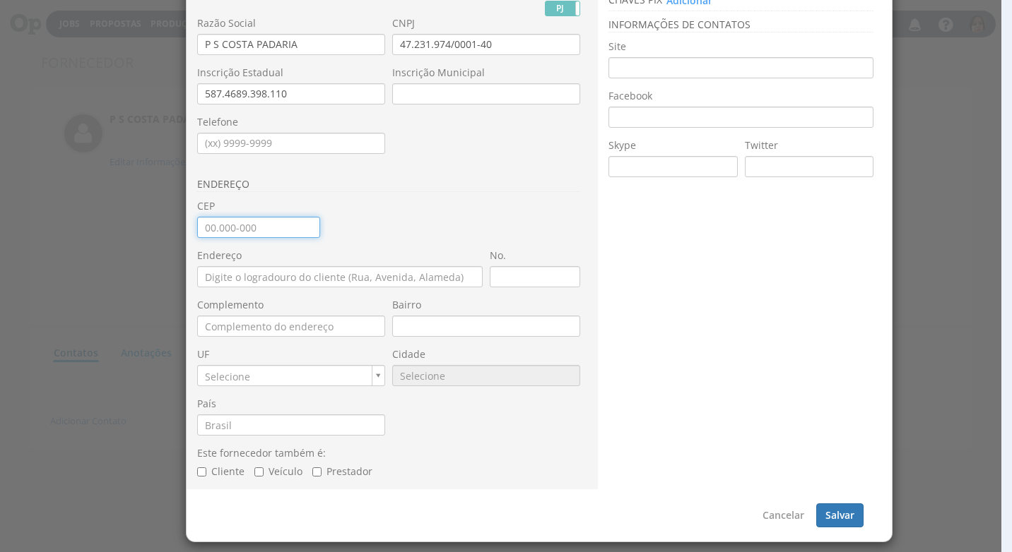
click at [198, 234] on input "CEP" at bounding box center [258, 227] width 123 height 21
type input "13.506-860"
type input "Rua P 5"
type input "Vila Paulista"
type input "SP"
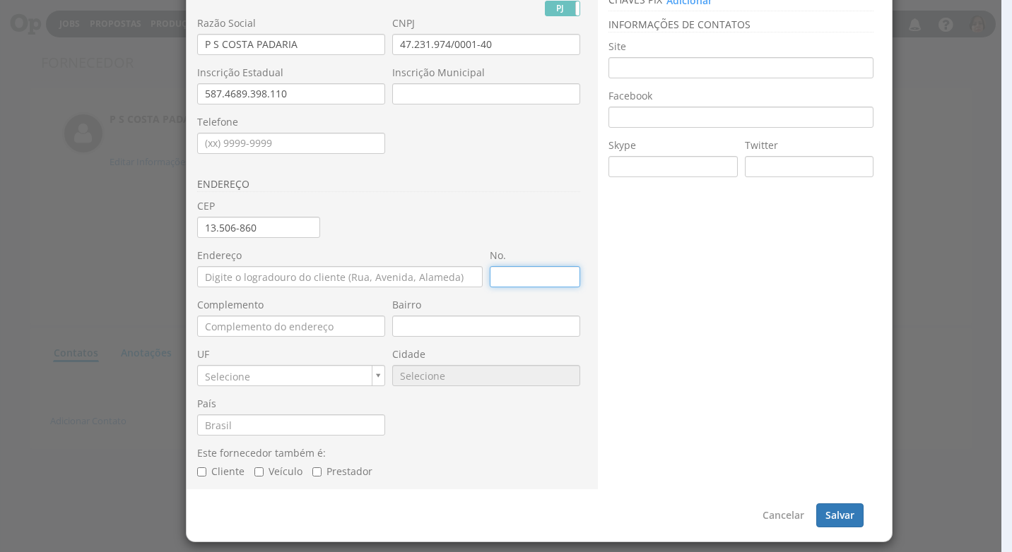
type input "9566"
click at [504, 282] on input "No." at bounding box center [535, 276] width 90 height 21
type input "451"
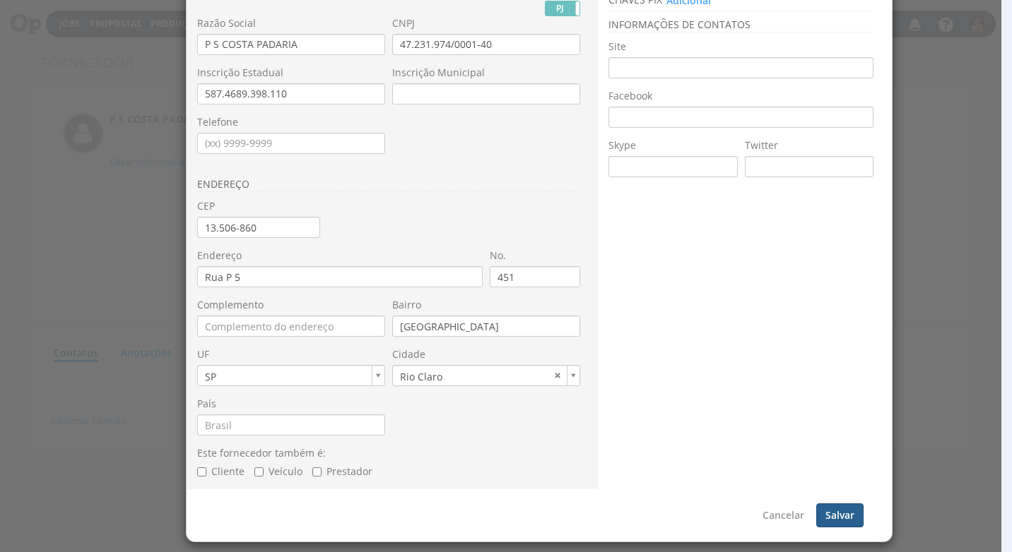
click at [829, 513] on button "Salvar" at bounding box center [839, 516] width 47 height 24
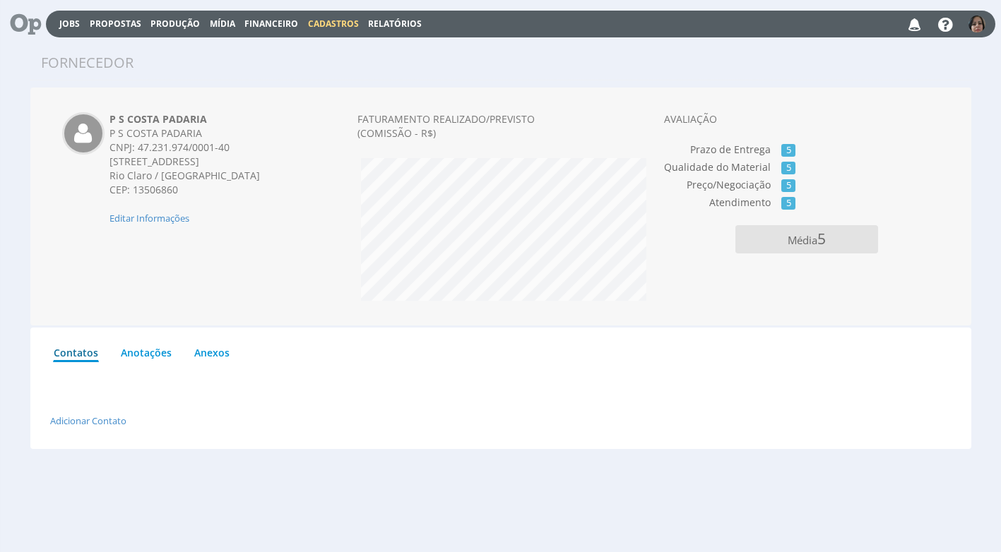
click at [276, 23] on span "Financeiro" at bounding box center [271, 24] width 54 height 12
click at [262, 47] on link "Lançamentos" at bounding box center [272, 45] width 119 height 20
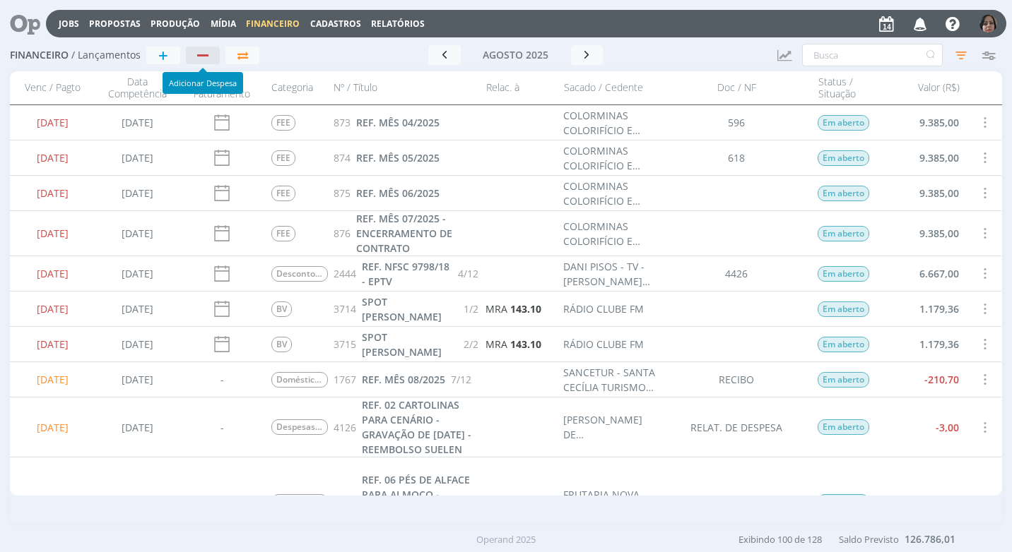
click at [211, 55] on div "button" at bounding box center [203, 55] width 18 height 9
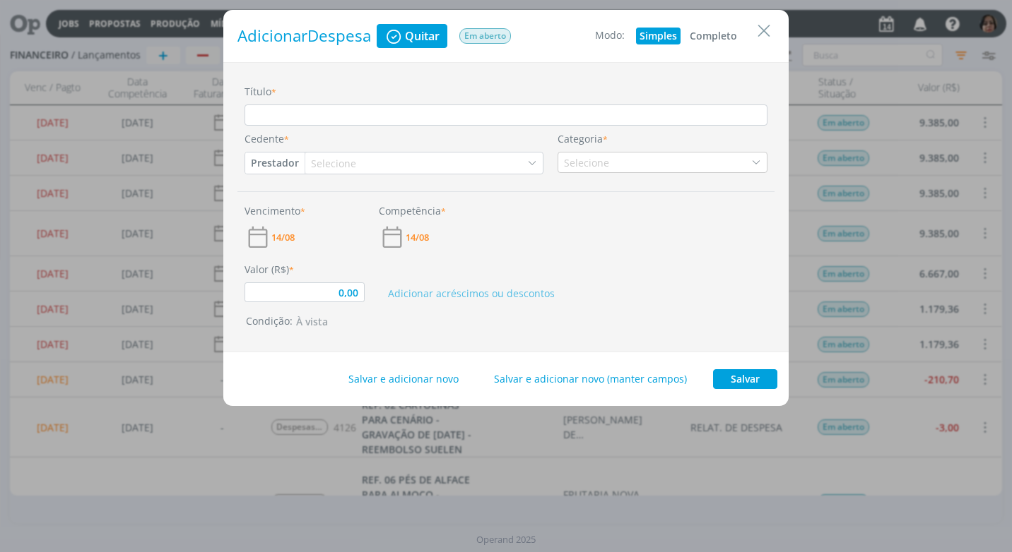
click at [699, 35] on button "Completo" at bounding box center [713, 36] width 54 height 17
type input "0,00"
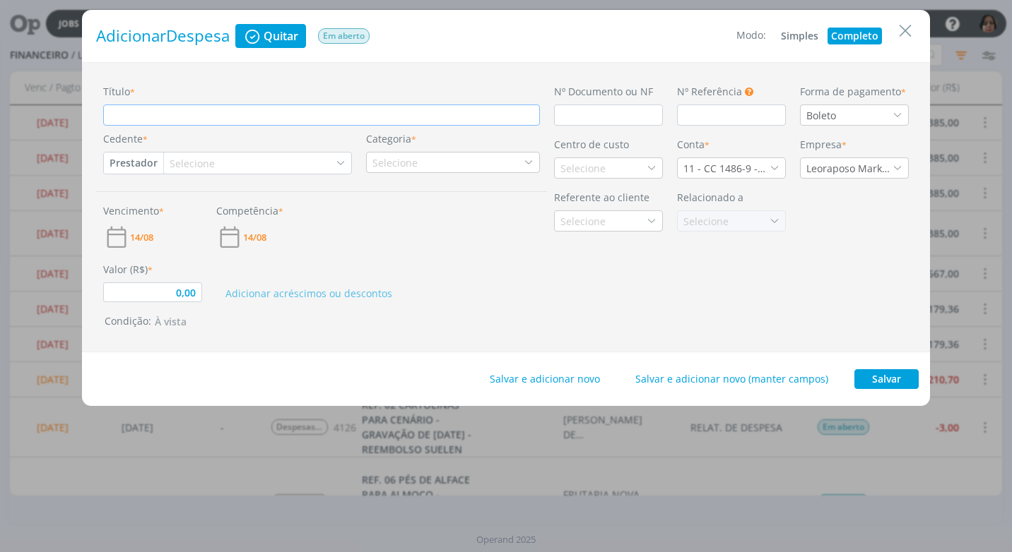
drag, startPoint x: 129, startPoint y: 108, endPoint x: 126, endPoint y: 119, distance: 11.0
click at [128, 112] on input "Título *" at bounding box center [321, 115] width 437 height 21
type input "r"
type input "0,00"
type input "re"
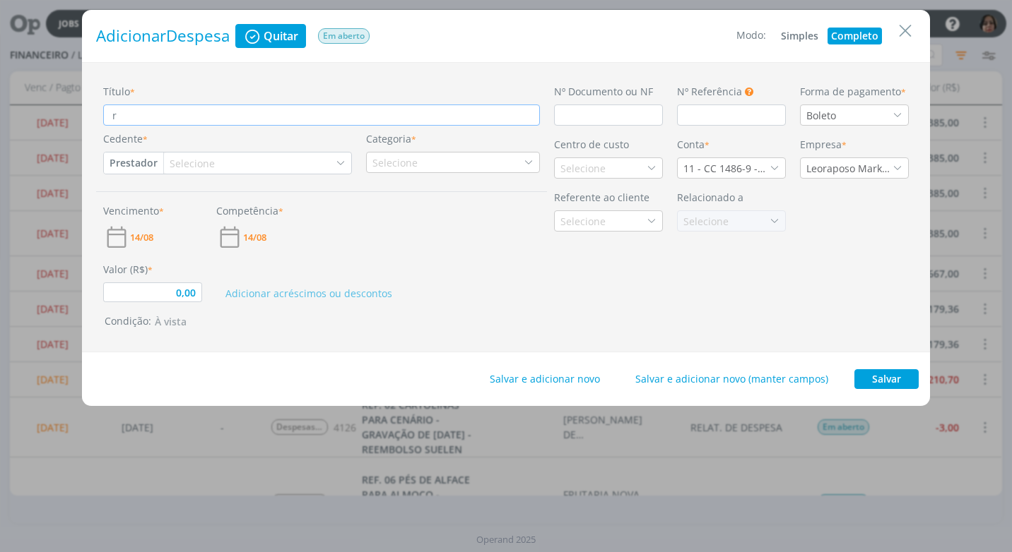
type input "0,00"
type input "ref"
type input "0,00"
type input "re"
type input "0,00"
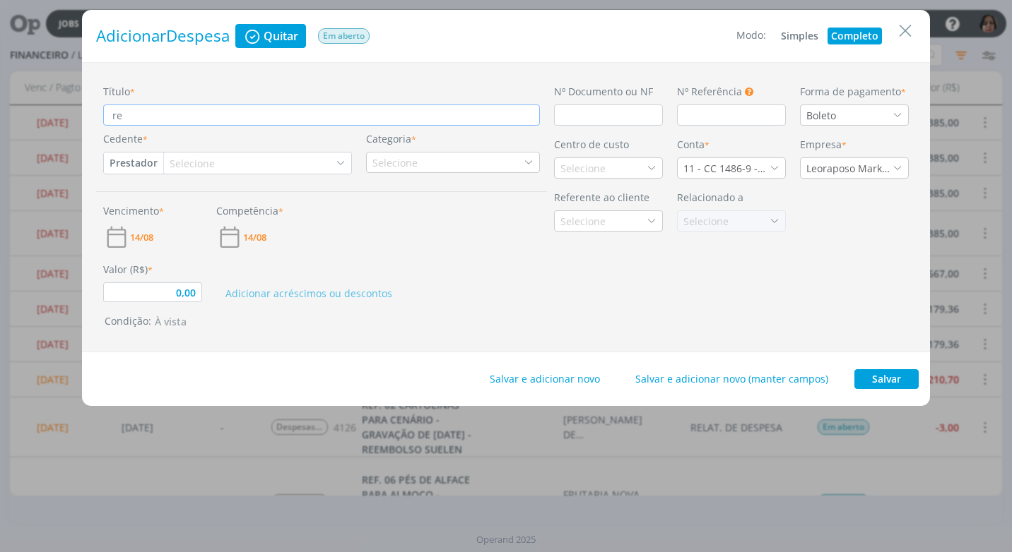
type input "r"
type input "0,00"
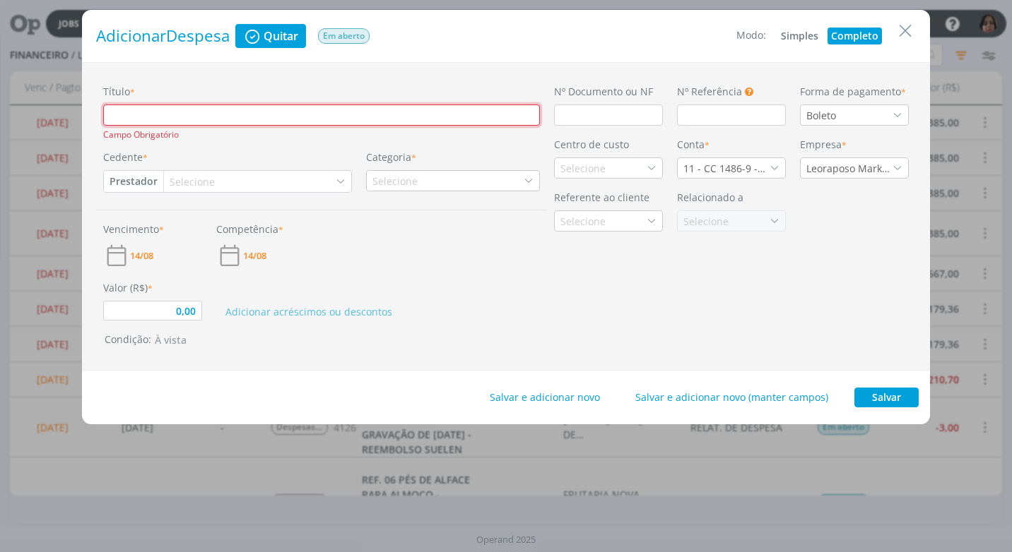
type input "R"
type input "0,00"
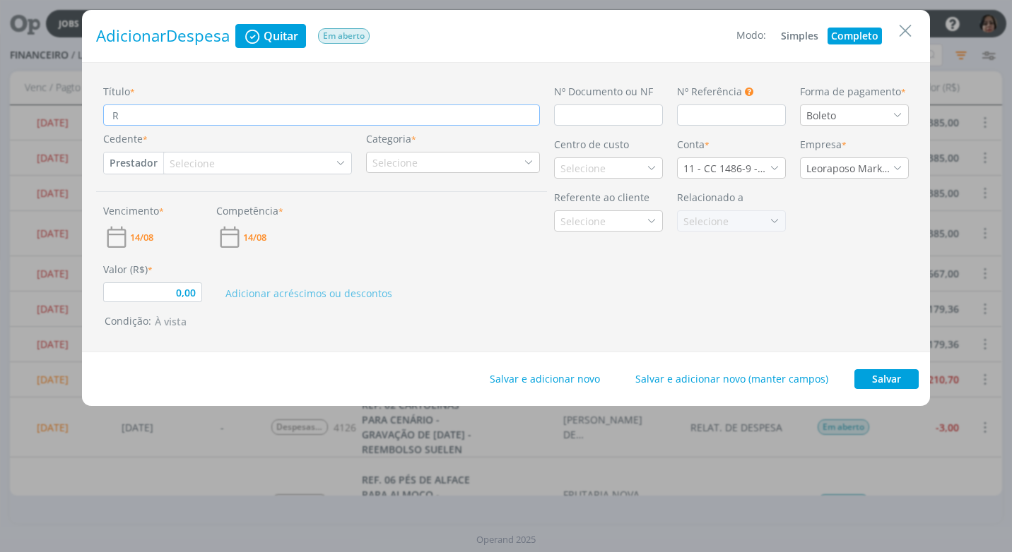
type input "RE"
type input "0,00"
type input "RE."
type input "0,00"
type input "RE."
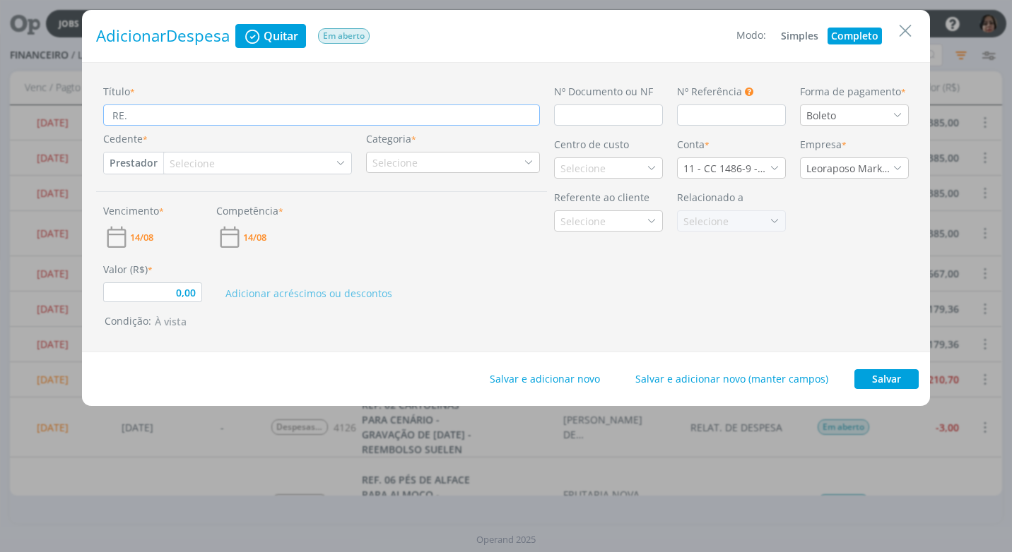
type input "0,00"
type input "RE."
type input "0,00"
type input "RE"
type input "0,00"
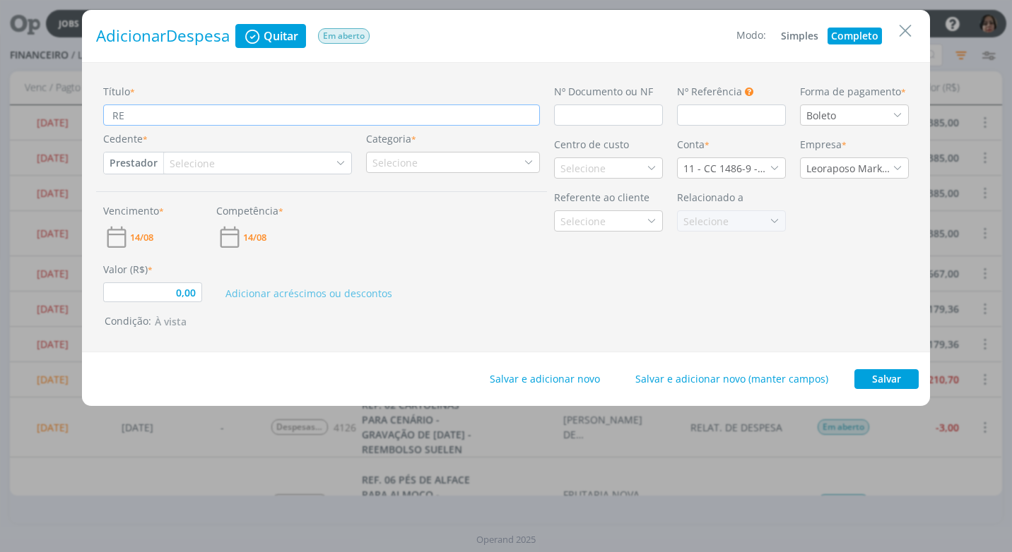
type input "REF"
type input "0,00"
type input "REF."
type input "0,00"
type input "REF."
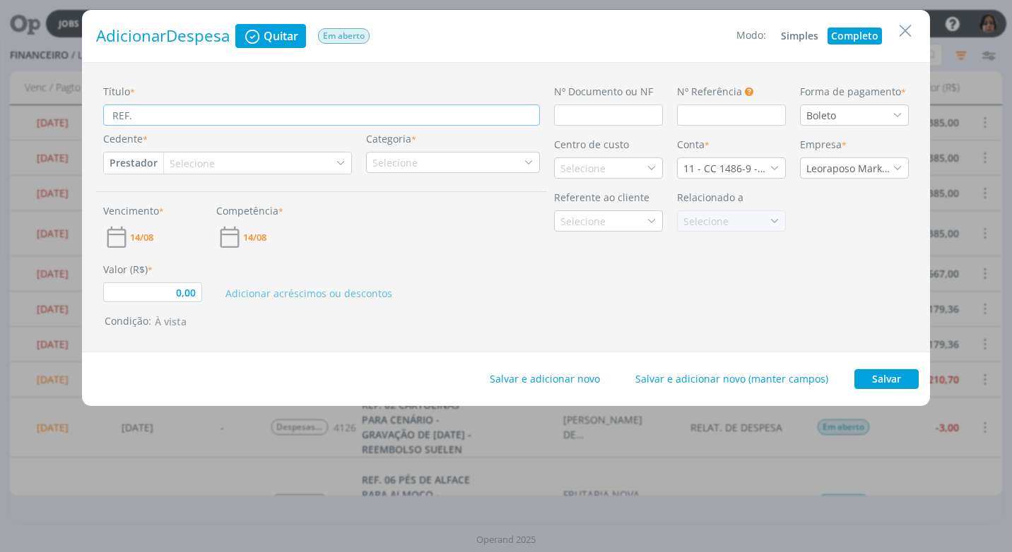
type input "0,00"
type input "REF."
type input "0,00"
type input "REF. R"
type input "0,00"
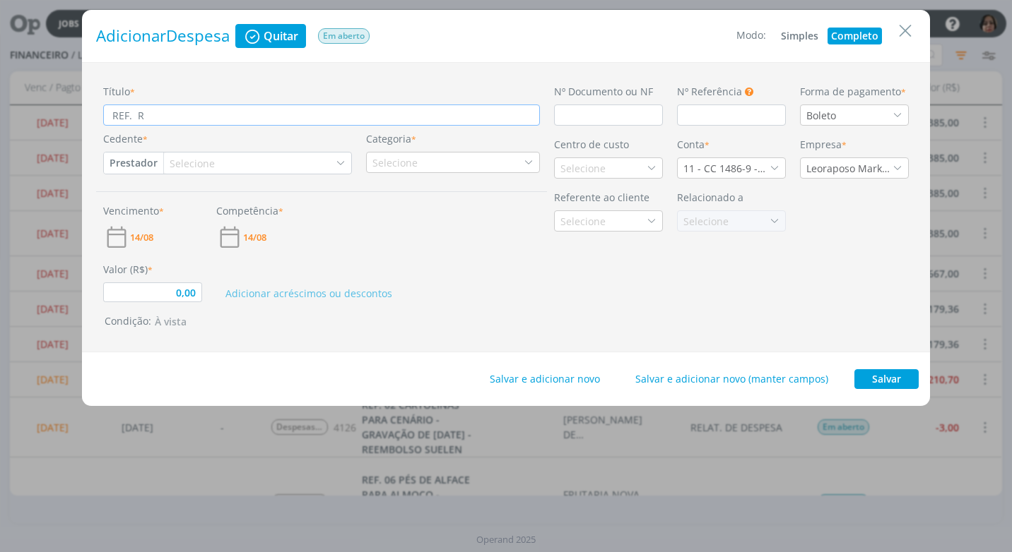
type input "REF. RE"
type input "0,00"
type input "REF. REF"
type input "0,00"
type input "REF. REFE"
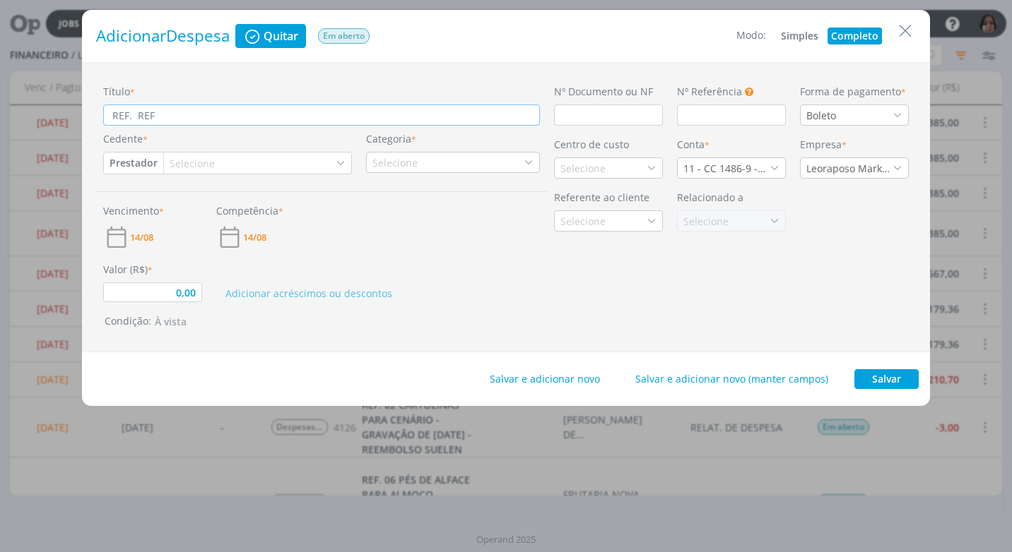
type input "0,00"
type input "REF. REFEI"
type input "0,00"
type input "REF. REFEIÇ"
type input "0,00"
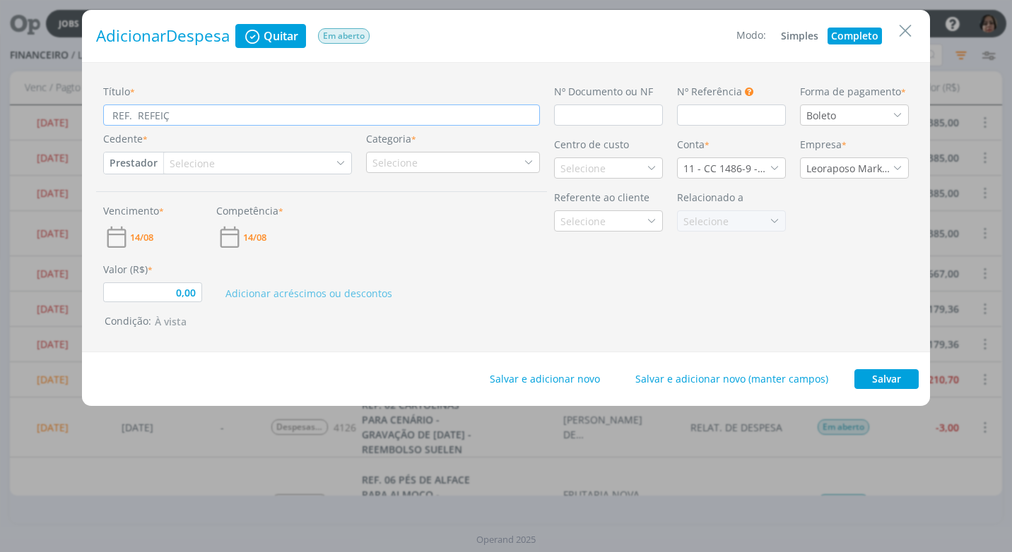
type input "REF. [GEOGRAPHIC_DATA]"
type input "0,00"
type input "REF. REFEIÇÃO"
type input "0,00"
type input "REF. REFEIÇÃO"
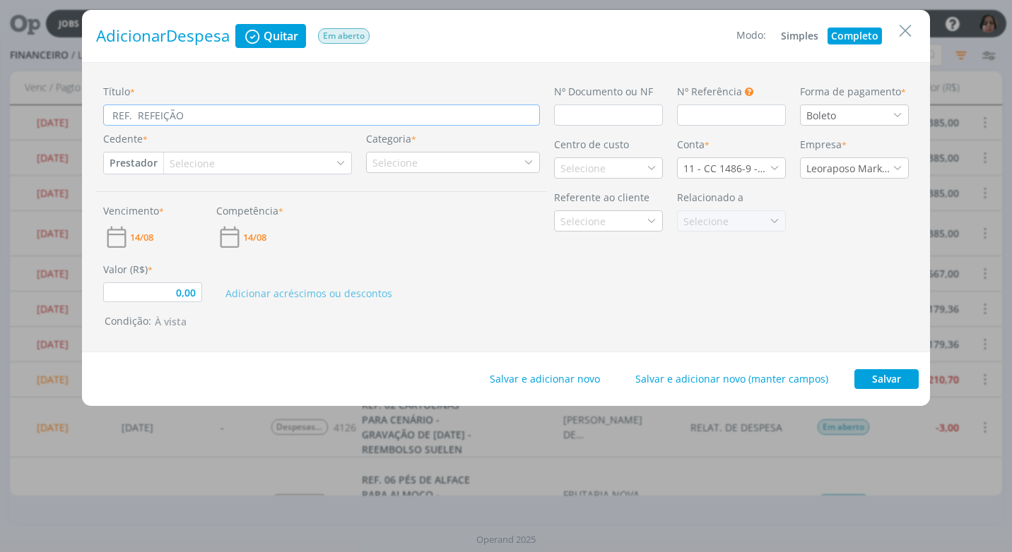
type input "0,00"
type input "REF. REFEIÇÃO E"
type input "0,00"
type input "REF. REFEIÇÃO EQ"
type input "0,00"
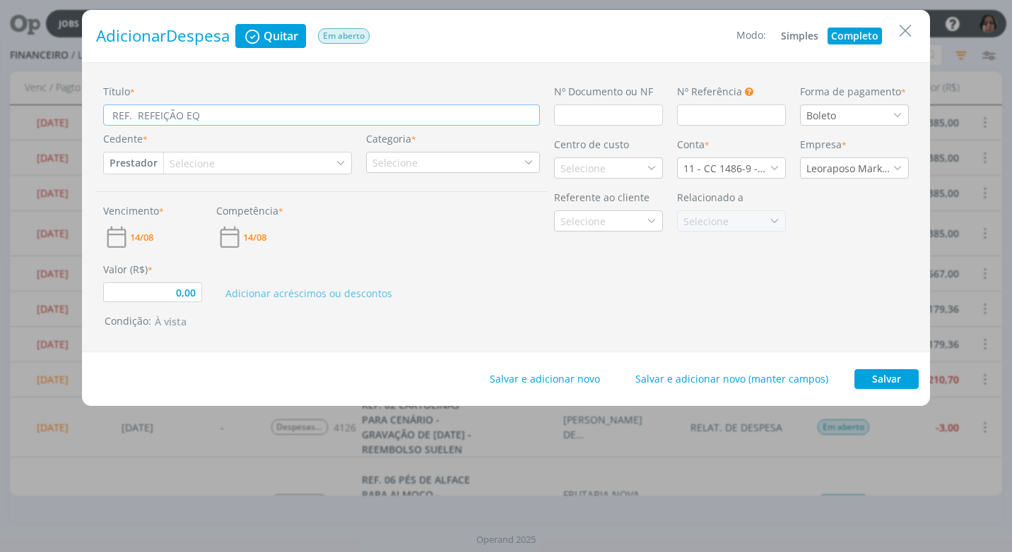
type input "REF. REFEIÇÃO EQU"
type input "0,00"
type input "REF. REFEIÇÃO EQUI"
type input "0,00"
type input "REF. REFEIÇÃO EQUIP"
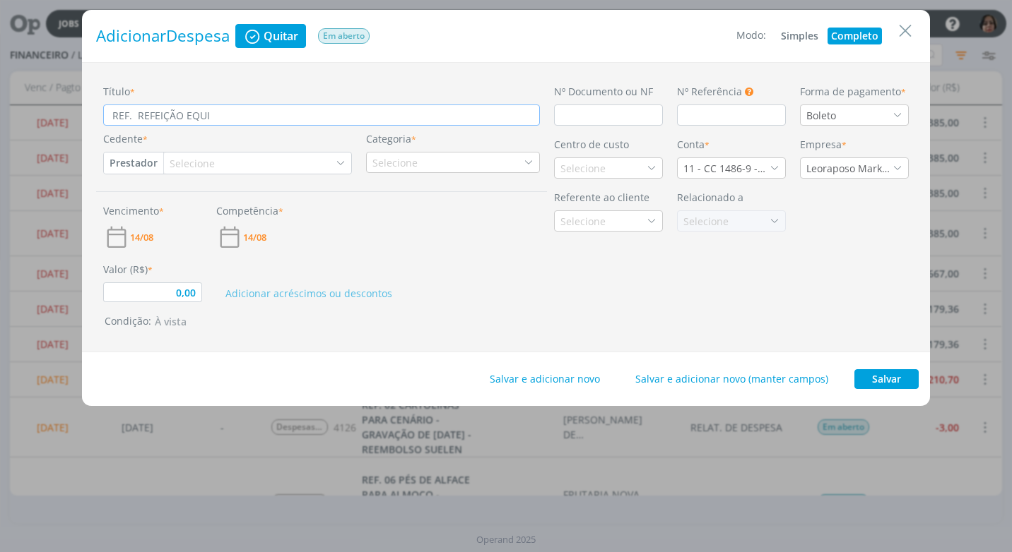
type input "0,00"
type input "REF. REFEIÇÃO EQUIP"
type input "0,00"
type input "REF. REFEIÇÃO EQUIP"
type input "0,00"
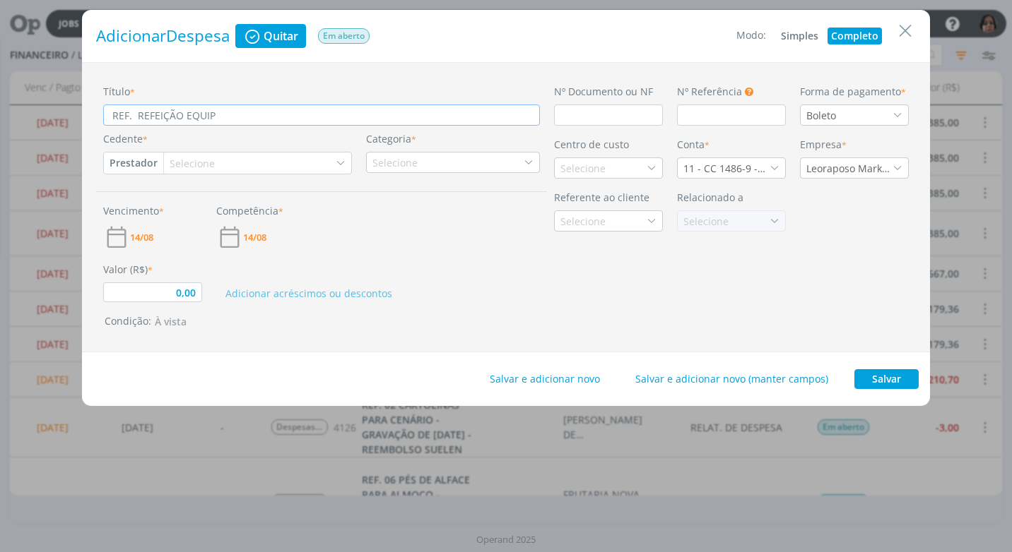
type input "REF. REFEIÇÃO EQUIPE"
type input "0,00"
type input "REF. REFEIÇÃO EQUIPE"
type input "0,00"
type input "REF. REFEIÇÃO EQUIPE D"
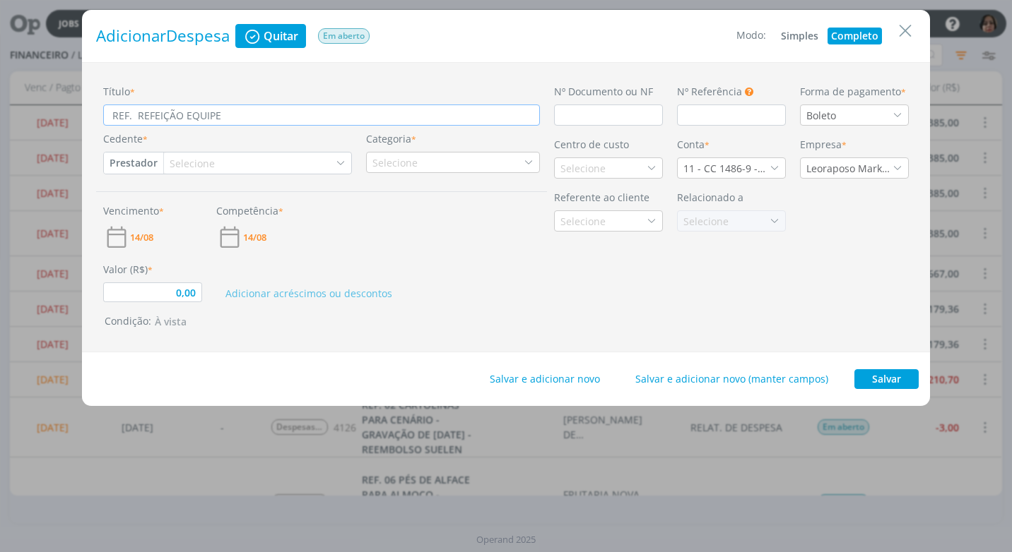
type input "0,00"
type input "REF. REFEIÇÃO EQUIPE DE"
type input "0,00"
type input "REF. REFEIÇÃO EQUIPE DE"
type input "0,00"
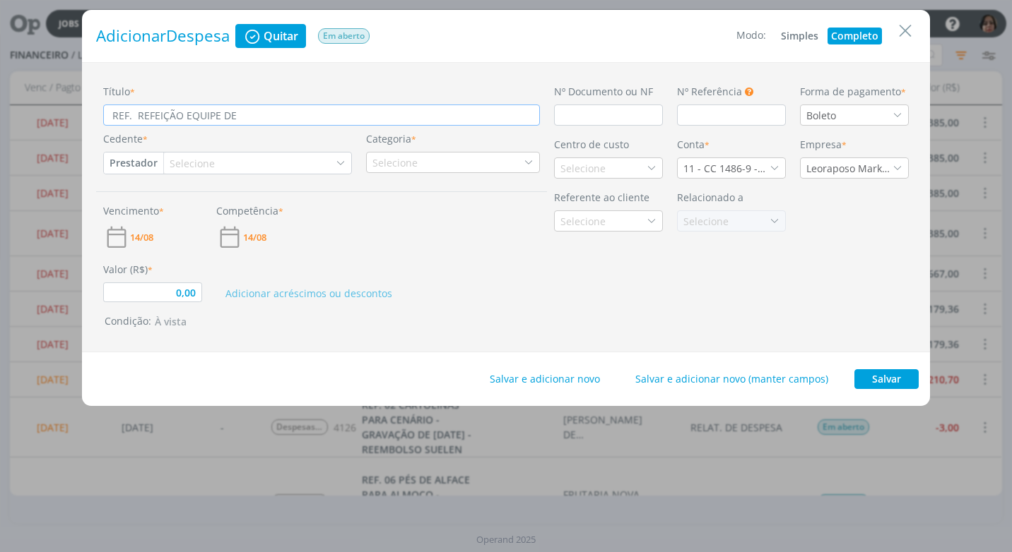
type input "REF. REFEIÇÃO EQUIPE DE G"
type input "0,00"
type input "REF. REFEIÇÃO EQUIPE DE GR"
type input "0,00"
type input "REF. REFEIÇÃO EQUIPE DE GRA"
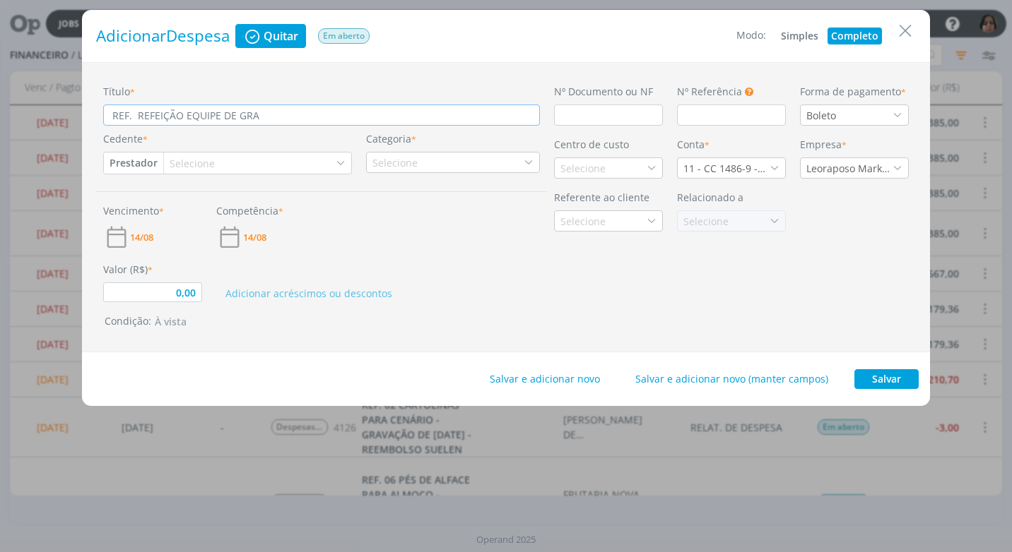
type input "0,00"
type input "REF. REFEIÇÃO EQUIPE DE GRAV"
type input "0,00"
type input "REF. REFEIÇÃO EQUIPE DE GRAVA"
type input "0,00"
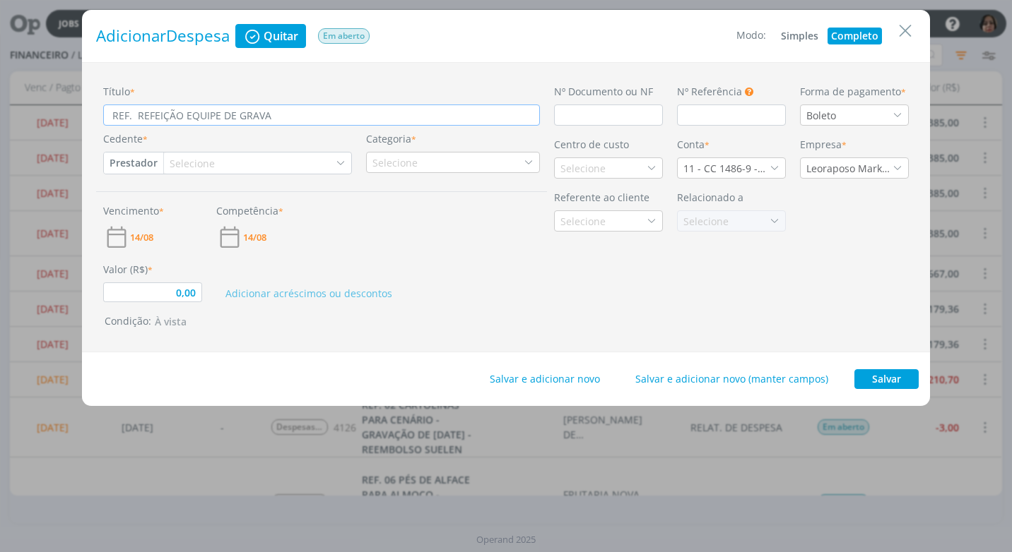
type input "REF. REFEIÇÃO EQUIPE DE GRAVAÇ"
type input "0,00"
type input "REF. REFEIÇÃO EQUIPE DE GRAVAÇÃ"
type input "0,00"
type input "REF. REFEIÇÃO EQUIPE DE GRAVAÇÃO"
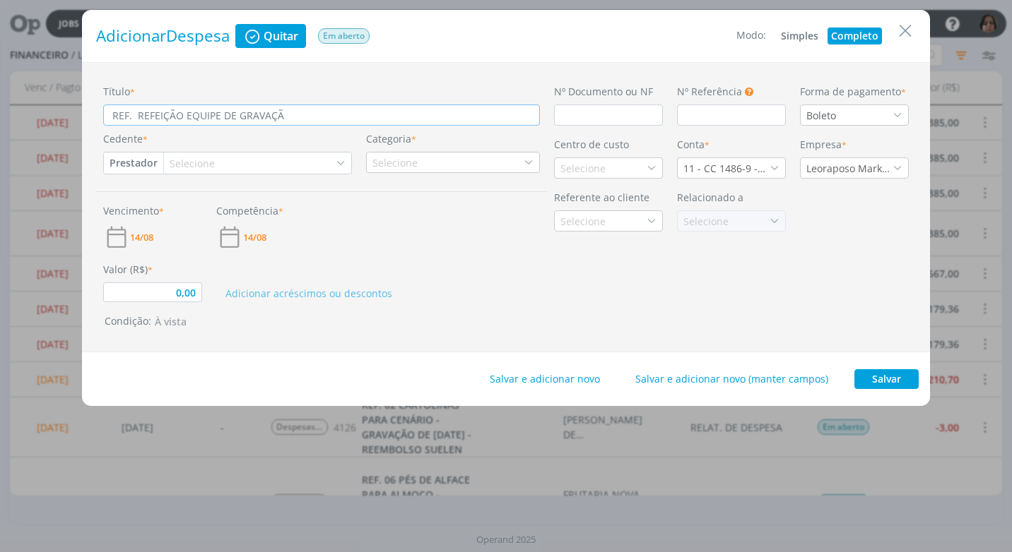
type input "0,00"
type input "REF. REFEIÇÃO EQUIPE DE GRAVAÇÃO"
type input "0,00"
type input "REF. REFEIÇÃO EQUIPE DE GRAVAÇÃO D"
type input "0,00"
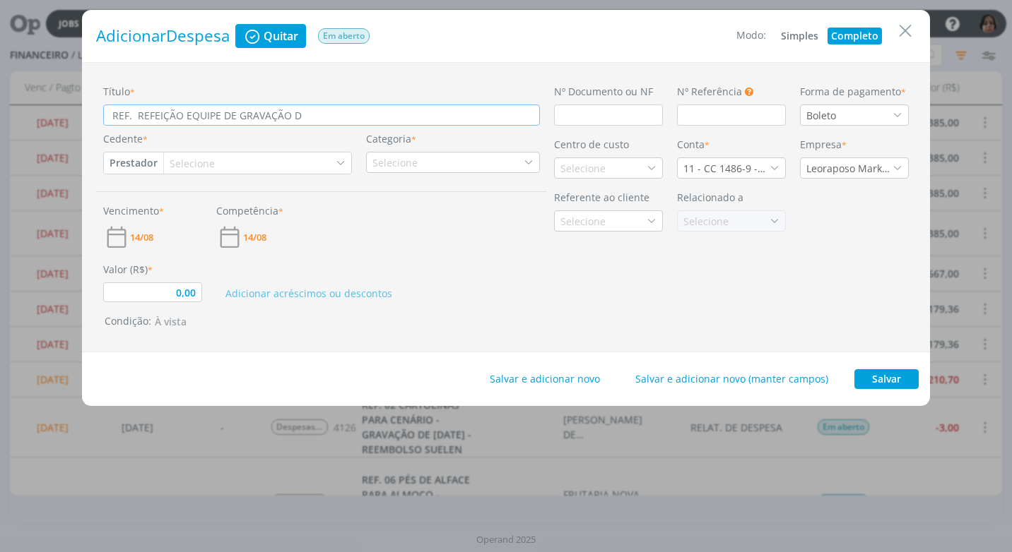
type input "REF. REFEIÇÃO EQUIPE DE GRAVAÇÃO DE"
type input "0,00"
type input "REF. REFEIÇÃO EQUIPE DE GRAVAÇÃO DE"
type input "0,00"
type input "REF. REFEIÇÃO EQUIPE DE GRAVAÇÃO DE 1"
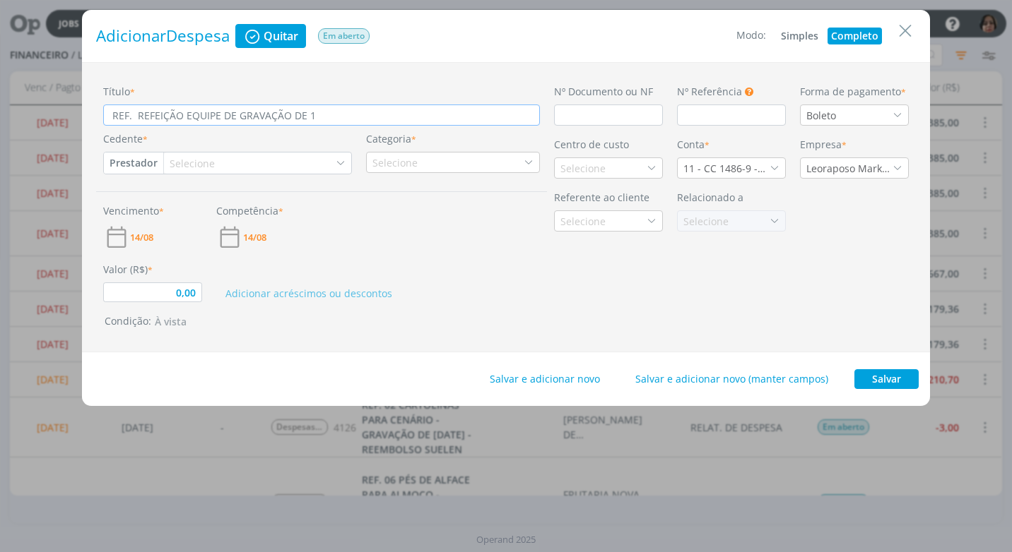
type input "0,00"
type input "REF. REFEIÇÃO EQUIPE DE GRAVAÇÃO DE 11"
type input "0,00"
type input "REF. REFEIÇÃO EQUIPE DE GRAVAÇÃO DE 11/"
type input "0,00"
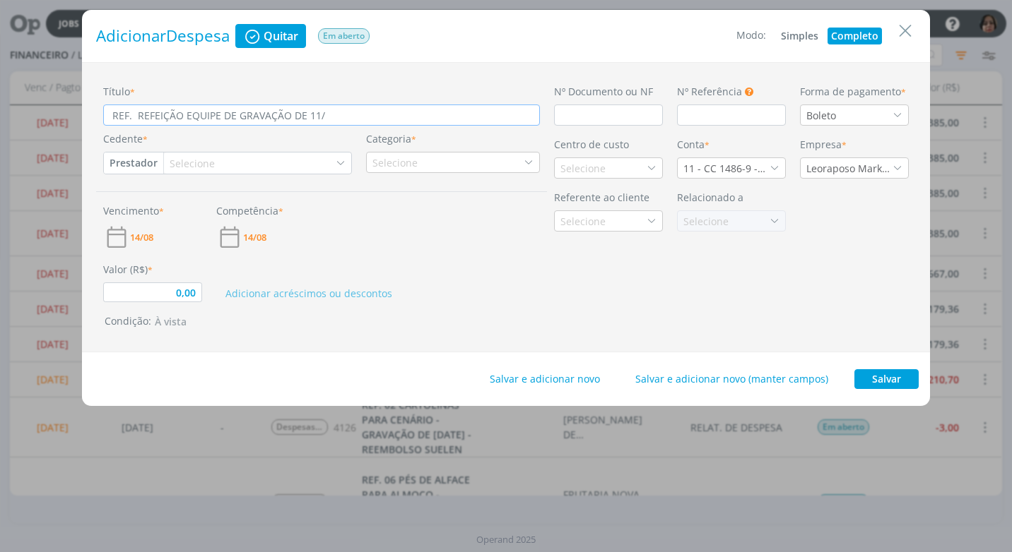
type input "REF. REFEIÇÃO EQUIPE DE GRAVAÇÃO DE 11/0"
type input "0,00"
type input "REF. REFEIÇÃO EQUIPE DE GRAVAÇÃO DE 11/08"
type input "0,00"
type input "REF. REFEIÇÃO EQUIPE DE GRAVAÇÃO DE 11/08/"
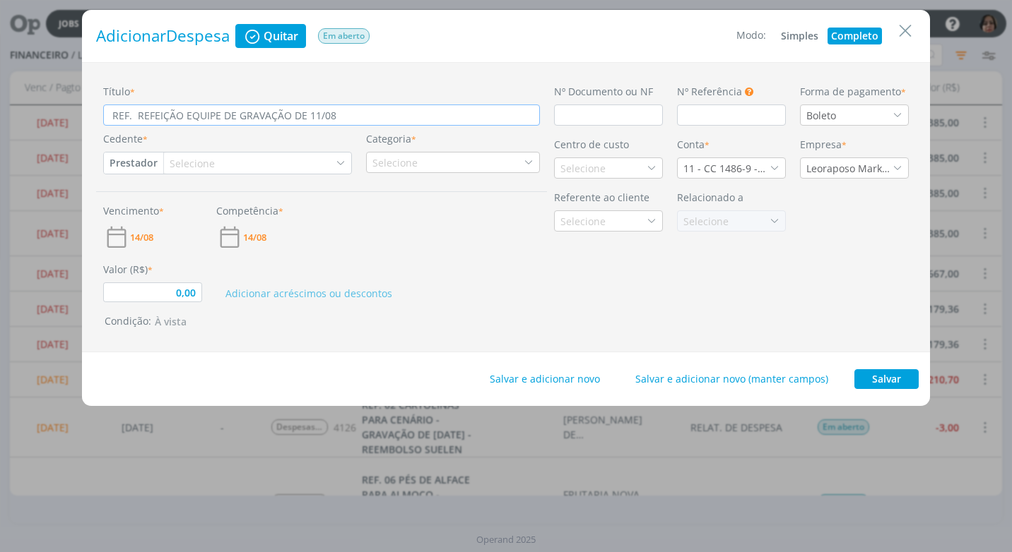
type input "0,00"
type input "REF. REFEIÇÃO EQUIPE DE GRAVAÇÃO DE [DATE]"
type input "0,00"
type input "REF. REFEIÇÃO EQUIPE DE GRAVAÇÃO DE [DATE]"
type input "0,00"
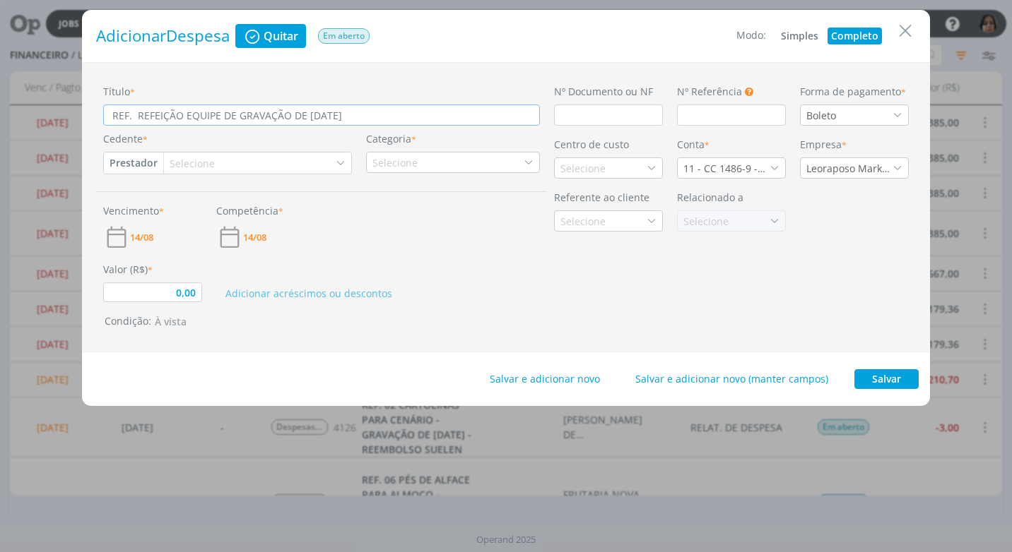
type input "REF. REFEIÇÃO EQUIPE DE GRAVAÇÃO DE [DATE]"
click at [567, 118] on input "dialog" at bounding box center [608, 115] width 109 height 21
type input "C"
type input "0,00"
type input "CU"
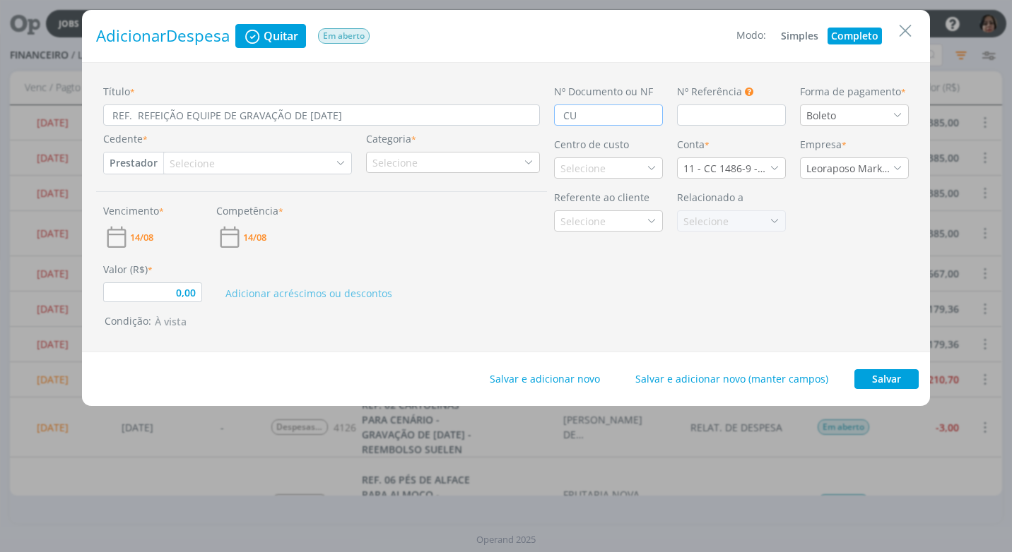
type input "0,00"
type input "CUP"
type input "0,00"
type input "CUPO"
type input "0,00"
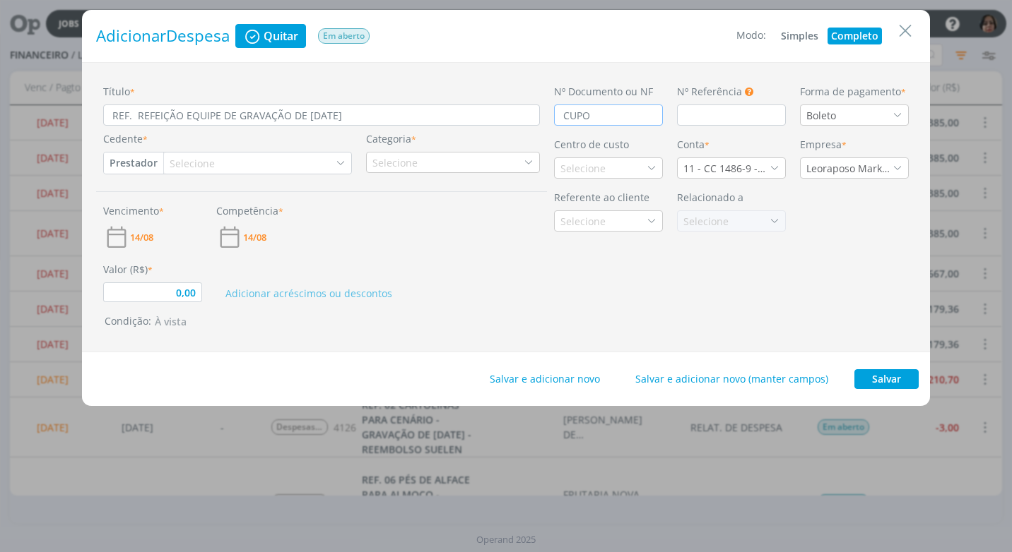
type input "CUPOM"
type input "0,00"
type input "CUPOM"
click at [898, 112] on icon "dialog" at bounding box center [897, 115] width 10 height 10
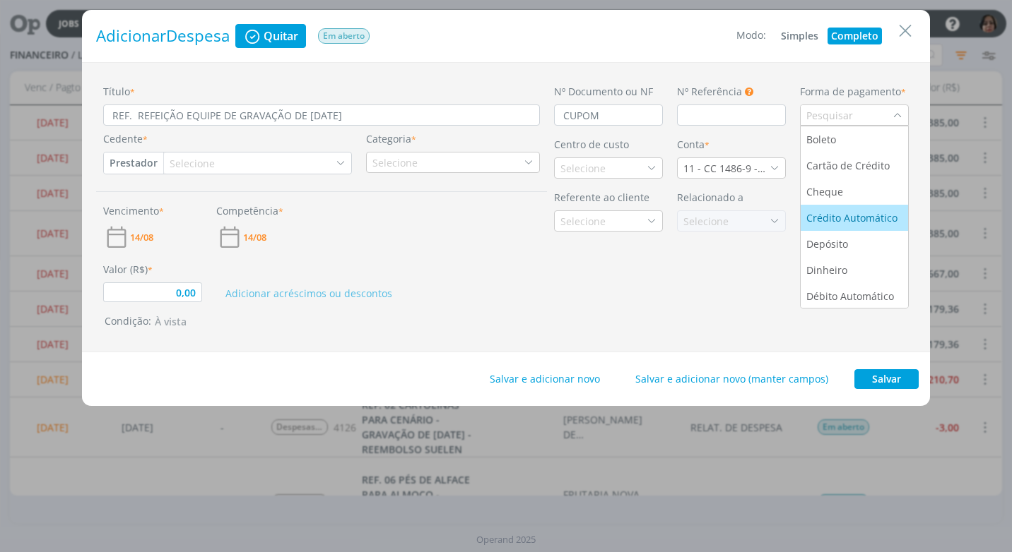
click at [872, 215] on div "Crédito Automático" at bounding box center [853, 218] width 94 height 15
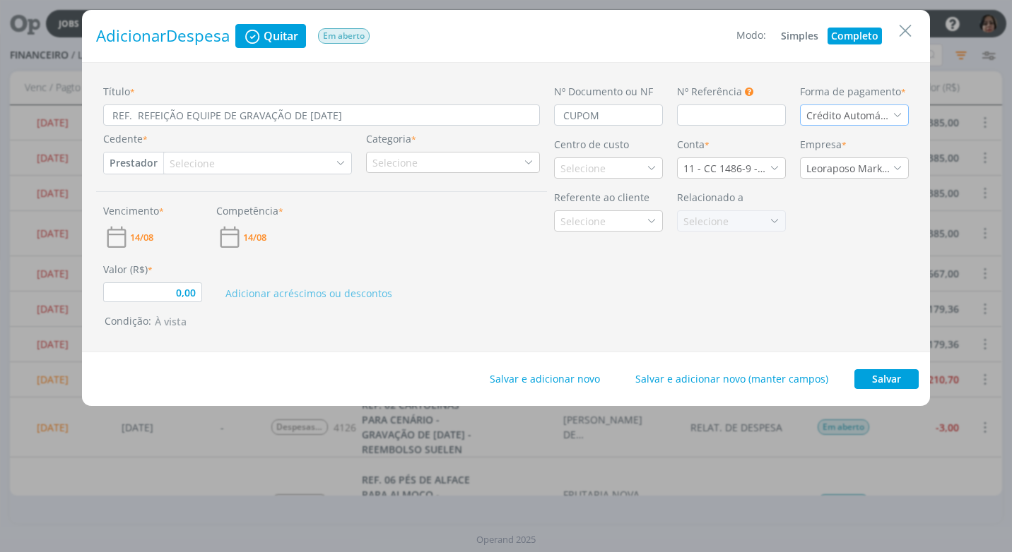
click at [897, 115] on icon "dialog" at bounding box center [897, 115] width 10 height 10
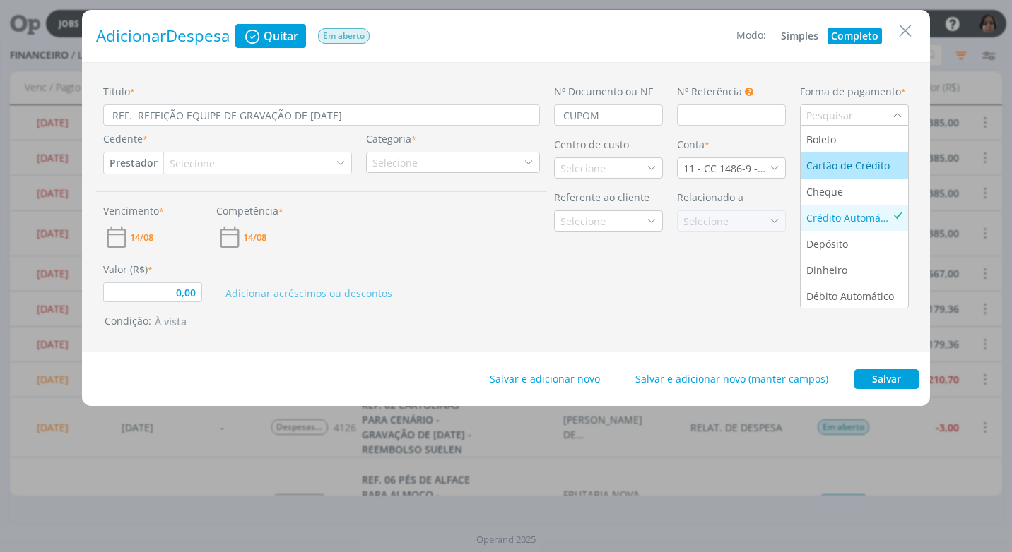
click at [864, 166] on div "Cartão de Crédito" at bounding box center [849, 165] width 86 height 15
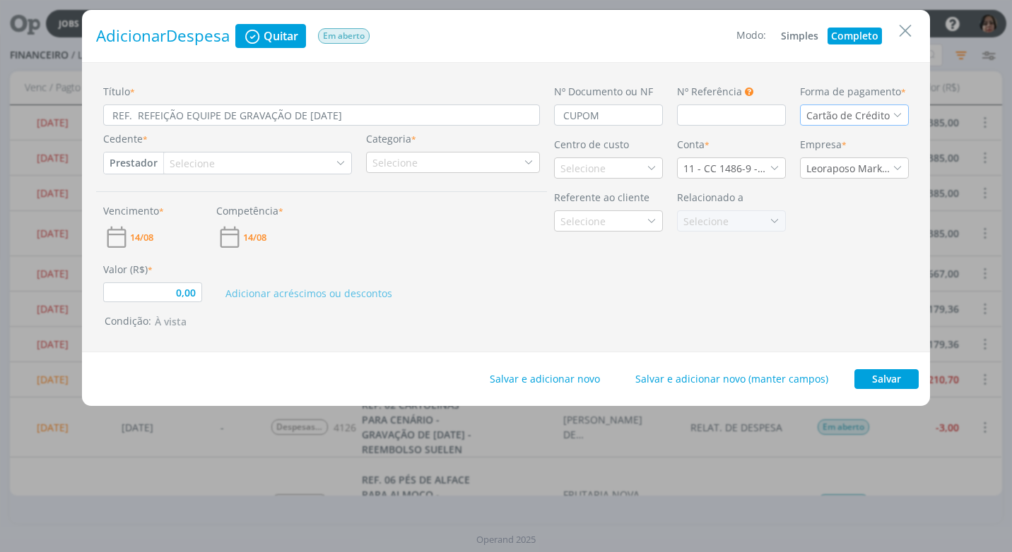
click at [126, 160] on button "Prestador" at bounding box center [133, 163] width 59 height 21
click at [161, 206] on link "Fornecedor" at bounding box center [161, 210] width 112 height 23
type input "0,00"
click at [211, 158] on div "Selecione" at bounding box center [201, 163] width 48 height 15
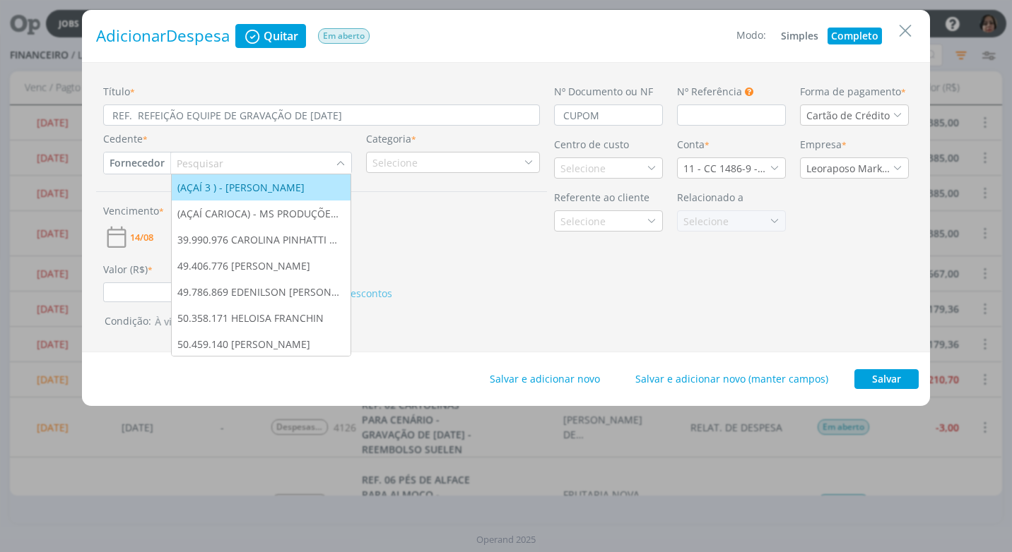
click at [199, 171] on input "dialog" at bounding box center [253, 163] width 165 height 20
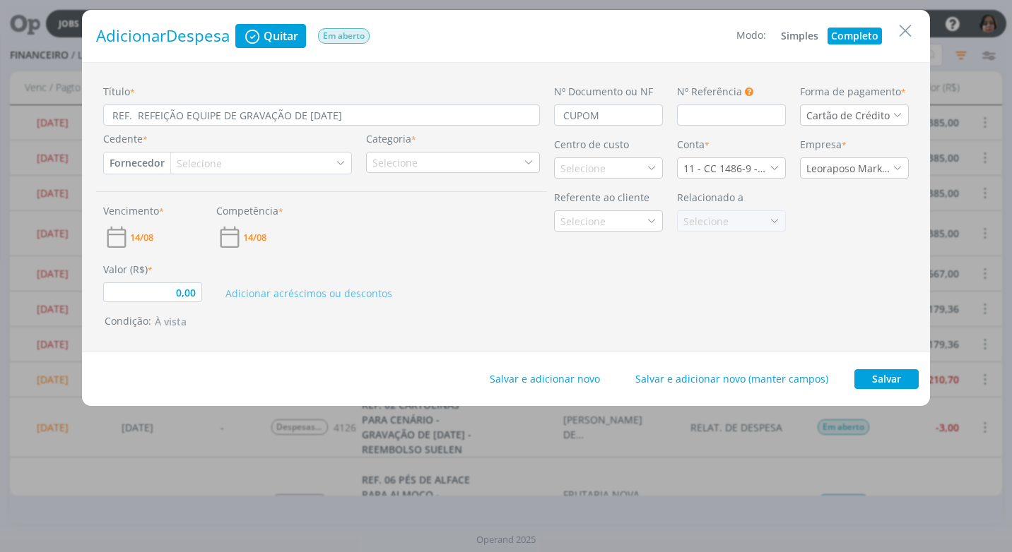
click at [172, 162] on div "Selecione" at bounding box center [198, 163] width 54 height 15
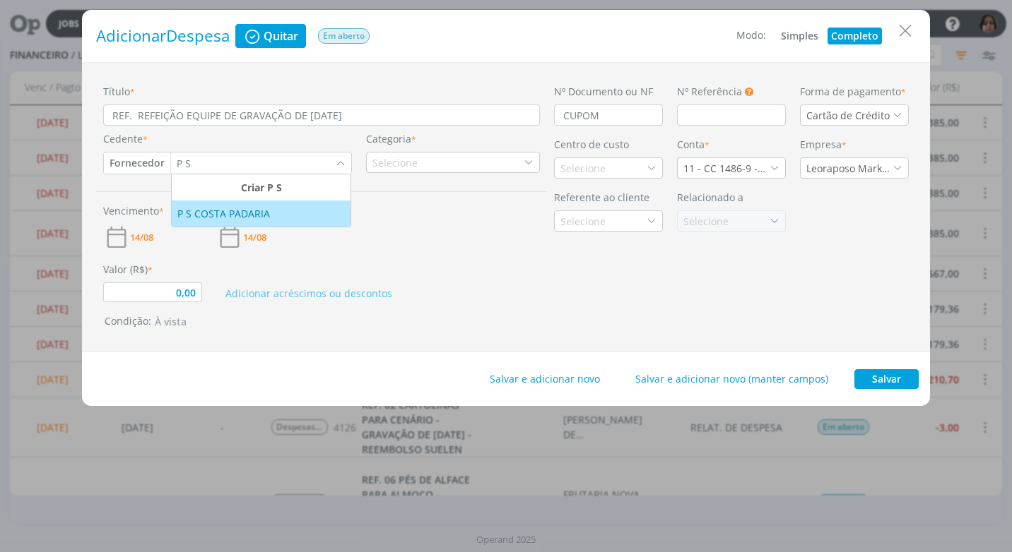
type input "P S"
click at [197, 213] on div "P S COSTA PADARIA" at bounding box center [224, 213] width 95 height 15
type input "0,00"
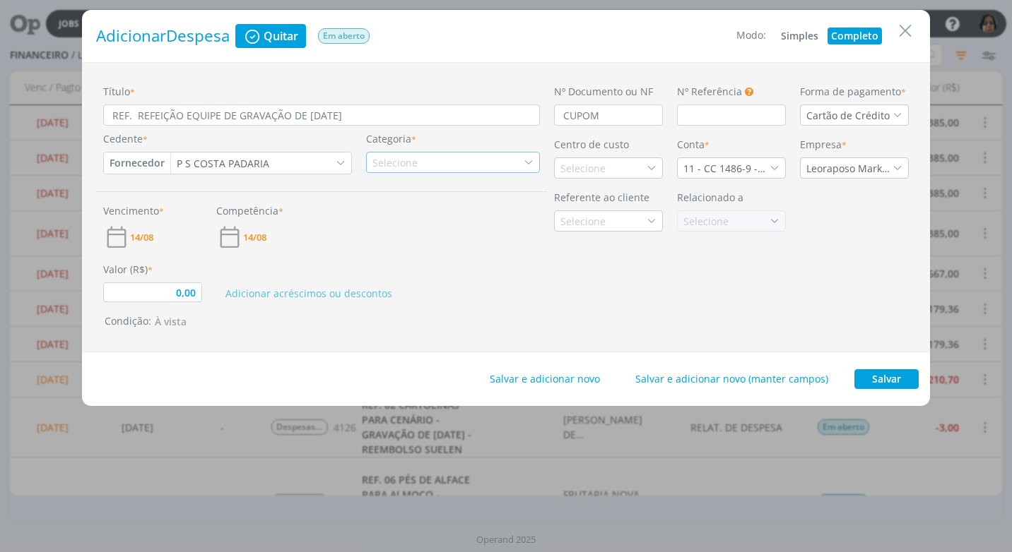
click at [531, 163] on icon "dialog" at bounding box center [528, 163] width 10 height 10
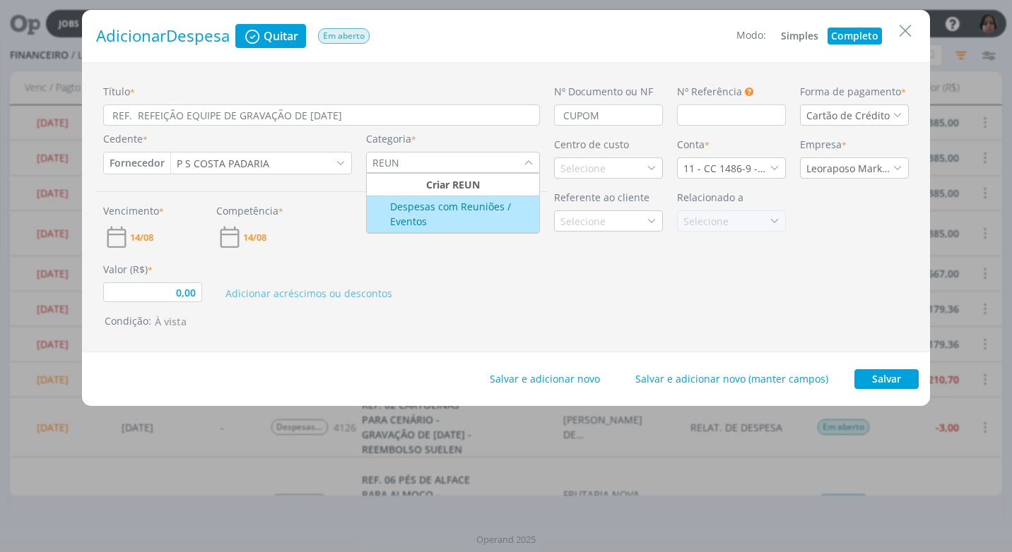
type input "REUN"
click at [415, 207] on div "Despesas com Reuniões / Eventos" at bounding box center [453, 214] width 169 height 30
type input "0,00"
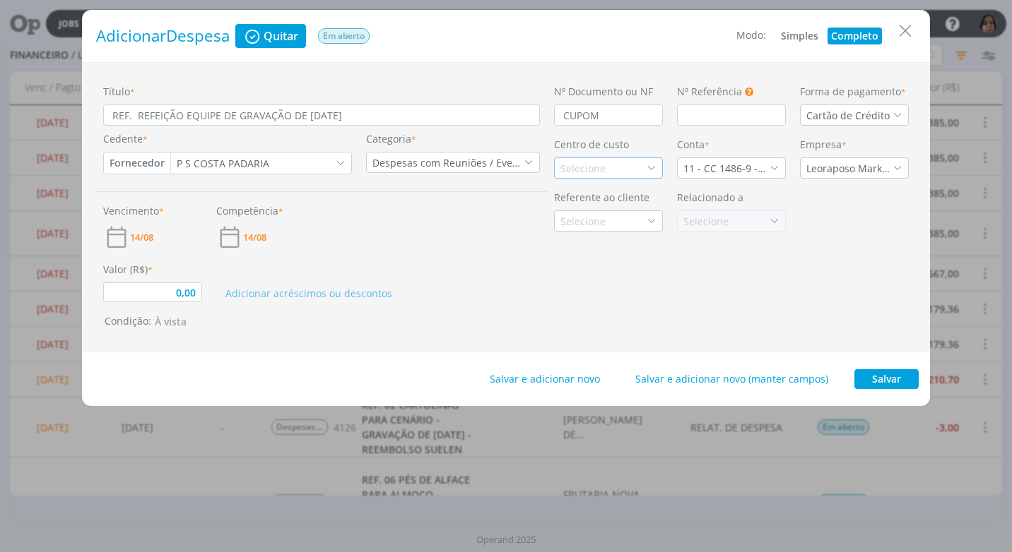
click at [566, 163] on div "Selecione" at bounding box center [584, 168] width 48 height 15
type input "PRO"
click at [617, 223] on div "Promax / Bardahl" at bounding box center [602, 218] width 85 height 15
click at [775, 168] on icon "dialog" at bounding box center [774, 168] width 10 height 10
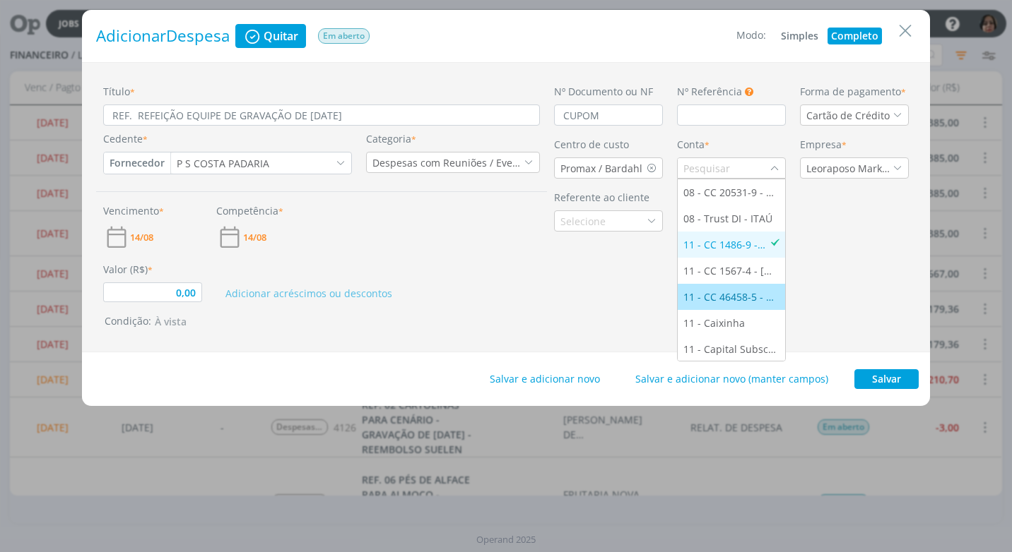
click at [735, 291] on div "11 - CC 46458-5 - [GEOGRAPHIC_DATA]" at bounding box center [731, 297] width 96 height 15
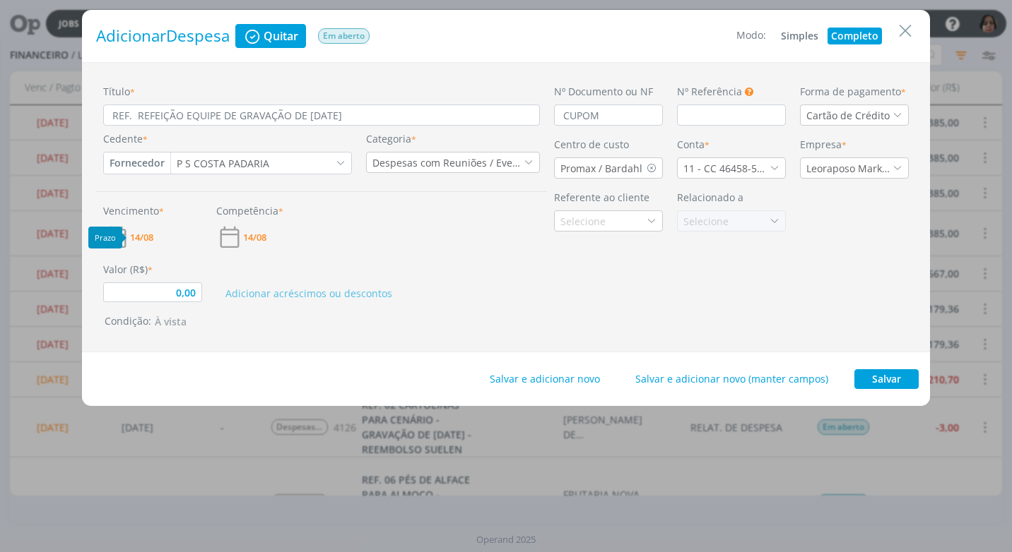
click at [136, 242] on span "14/08" at bounding box center [141, 237] width 23 height 9
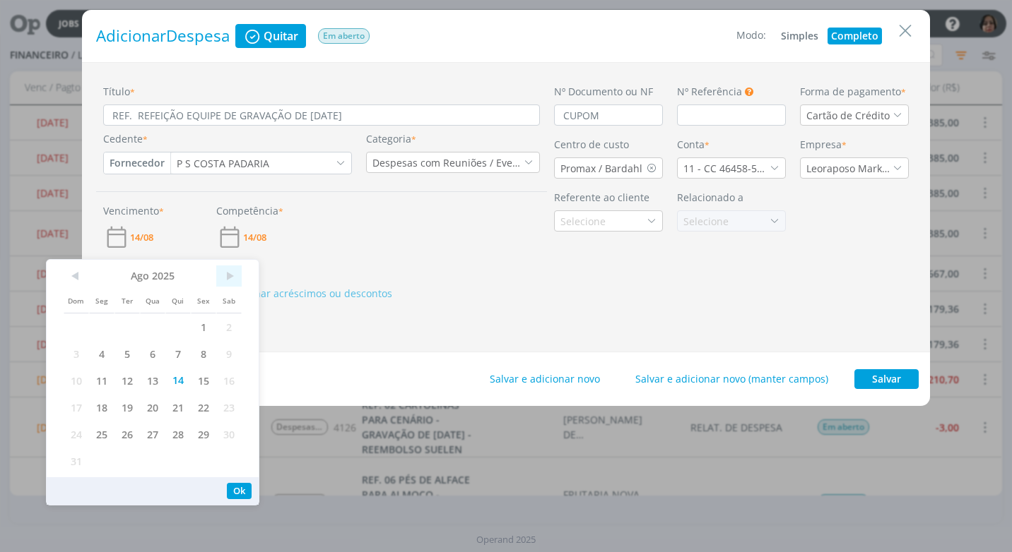
click at [233, 276] on span ">" at bounding box center [228, 276] width 25 height 21
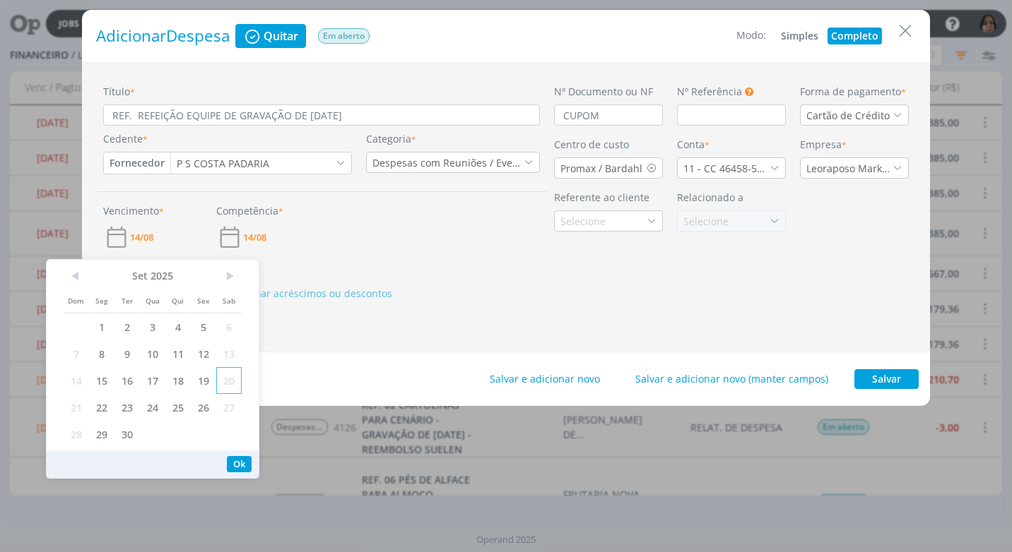
click at [235, 373] on span "20" at bounding box center [228, 380] width 25 height 27
drag, startPoint x: 231, startPoint y: 467, endPoint x: 225, endPoint y: 435, distance: 32.4
click at [230, 461] on button "Ok" at bounding box center [239, 464] width 25 height 16
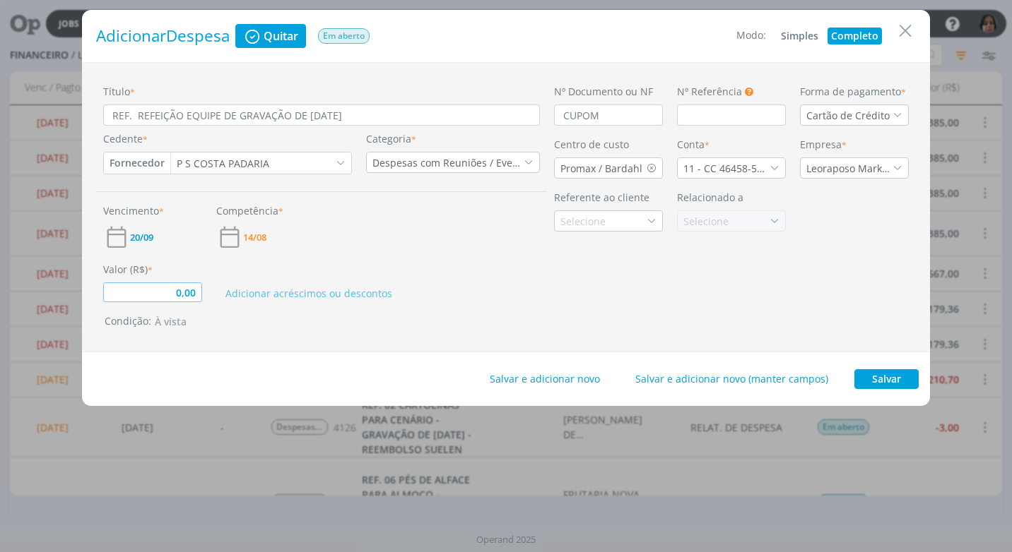
click at [176, 295] on input "0,00" at bounding box center [152, 293] width 99 height 20
click at [888, 383] on button "Salvar" at bounding box center [886, 379] width 64 height 20
type input "232,69"
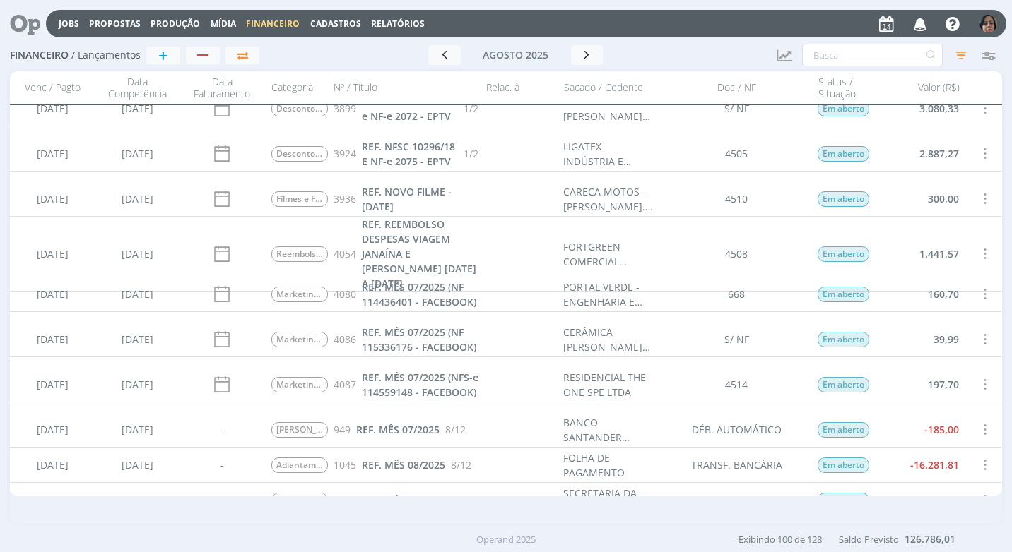
scroll to position [2614, 0]
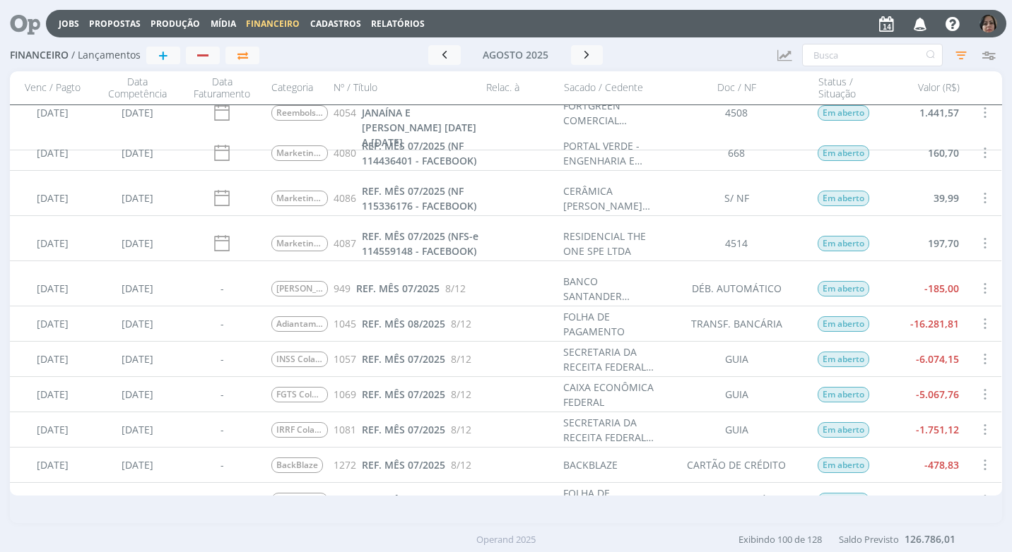
click at [982, 290] on span at bounding box center [984, 288] width 16 height 19
click at [930, 278] on div "Selecionar" at bounding box center [937, 280] width 140 height 20
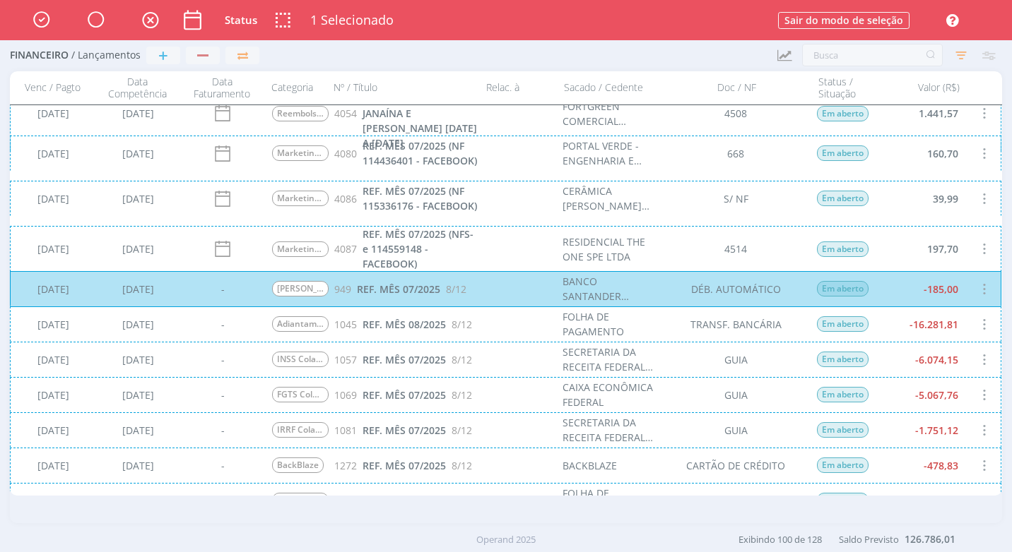
scroll to position [2614, 0]
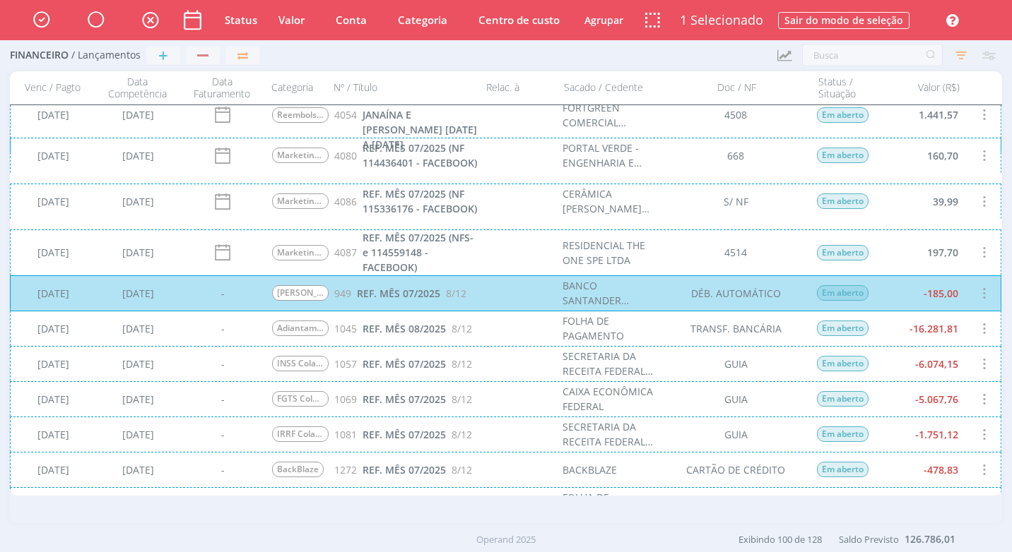
click at [928, 336] on div "[DATE] [DATE] - Adiantamento 1045 REF. MÊS 08/2025 8/12 FOLHA DE PAGAMENTO TRAN…" at bounding box center [505, 328] width 991 height 35
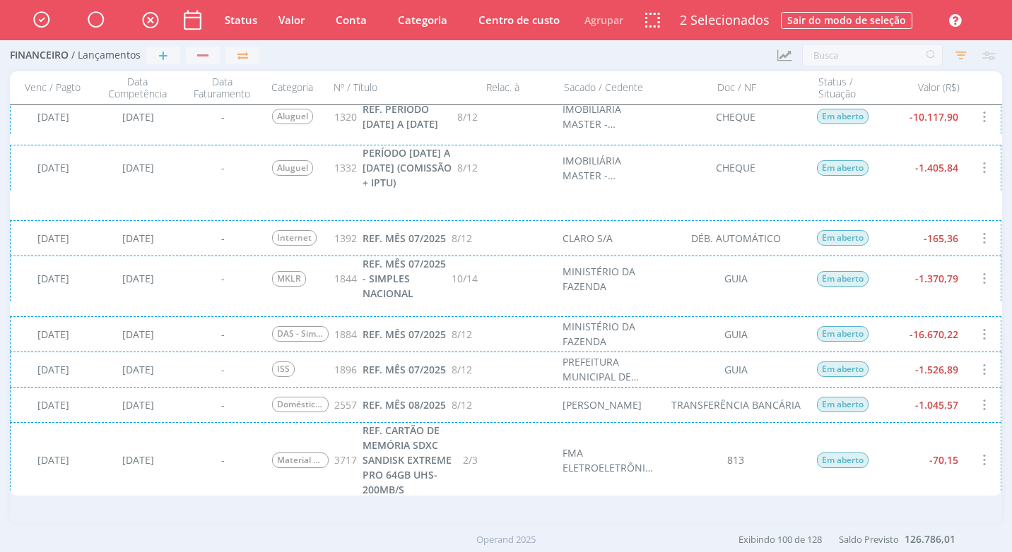
scroll to position [3109, 0]
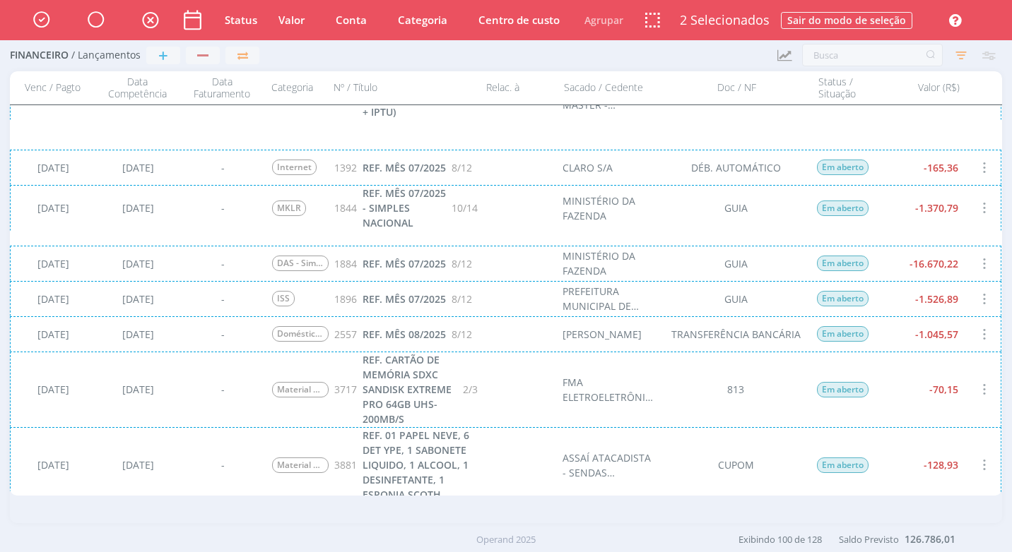
click at [956, 336] on div "[DATE] [DATE] - Doméstica - Salário e Adiantamento 2557 REF. MÊS 08/2025 8/12 […" at bounding box center [505, 333] width 991 height 35
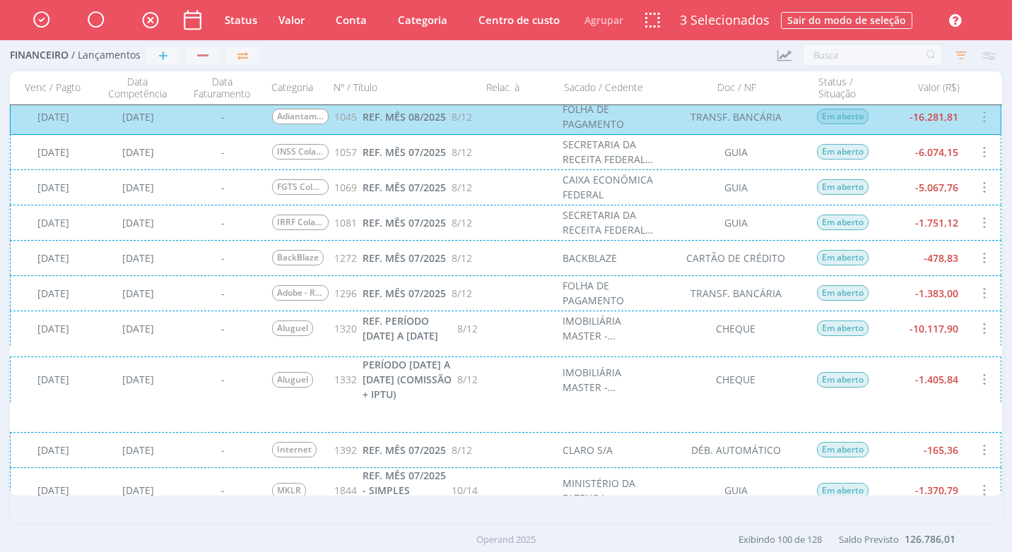
scroll to position [2897, 0]
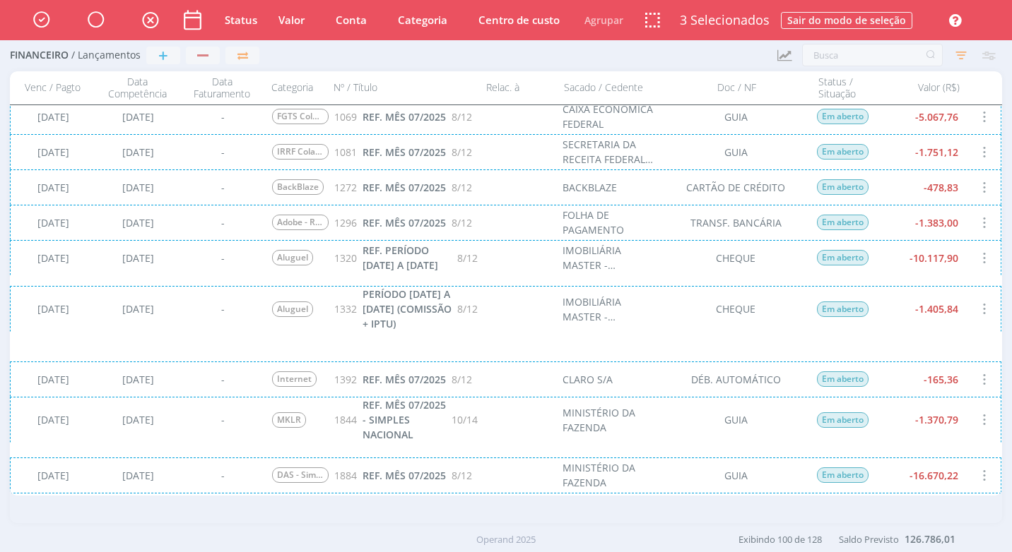
click at [963, 263] on div "[DATE] [DATE] - [GEOGRAPHIC_DATA] 1320 REF. PERÍODO [DATE] A [DATE] 8/12 IMOBIL…" at bounding box center [505, 257] width 991 height 35
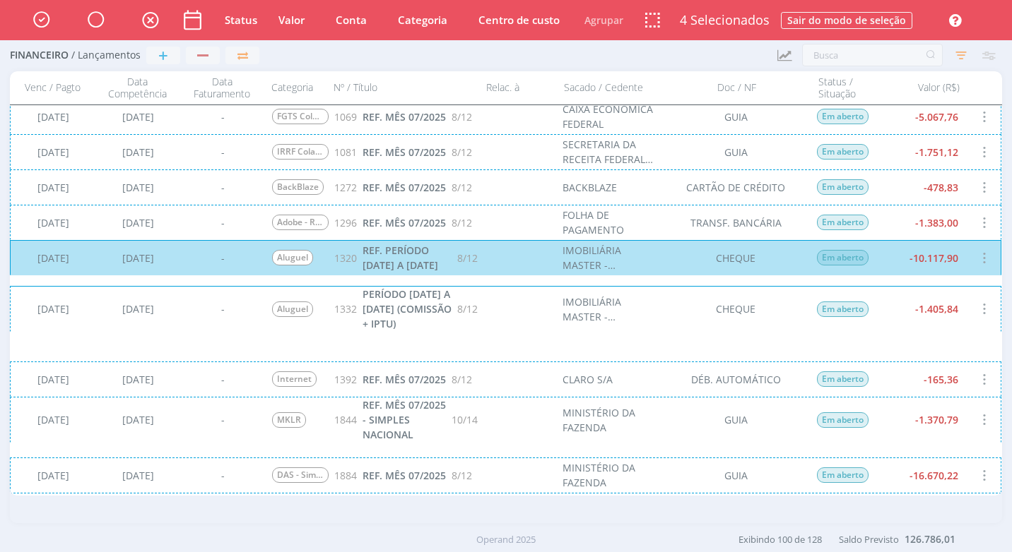
click at [972, 332] on div "[DATE] [DATE] - [GEOGRAPHIC_DATA] 1332 PERÍODO [DATE] A [DATE] (COMISSÃO + IPTU…" at bounding box center [505, 309] width 991 height 46
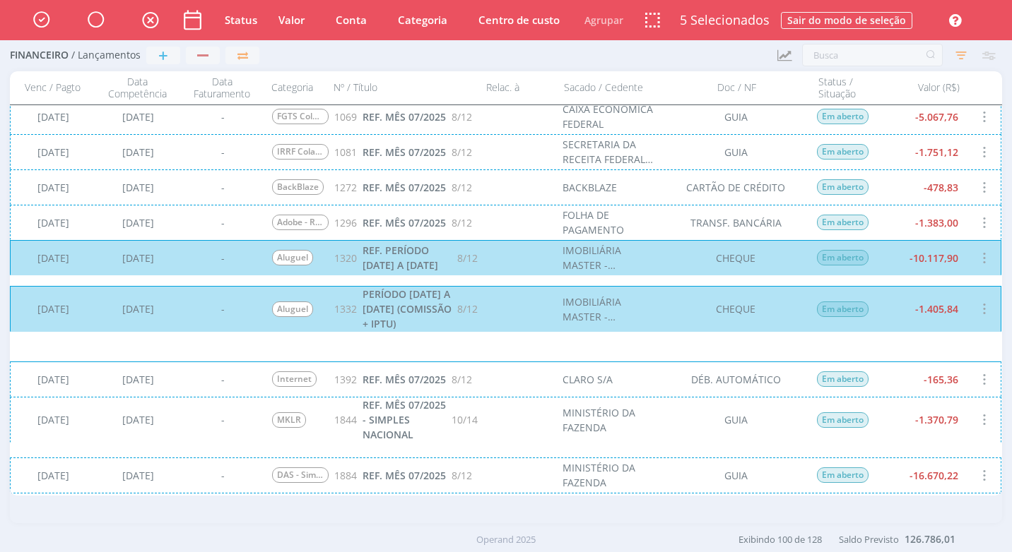
click at [885, 385] on div "[DATE] [DATE] - Internet 1392 REF. MÊS 07/2025 8/12 CLARO S/A DÉB. AUTOMÁTICO E…" at bounding box center [505, 379] width 991 height 35
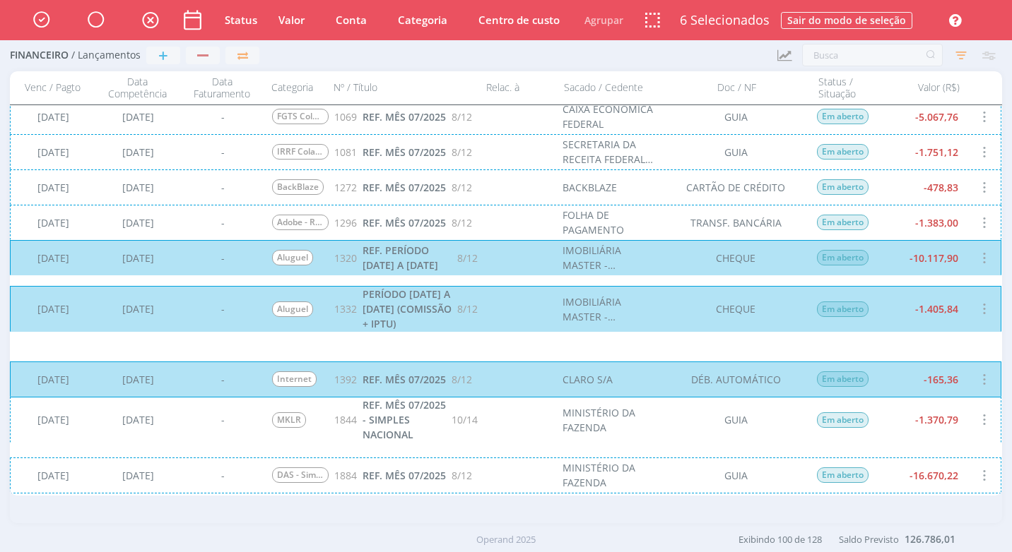
scroll to position [3038, 0]
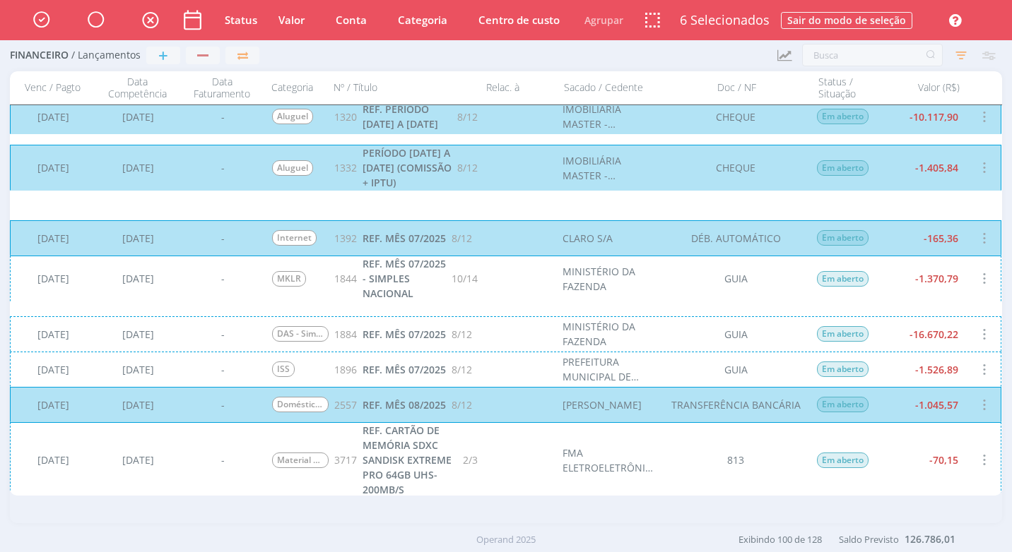
click at [862, 288] on div "[DATE] [DATE] - MKLR 1844 REF. MÊS 07/2025 - SIMPLES NACIONAL 10/14 MINISTÉRIO …" at bounding box center [505, 279] width 991 height 46
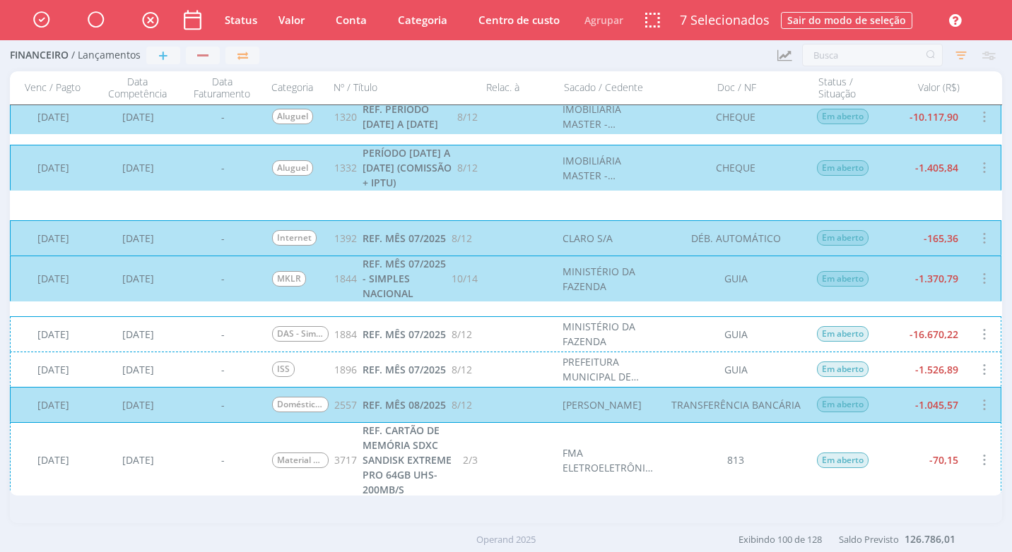
click at [890, 326] on div "[DATE] [DATE] - DAS - Simples Nacional 1884 REF. MÊS 07/2025 8/12 MINISTÉRIO DA…" at bounding box center [505, 333] width 991 height 35
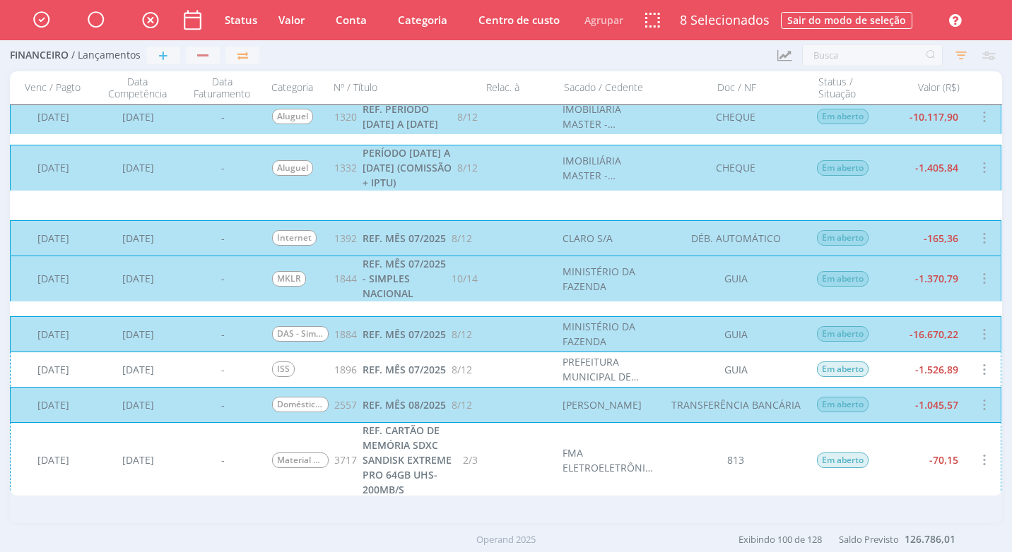
click at [899, 371] on div "[DATE] [DATE] - ISS 1896 REF. MÊS 07/2025 8/12 PREFEITURA MUNICIPAL DE [GEOGRAP…" at bounding box center [505, 369] width 991 height 35
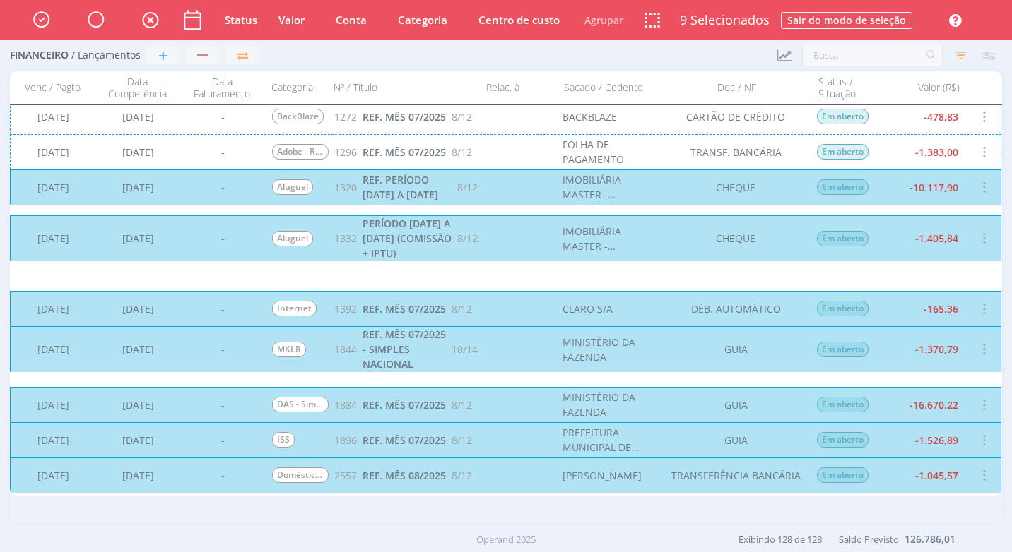
scroll to position [2756, 0]
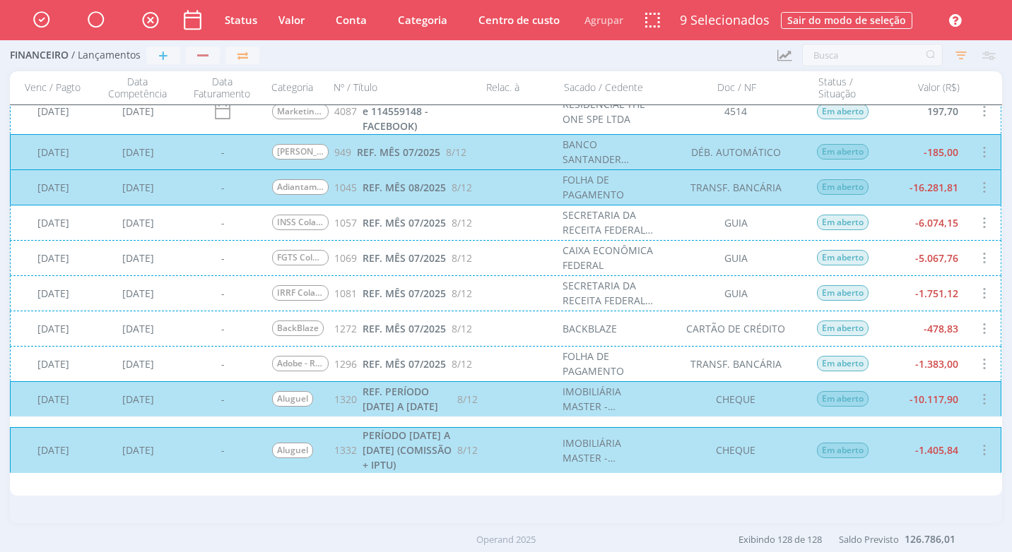
click at [937, 236] on div "[DATE] [DATE] - INSS Colaboradores 1057 REF. MÊS 07/2025 8/12 SECRETARIA DA REC…" at bounding box center [505, 222] width 991 height 35
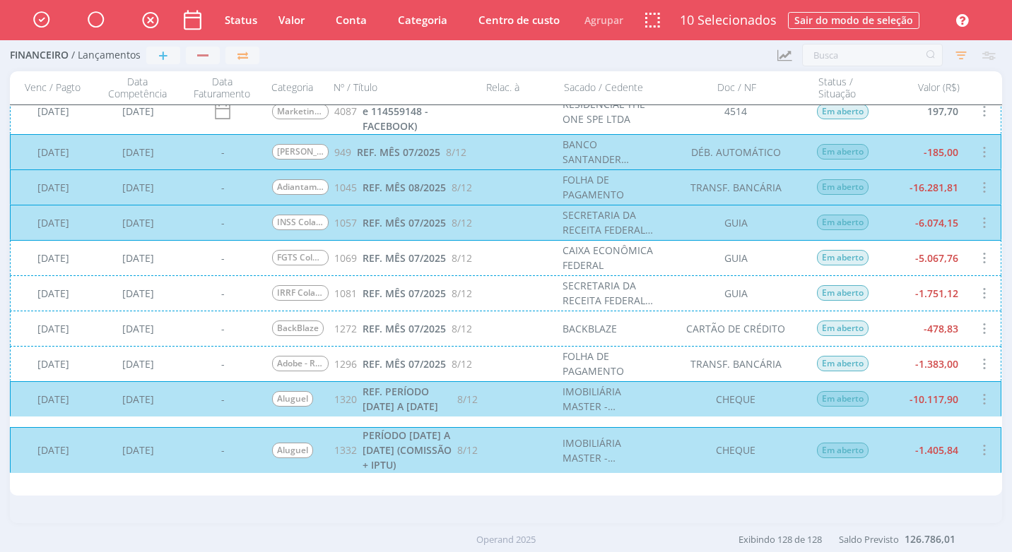
click at [922, 290] on div "[DATE] [DATE] - IRRF Colaboradores 1081 REF. MÊS 07/2025 8/12 SECRETARIA DA REC…" at bounding box center [505, 293] width 991 height 35
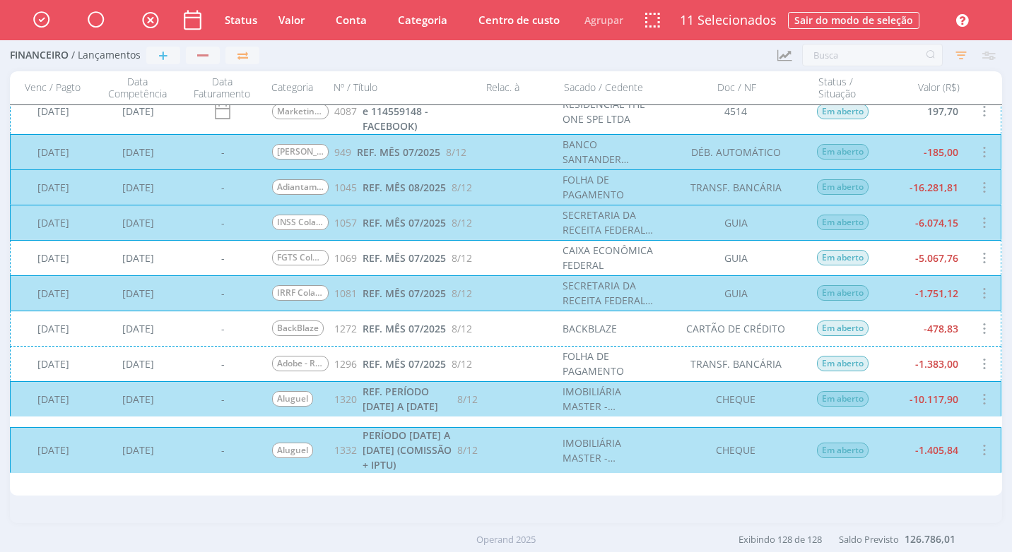
click at [937, 261] on div "[DATE] [DATE] - FGTS Colaboradores 1069 REF. MÊS 07/2025 8/12 CAIXA ECONÔMICA F…" at bounding box center [505, 257] width 991 height 35
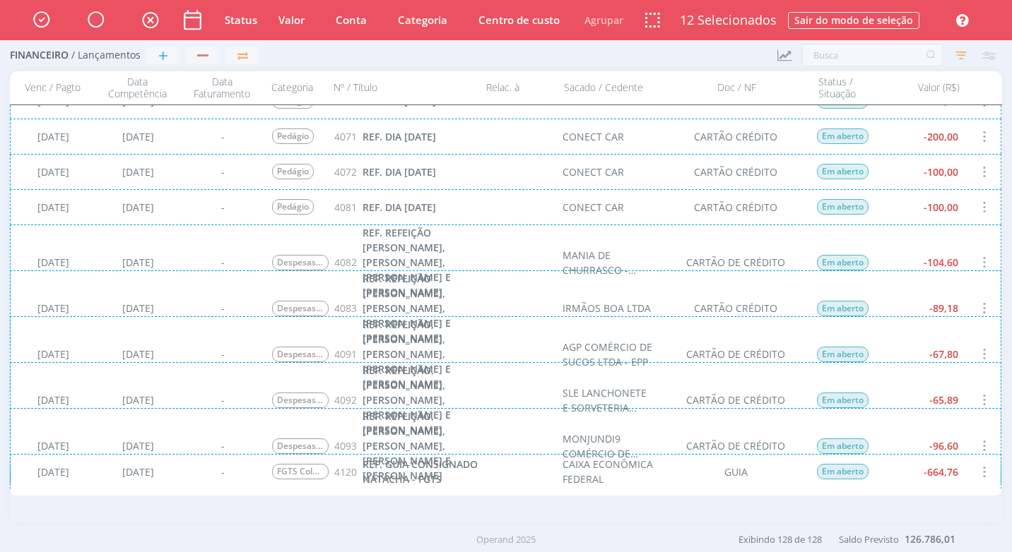
scroll to position [4380, 0]
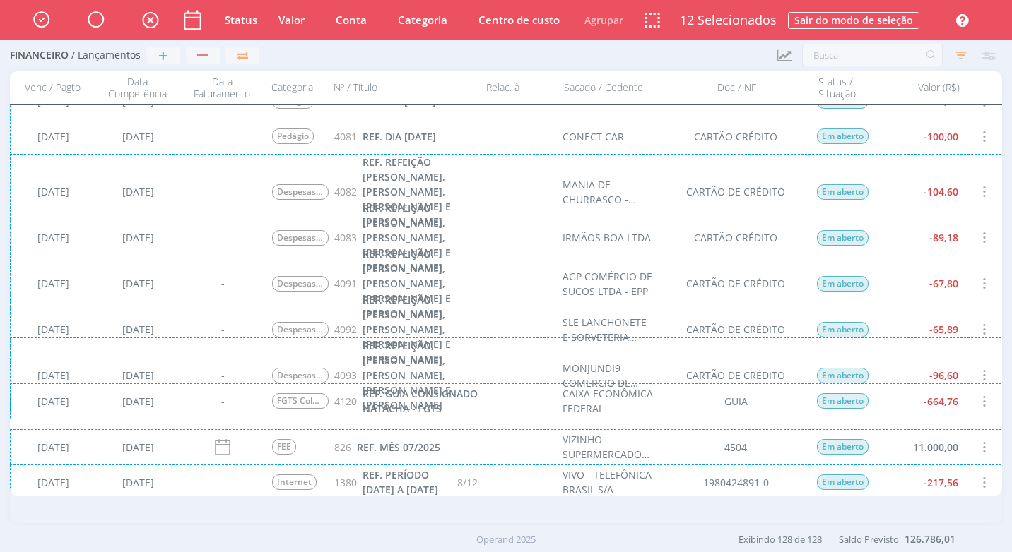
click at [960, 403] on div "[DATE] [DATE] - FGTS Colaboradores 4120 REF. GUIA CONSIGNADO NATACHA - FGTS CAI…" at bounding box center [505, 401] width 991 height 35
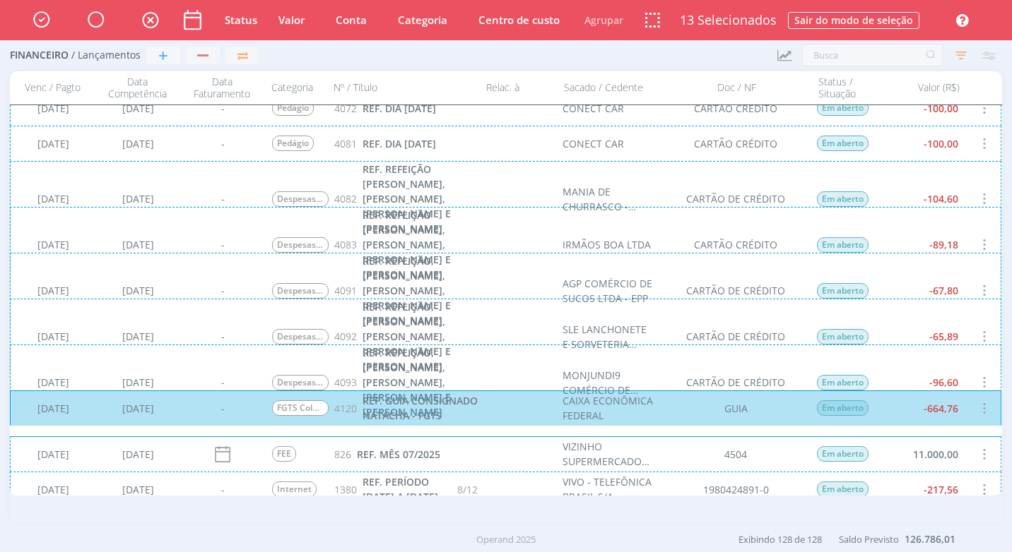
scroll to position [4522, 0]
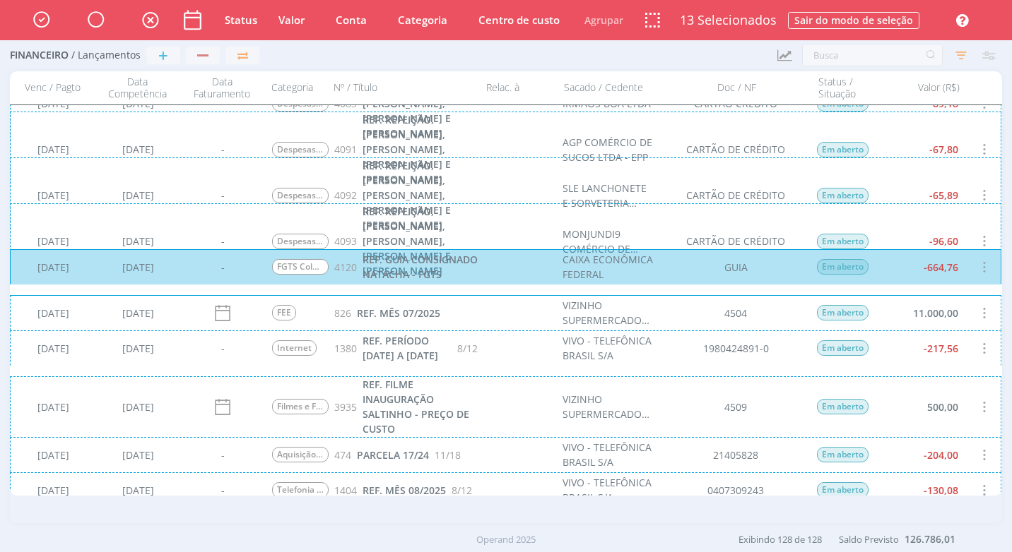
click at [933, 359] on div "[DATE] [DATE] - Internet 1380 REF. PERÍODO [DATE] A [DATE] 8/12 VIVO - TELEFÔNI…" at bounding box center [505, 348] width 991 height 35
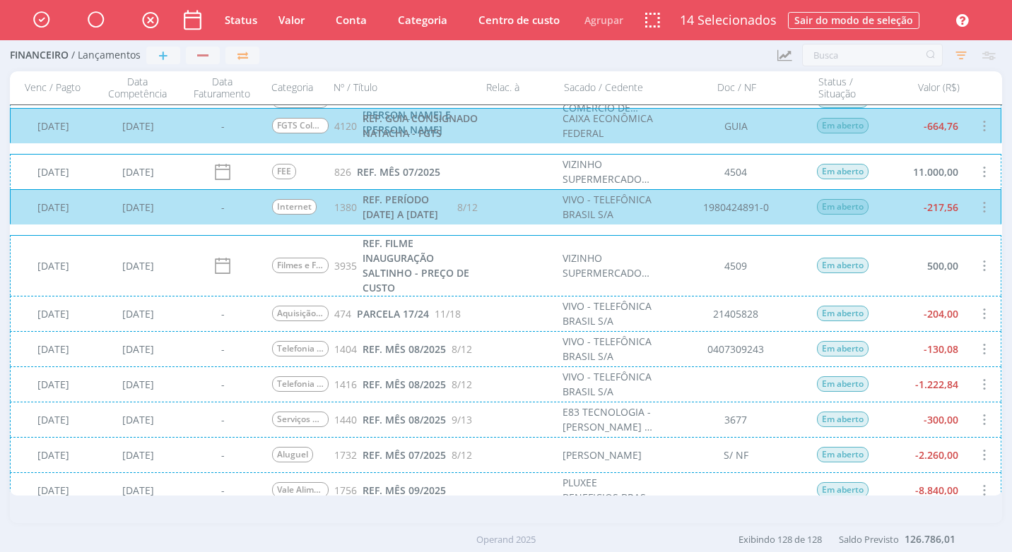
scroll to position [4734, 0]
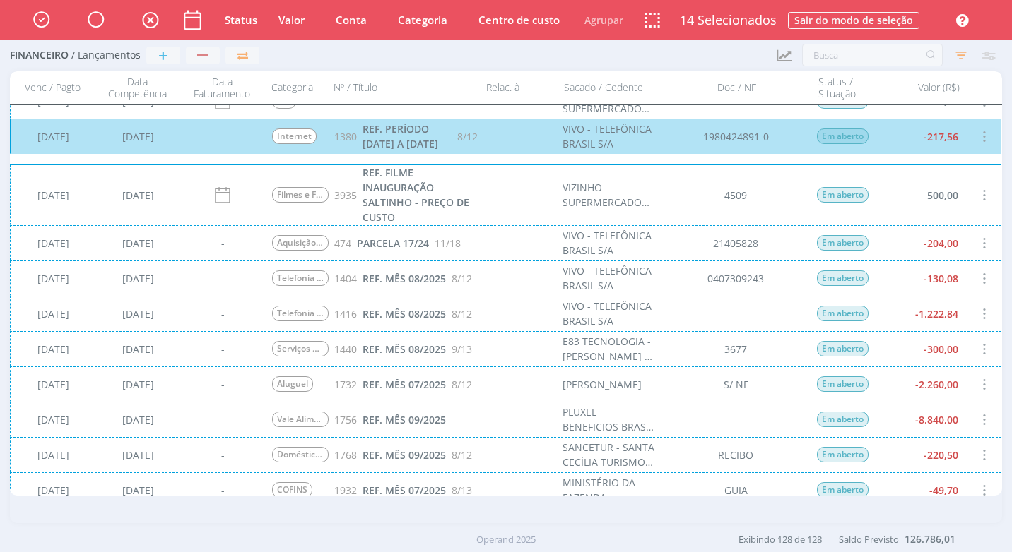
click at [894, 237] on div "[DATE] [DATE] - Aquisição de Equipamentos 474 PARCELA 17/24 11/18 VIVO - TELEFÔ…" at bounding box center [505, 242] width 991 height 35
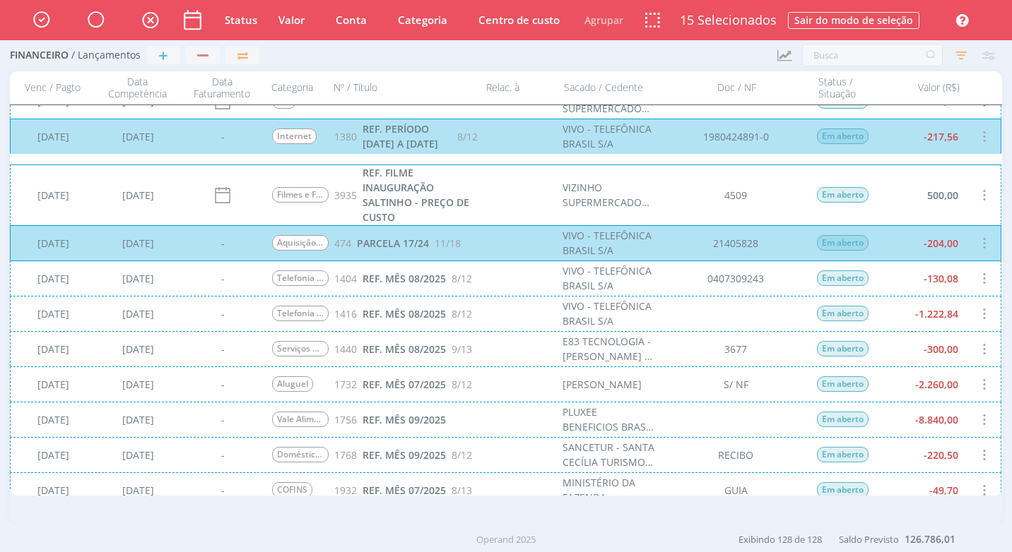
click at [947, 277] on div "[DATE] [DATE] - Telefonia Móvel 1404 REF. MÊS 08/2025 8/12 VIVO - TELEFÔNICA BR…" at bounding box center [505, 278] width 991 height 35
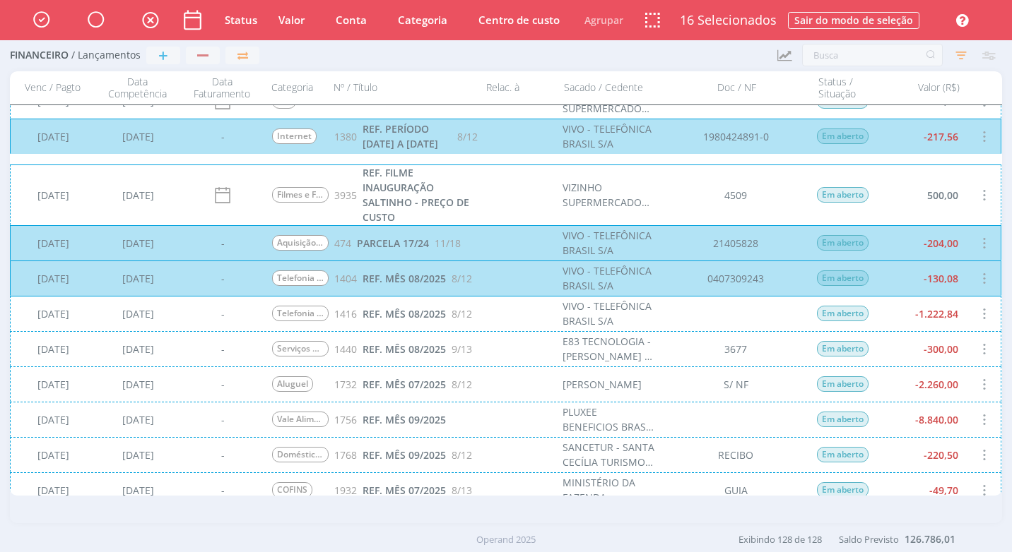
click at [983, 353] on div "[DATE] [DATE] - Serviços de e-mail 1440 REF. MÊS 08/2025 9/13 E83 TECNOLOGIA - …" at bounding box center [505, 348] width 991 height 35
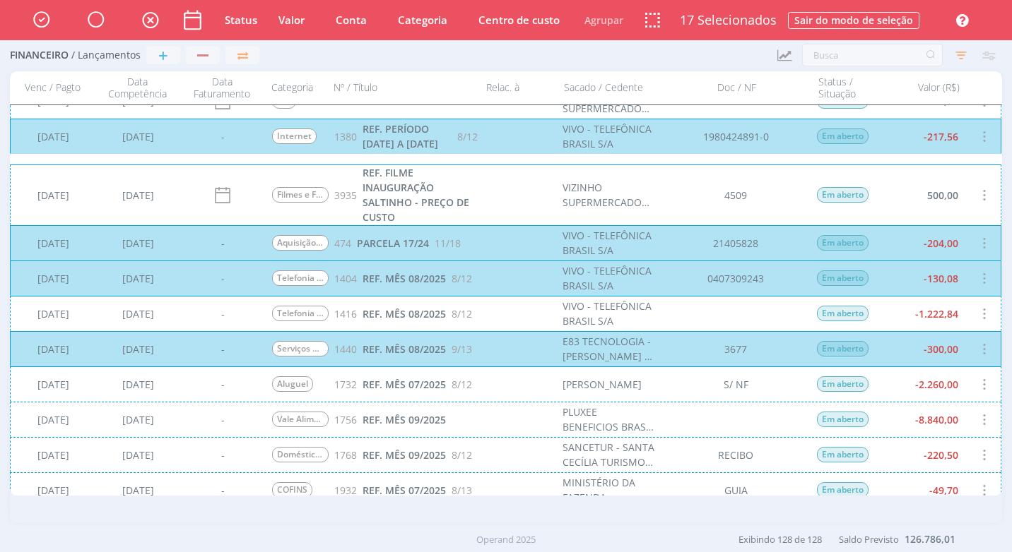
scroll to position [4875, 0]
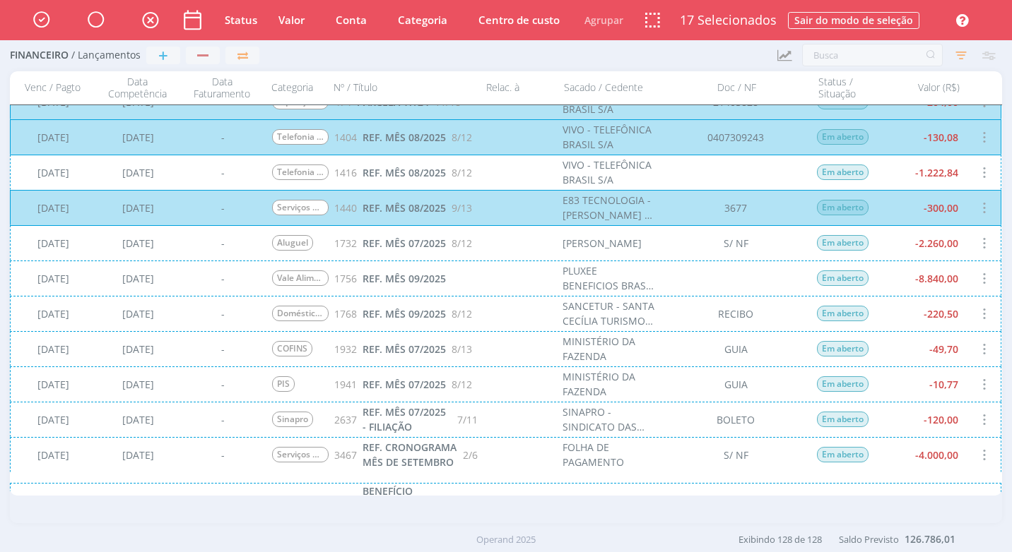
drag, startPoint x: 858, startPoint y: 244, endPoint x: 856, endPoint y: 251, distance: 7.2
click at [860, 244] on div "[DATE] [DATE] - [GEOGRAPHIC_DATA] 1732 REF. MÊS 07/2025 8/12 [PERSON_NAME] S/ N…" at bounding box center [505, 242] width 991 height 35
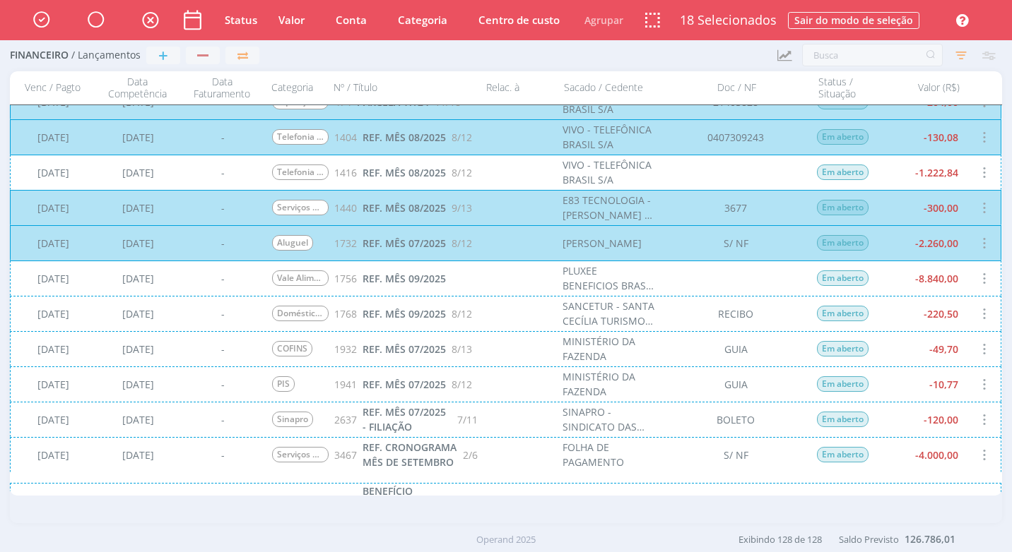
click at [956, 358] on div "[DATE] [DATE] - COFINS 1932 REF. MÊS 07/2025 8/13 MINISTÉRIO DA FAZENDA GUIA Em…" at bounding box center [505, 348] width 991 height 35
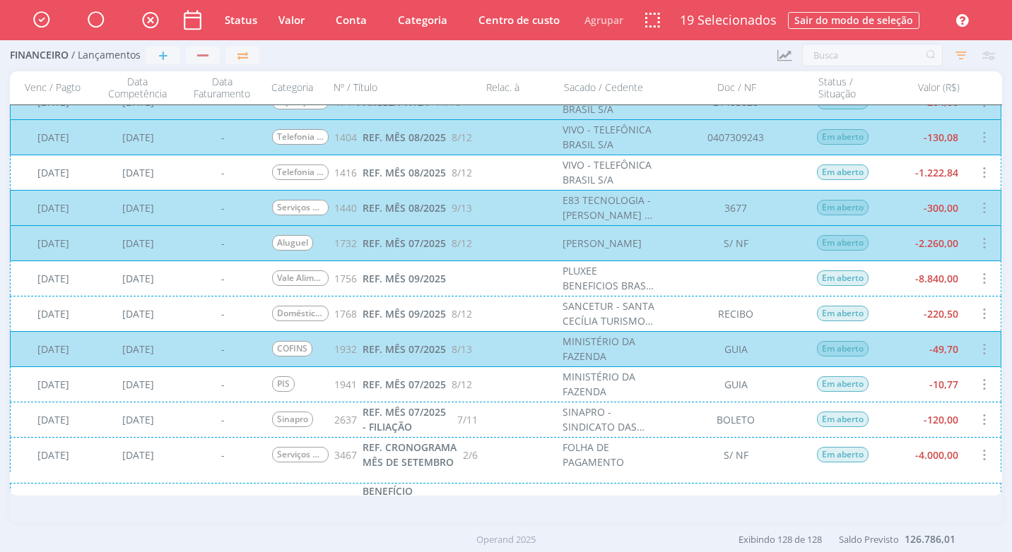
click at [959, 382] on div "[DATE] [DATE] - PIS 1941 REF. MÊS 07/2025 8/12 MINISTÉRIO DA FAZENDA GUIA Em ab…" at bounding box center [505, 384] width 991 height 35
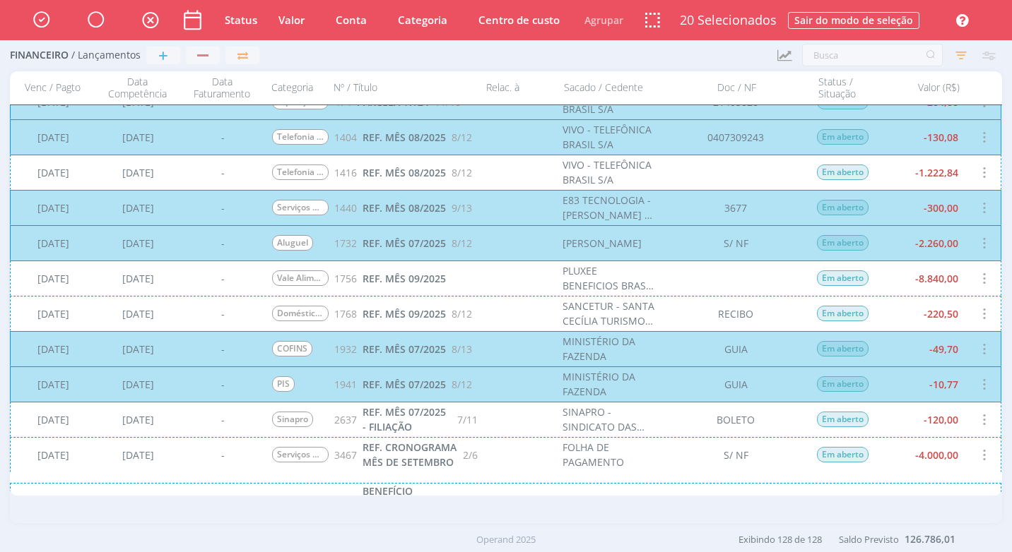
click at [965, 423] on div "[DATE] [DATE] - Sinapro 2637 REF. MÊS 07/2025 - FILIAÇÃO 7/11 SINAPRO - SINDICA…" at bounding box center [505, 419] width 991 height 35
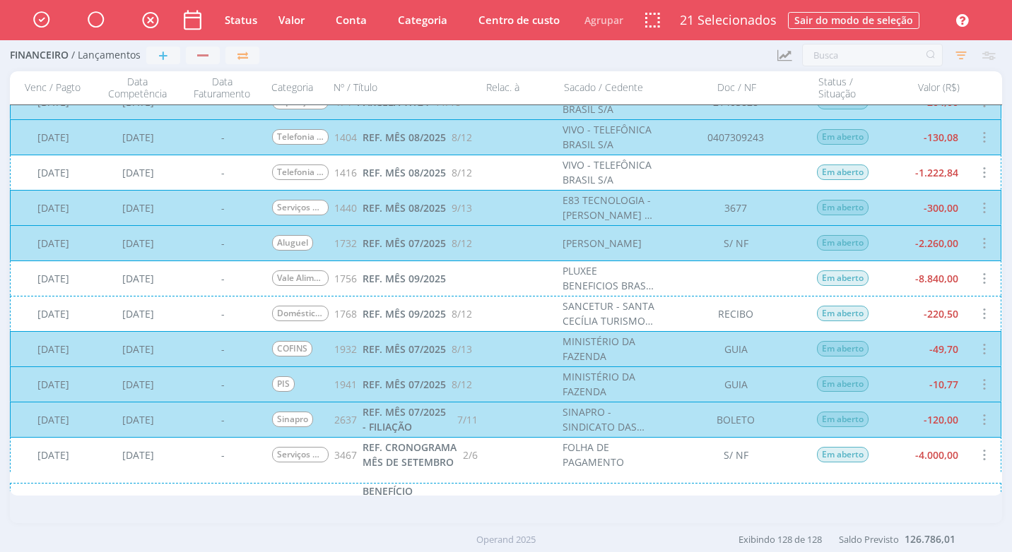
click at [940, 307] on div "[DATE] [DATE] - Doméstica - Vale Transporte 1768 REF. MÊS 09/2025 8/12 SANCETUR…" at bounding box center [505, 313] width 991 height 35
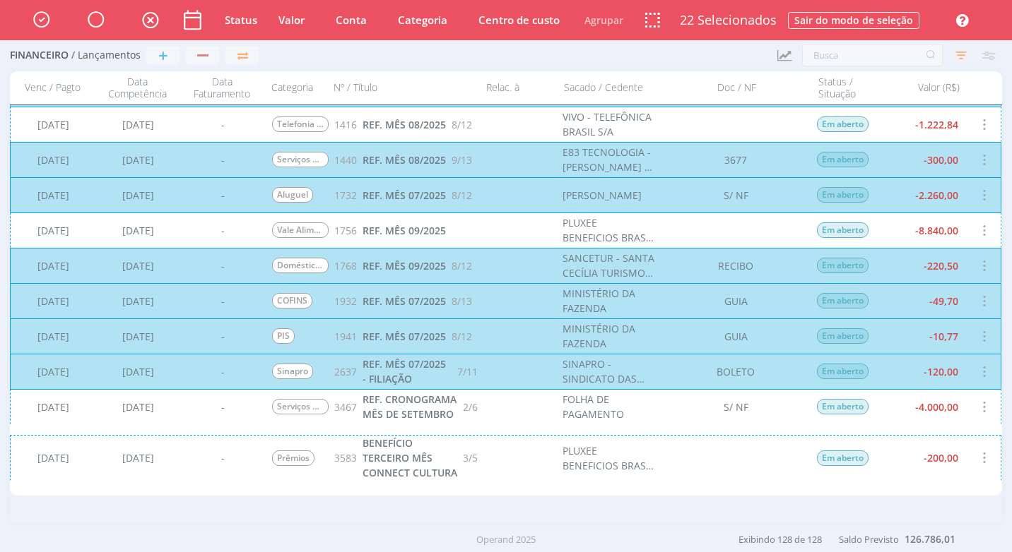
scroll to position [5064, 0]
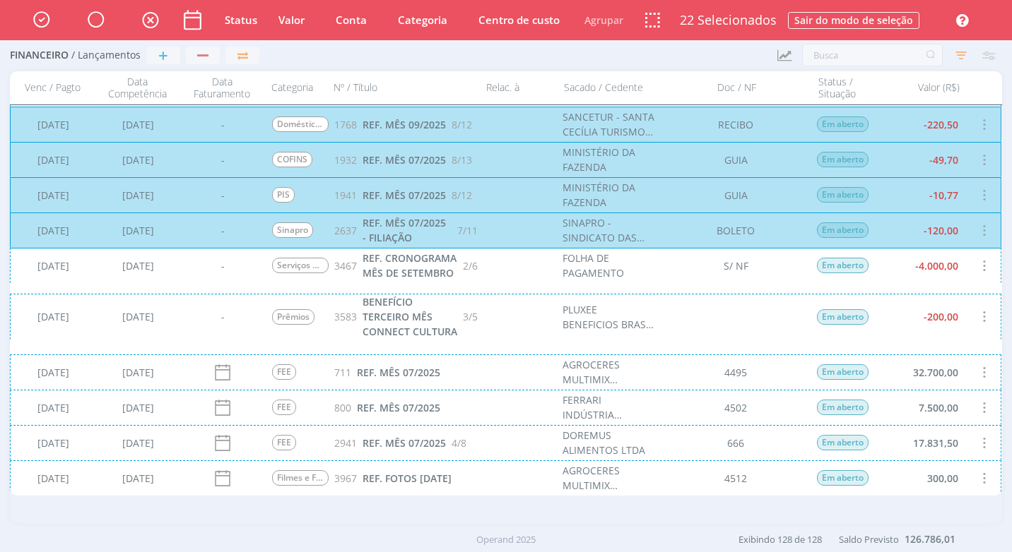
click at [797, 335] on div "[DATE] [DATE] - Prêmios 3583 BENEFÍCIO TERCEIRO MÊS CONNECT CULTURA 3/5 PLUXEE …" at bounding box center [505, 317] width 991 height 46
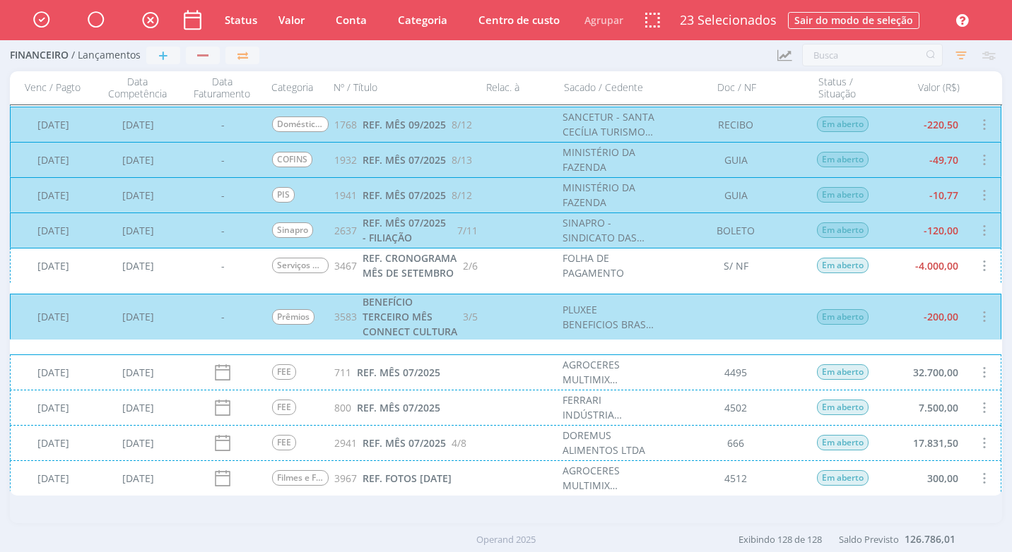
click at [763, 276] on div "[DATE] [DATE] - Serviços de Criação 3467 REF. CRONOGRAMA MÊS DE SETEMBRO 2/6 FO…" at bounding box center [505, 265] width 991 height 35
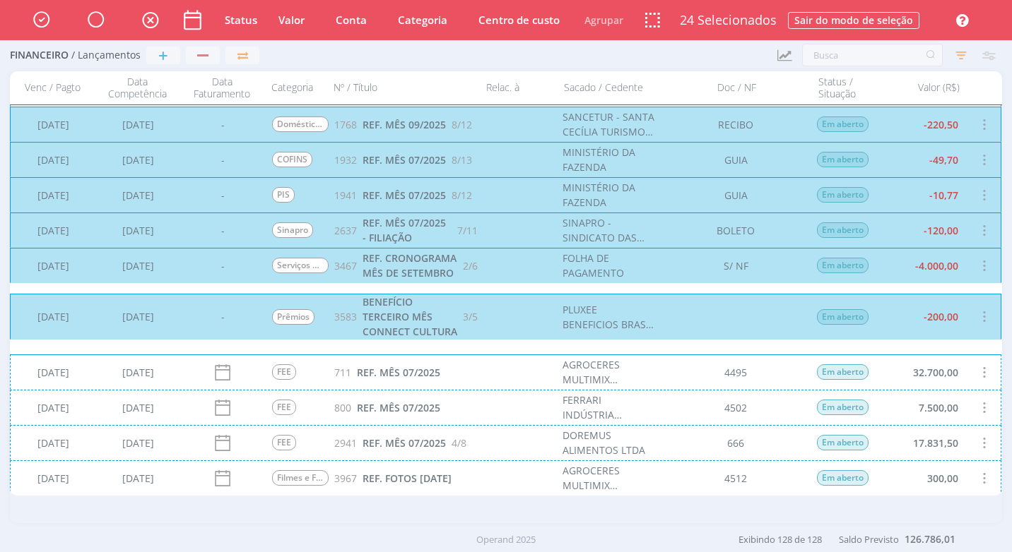
scroll to position [4852, 0]
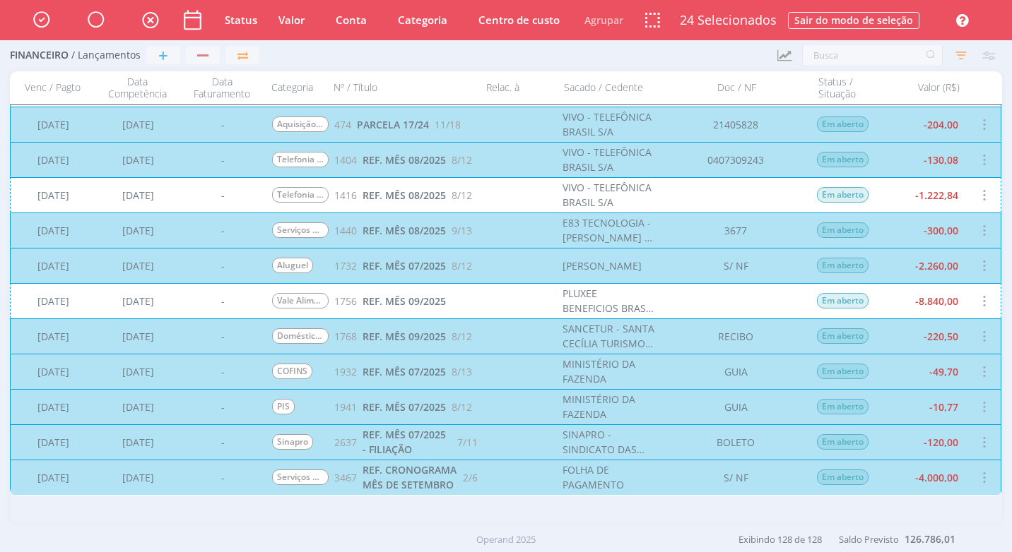
click at [749, 305] on div "[DATE] [DATE] - Vale Alimentação/Refeição 1756 REF. MÊS 09/2025 PLUXEE BENEFICI…" at bounding box center [505, 300] width 991 height 35
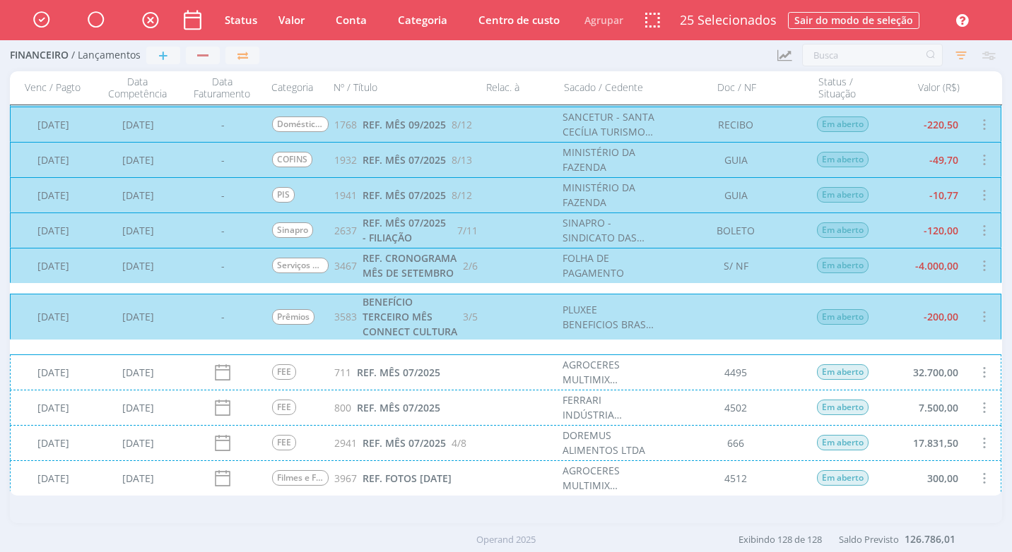
scroll to position [5206, 0]
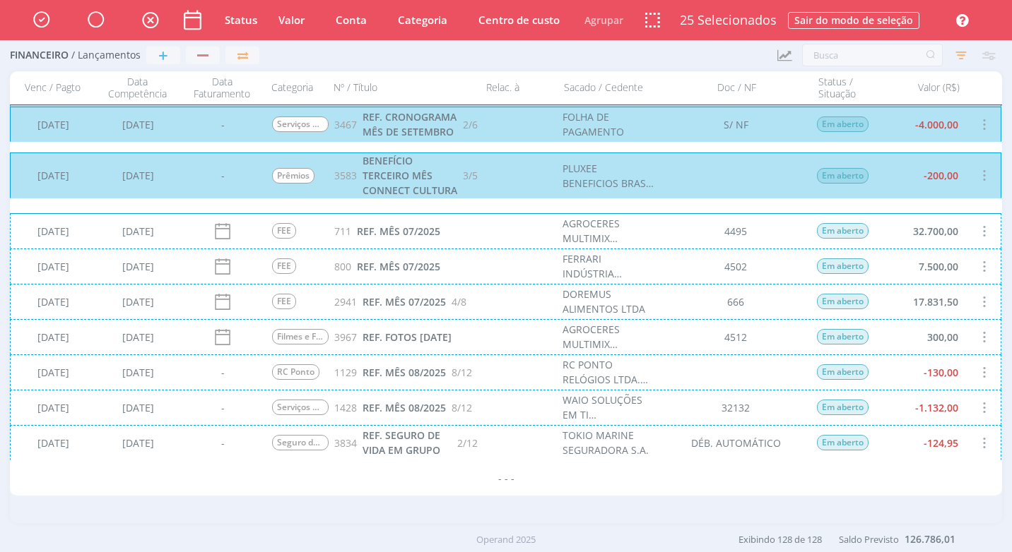
click at [757, 415] on div "[DATE] [DATE] - Serviços de TI 1428 REF. MÊS 08/2025 8/12 WAIO SOLUÇÕES EM TI I…" at bounding box center [505, 407] width 991 height 35
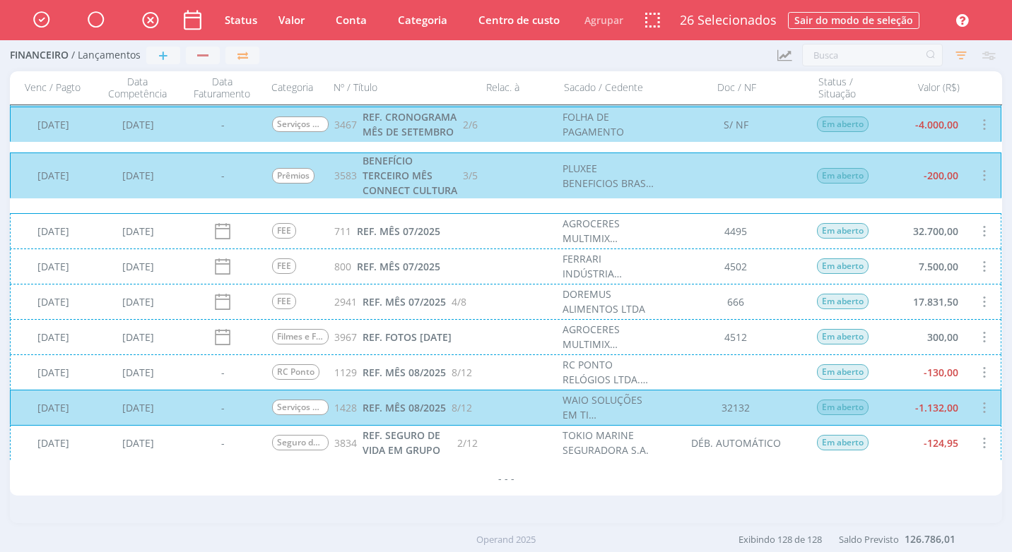
click at [789, 444] on div "[DATE] [DATE] - Seguro de Vida 3834 REF. SEGURO DE VIDA EM GRUPO 2/12 TOKIO MAR…" at bounding box center [505, 442] width 991 height 35
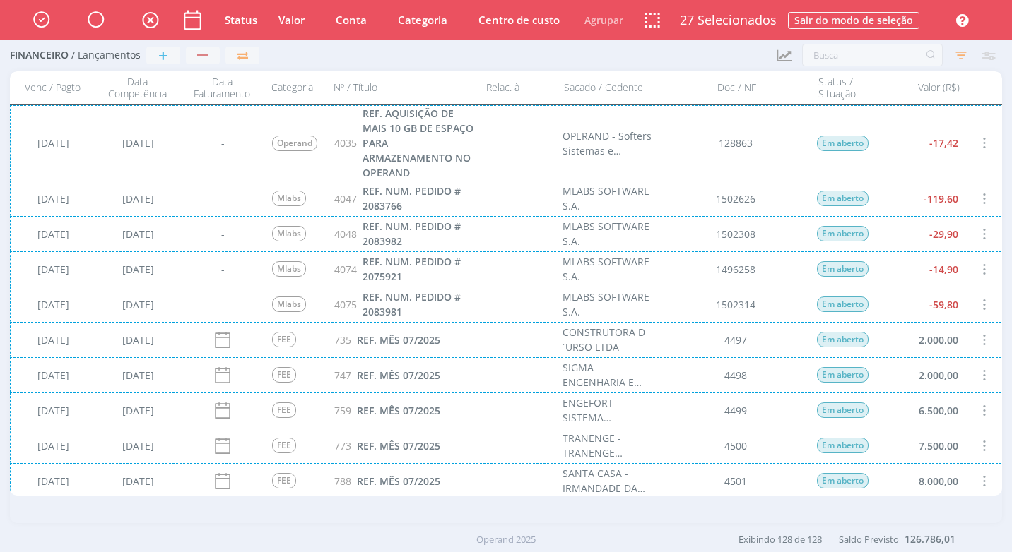
scroll to position [1673, 0]
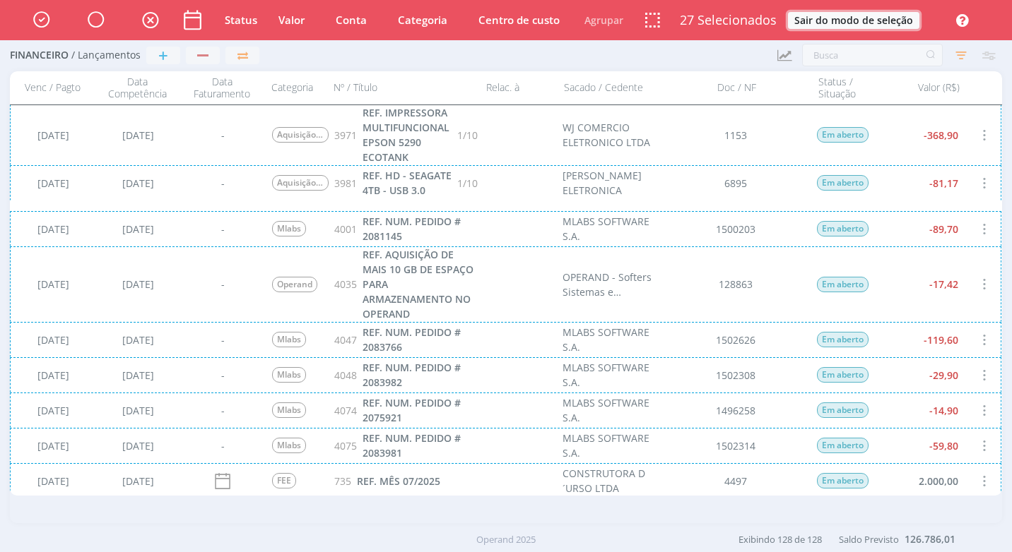
click at [831, 23] on button "Sair do modo de seleção" at bounding box center [853, 20] width 131 height 17
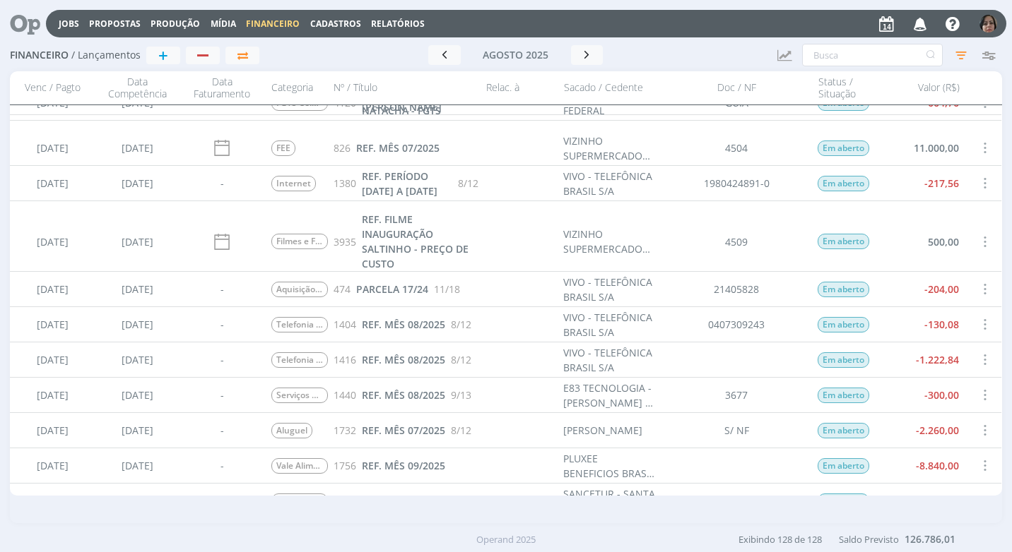
scroll to position [4781, 0]
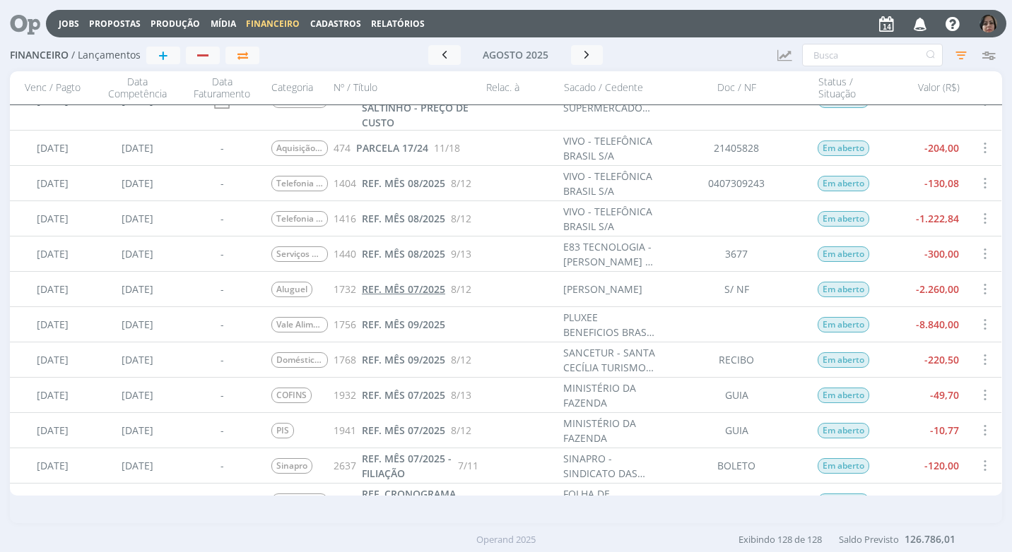
click at [425, 289] on span "REF. MÊS 07/2025" at bounding box center [403, 289] width 83 height 13
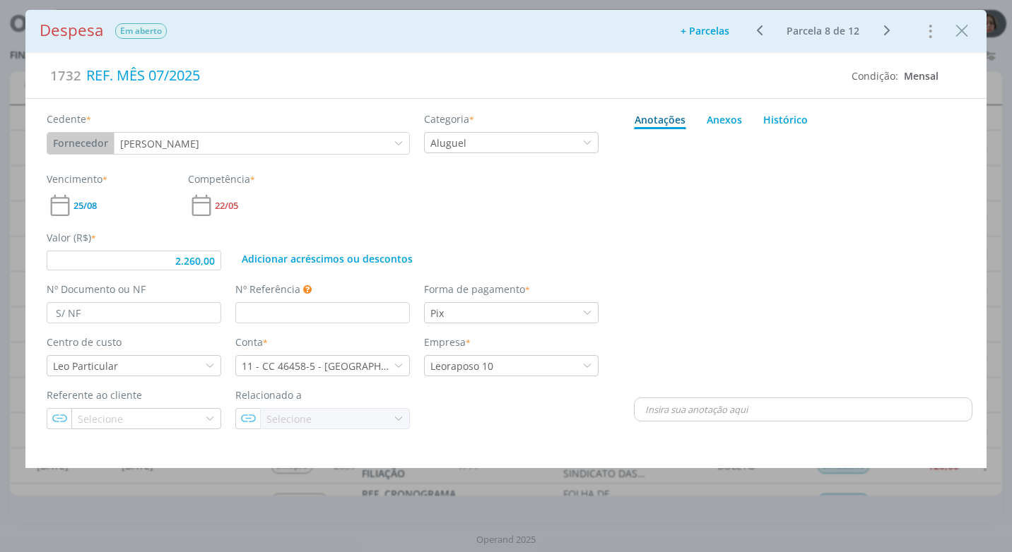
type input "2.260,00"
click at [958, 35] on icon "Close" at bounding box center [961, 30] width 21 height 21
